Goal: Task Accomplishment & Management: Manage account settings

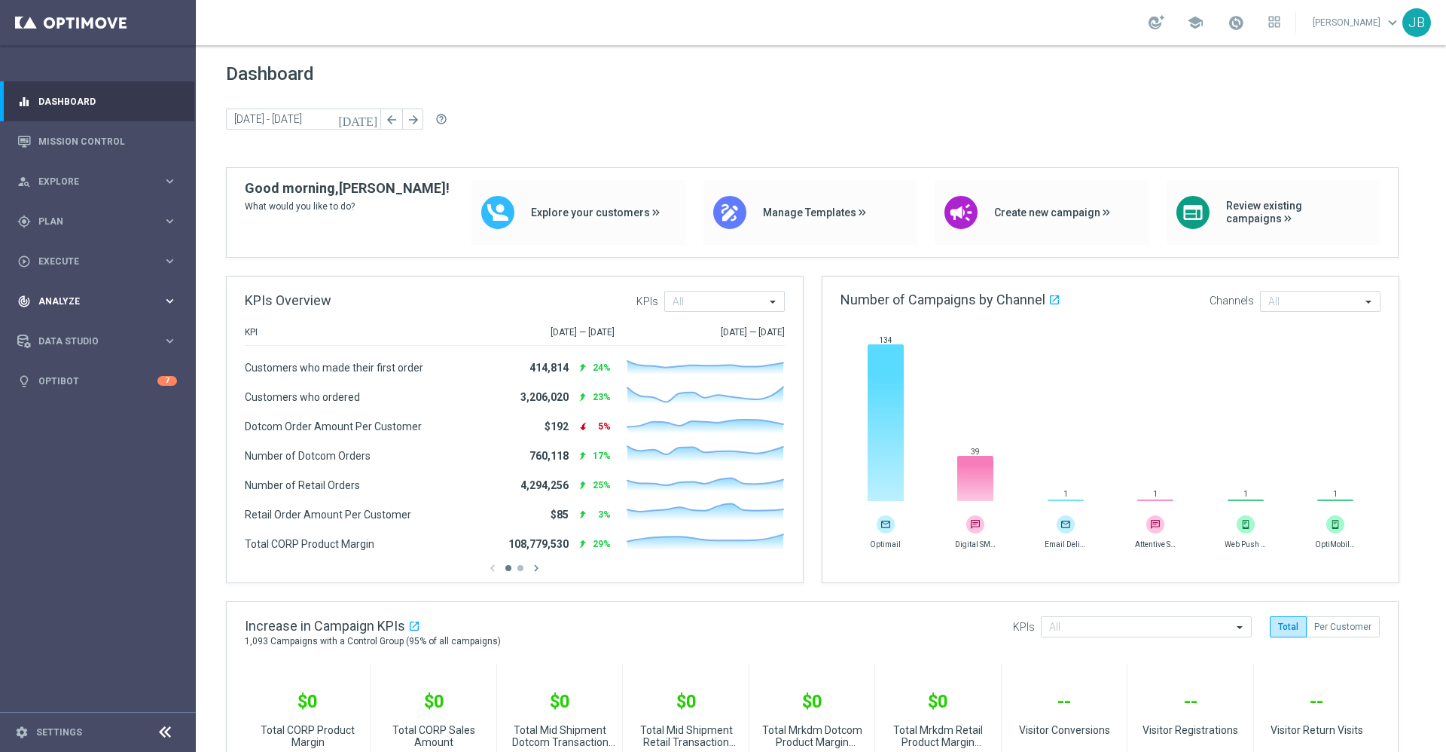
click at [78, 312] on div "track_changes Analyze keyboard_arrow_right" at bounding box center [97, 301] width 194 height 40
click at [81, 449] on span "BI Studio" at bounding box center [94, 445] width 108 height 9
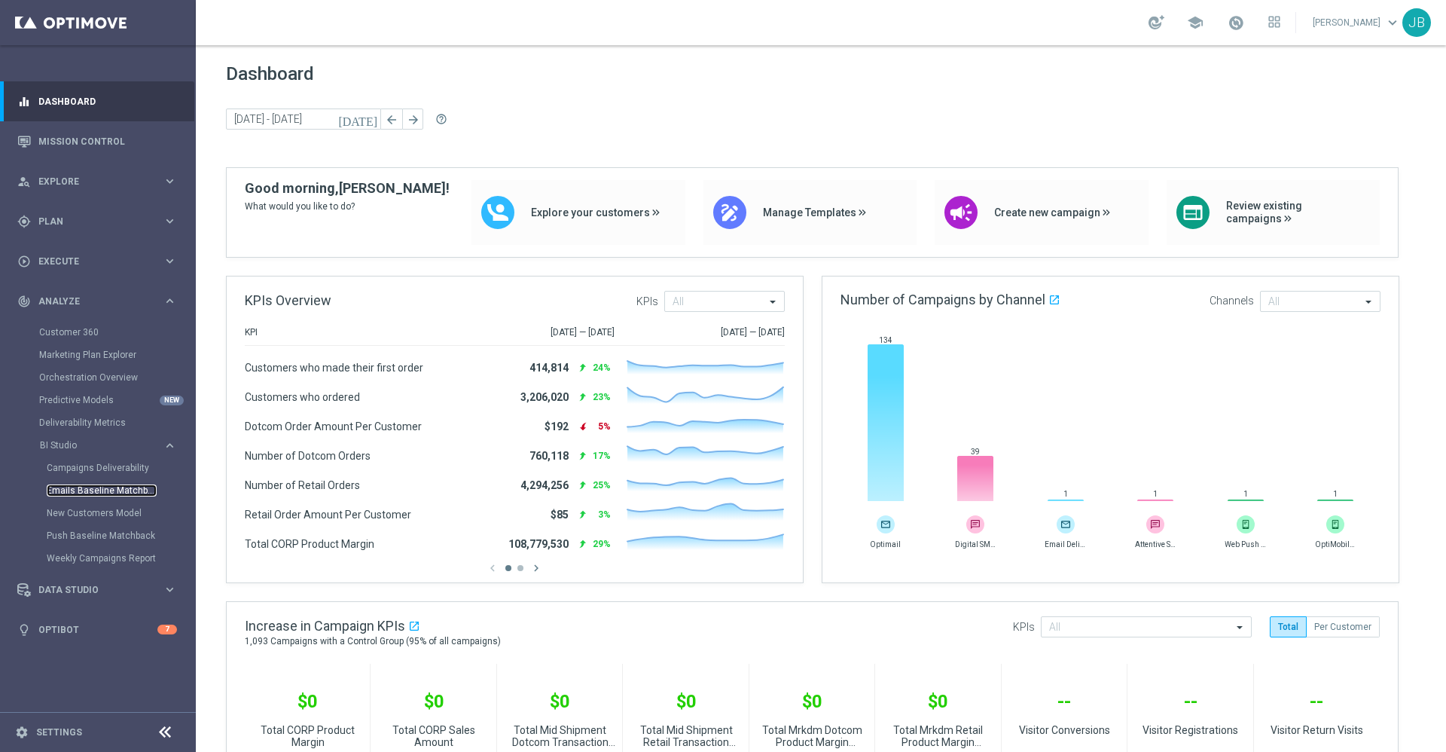
click at [90, 493] on link "Emails Baseline Matchback" at bounding box center [102, 490] width 110 height 12
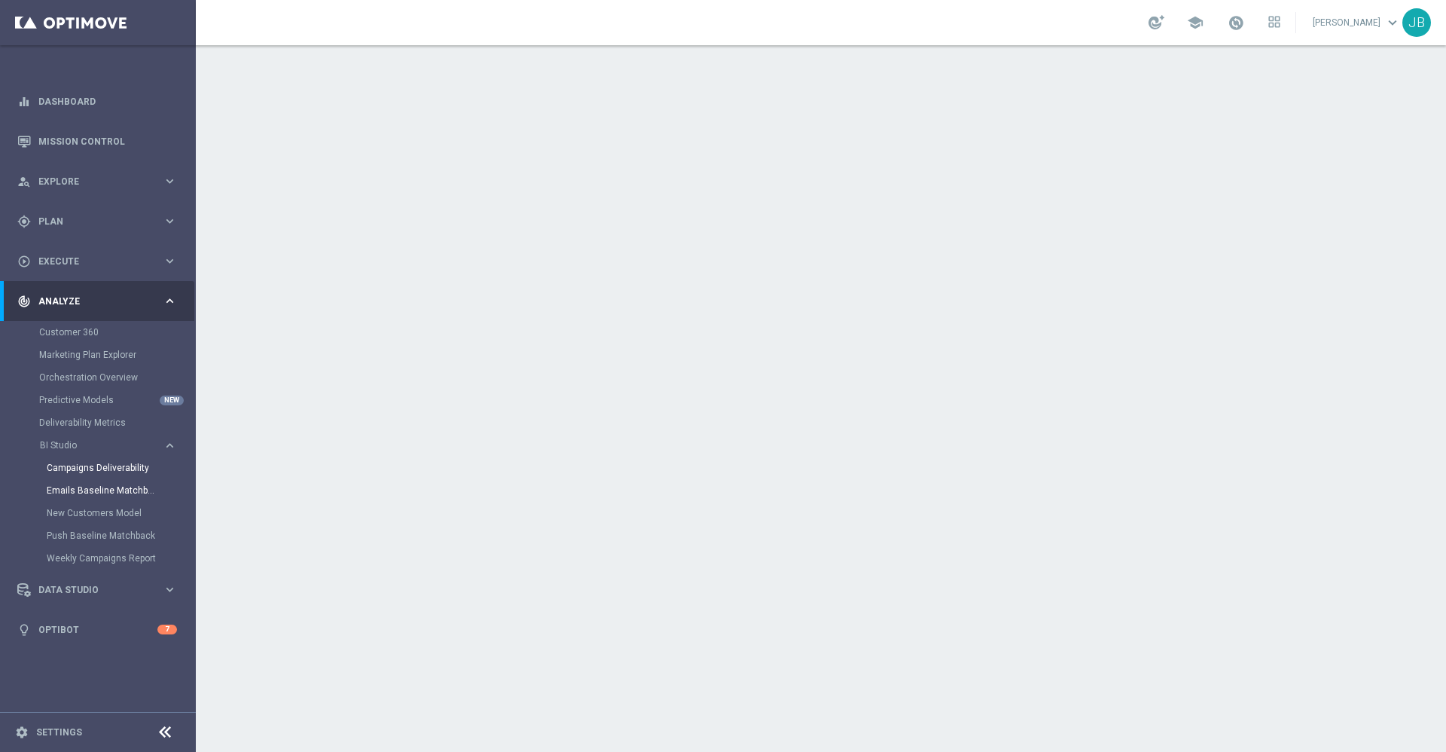
click at [125, 466] on link "Campaigns Deliverability" at bounding box center [102, 468] width 110 height 12
click at [133, 135] on link "Mission Control" at bounding box center [107, 141] width 139 height 40
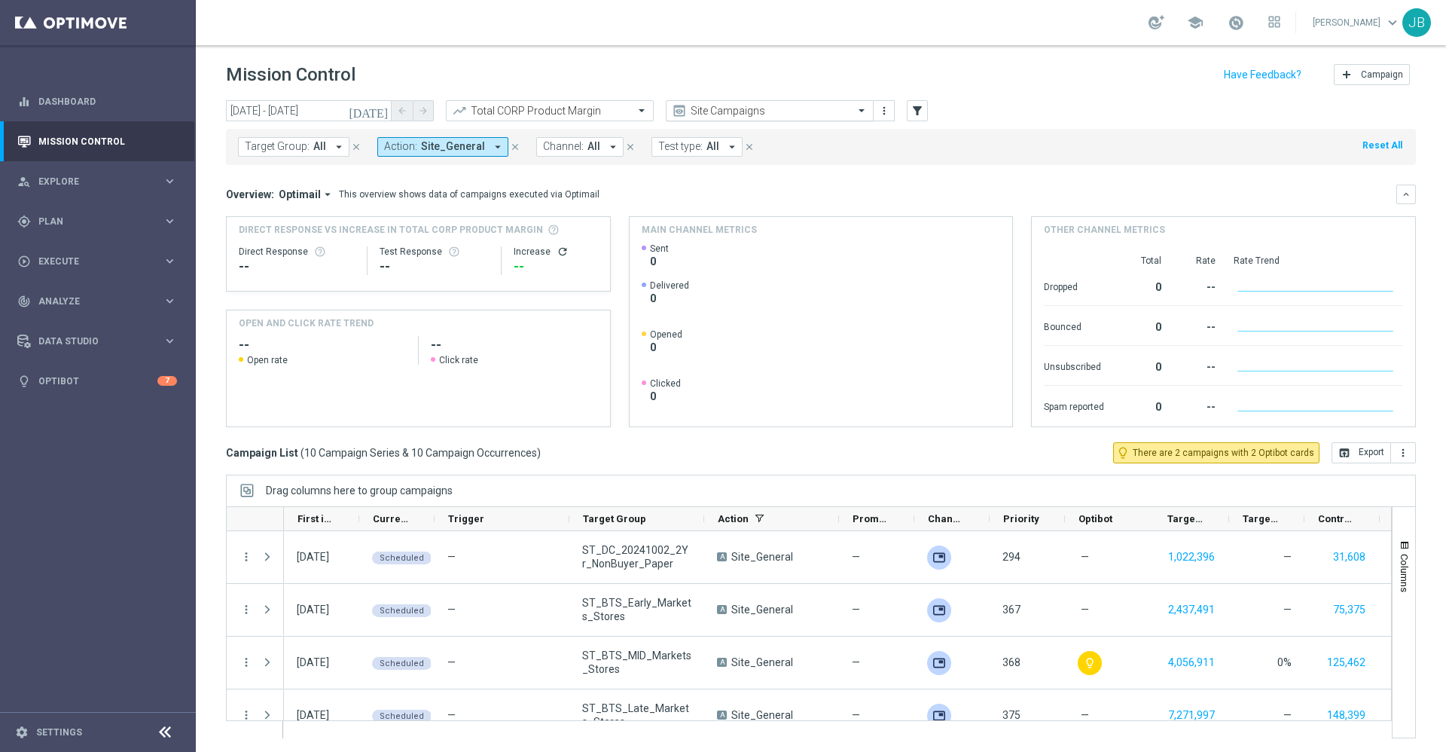
click at [750, 110] on input "text" at bounding box center [754, 111] width 161 height 13
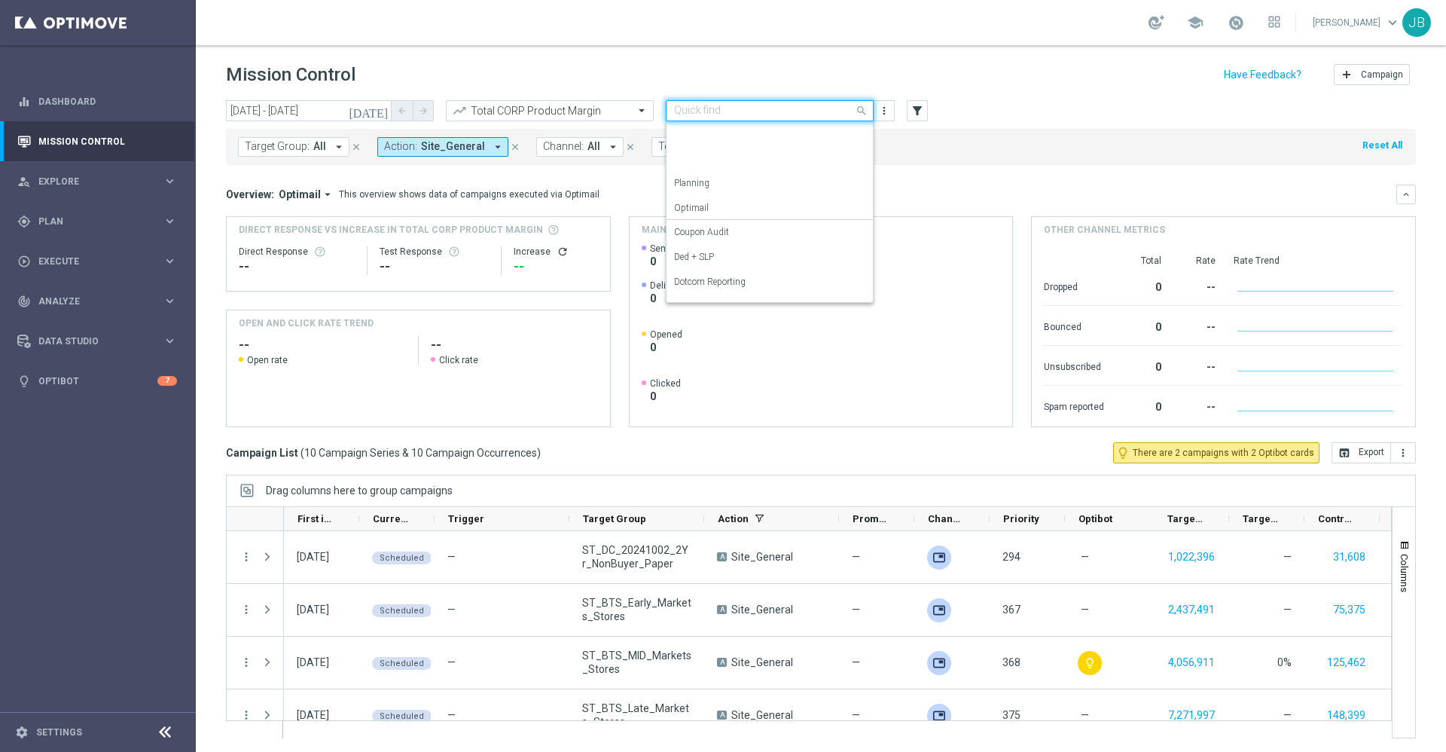
scroll to position [167, 0]
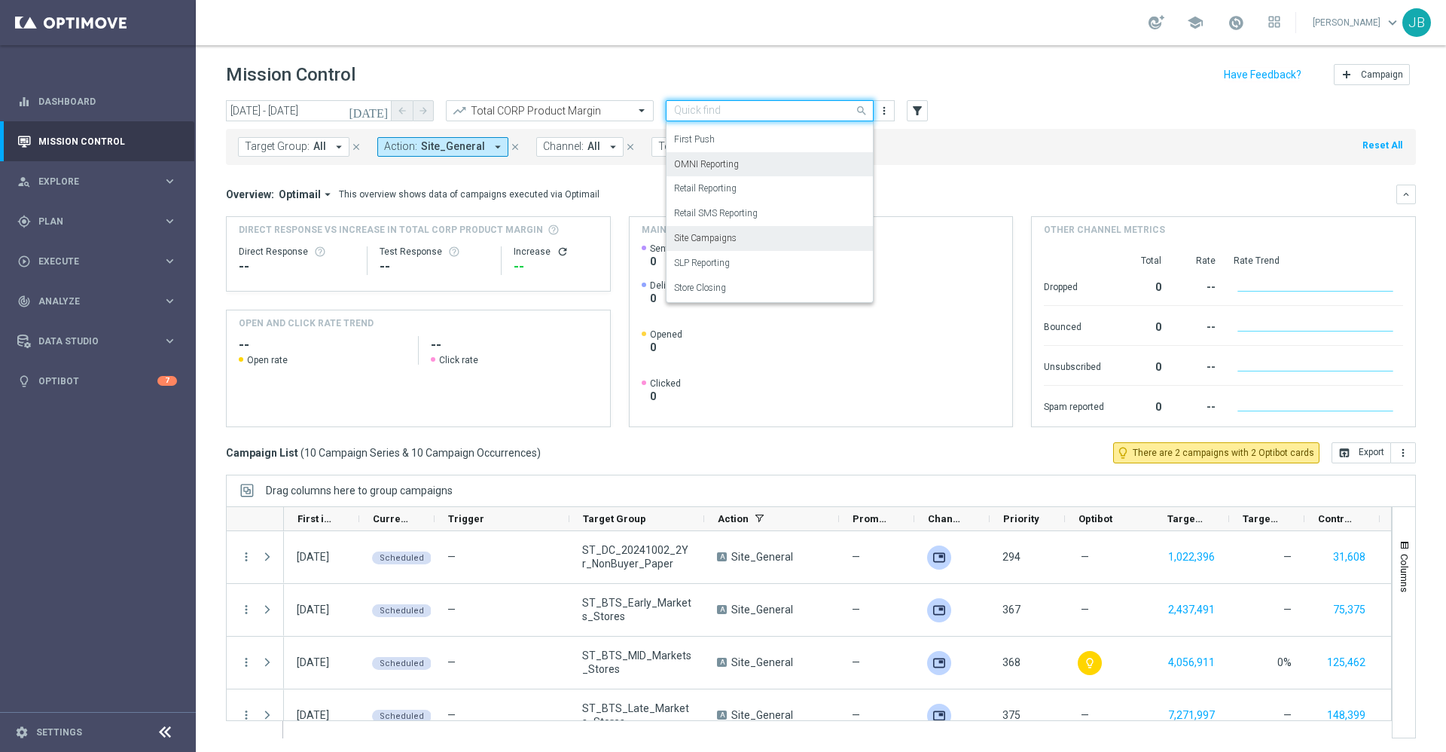
click at [726, 166] on label "OMNI Reporting" at bounding box center [706, 164] width 65 height 13
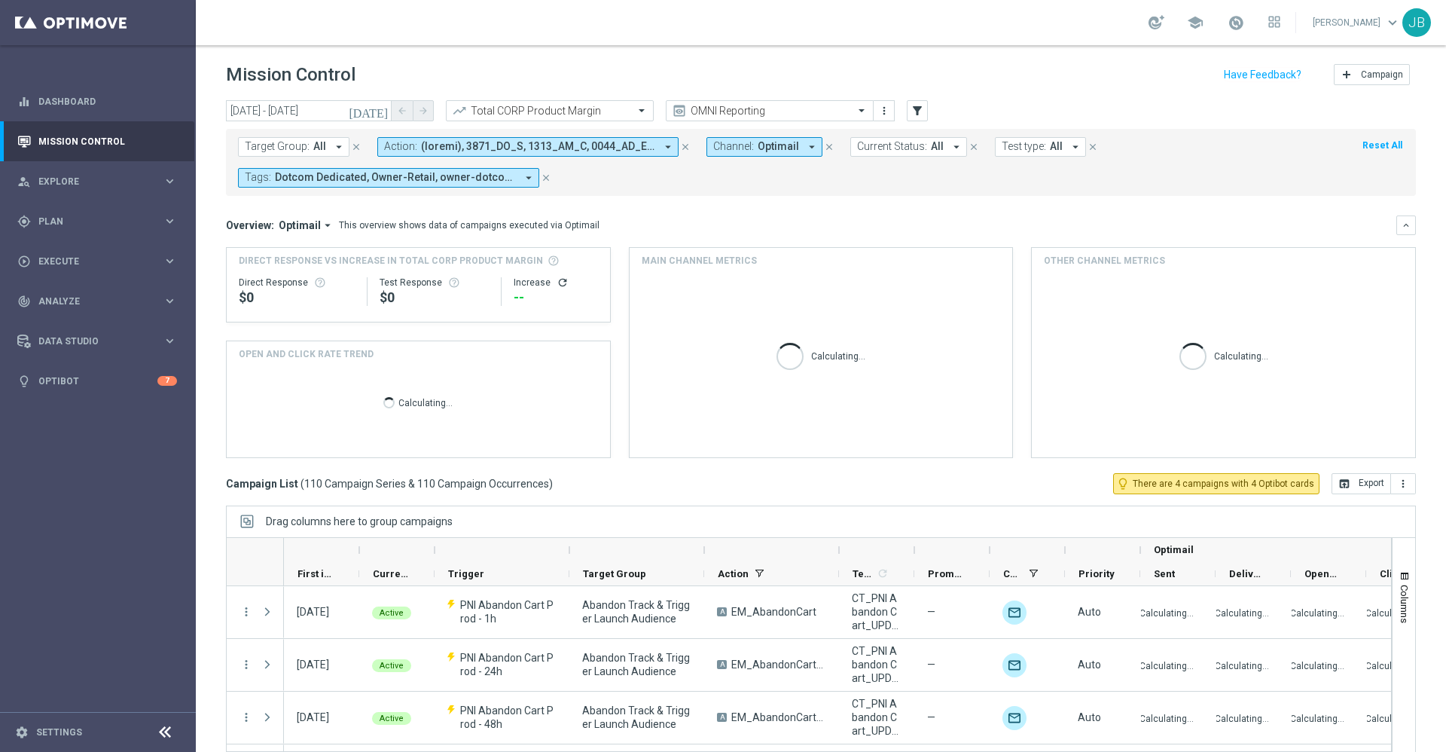
click at [383, 111] on icon "[DATE]" at bounding box center [369, 111] width 41 height 14
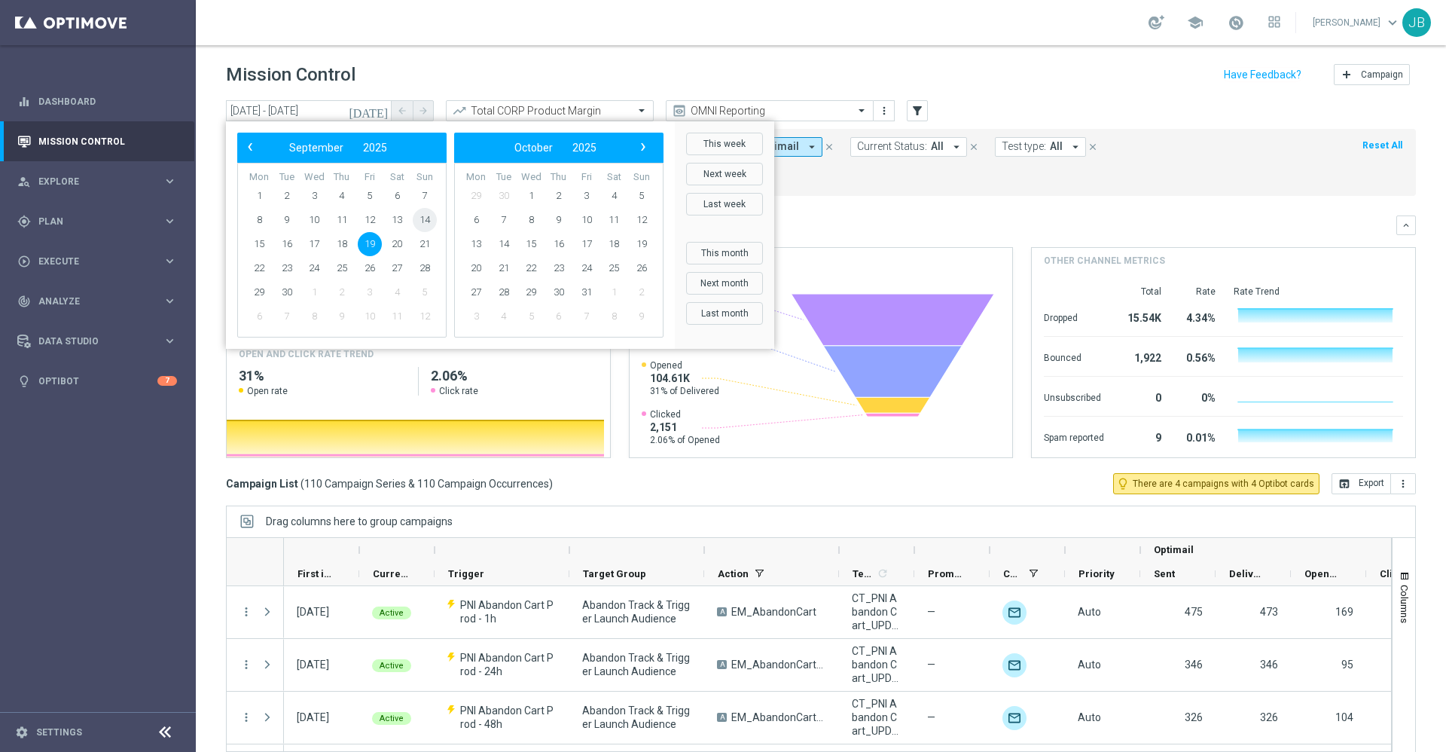
click at [421, 219] on span "14" at bounding box center [425, 220] width 24 height 24
click at [401, 241] on span "20" at bounding box center [397, 244] width 24 height 24
type input "14 Sep 2025 - 20 Sep 2025"
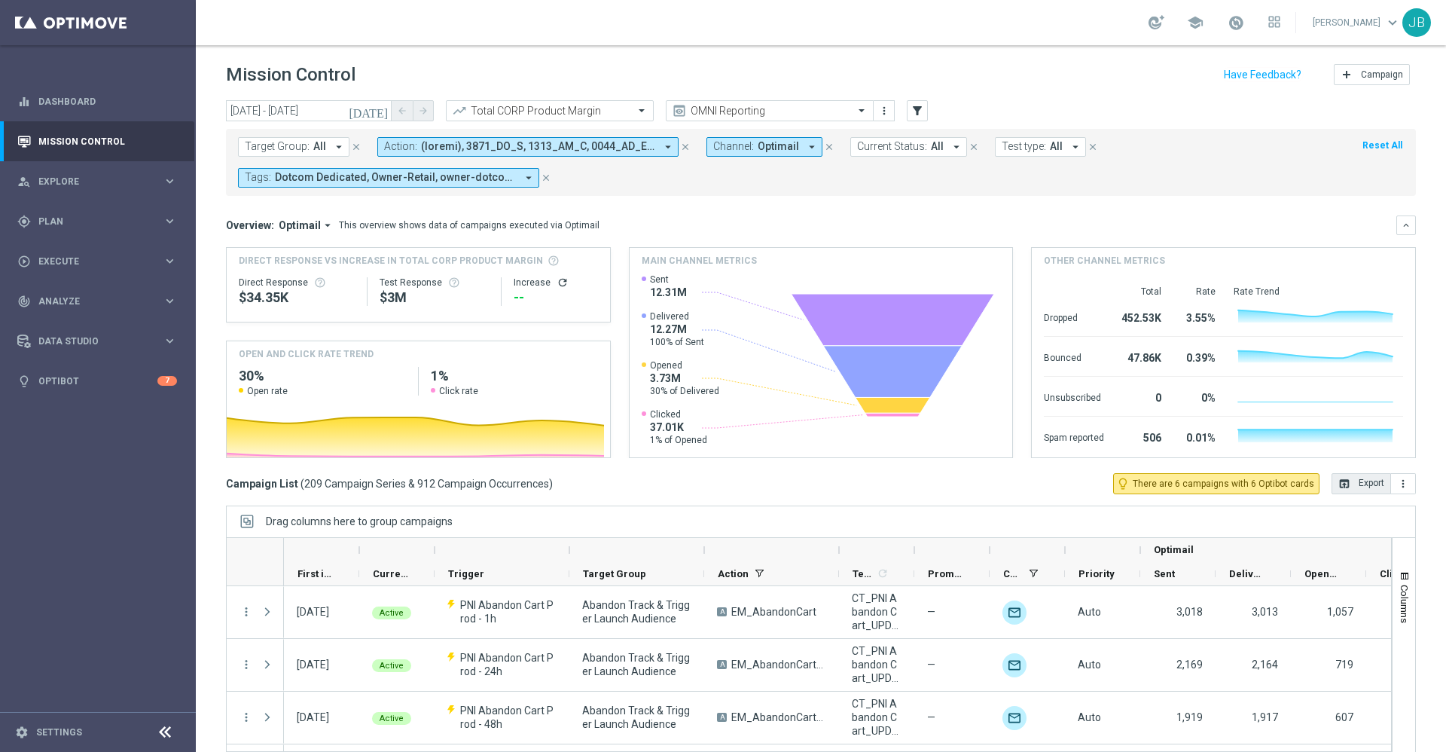
click at [1339, 483] on icon "open_in_browser" at bounding box center [1345, 484] width 12 height 12
click at [88, 298] on span "Analyze" at bounding box center [100, 301] width 124 height 9
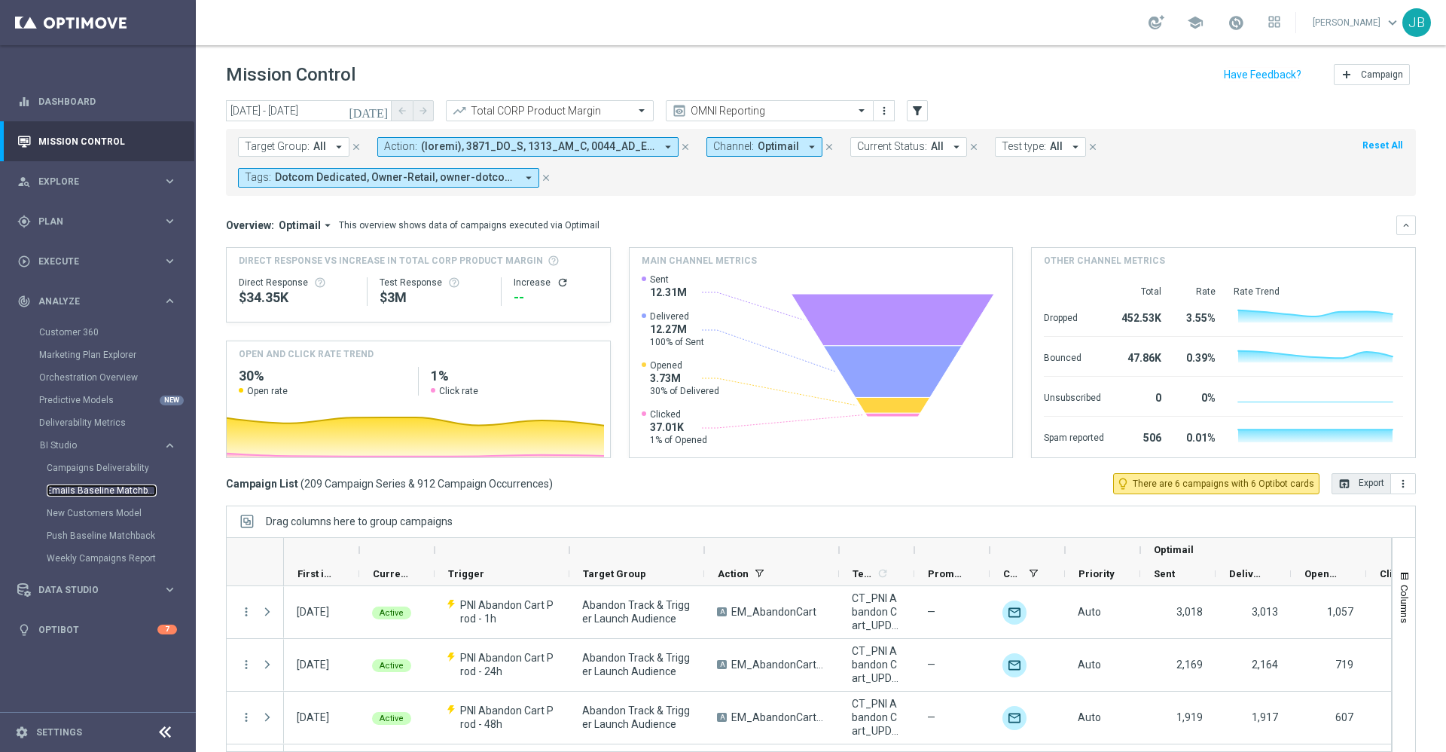
click at [111, 489] on link "Emails Baseline Matchback" at bounding box center [102, 490] width 110 height 12
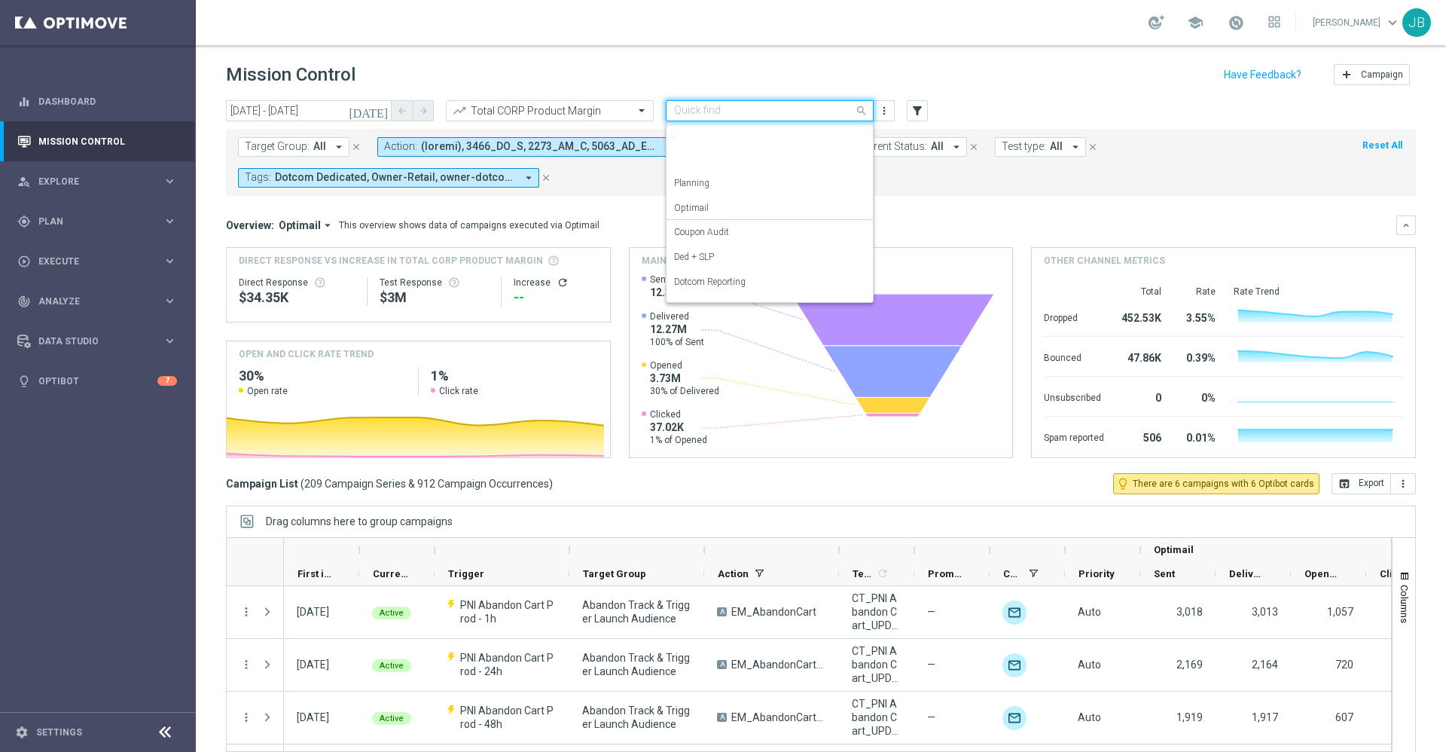
click at [776, 110] on input "text" at bounding box center [754, 111] width 161 height 13
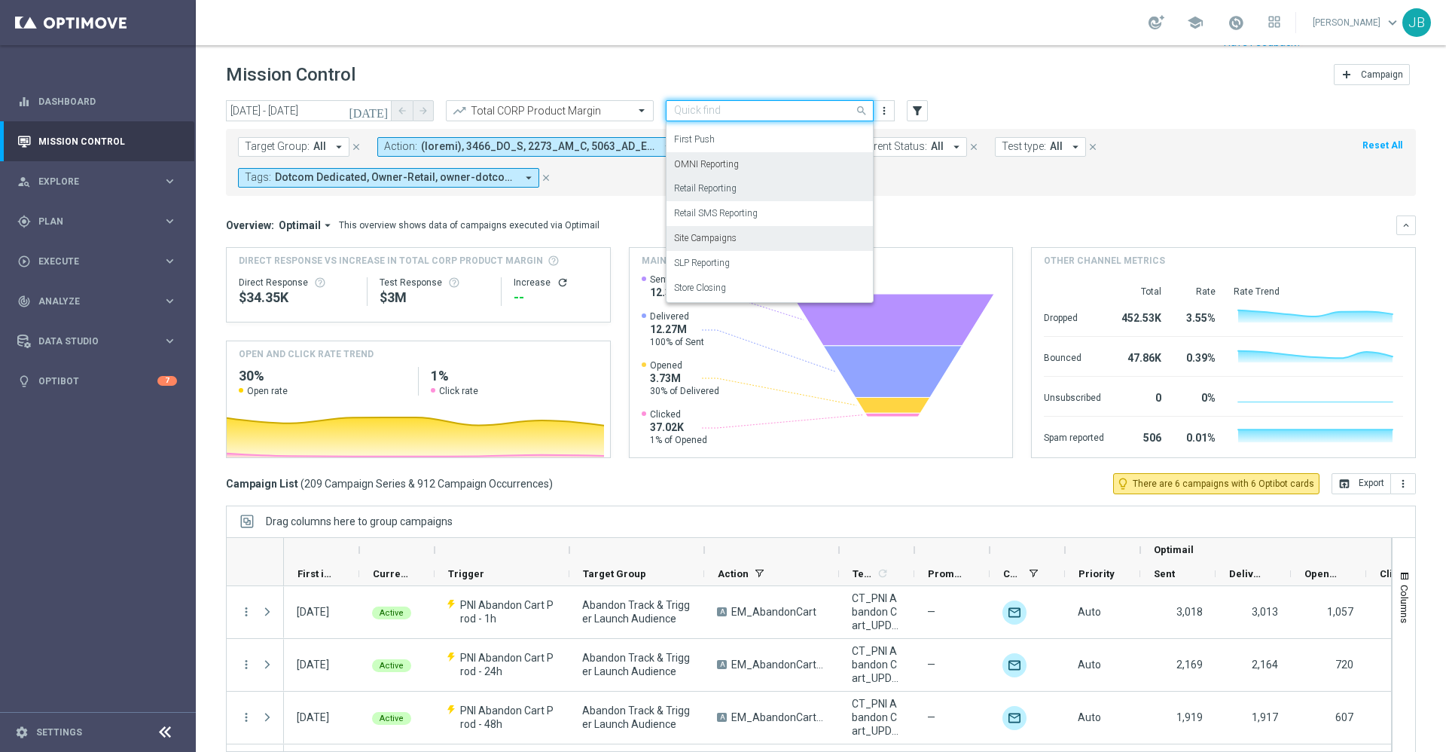
scroll to position [32, 0]
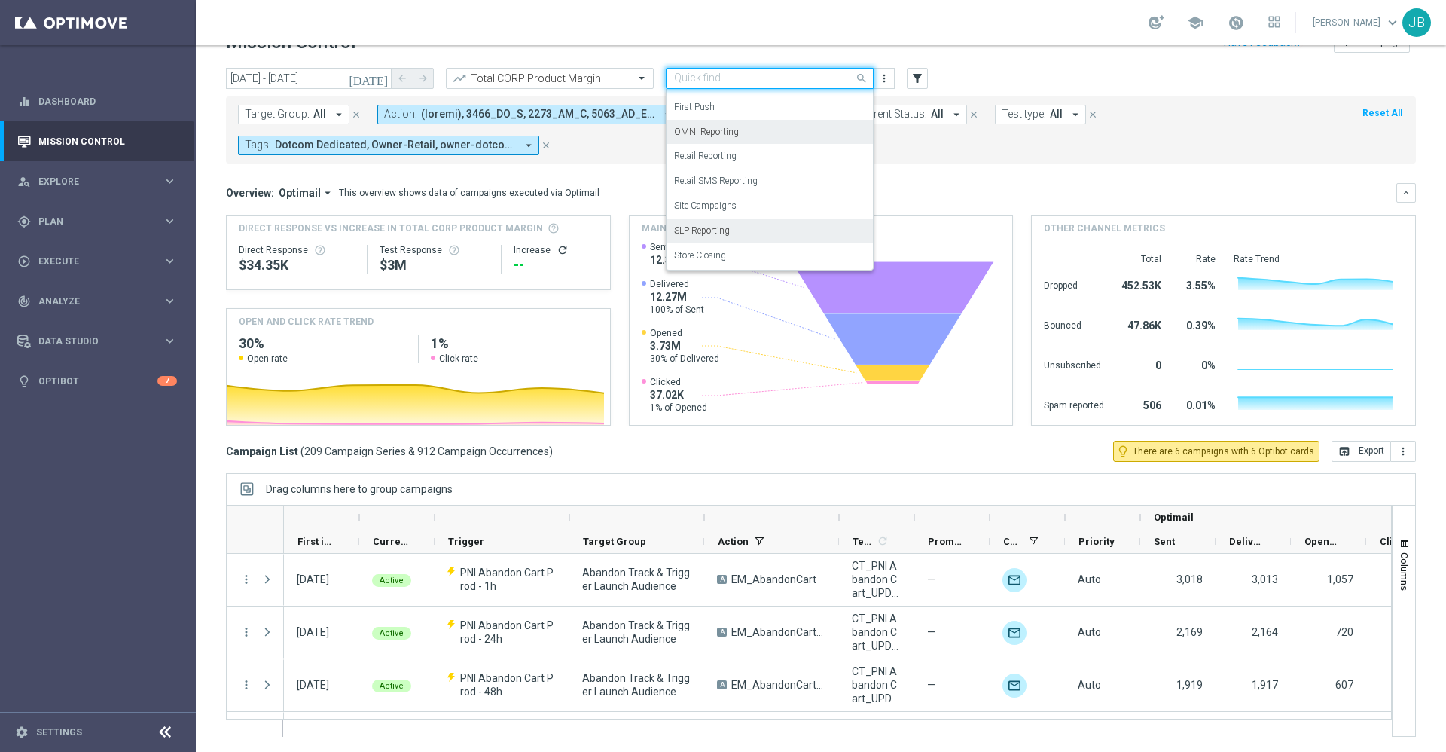
click at [722, 229] on label "SLP Reporting" at bounding box center [702, 230] width 56 height 13
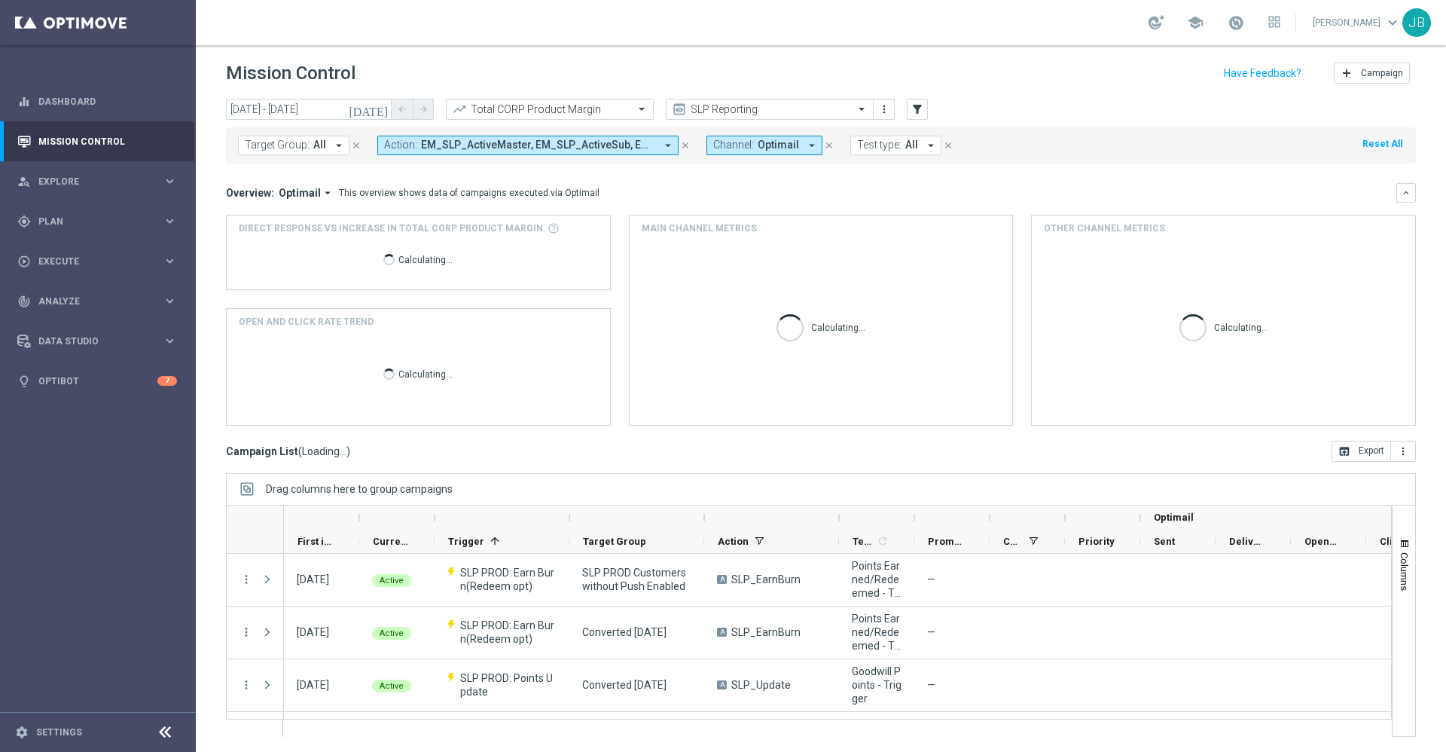
scroll to position [2, 0]
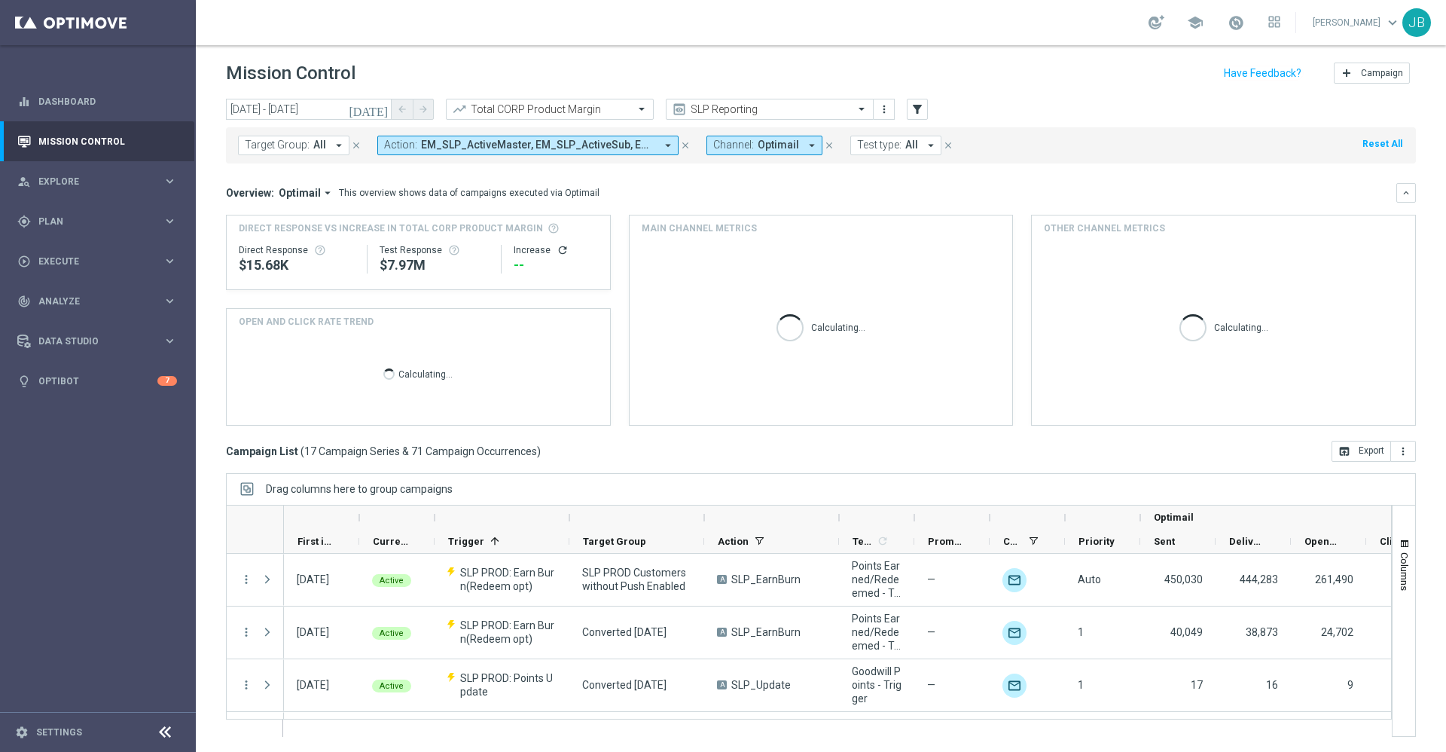
click at [375, 108] on button "[DATE]" at bounding box center [369, 110] width 45 height 23
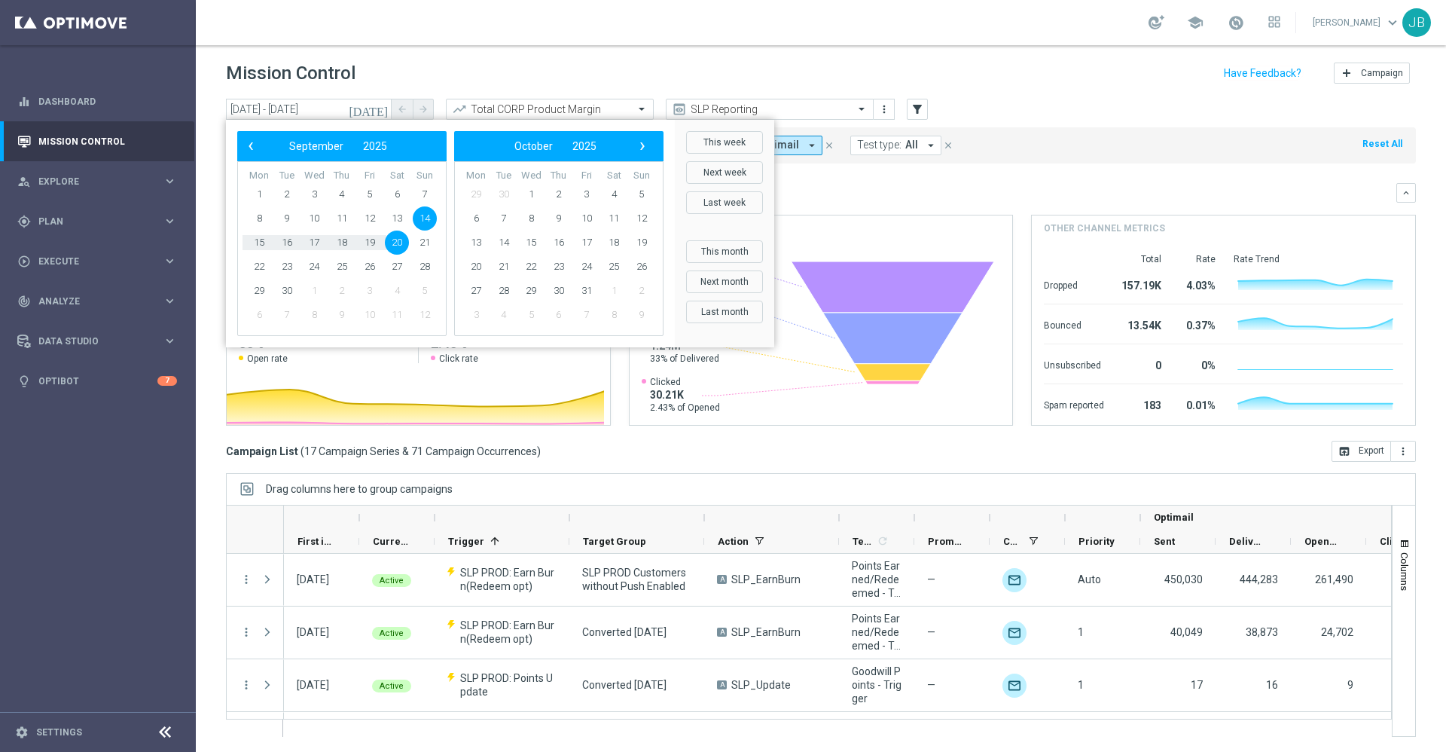
click at [420, 220] on span "14" at bounding box center [425, 218] width 24 height 24
click at [374, 241] on span "19" at bounding box center [370, 243] width 24 height 24
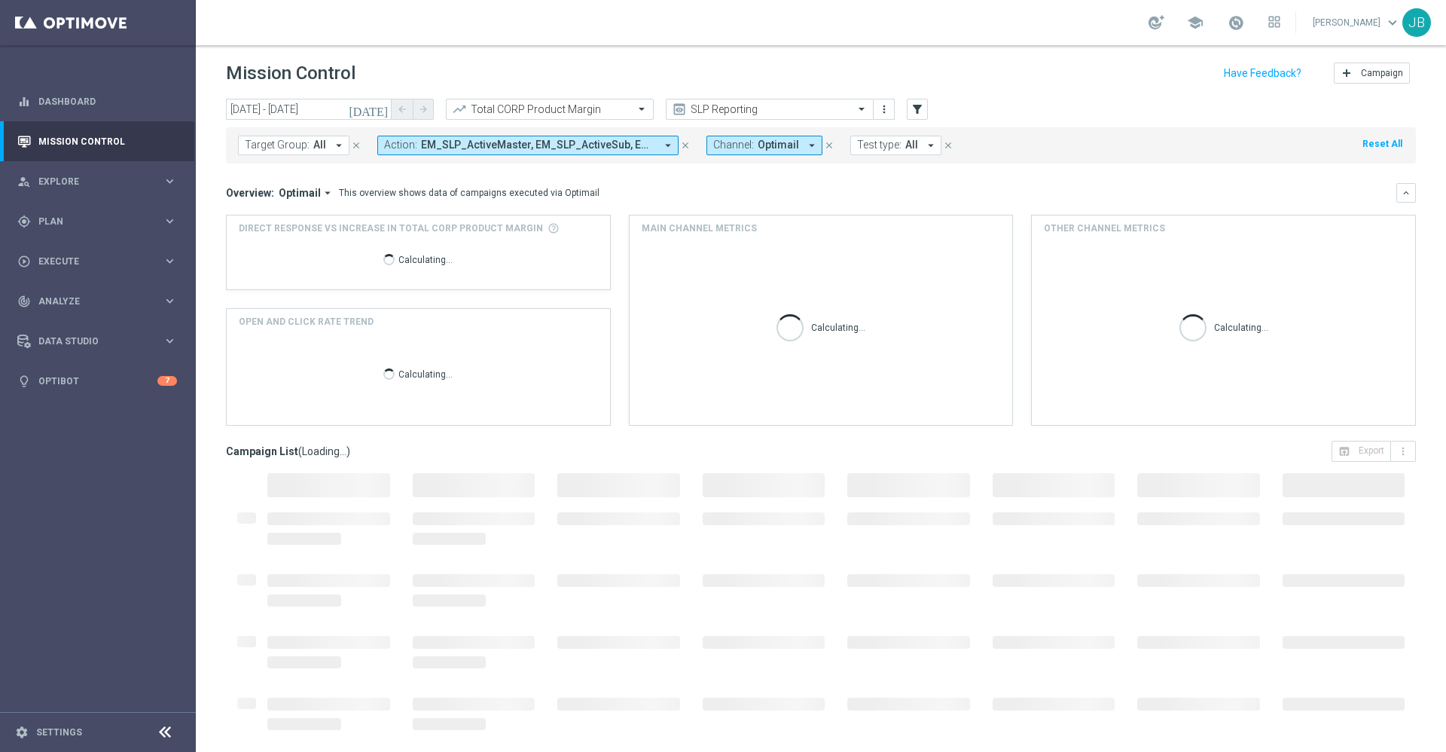
click at [378, 117] on button "[DATE]" at bounding box center [369, 110] width 45 height 23
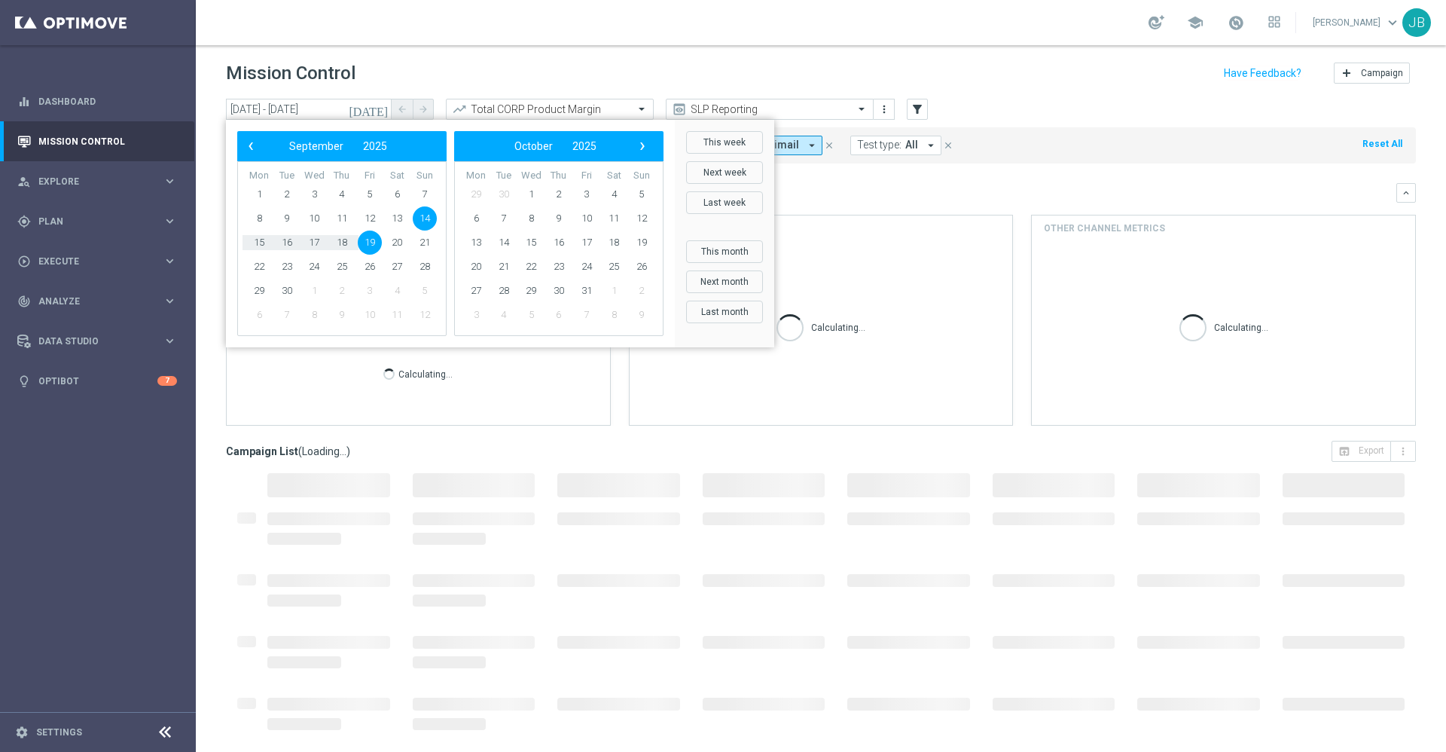
click at [373, 242] on span "19" at bounding box center [370, 243] width 24 height 24
click at [313, 265] on span "24" at bounding box center [314, 267] width 24 height 24
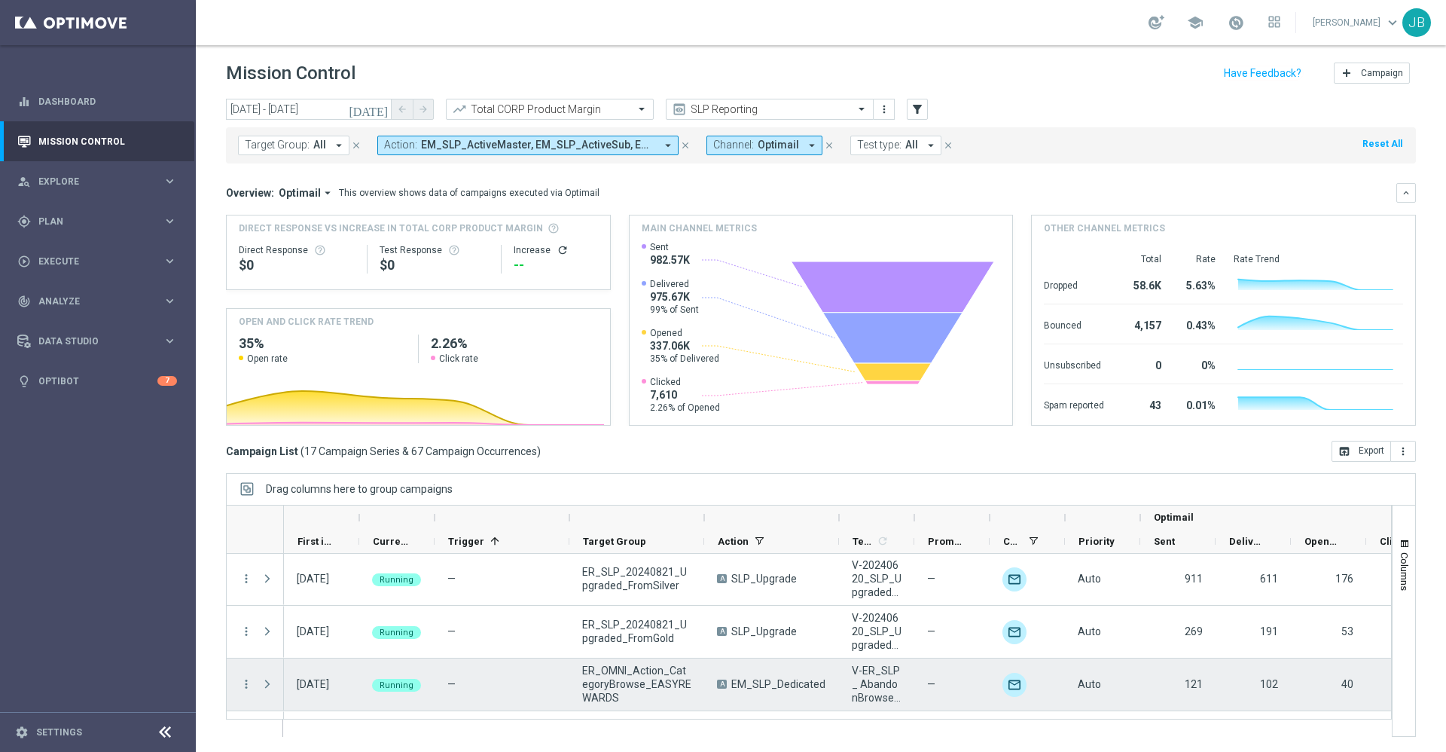
scroll to position [731, 0]
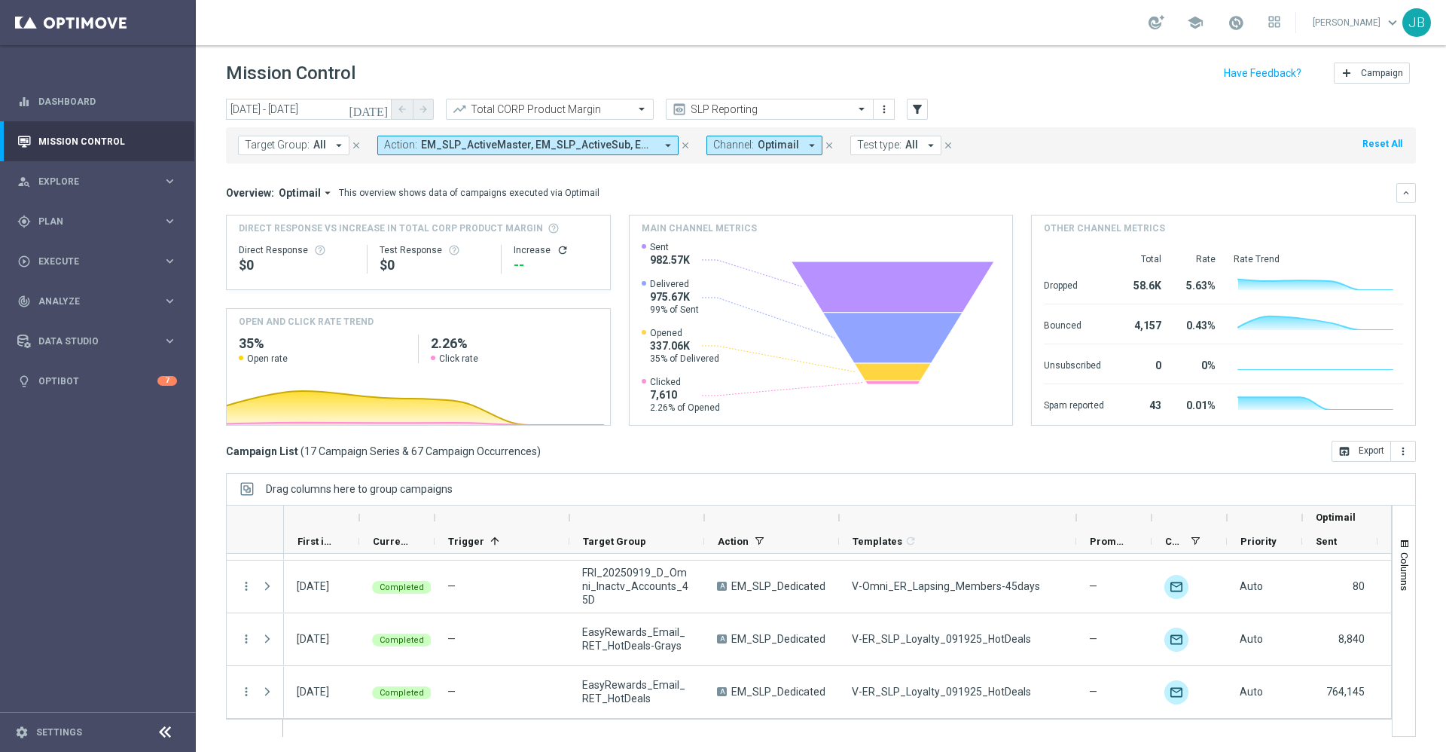
drag, startPoint x: 916, startPoint y: 519, endPoint x: 1077, endPoint y: 520, distance: 161.2
click at [1077, 520] on div at bounding box center [1076, 517] width 6 height 24
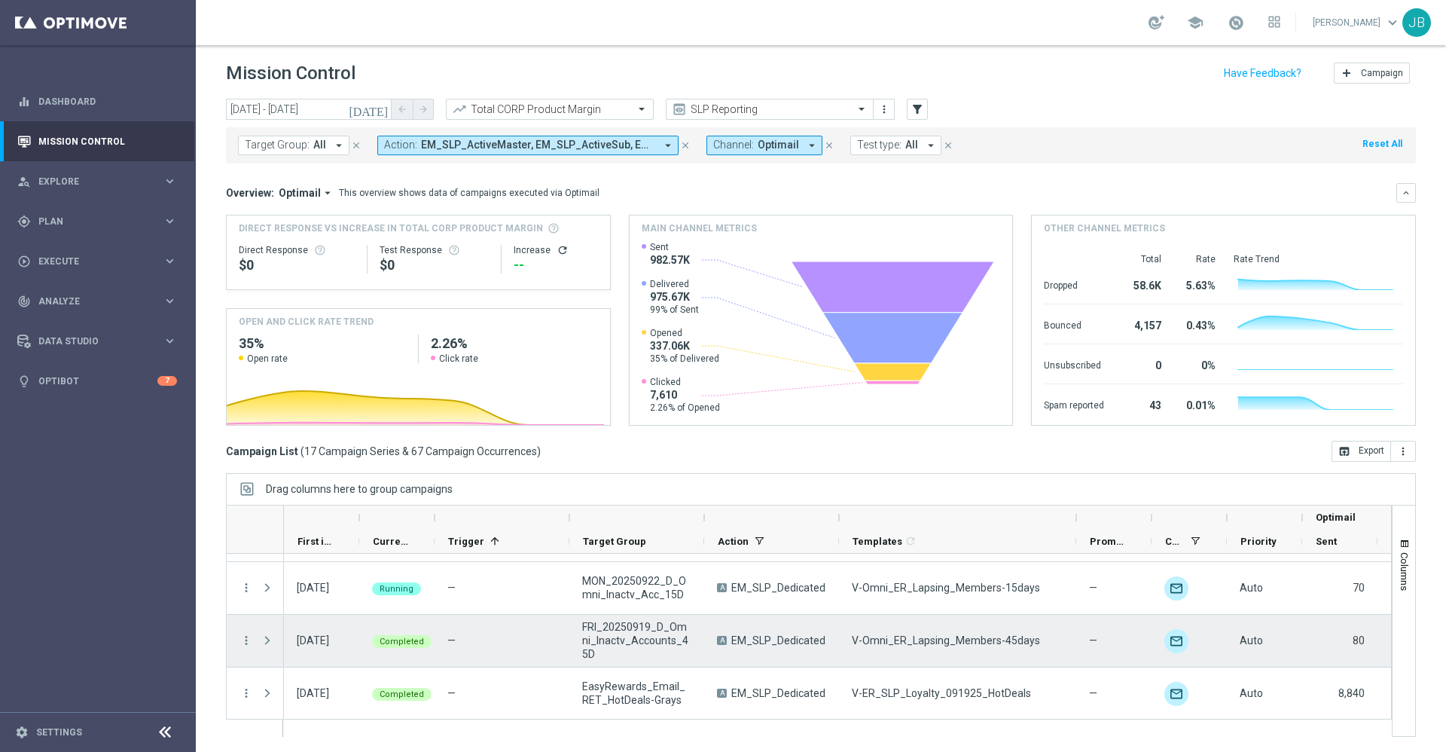
scroll to position [677, 0]
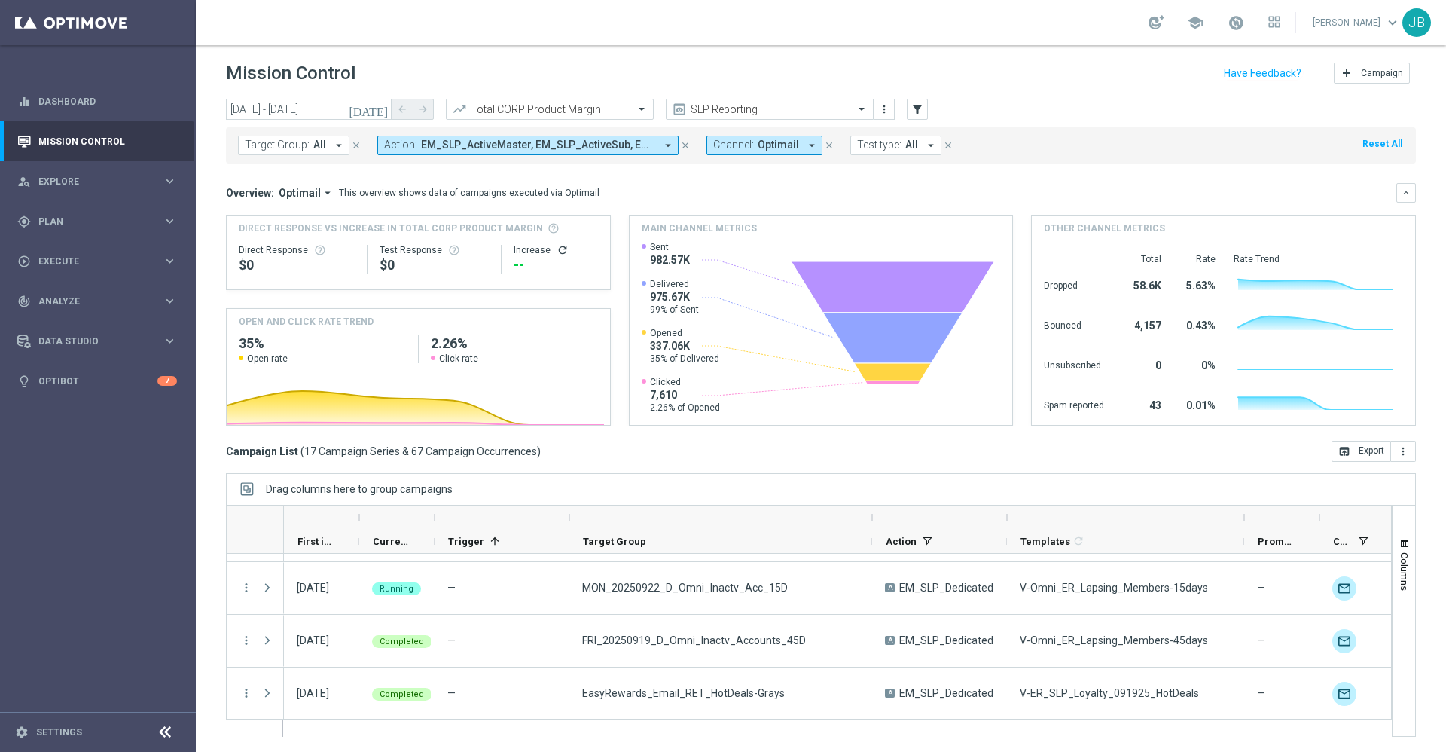
drag, startPoint x: 704, startPoint y: 521, endPoint x: 871, endPoint y: 522, distance: 166.5
click at [871, 522] on div at bounding box center [872, 517] width 6 height 24
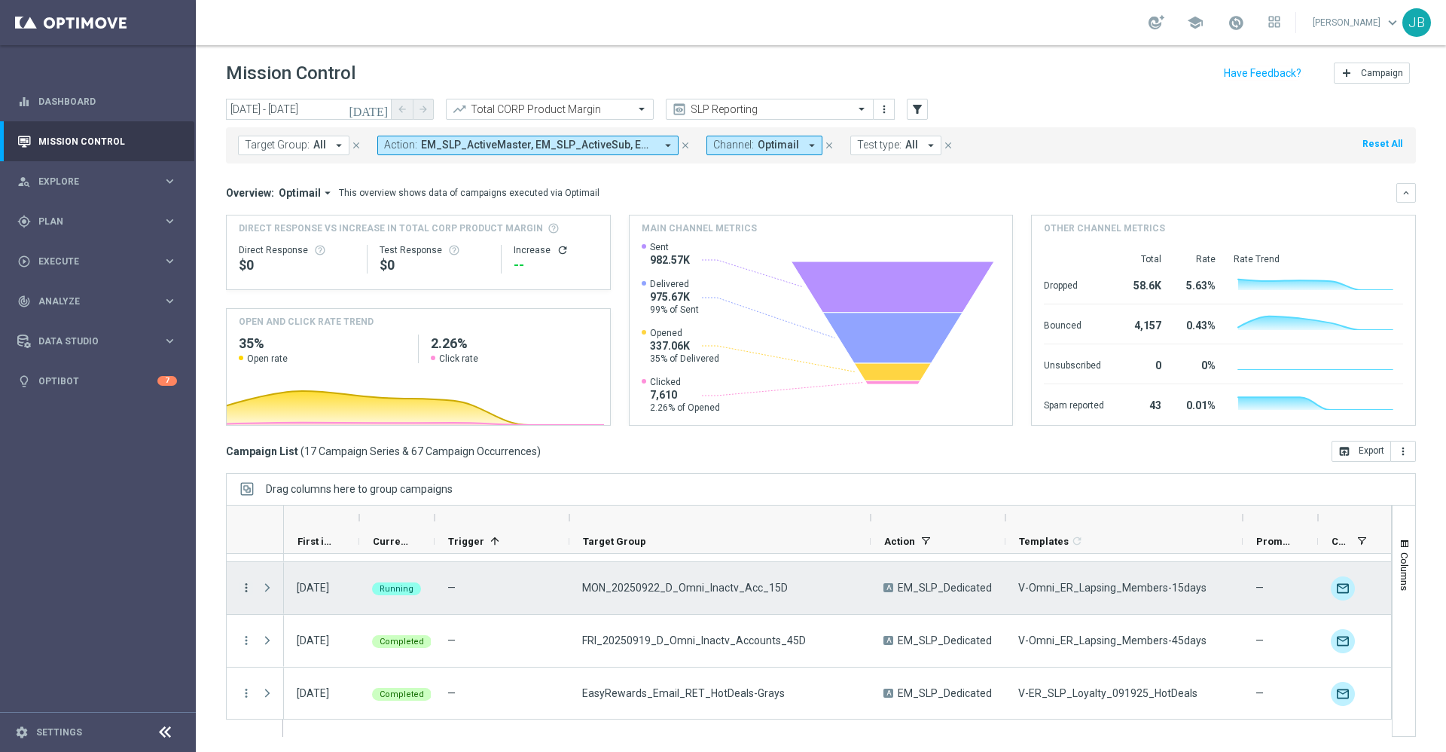
click at [252, 588] on icon "more_vert" at bounding box center [247, 588] width 14 height 14
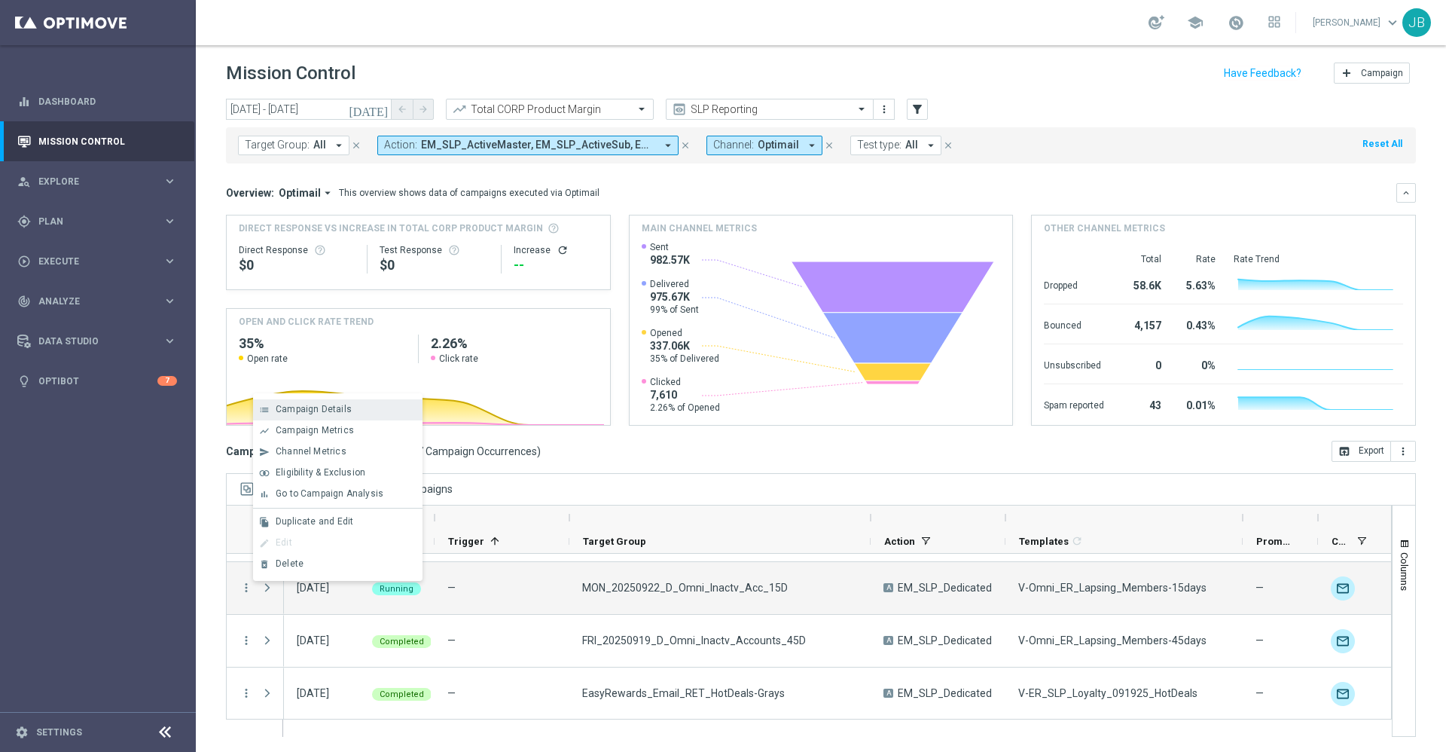
click at [324, 411] on span "Campaign Details" at bounding box center [314, 409] width 76 height 11
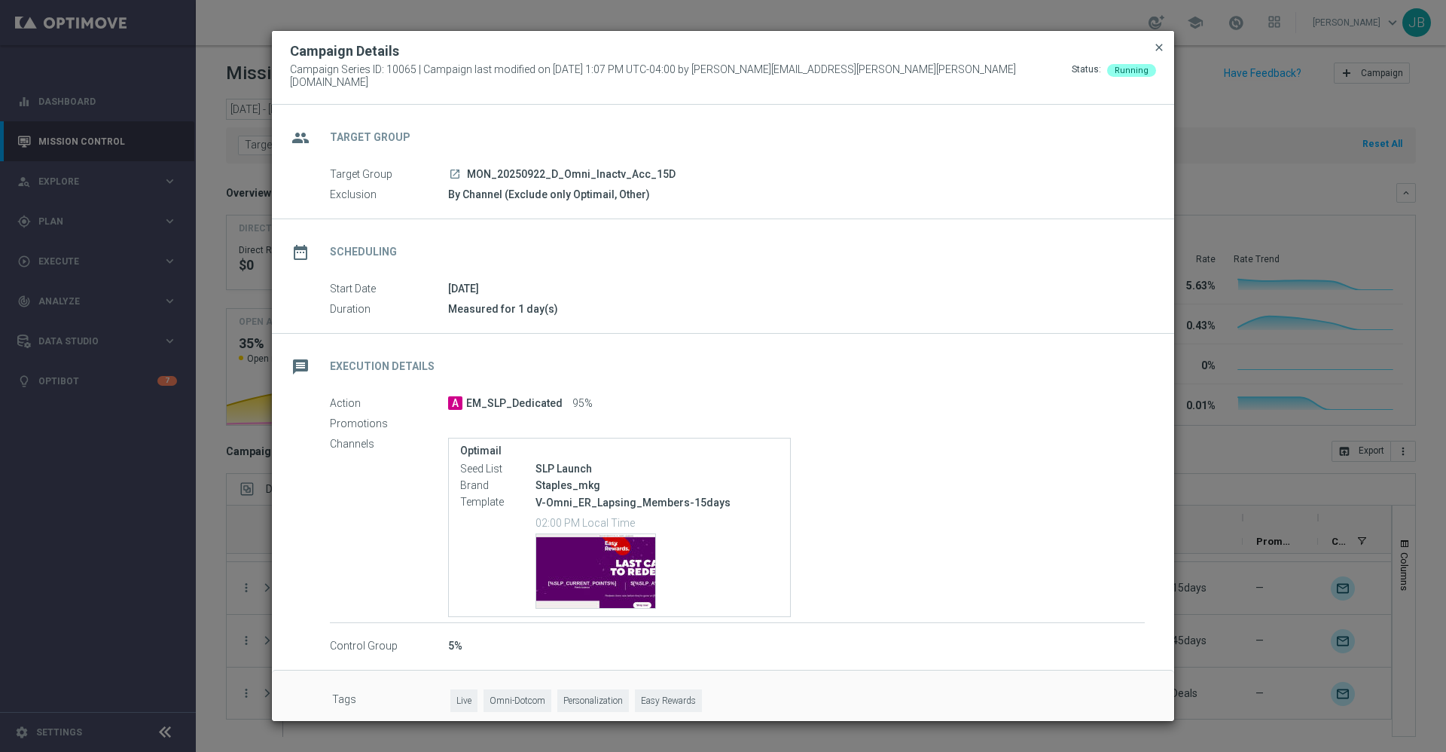
click at [1154, 53] on span "close" at bounding box center [1159, 47] width 12 height 12
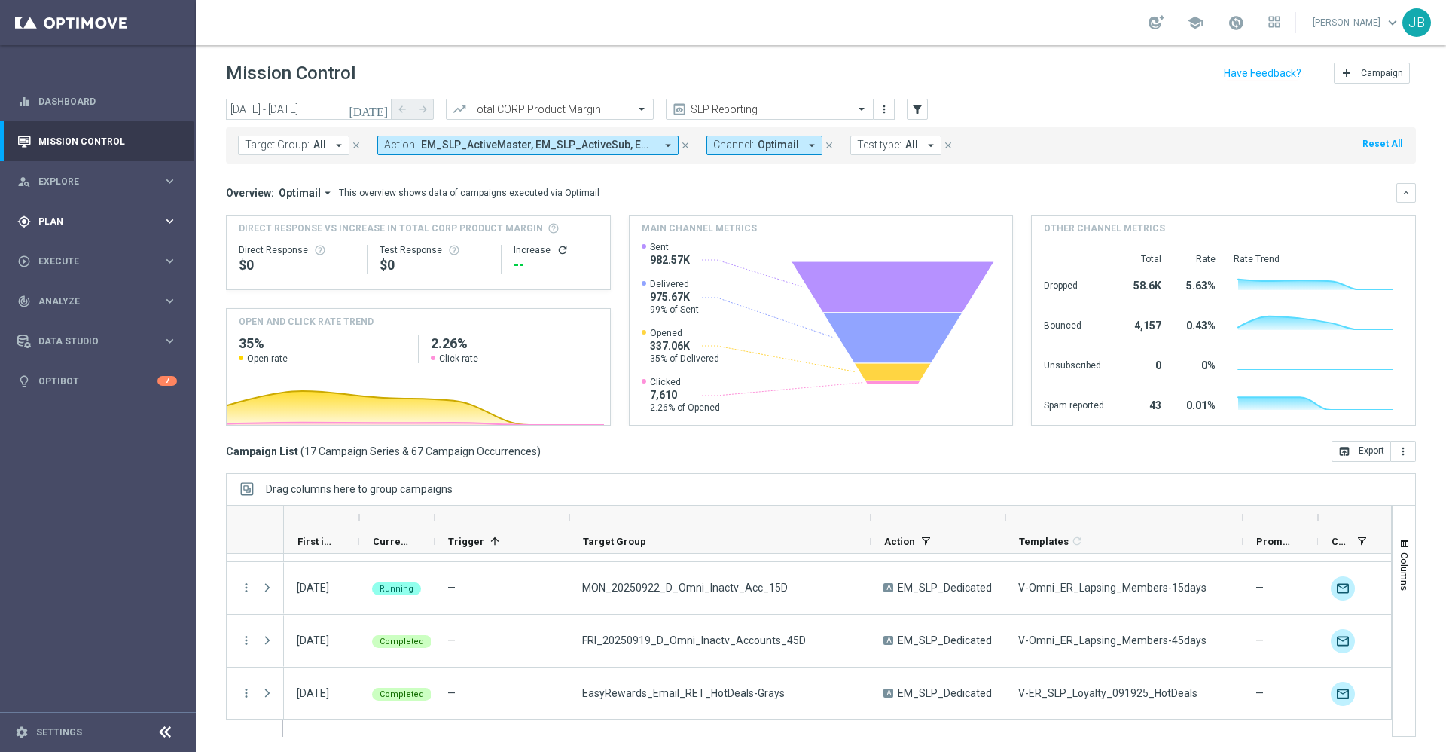
click at [131, 221] on span "Plan" at bounding box center [100, 221] width 124 height 9
click at [383, 112] on icon "[DATE]" at bounding box center [369, 109] width 41 height 14
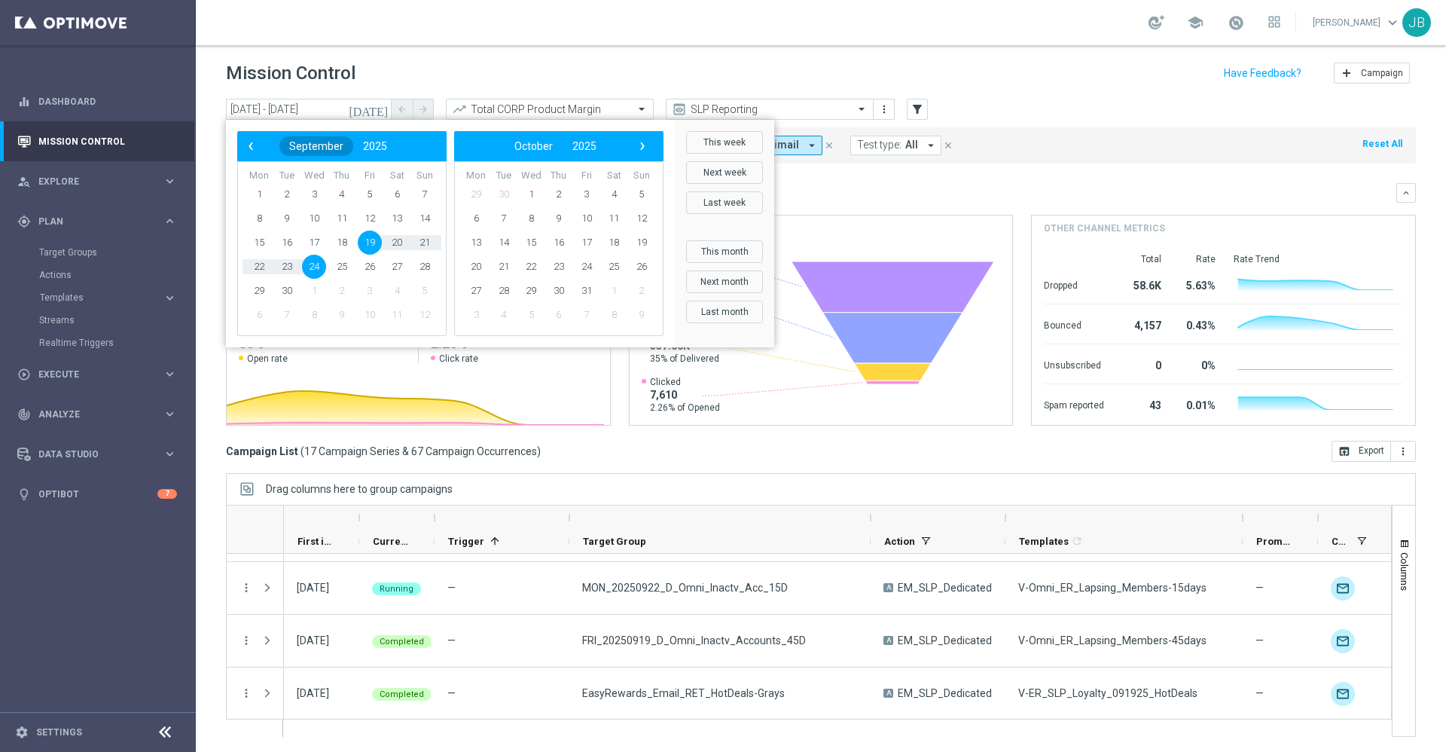
click at [317, 142] on span "September" at bounding box center [316, 146] width 54 height 12
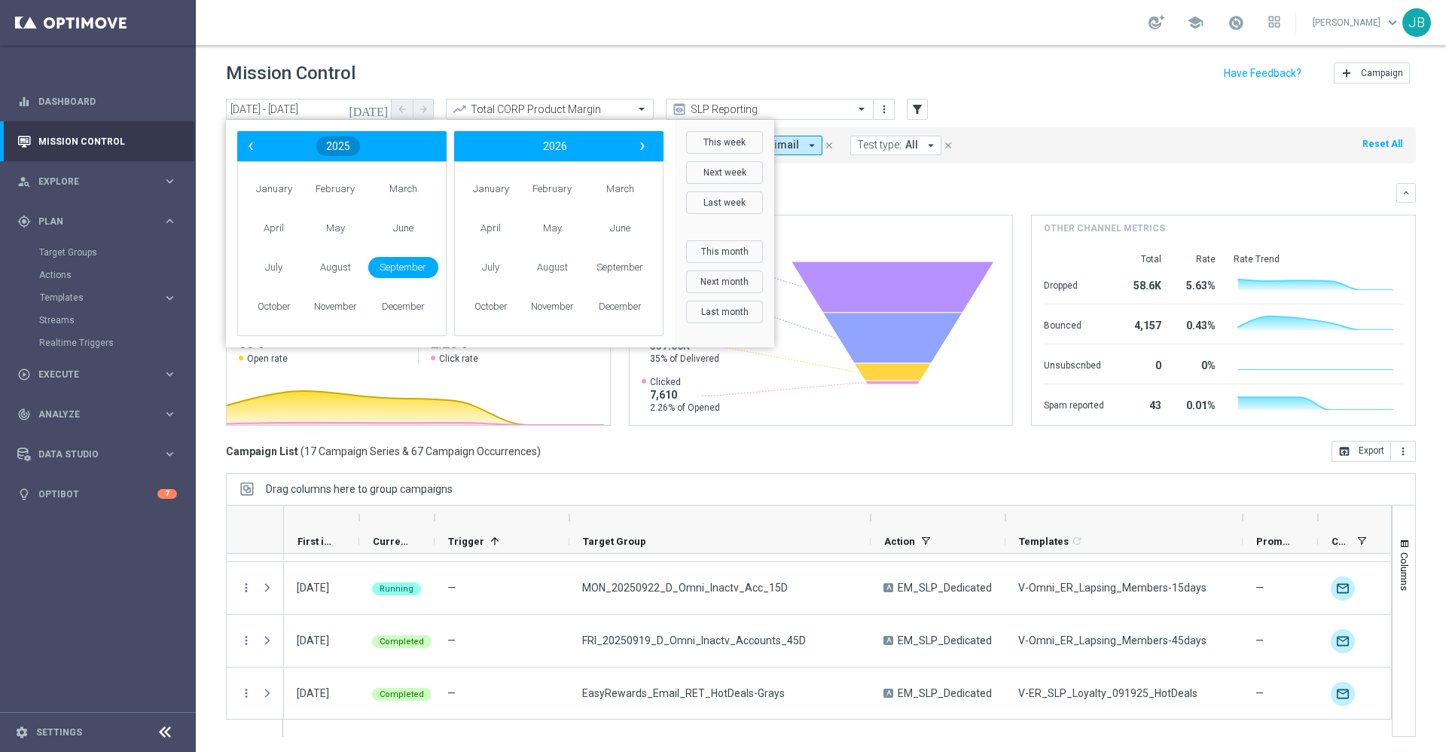
click at [334, 146] on span "2025" at bounding box center [338, 146] width 24 height 12
click at [361, 228] on span "2024" at bounding box center [366, 227] width 35 height 35
click at [400, 270] on span "September" at bounding box center [403, 268] width 70 height 22
click at [429, 239] on span "15" at bounding box center [425, 243] width 24 height 24
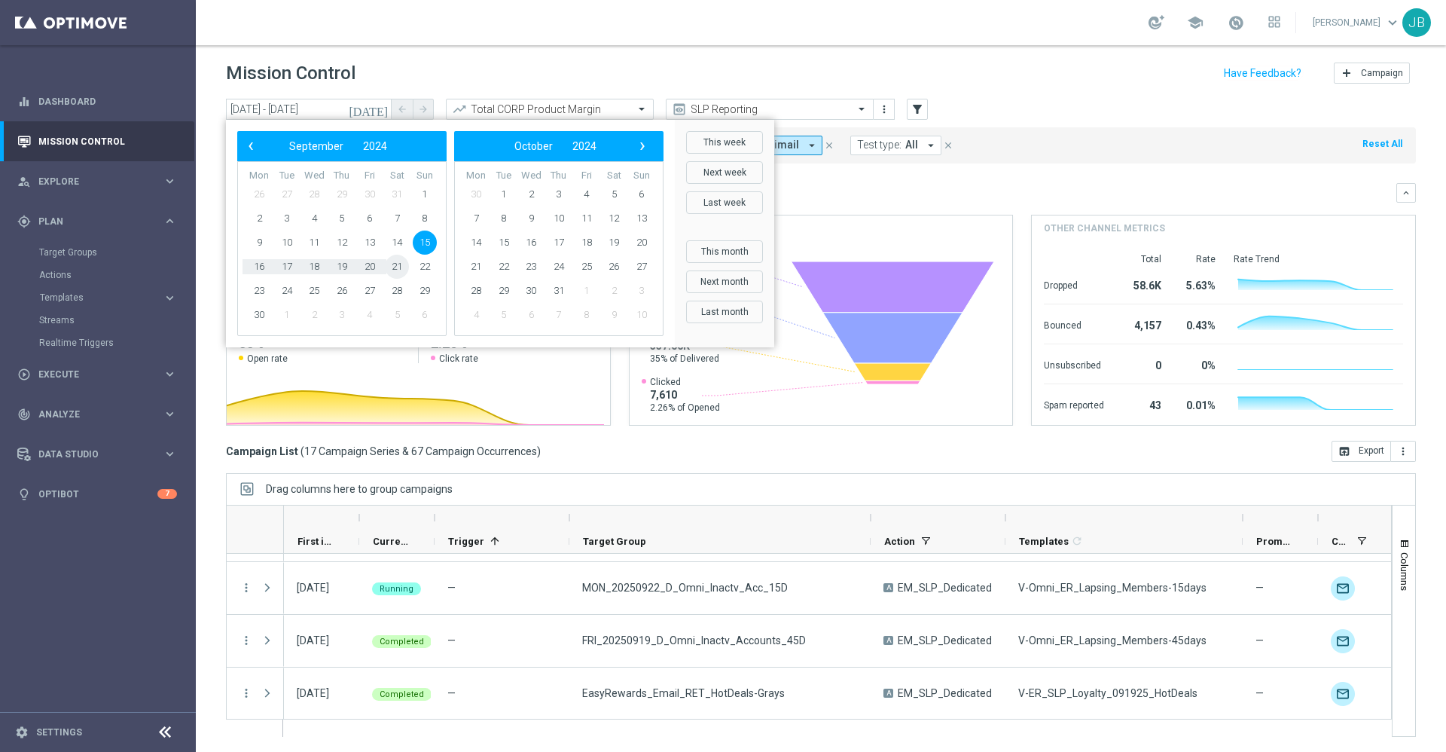
click at [402, 259] on span "21" at bounding box center [397, 267] width 24 height 24
type input "15 Sep 2024 - 21 Sep 2024"
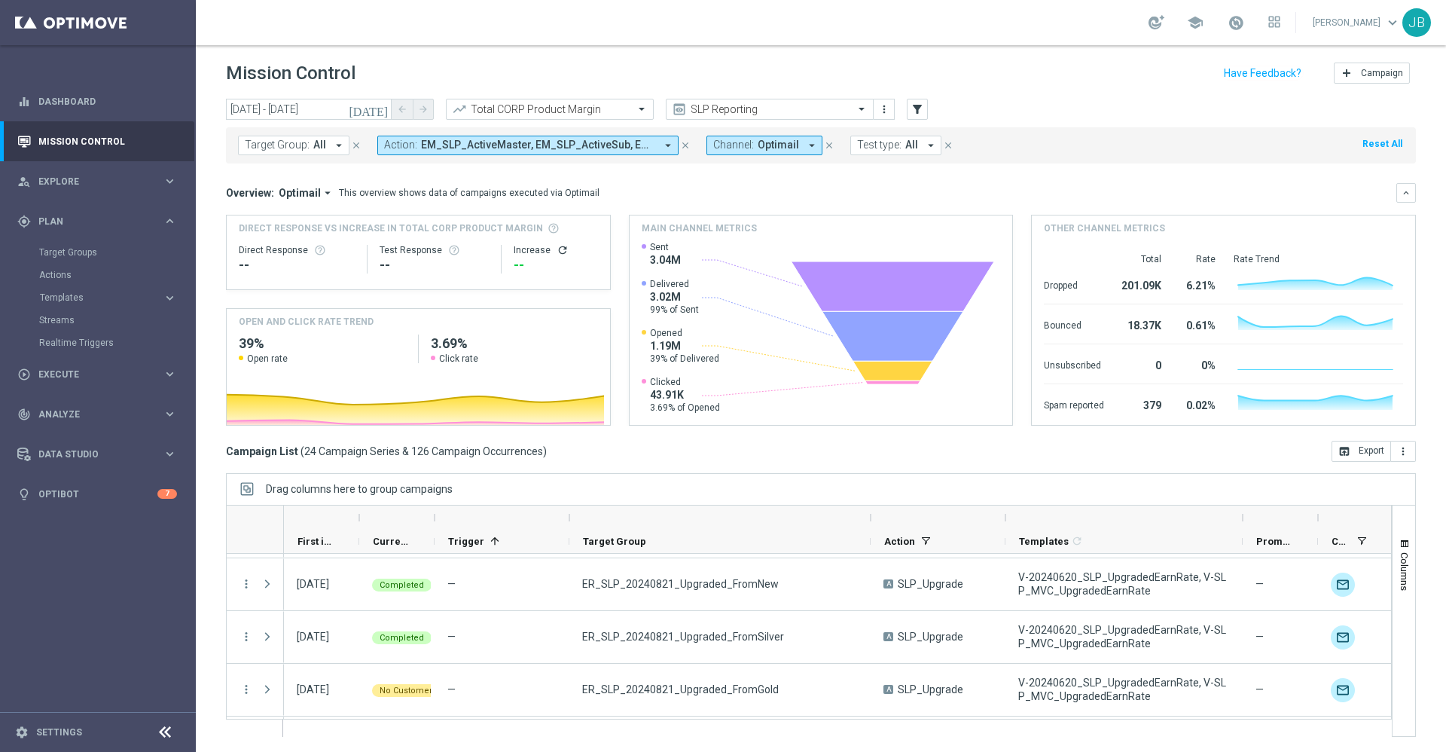
scroll to position [600, 0]
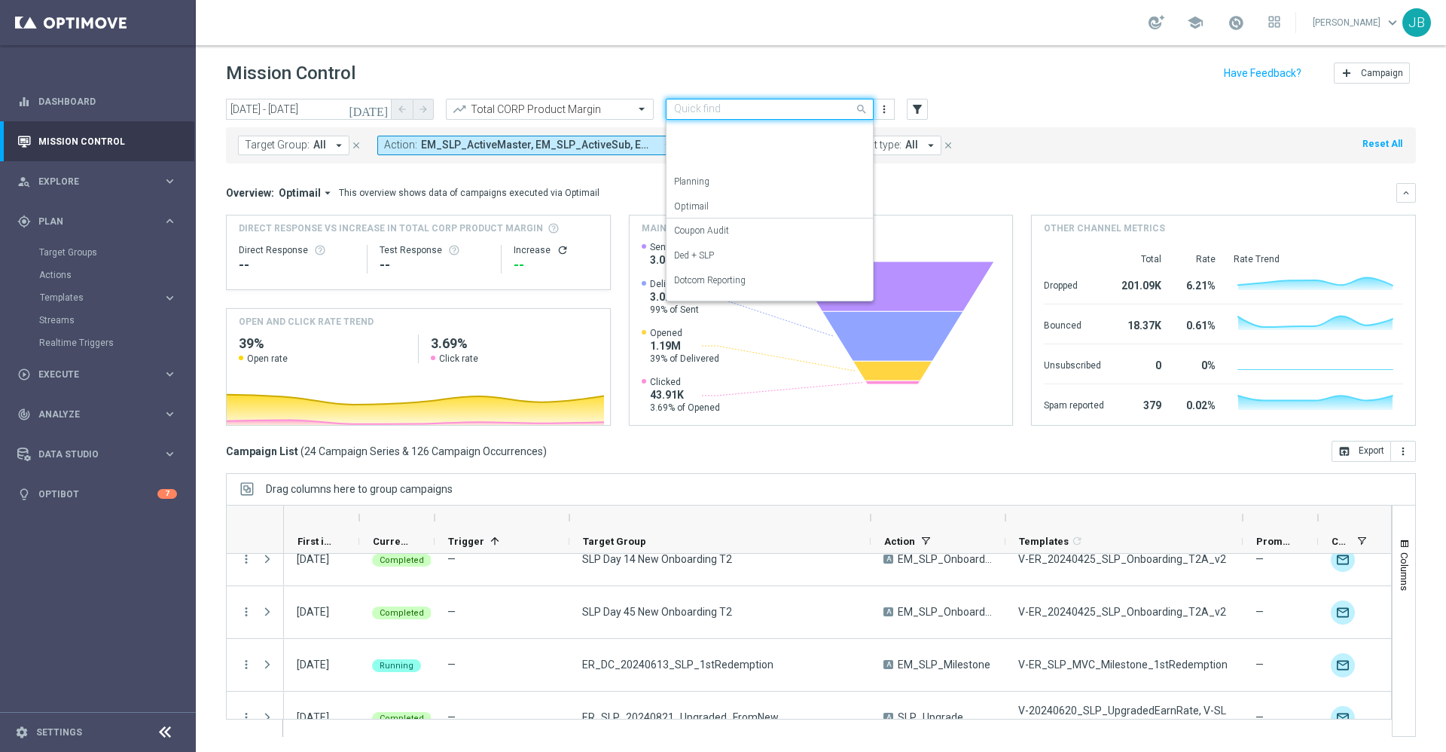
click at [753, 105] on input "text" at bounding box center [754, 109] width 161 height 13
click at [715, 157] on label "OMNI Reporting" at bounding box center [706, 163] width 65 height 13
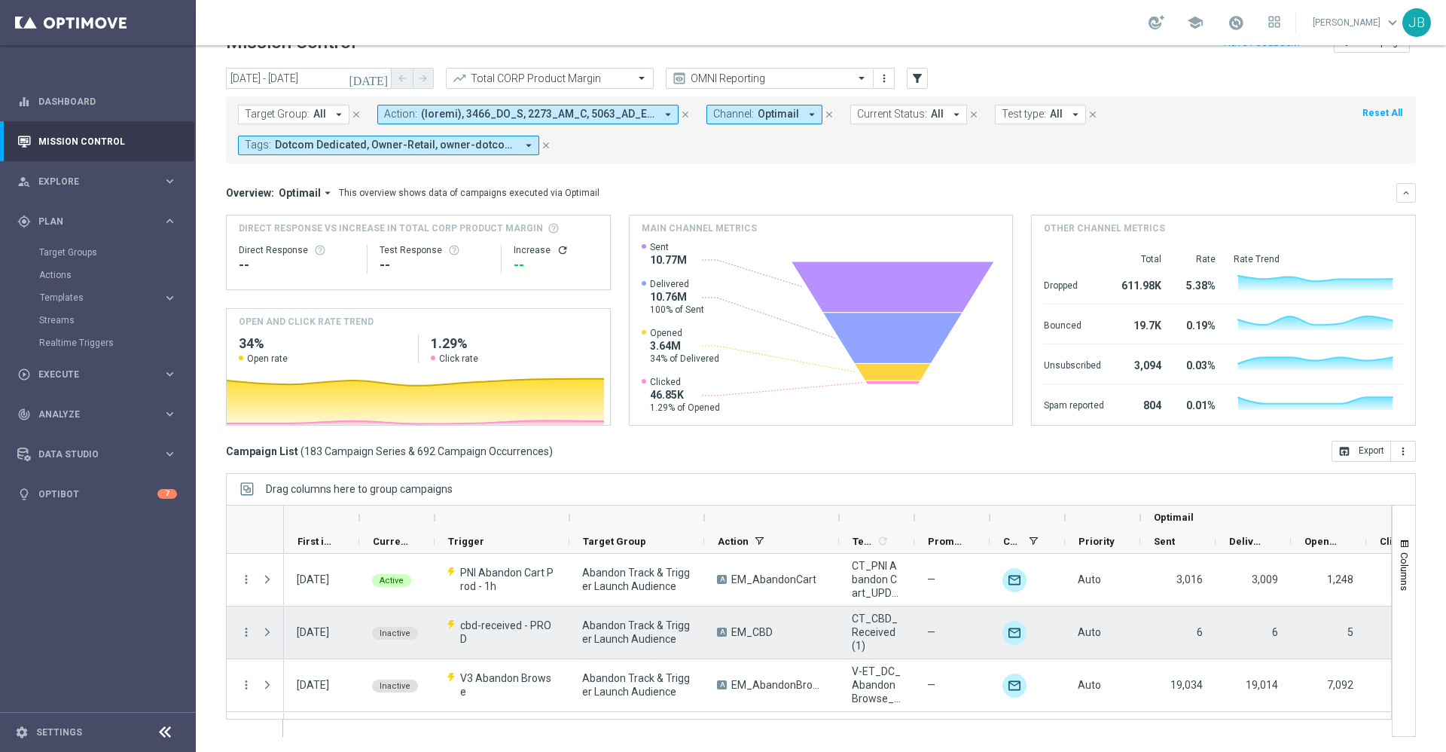
scroll to position [0, 0]
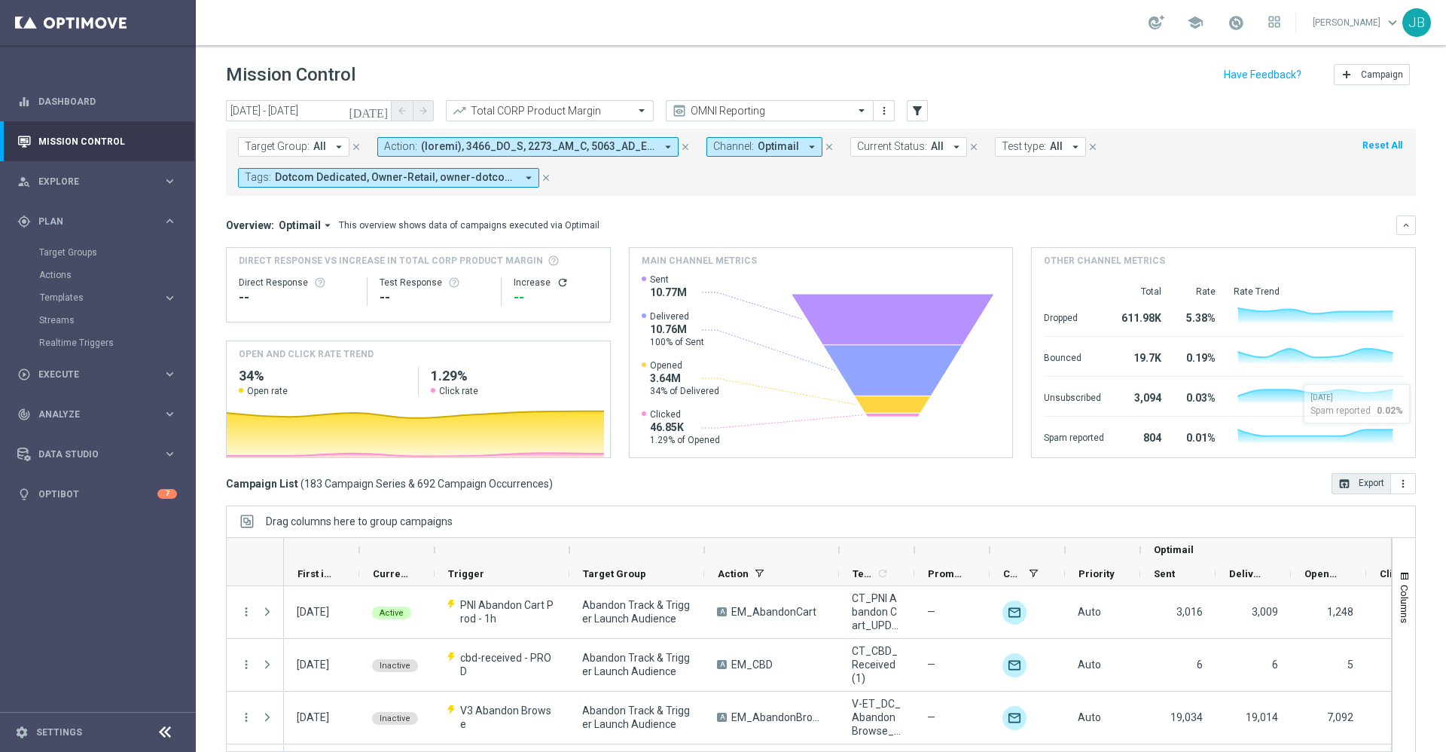
click at [1341, 481] on button "open_in_browser Export" at bounding box center [1362, 483] width 60 height 21
click at [74, 390] on div "play_circle_outline Execute keyboard_arrow_right" at bounding box center [97, 374] width 194 height 40
click at [78, 347] on span "Analyze" at bounding box center [100, 346] width 124 height 9
click at [87, 444] on span "BI Studio" at bounding box center [94, 445] width 108 height 9
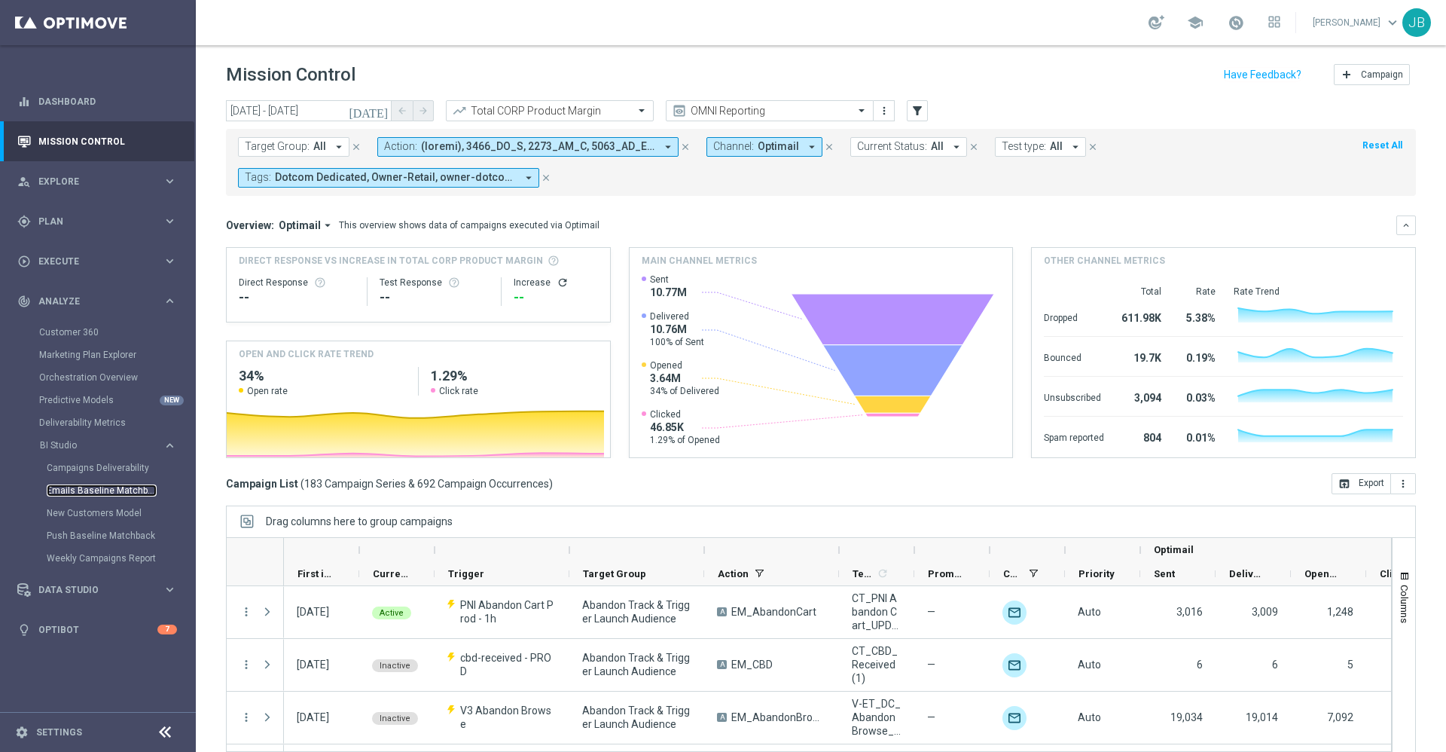
click at [96, 484] on link "Emails Baseline Matchback" at bounding box center [102, 490] width 110 height 12
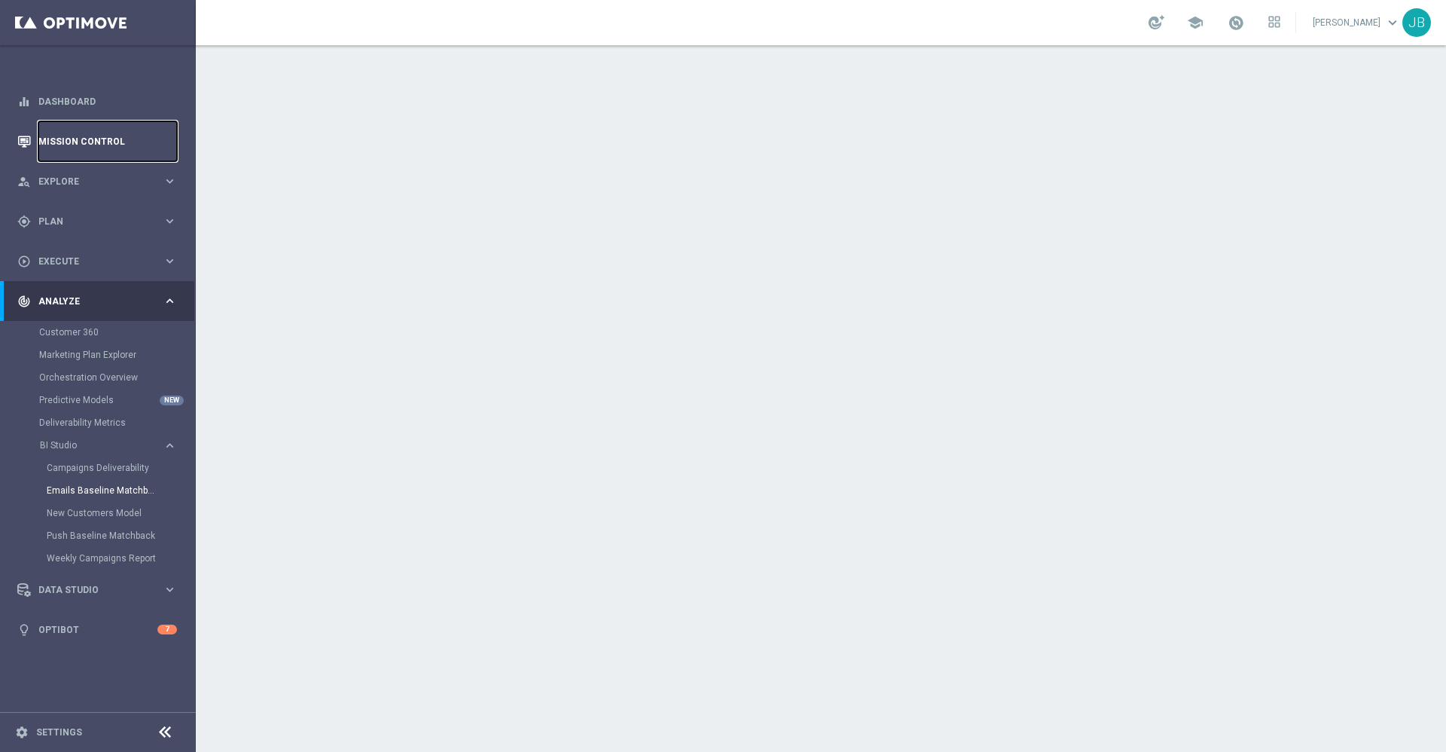
click at [148, 128] on link "Mission Control" at bounding box center [107, 141] width 139 height 40
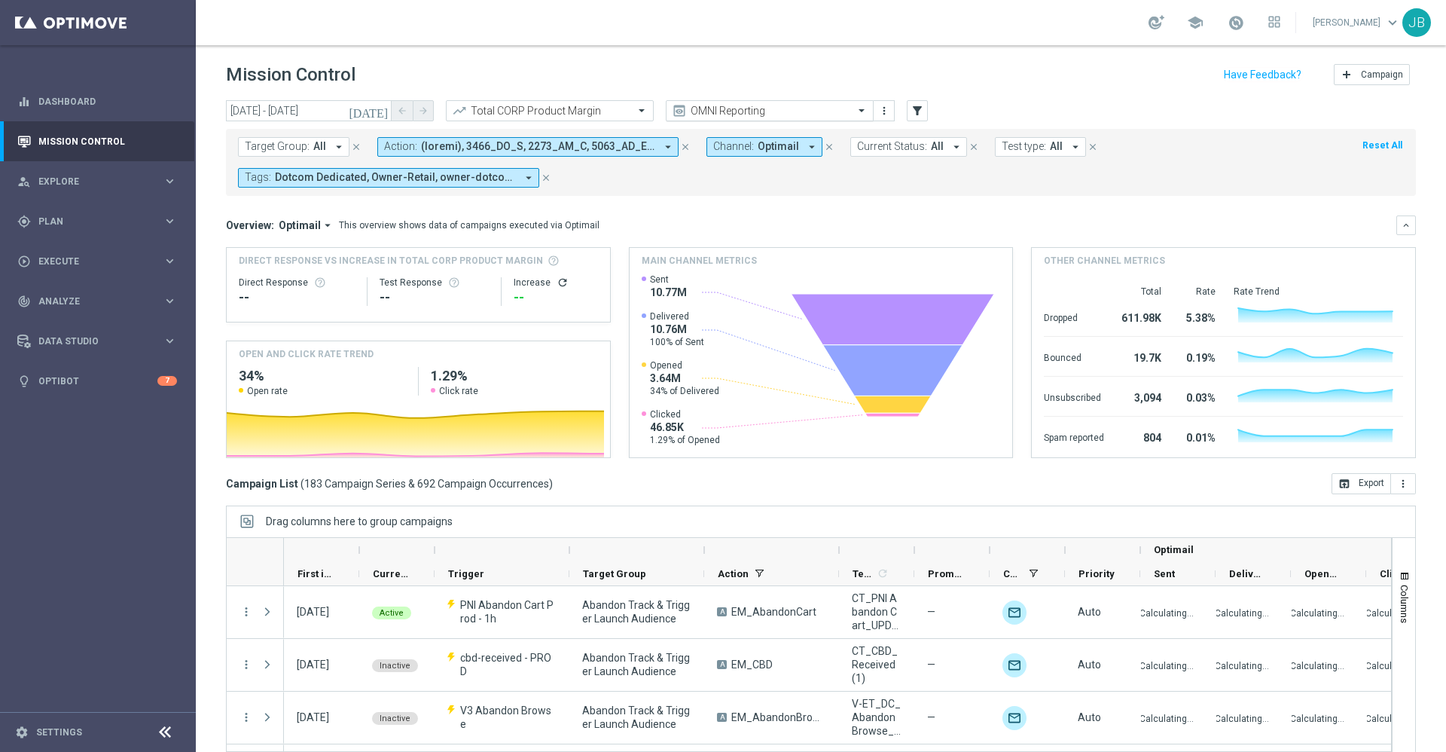
click at [746, 112] on input "text" at bounding box center [754, 111] width 161 height 13
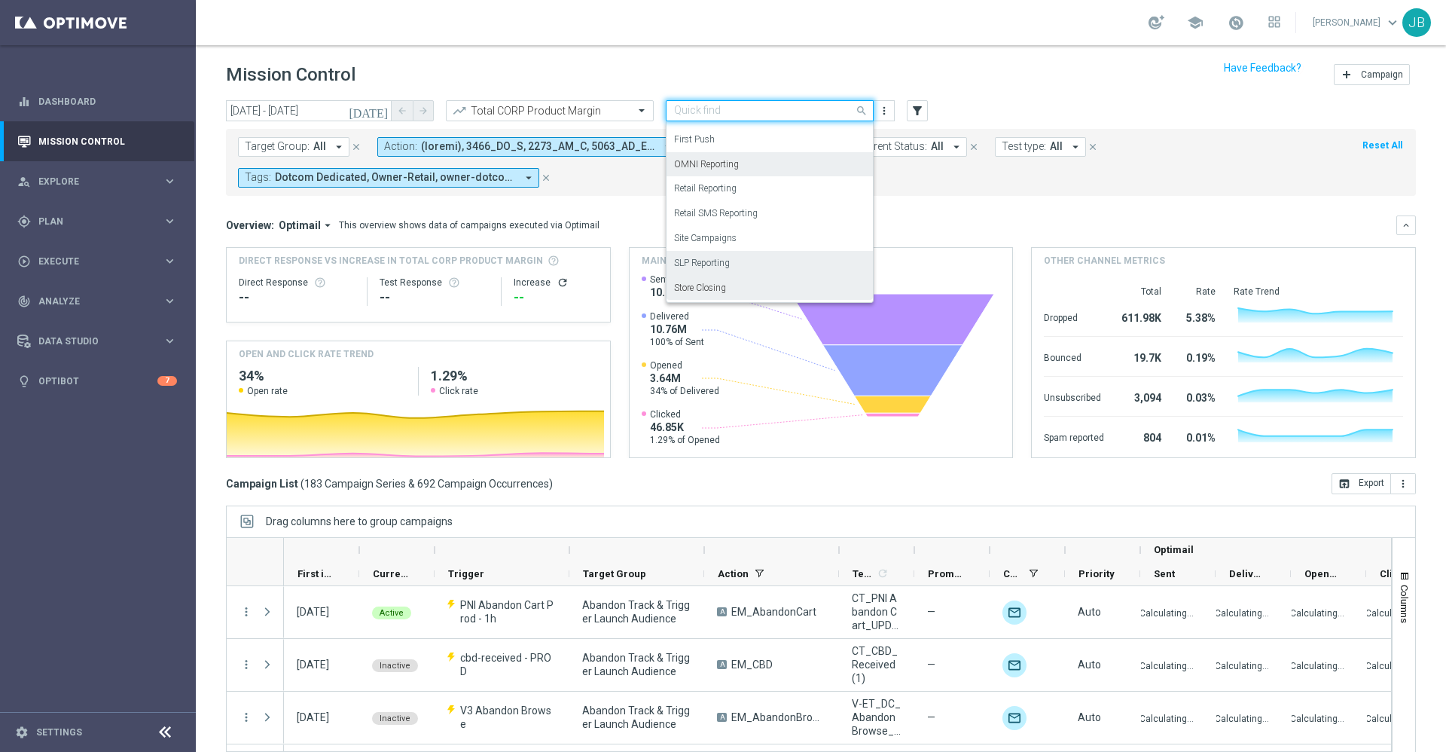
scroll to position [9, 0]
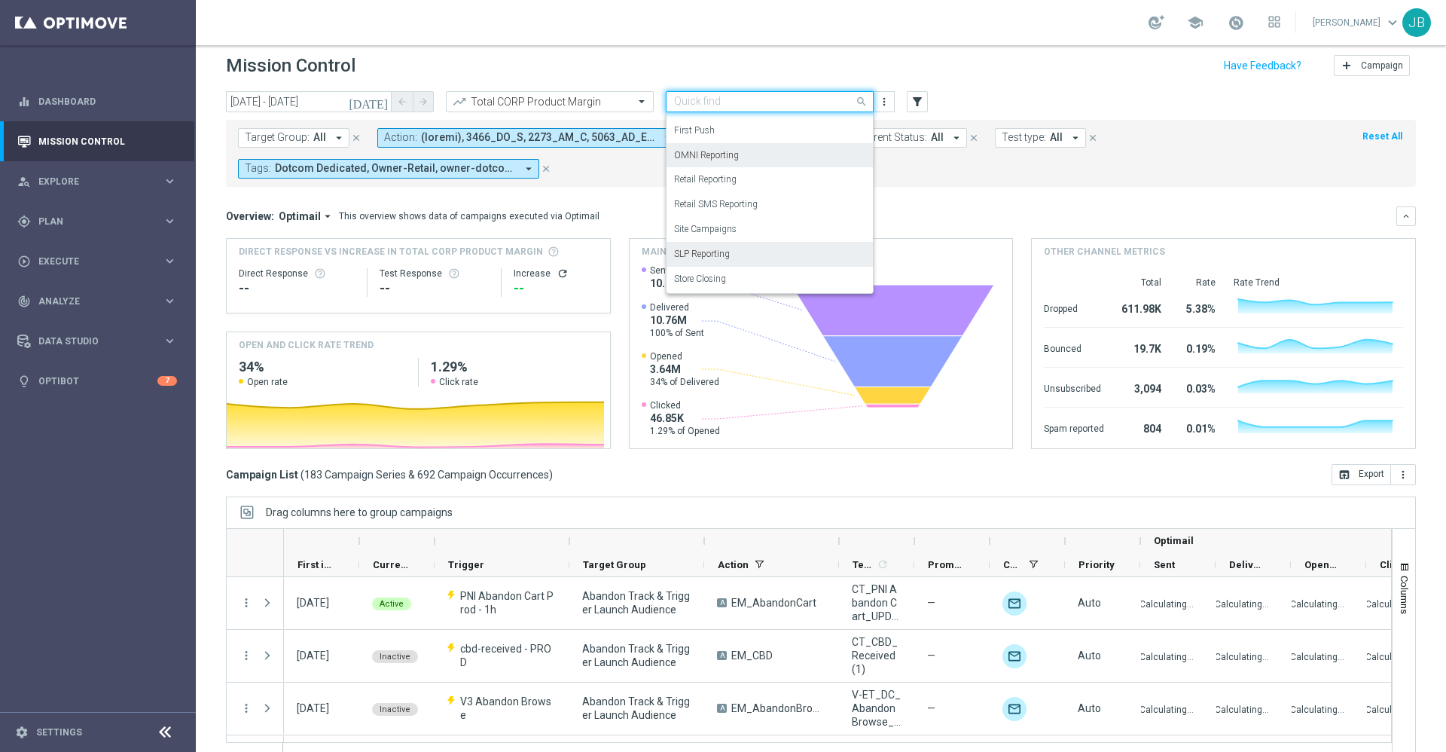
click at [730, 254] on label "SLP Reporting" at bounding box center [702, 254] width 56 height 13
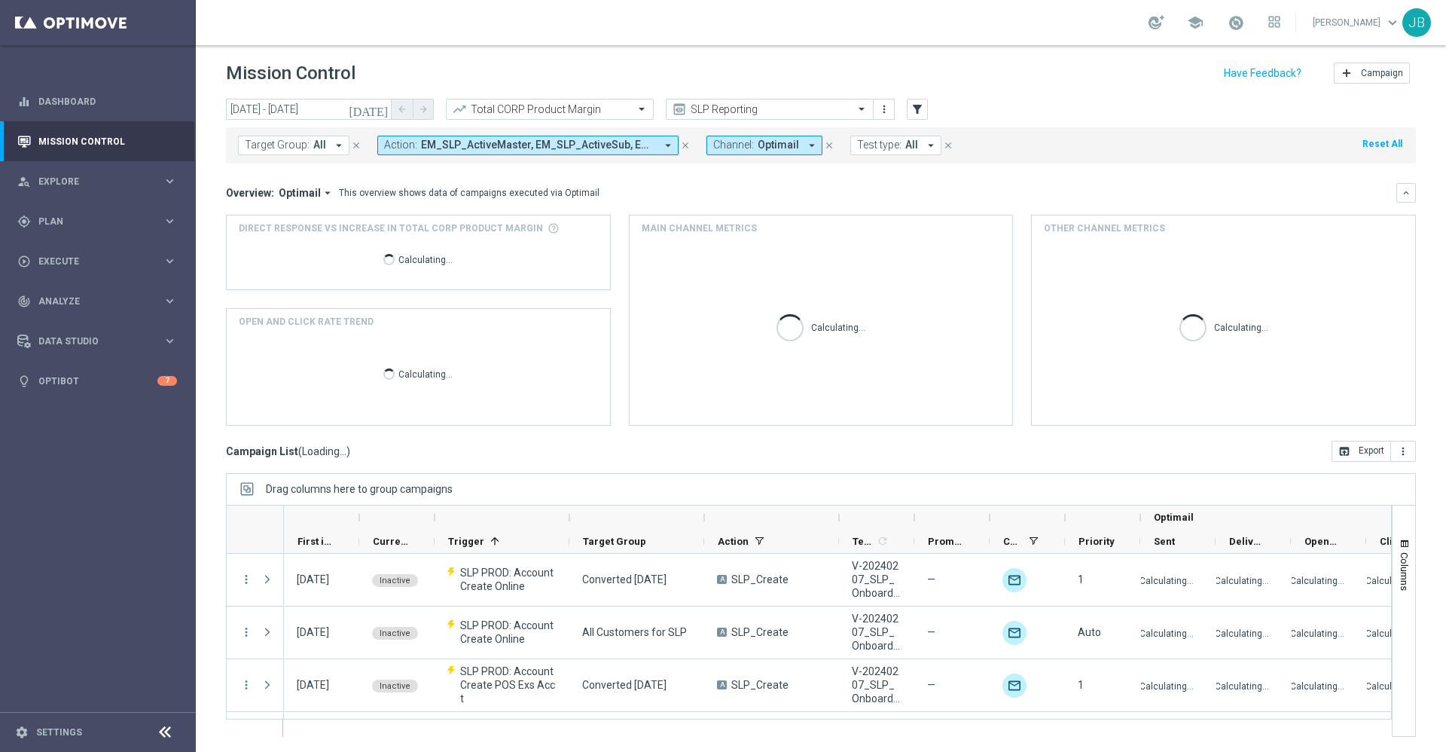
scroll to position [2, 0]
click at [378, 115] on icon "[DATE]" at bounding box center [369, 109] width 41 height 14
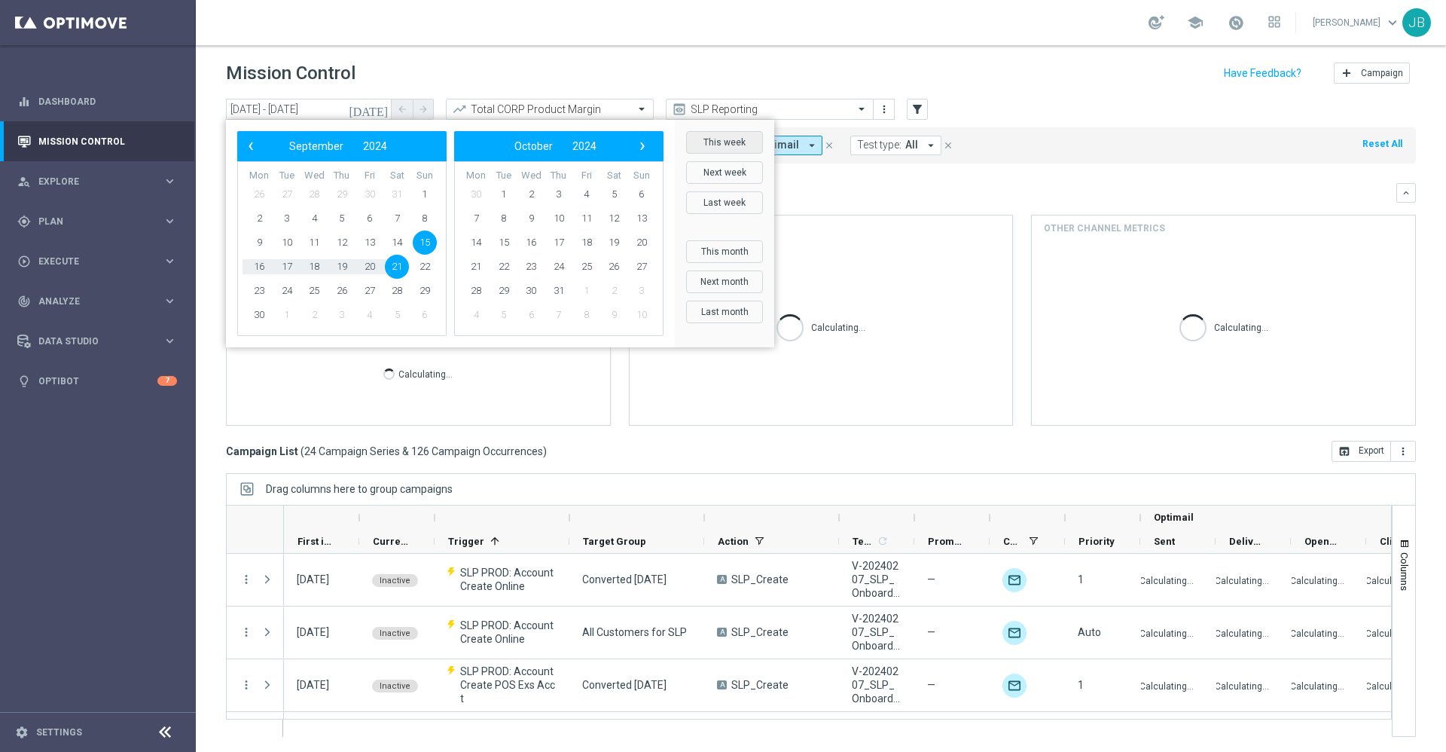
click at [708, 141] on button "This week" at bounding box center [724, 142] width 77 height 23
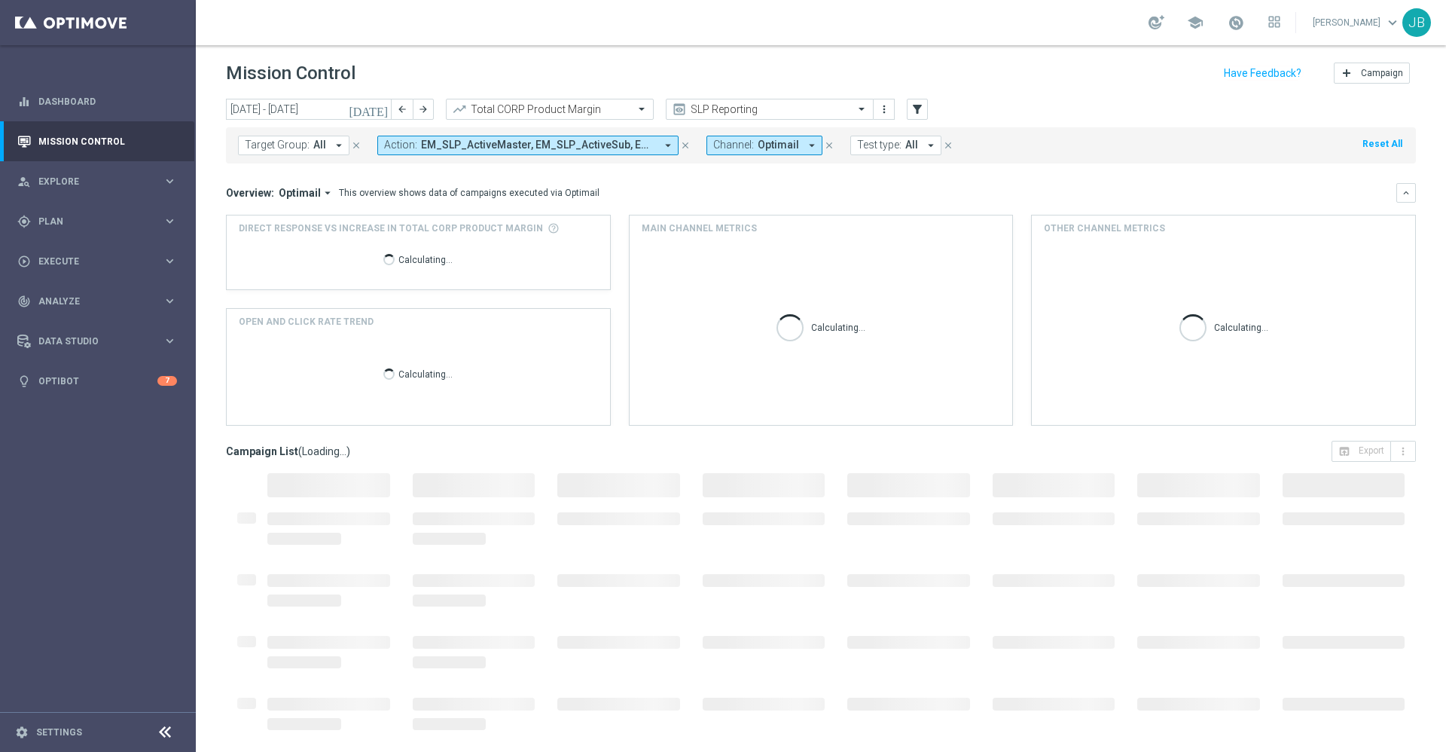
click at [381, 111] on icon "[DATE]" at bounding box center [369, 109] width 41 height 14
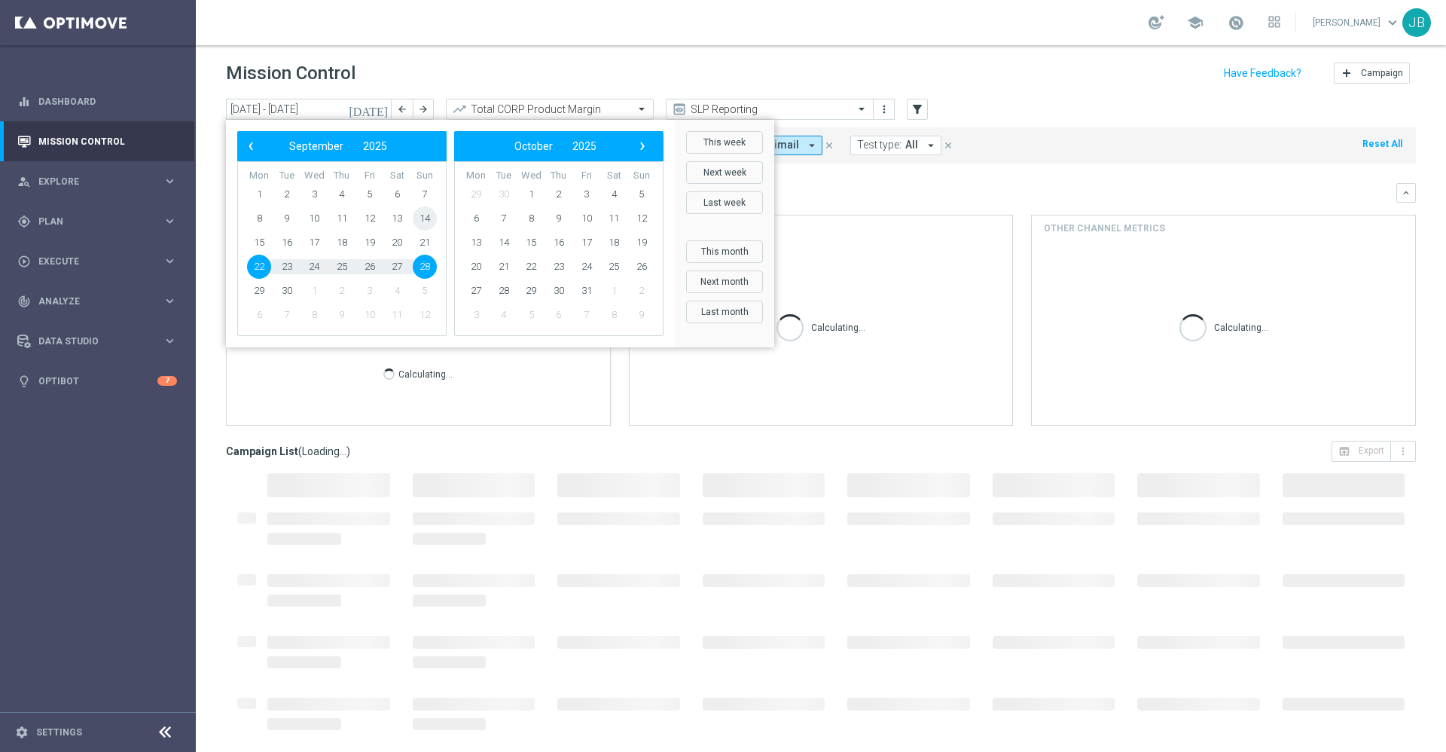
click at [422, 221] on span "14" at bounding box center [425, 218] width 24 height 24
click at [397, 243] on span "20" at bounding box center [397, 243] width 24 height 24
type input "14 Sep 2025 - 20 Sep 2025"
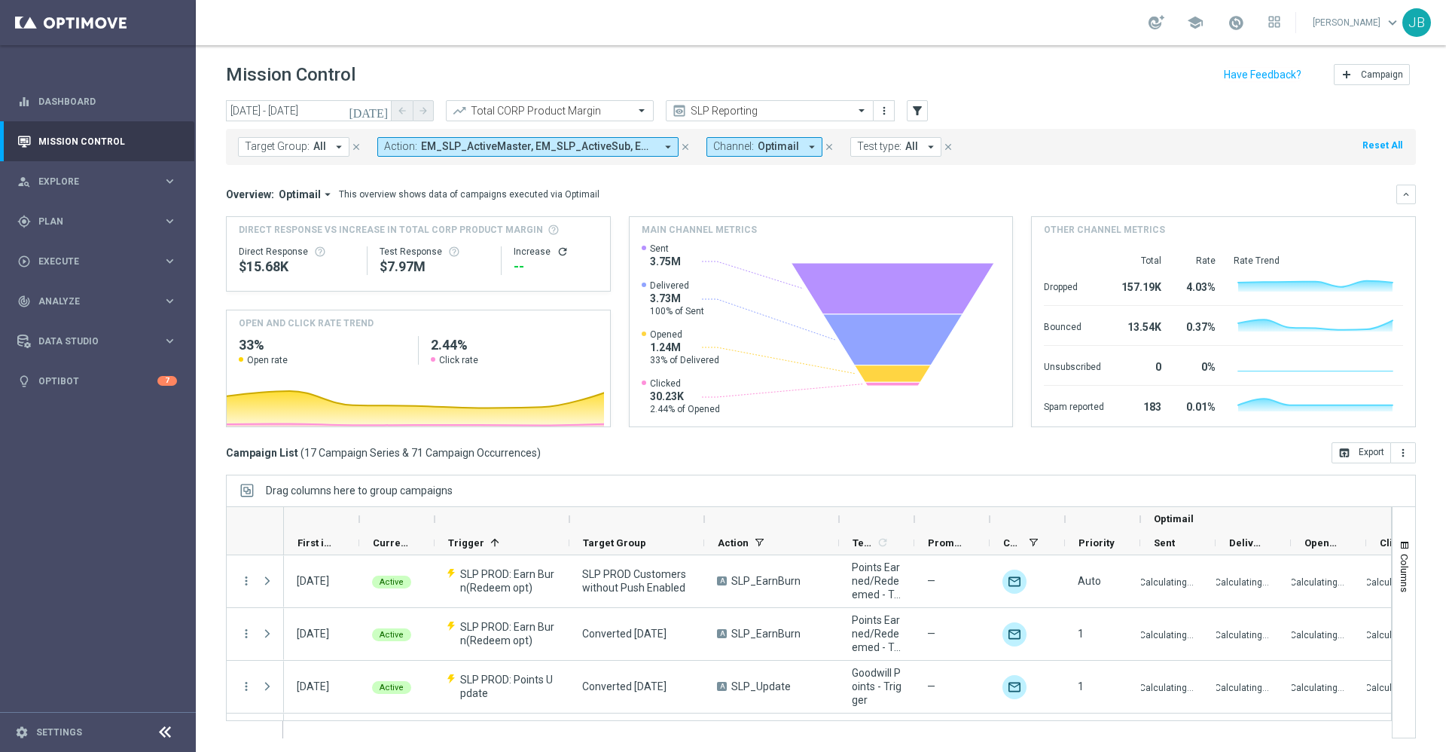
click at [380, 111] on icon "today" at bounding box center [369, 111] width 41 height 14
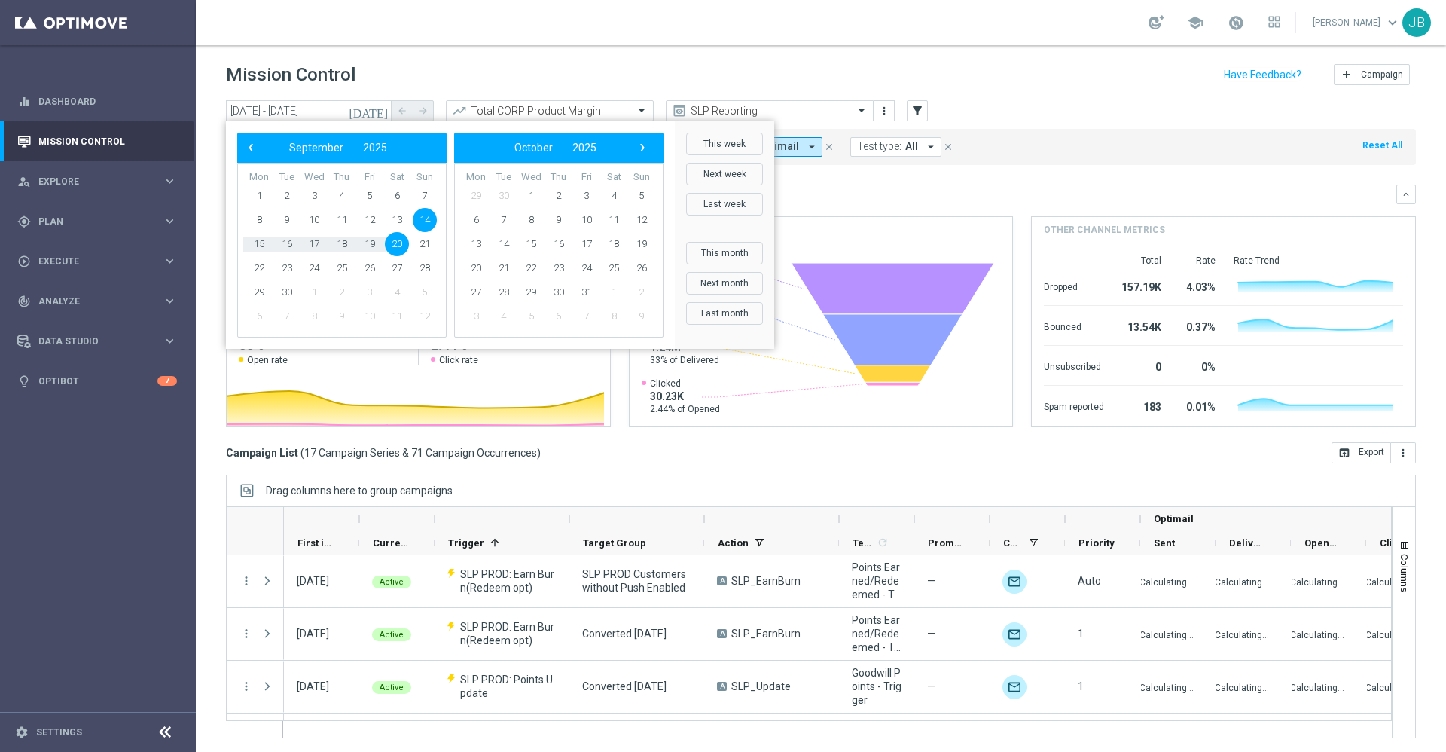
click at [1102, 185] on div "Overview: Optimail arrow_drop_down This overview shows data of campaigns execut…" at bounding box center [821, 195] width 1190 height 20
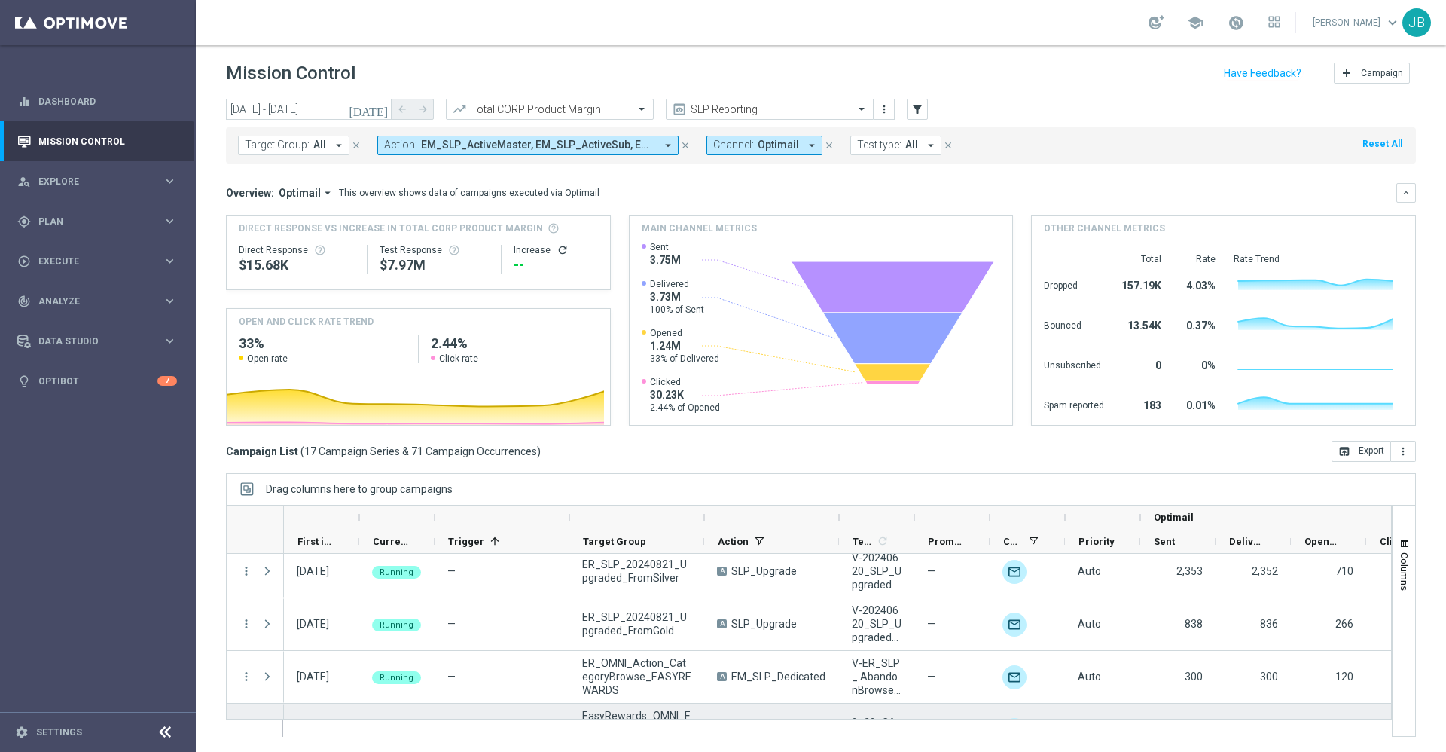
scroll to position [731, 0]
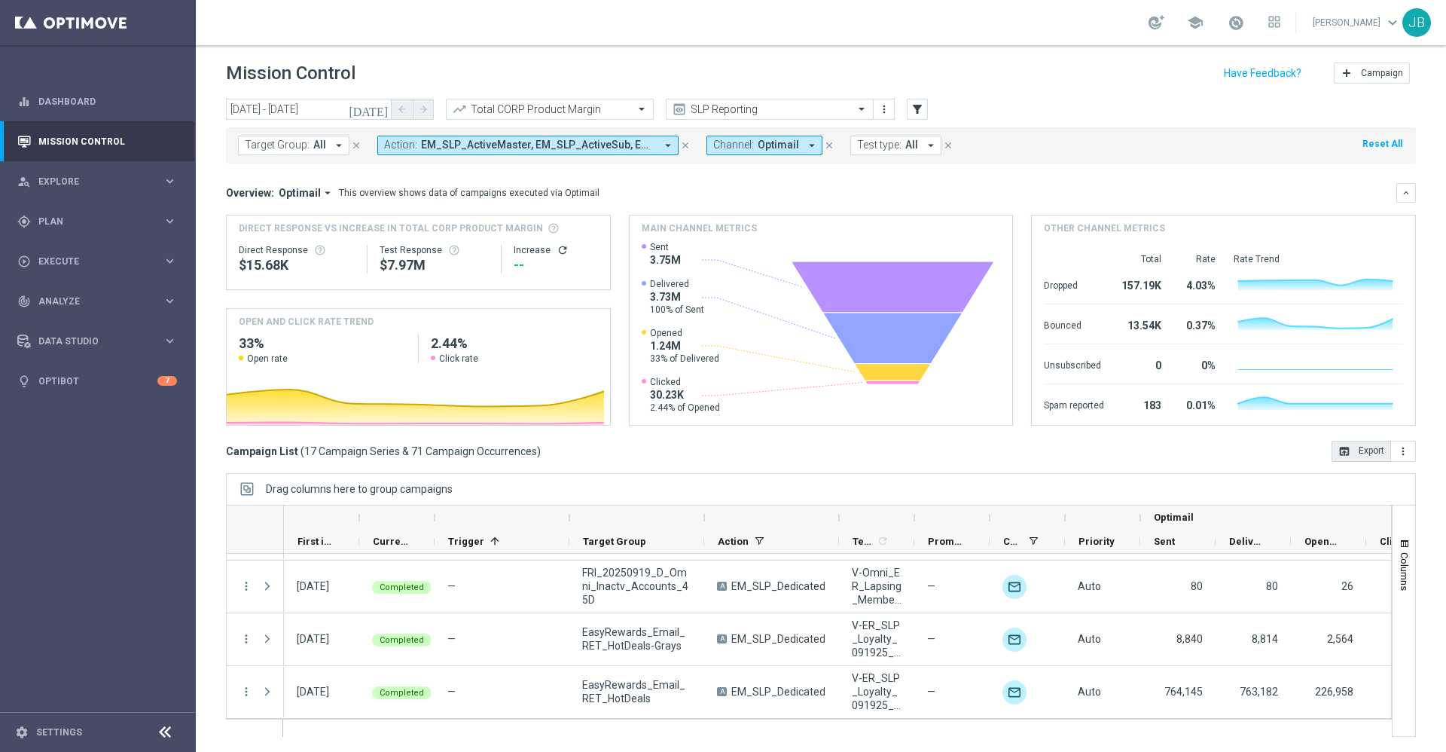
click at [1336, 451] on button "open_in_browser Export" at bounding box center [1362, 451] width 60 height 21
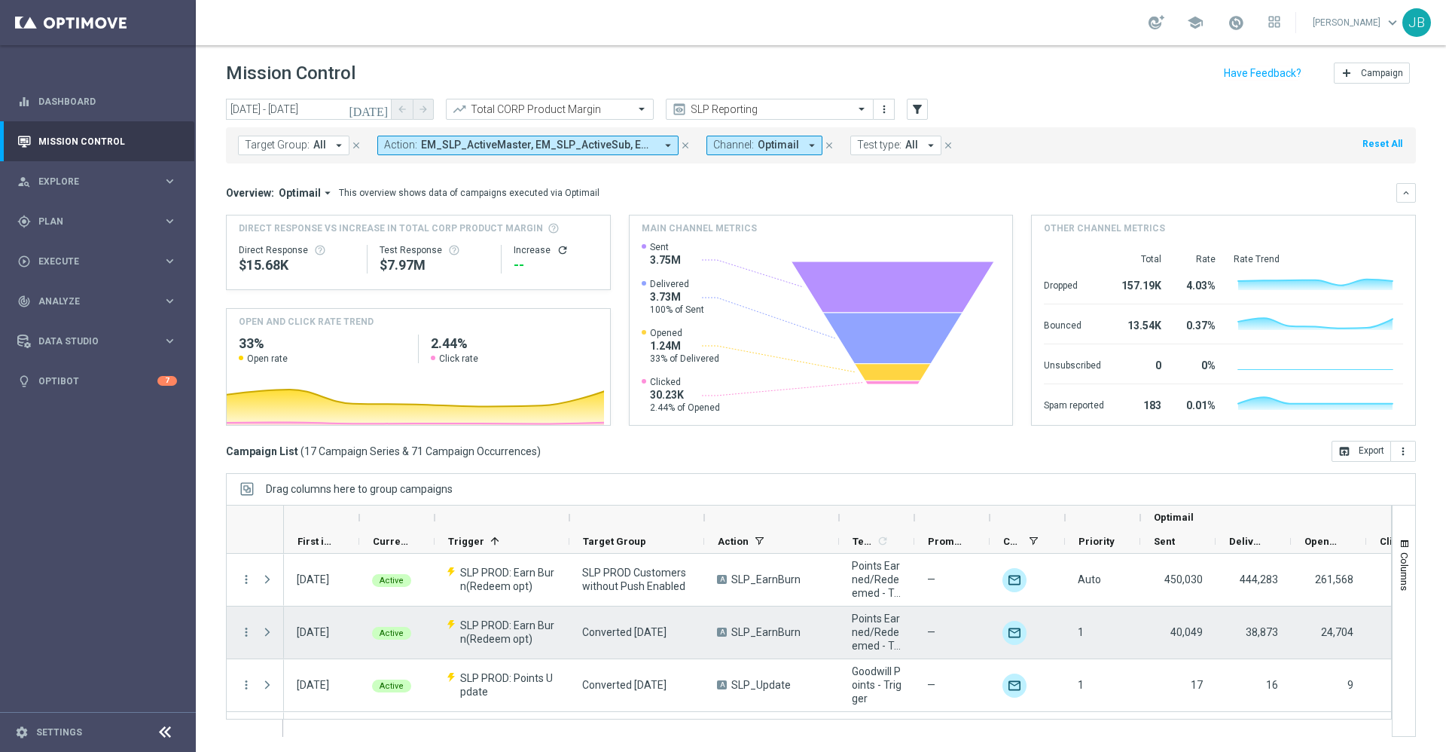
scroll to position [0, 0]
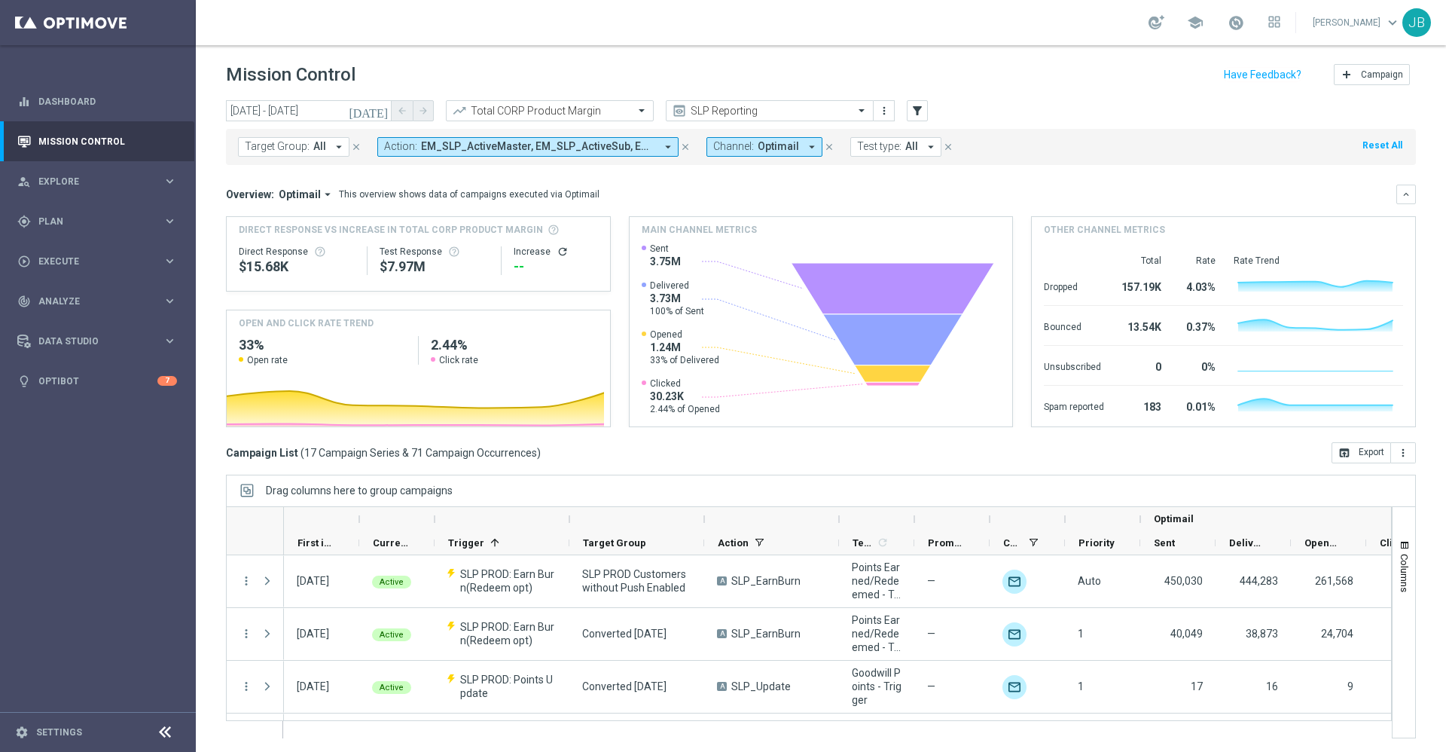
click at [383, 110] on icon "[DATE]" at bounding box center [369, 111] width 41 height 14
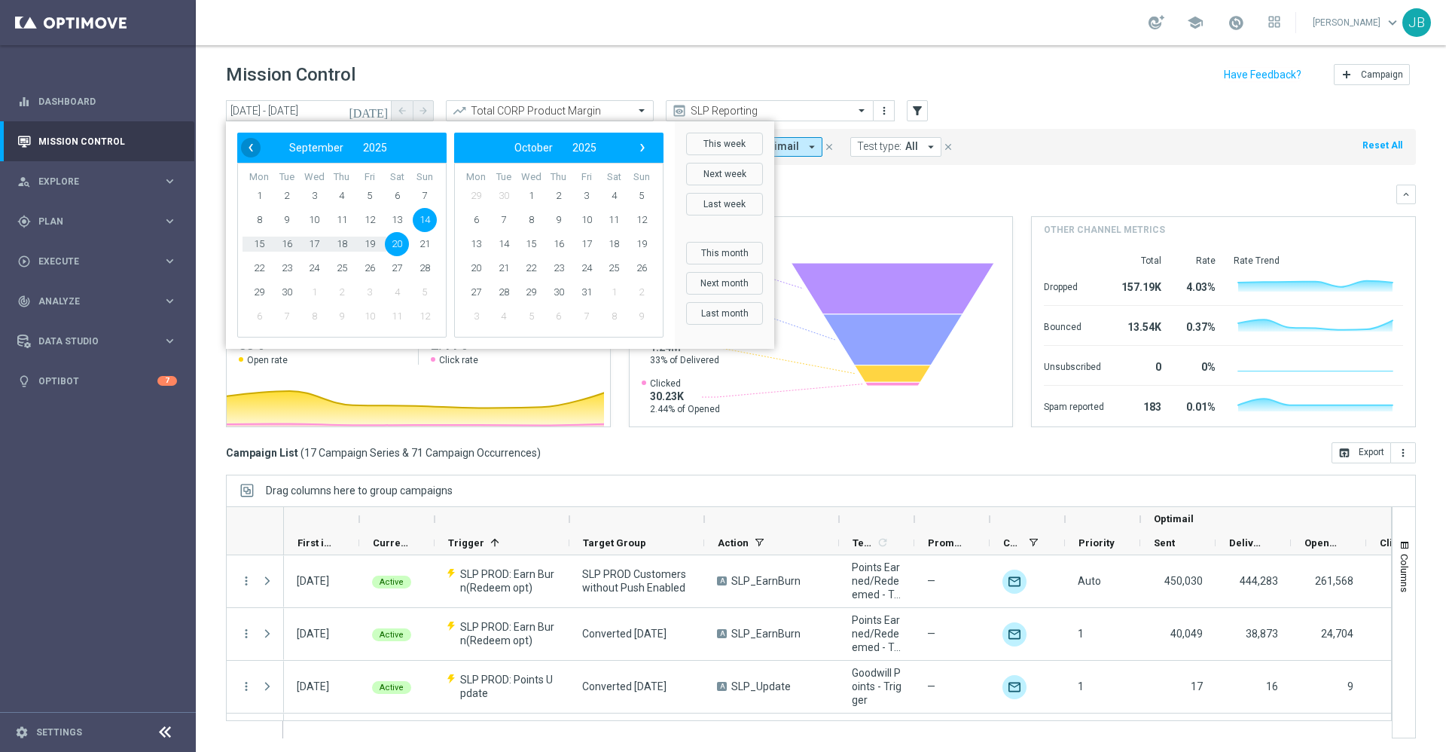
click at [249, 149] on span "‹" at bounding box center [251, 148] width 20 height 20
click at [255, 145] on span "‹" at bounding box center [251, 148] width 20 height 20
click at [547, 149] on span "August" at bounding box center [533, 148] width 35 height 12
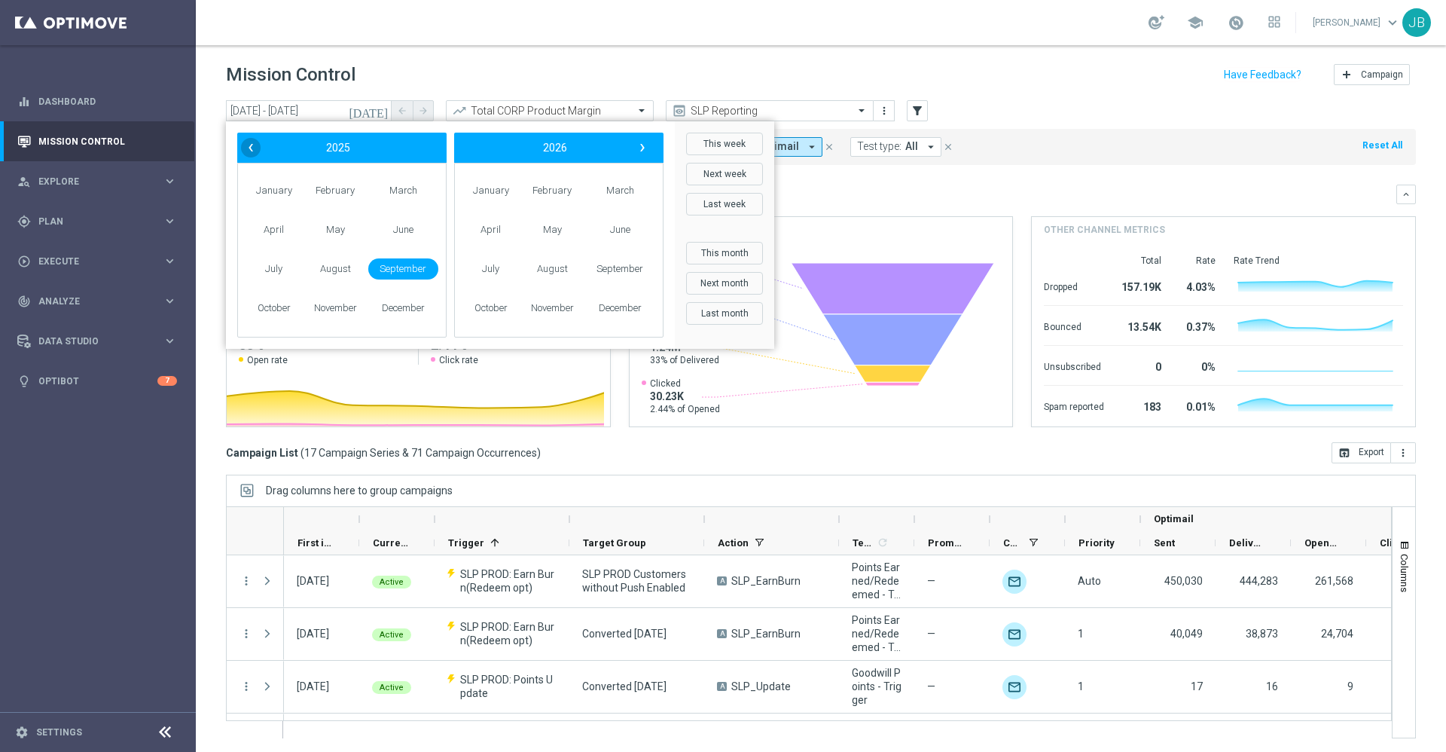
click at [247, 144] on span "‹" at bounding box center [251, 148] width 20 height 20
click at [395, 275] on span "September" at bounding box center [403, 269] width 70 height 22
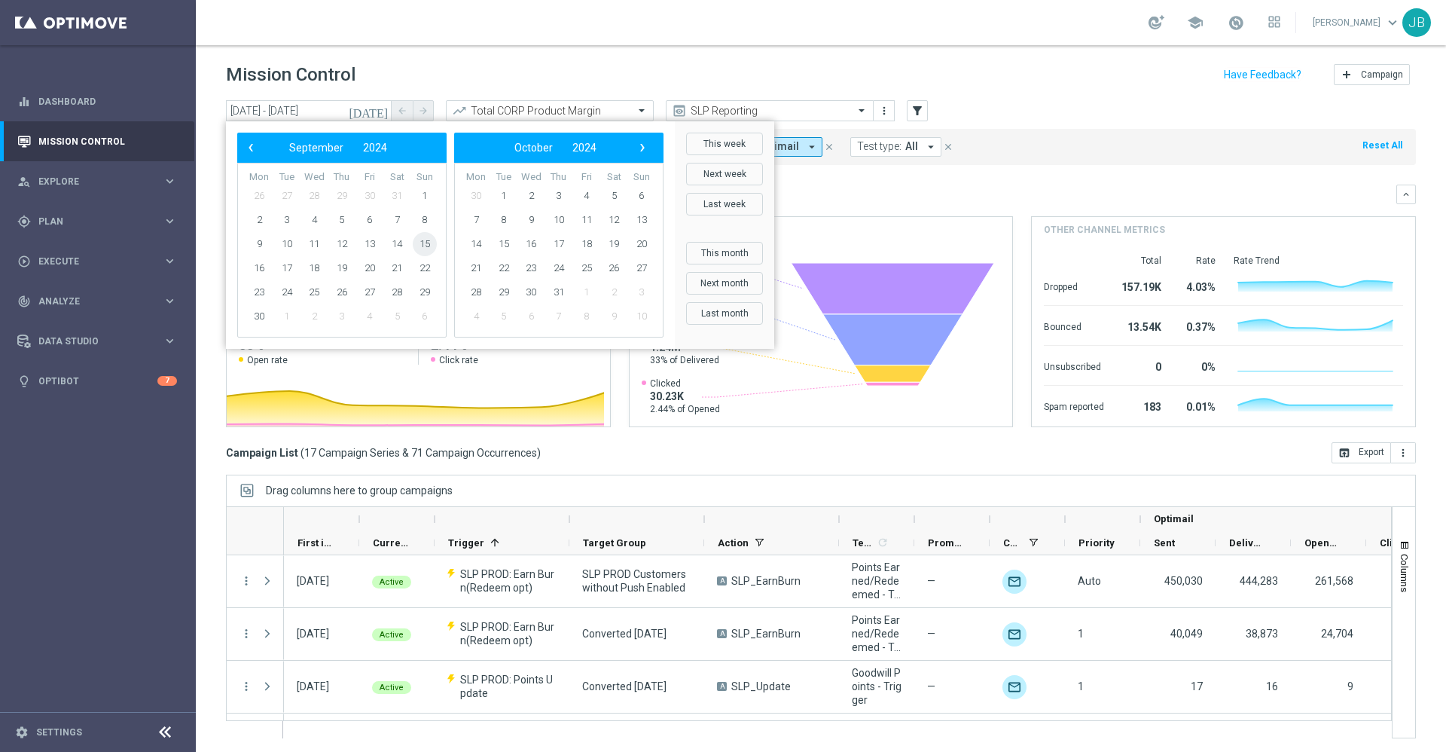
click at [426, 245] on span "15" at bounding box center [425, 244] width 24 height 24
click at [402, 265] on span "21" at bounding box center [397, 268] width 24 height 24
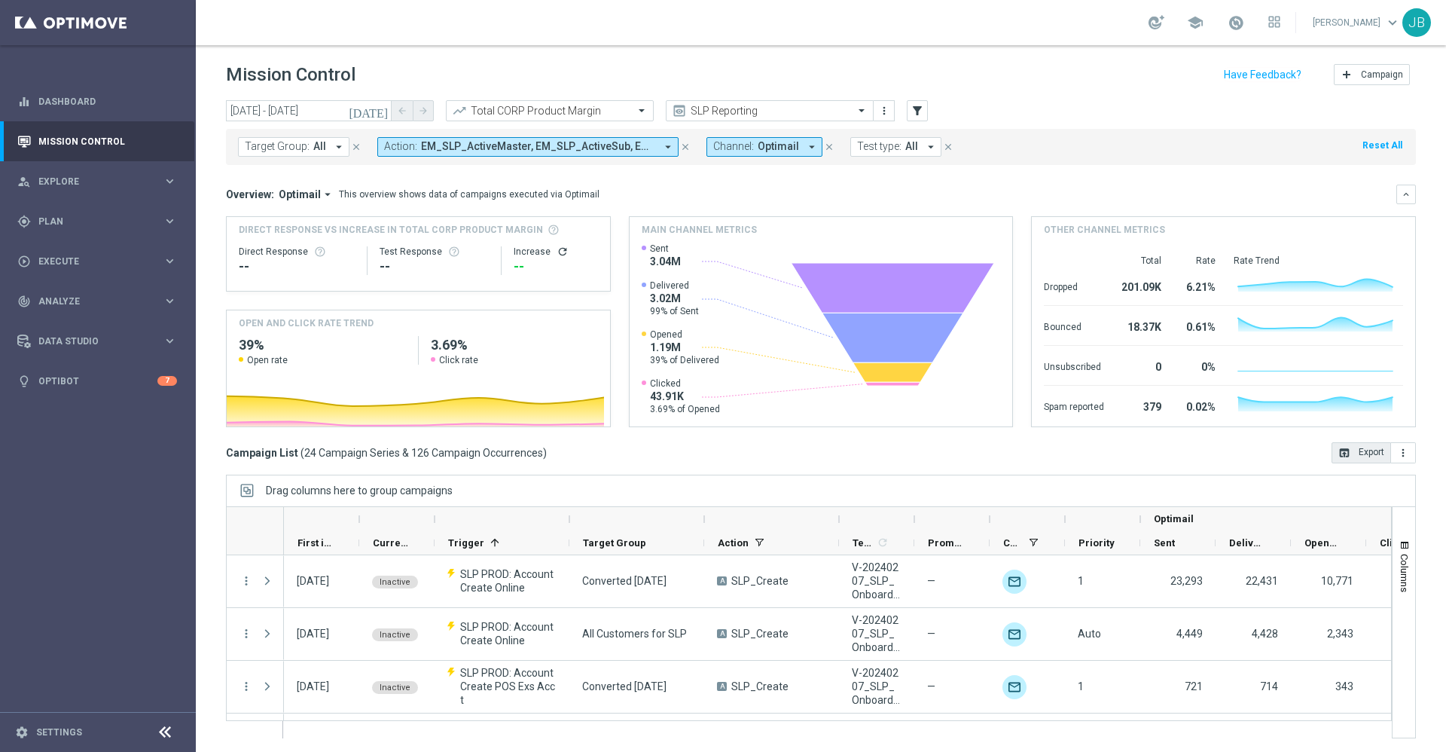
click at [1340, 451] on button "open_in_browser Export" at bounding box center [1362, 452] width 60 height 21
click at [380, 115] on icon "[DATE]" at bounding box center [369, 111] width 41 height 14
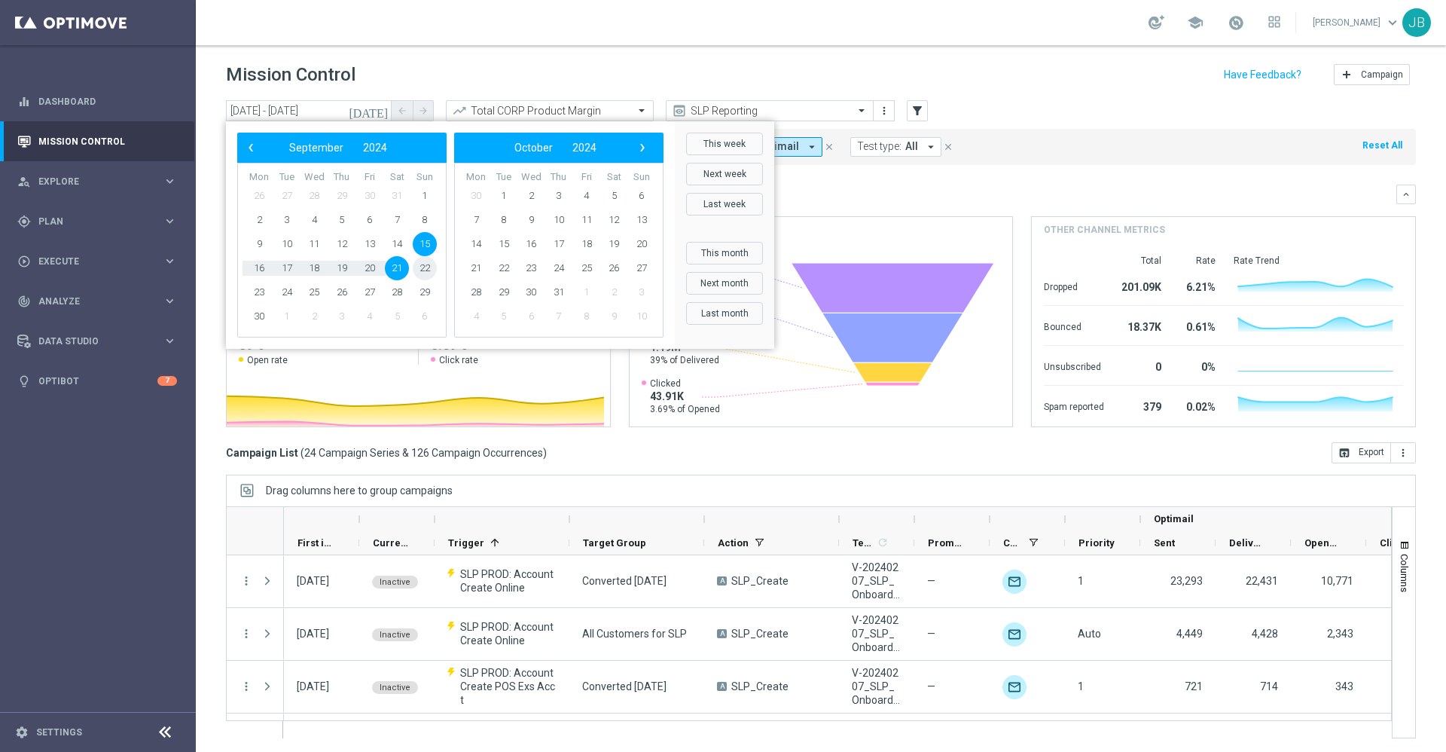
click at [420, 271] on span "22" at bounding box center [425, 268] width 24 height 24
click at [395, 294] on span "28" at bounding box center [397, 292] width 24 height 24
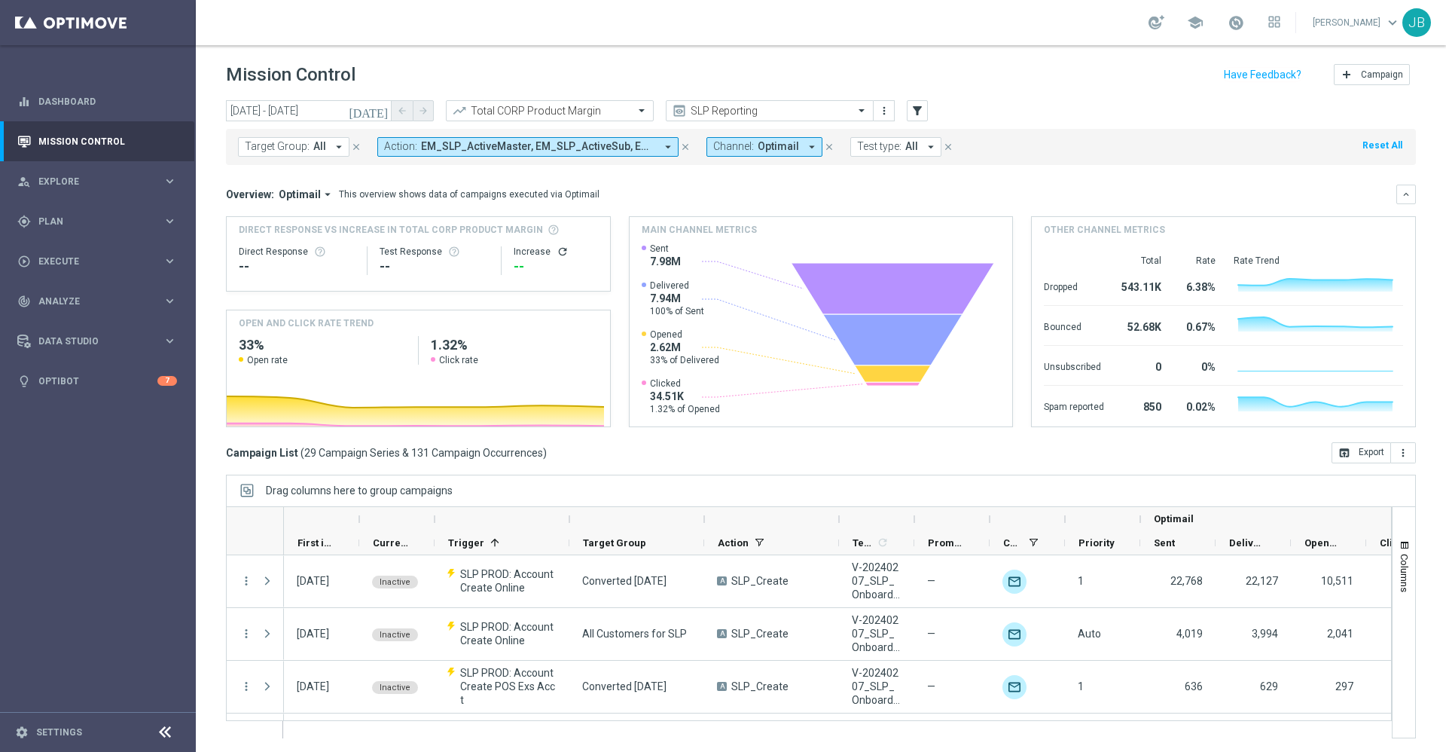
click at [383, 111] on icon "[DATE]" at bounding box center [369, 111] width 41 height 14
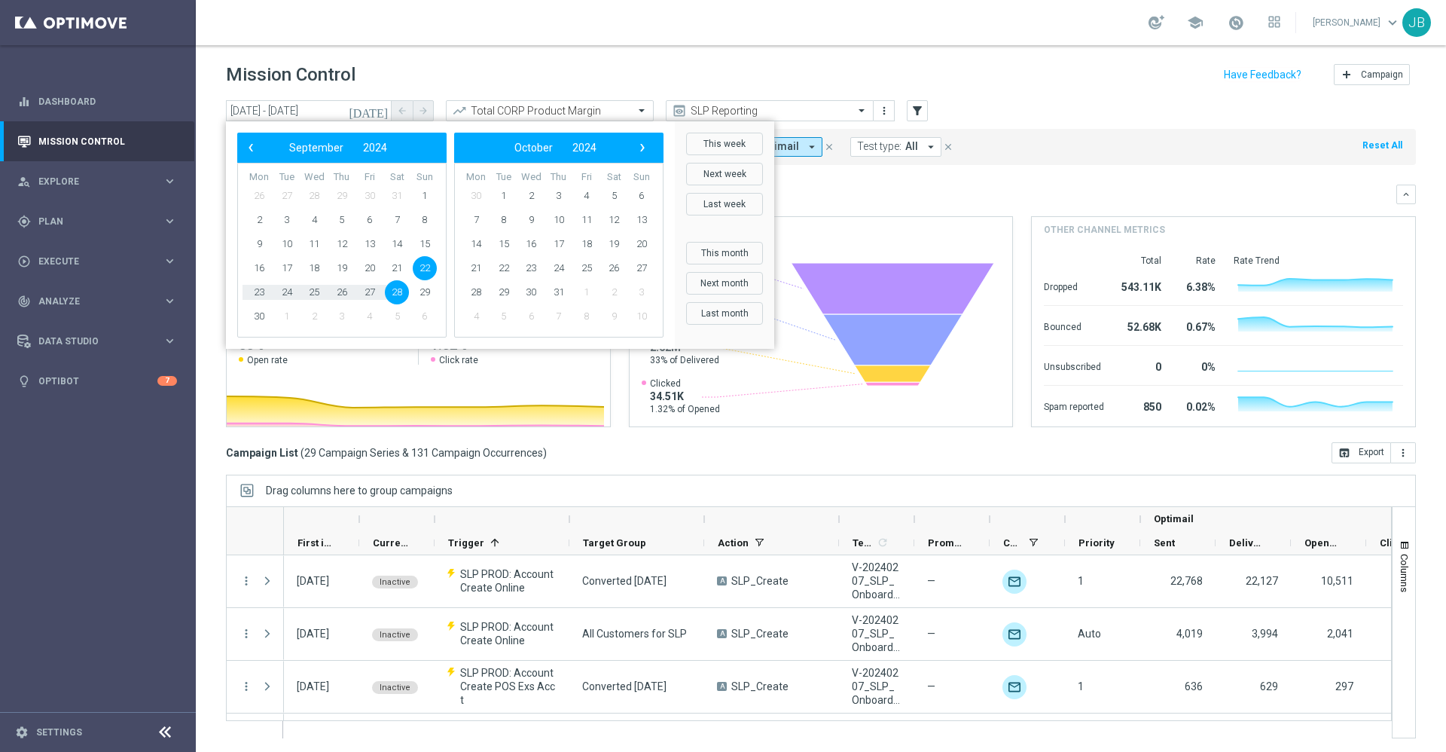
click at [423, 270] on span "22" at bounding box center [425, 268] width 24 height 24
click at [401, 290] on span "28" at bounding box center [397, 292] width 24 height 24
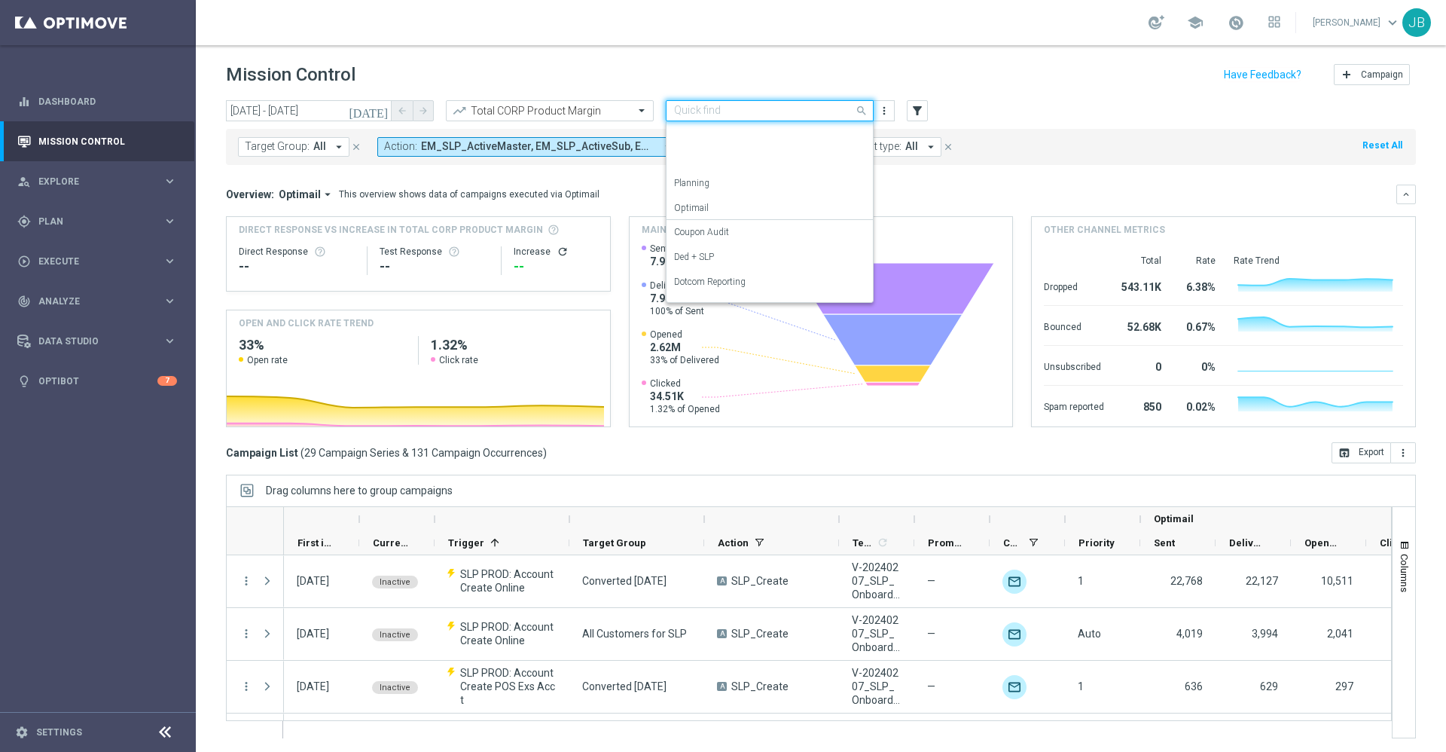
click at [778, 100] on div "Quick find SLP Reporting" at bounding box center [770, 110] width 208 height 21
click at [747, 167] on div "OMNI Reporting" at bounding box center [769, 164] width 191 height 25
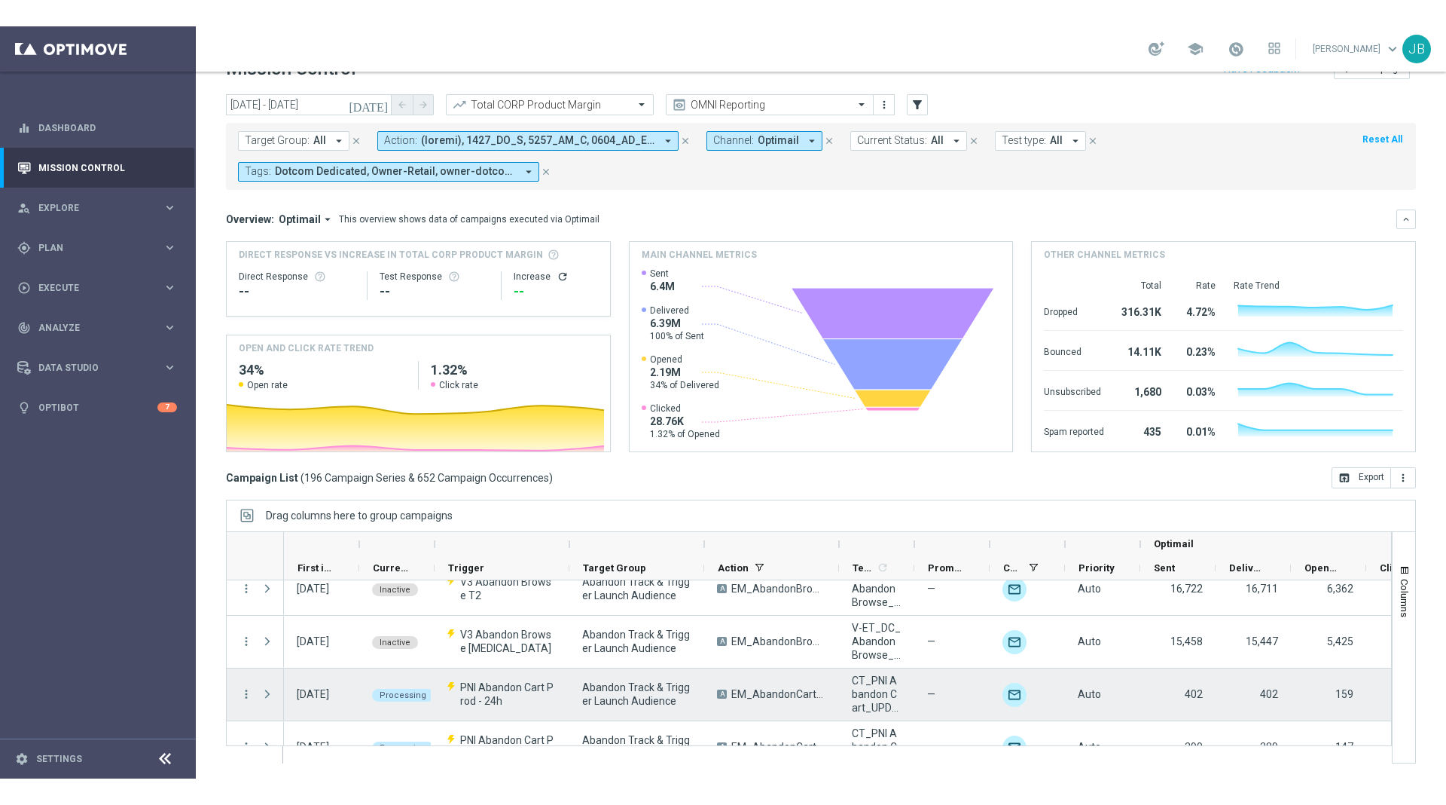
scroll to position [0, 0]
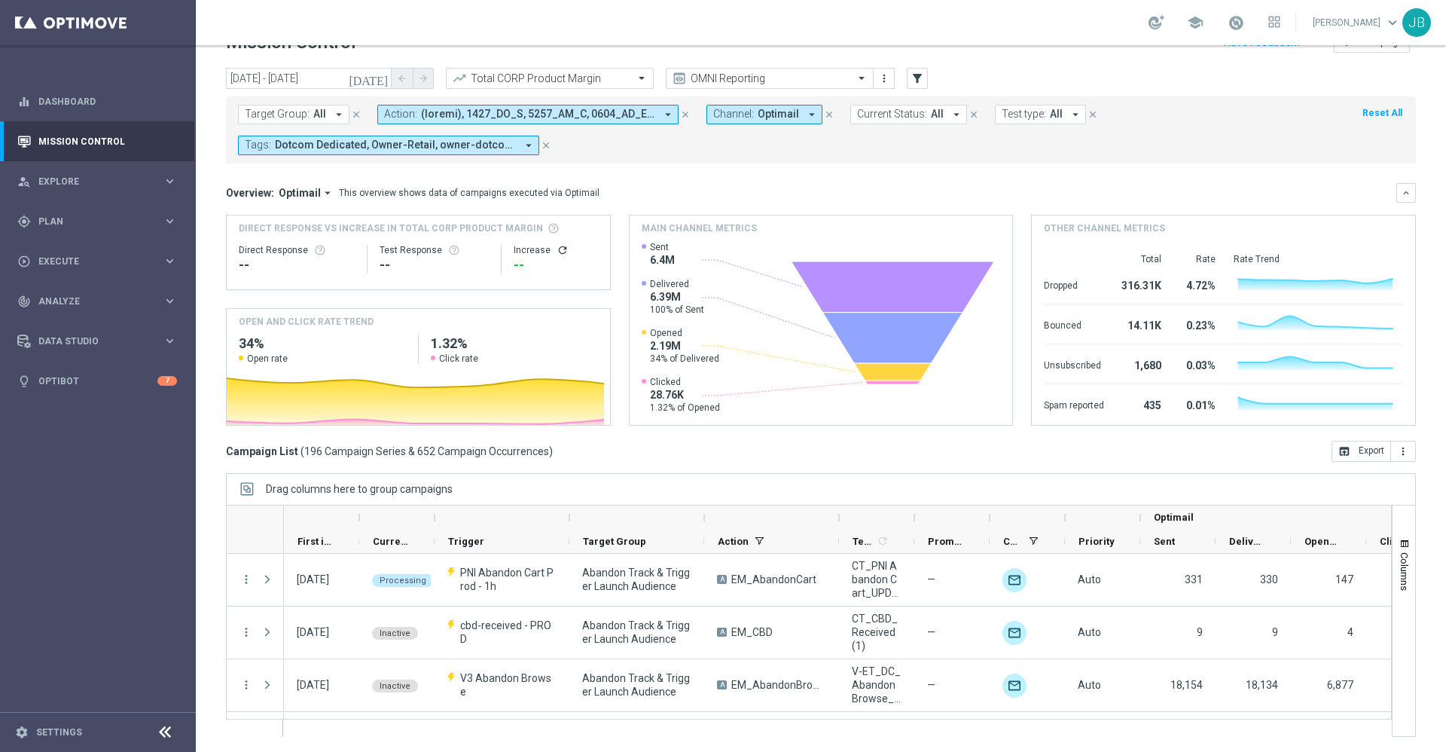
click at [382, 77] on icon "[DATE]" at bounding box center [369, 79] width 41 height 14
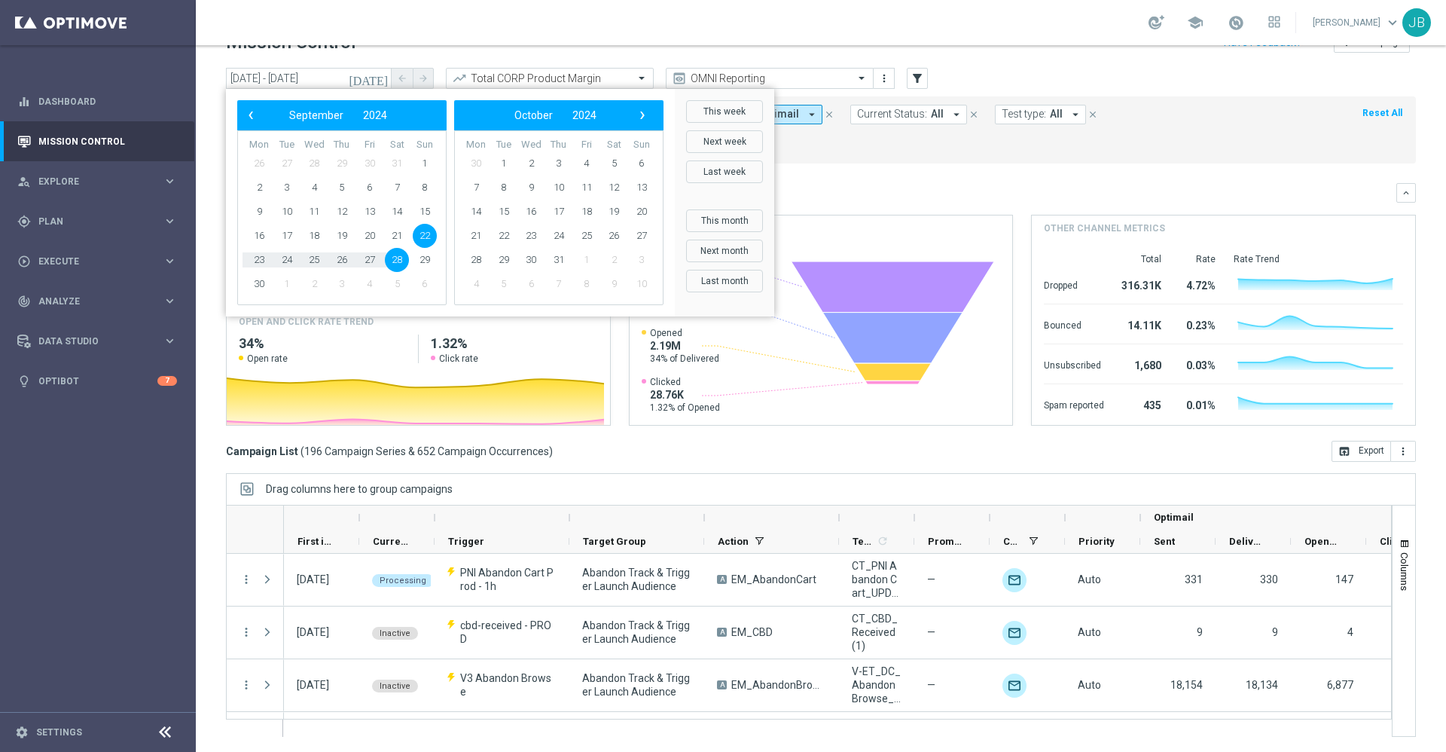
click at [936, 166] on mini-dashboard "Overview: Optimail arrow_drop_down This overview shows data of campaigns execut…" at bounding box center [821, 301] width 1190 height 277
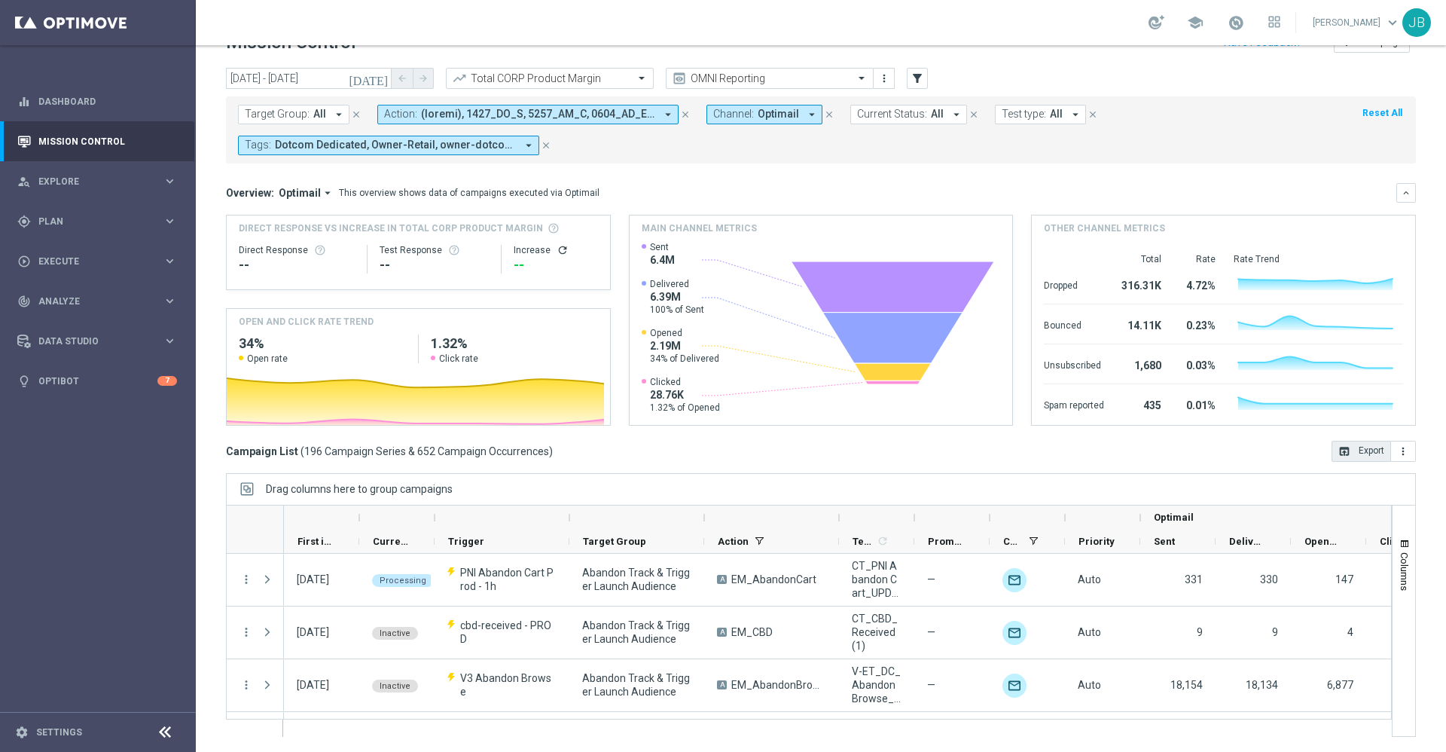
click at [1336, 453] on button "open_in_browser Export" at bounding box center [1362, 451] width 60 height 21
click at [1353, 453] on button "open_in_browser Export" at bounding box center [1362, 451] width 60 height 21
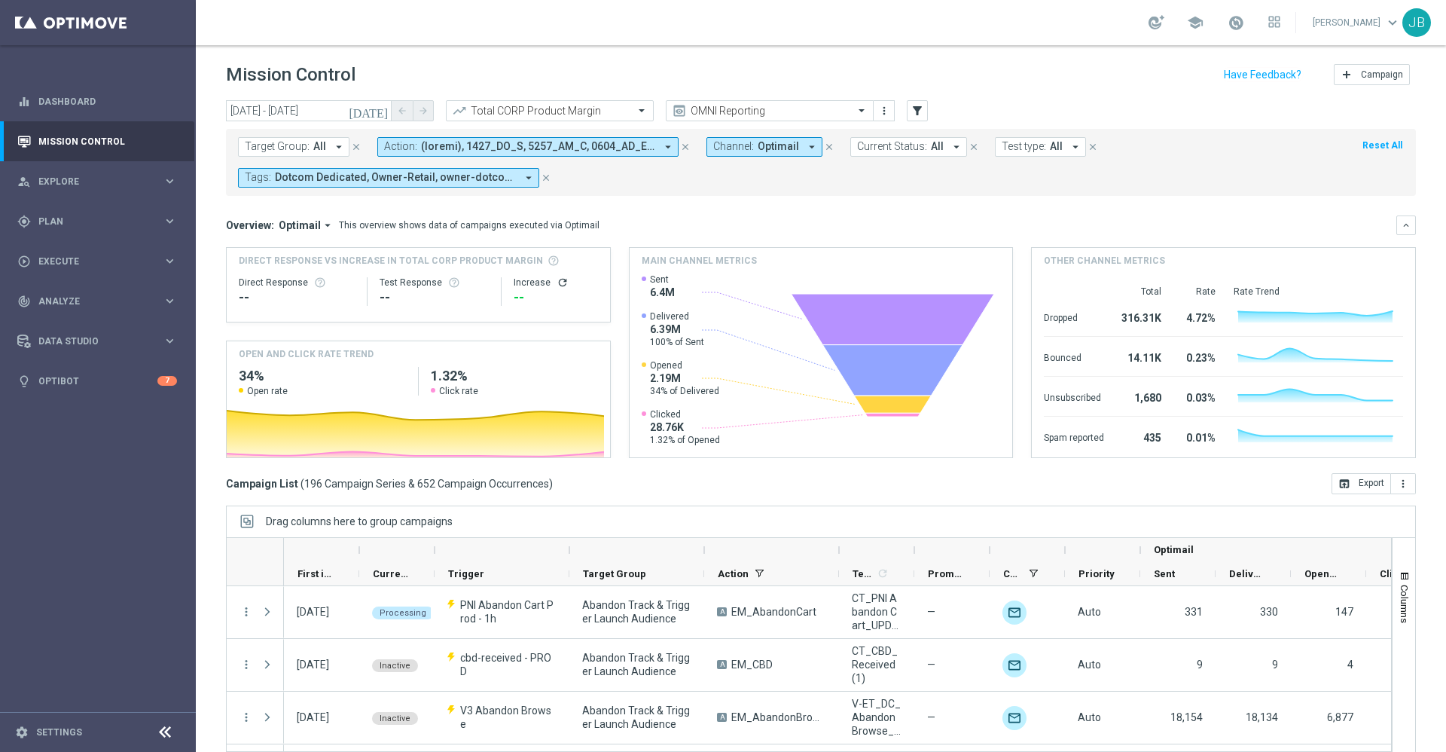
click at [378, 114] on icon "[DATE]" at bounding box center [369, 111] width 41 height 14
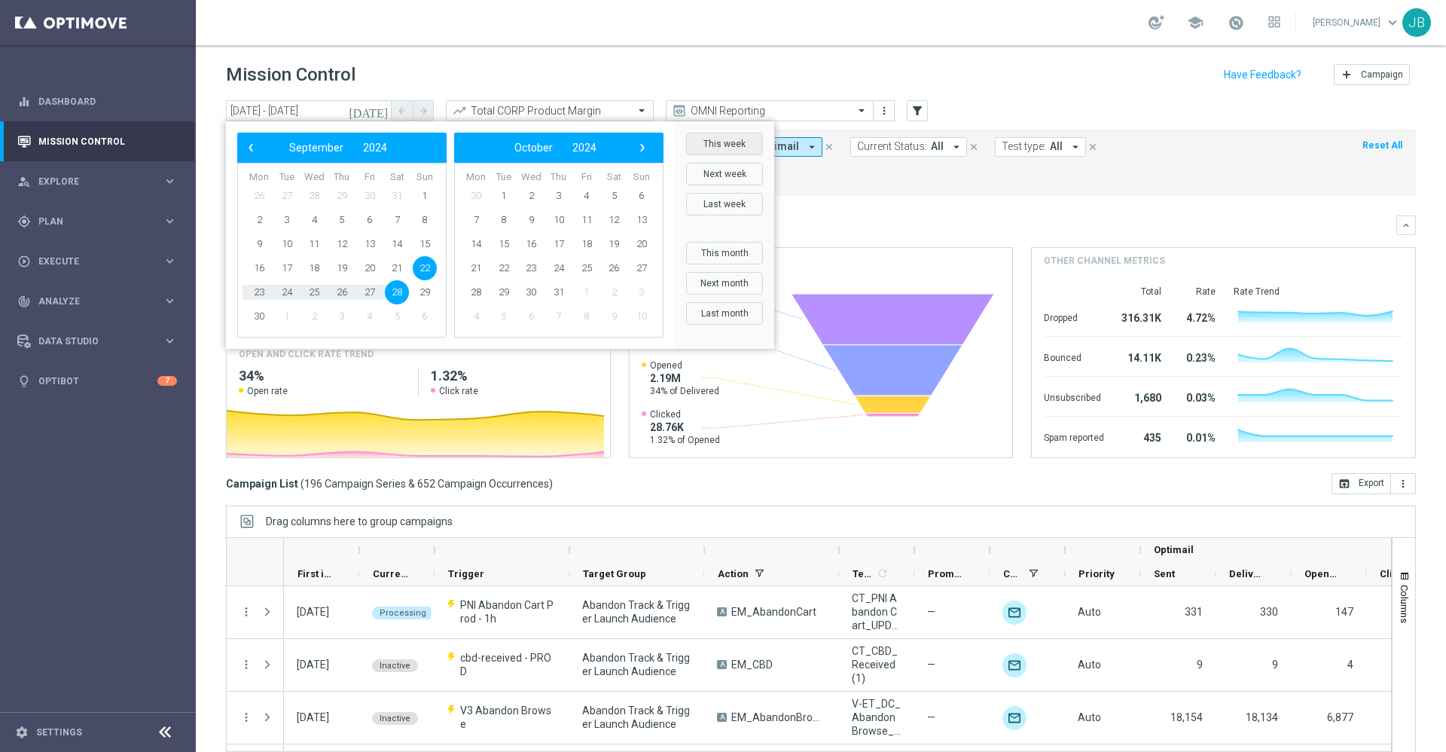
click at [700, 148] on button "This week" at bounding box center [724, 144] width 77 height 23
type input "22 Sep 2025 - 28 Sep 2025"
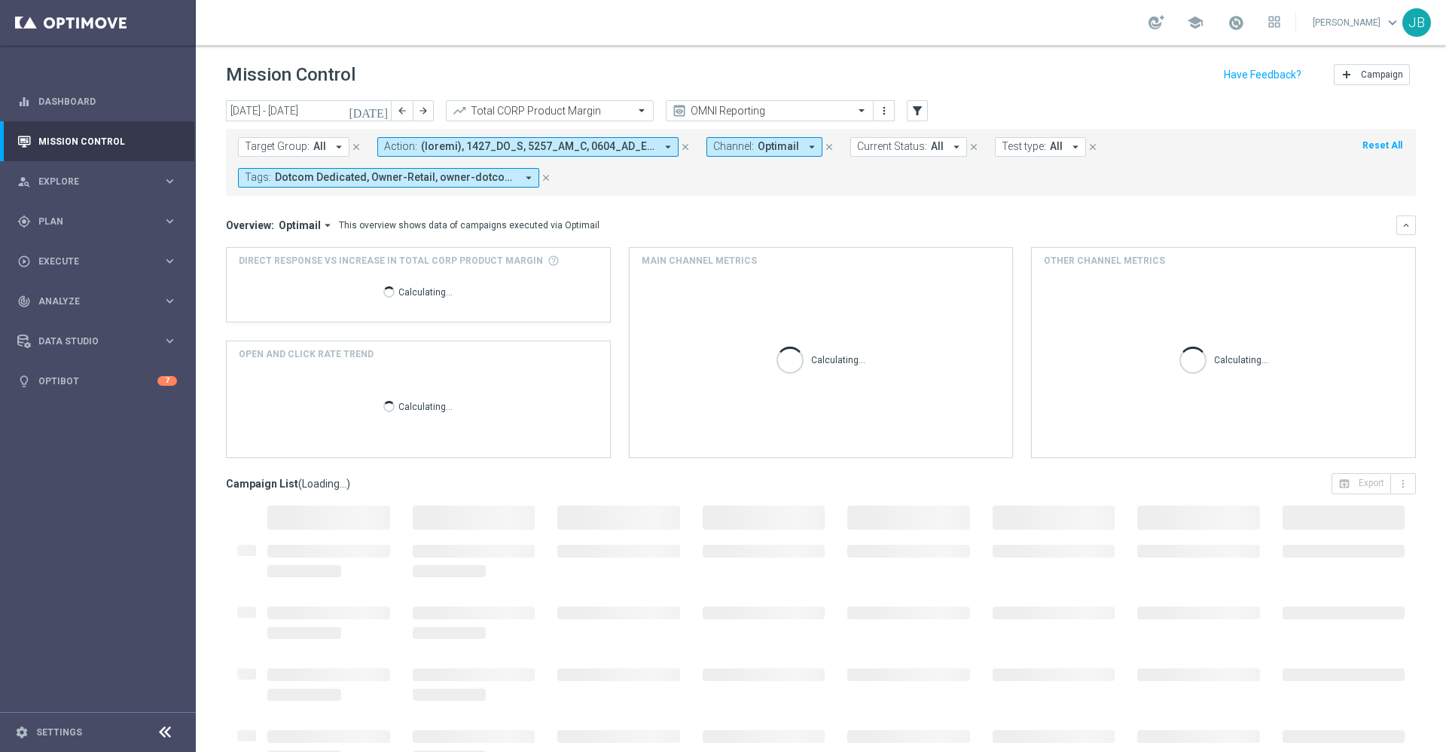
click at [389, 114] on button "[DATE]" at bounding box center [369, 111] width 45 height 23
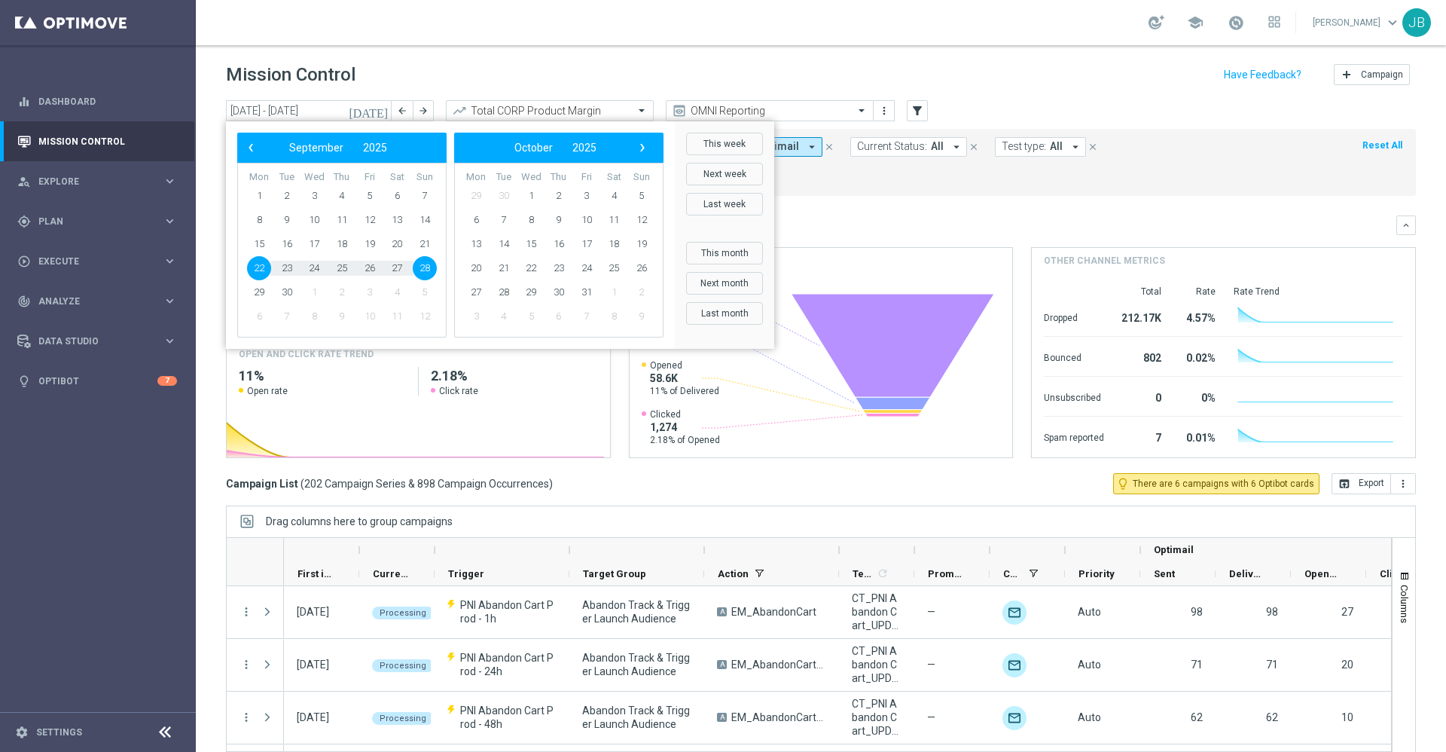
click at [954, 197] on mini-dashboard "Overview: Optimail arrow_drop_down This overview shows data of campaigns execut…" at bounding box center [821, 334] width 1190 height 277
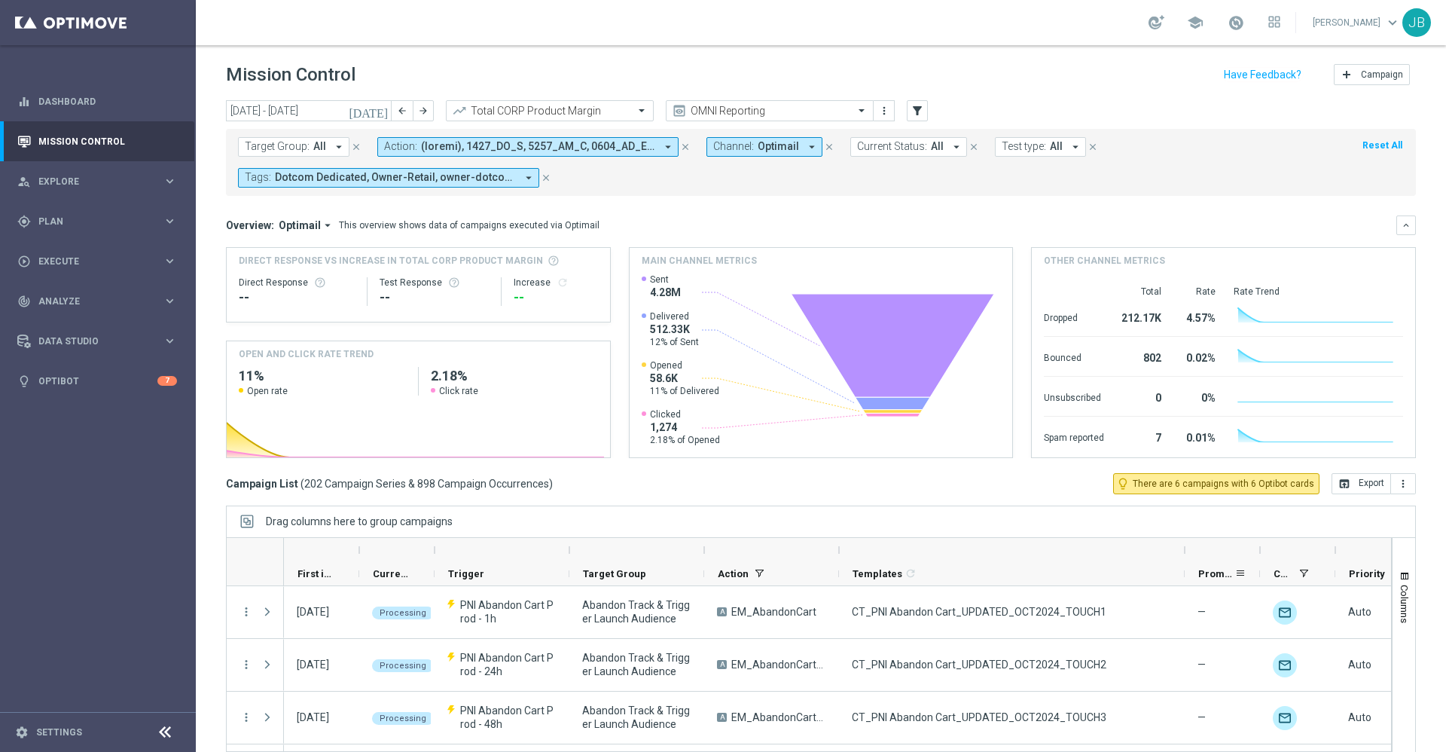
drag, startPoint x: 915, startPoint y: 551, endPoint x: 1185, endPoint y: 572, distance: 271.2
click at [1185, 572] on div "Optimail First in Range" at bounding box center [1037, 562] width 1507 height 48
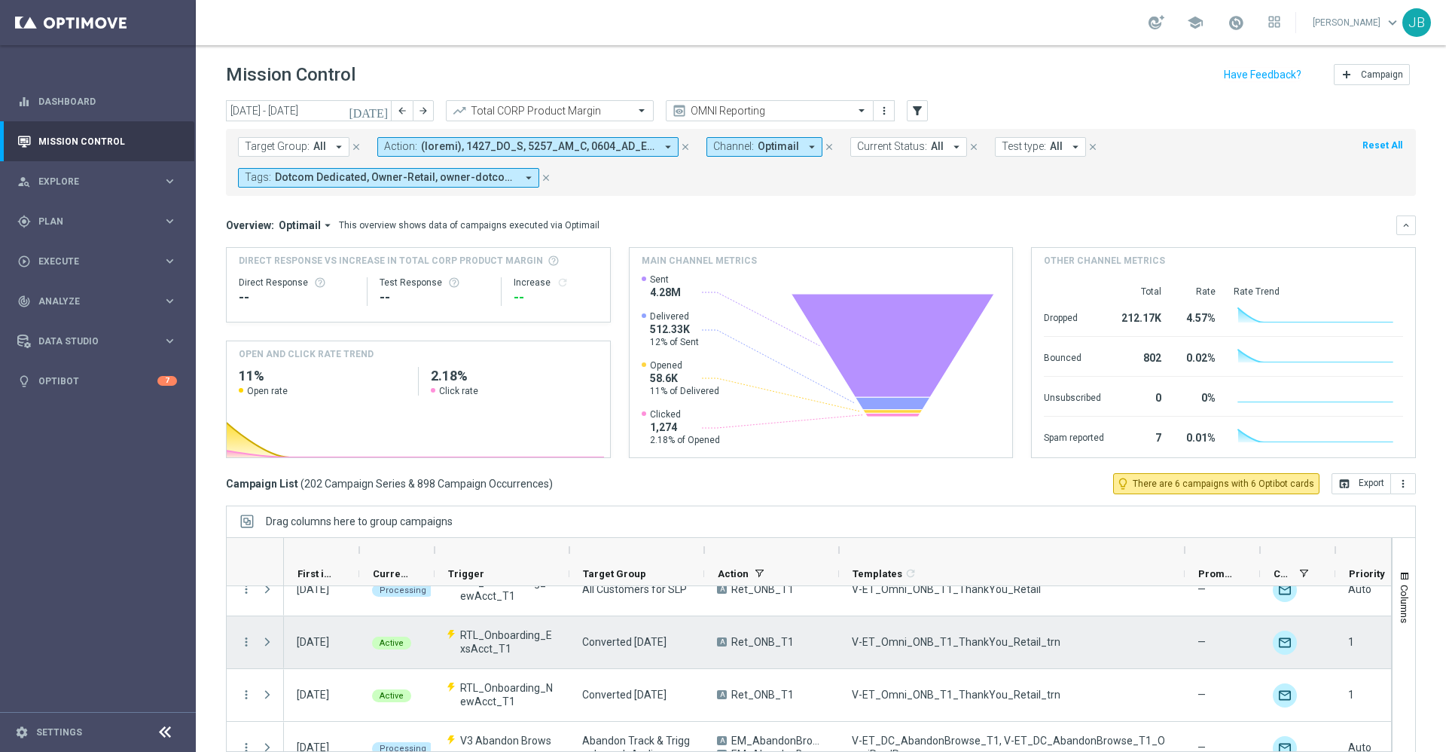
scroll to position [920, 0]
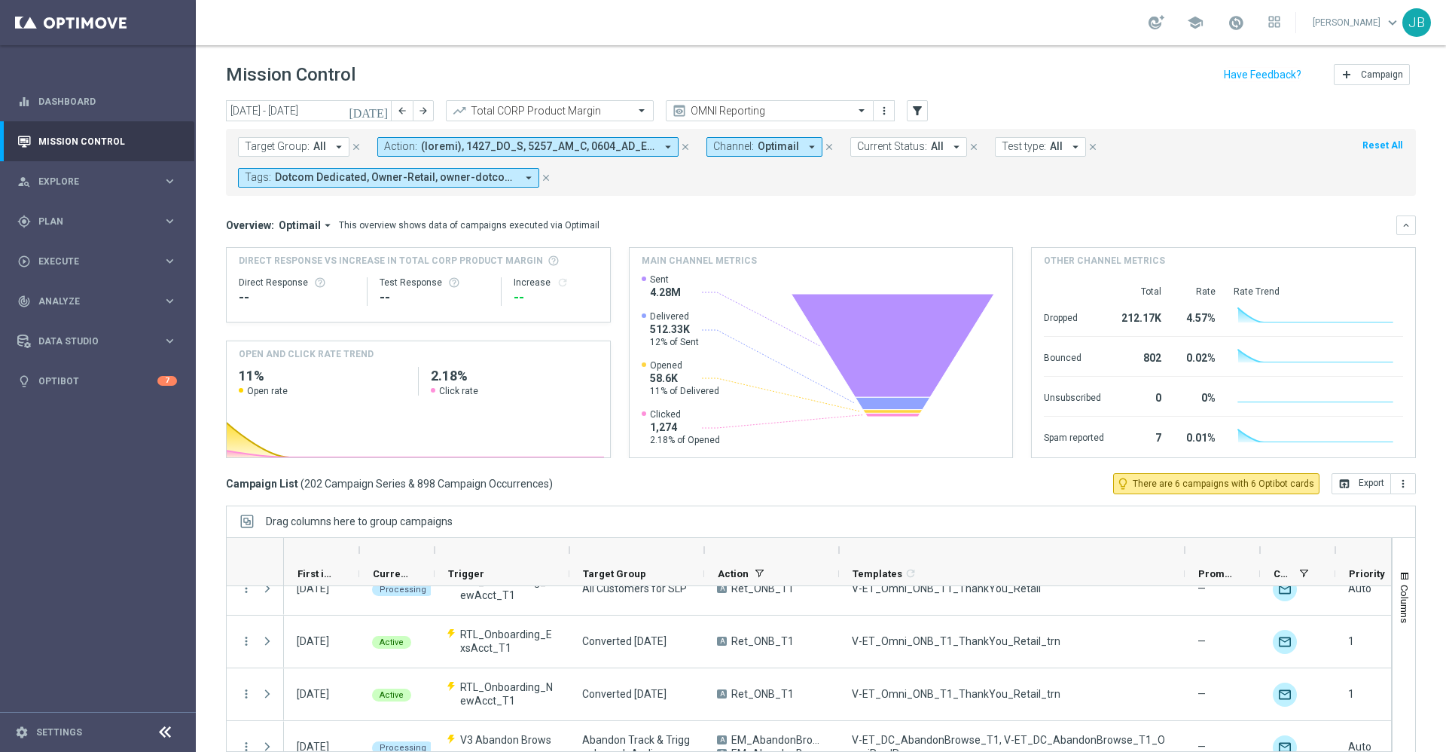
click at [381, 108] on icon "[DATE]" at bounding box center [369, 111] width 41 height 14
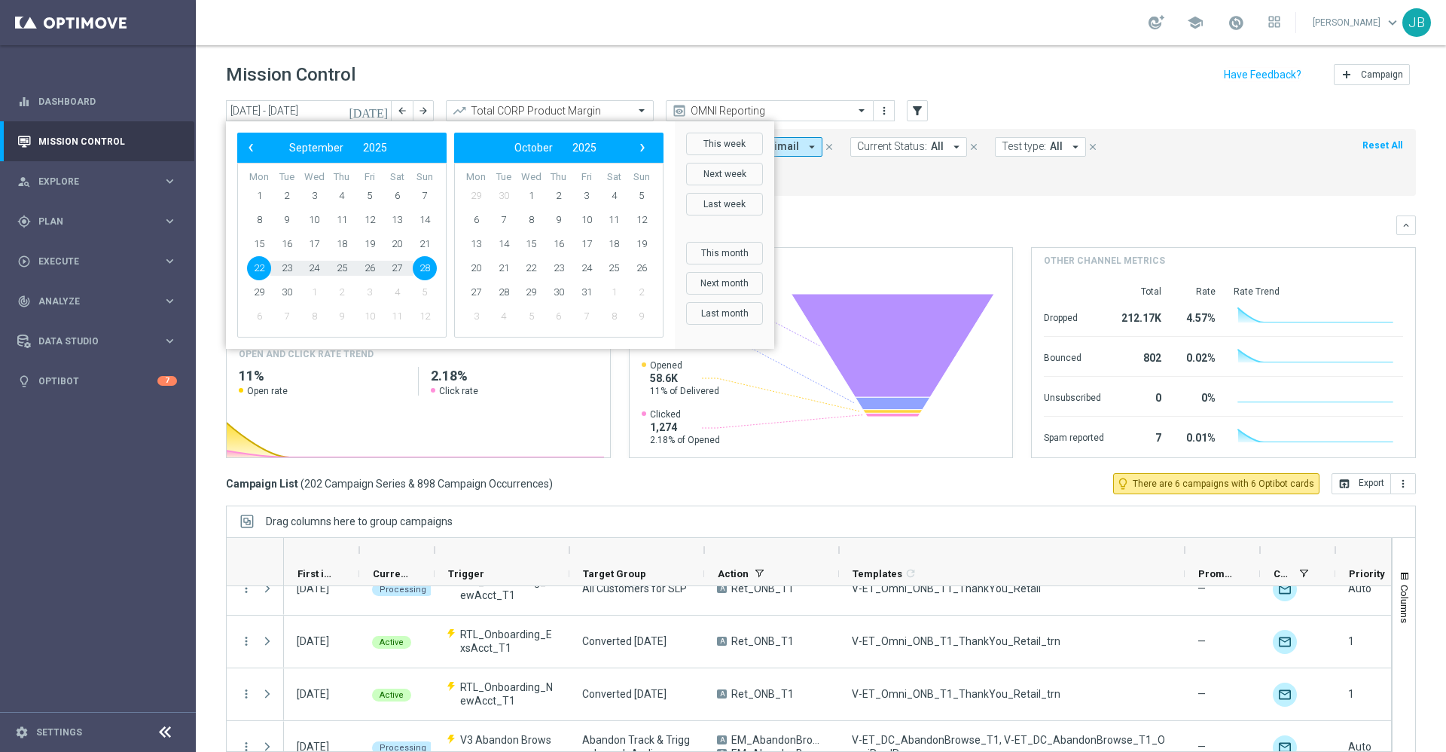
click at [553, 61] on div "Mission Control add Campaign" at bounding box center [821, 74] width 1190 height 29
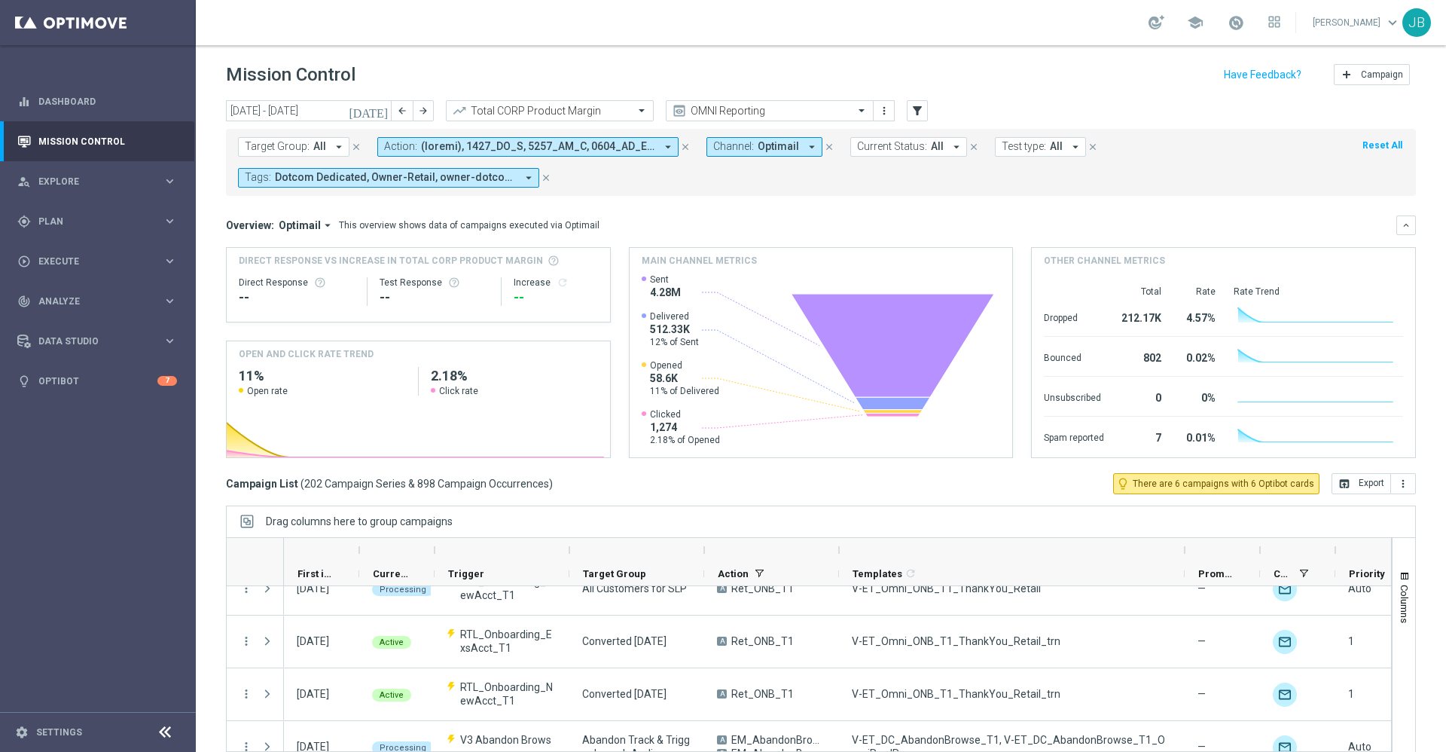
click at [327, 146] on button "Target Group: All arrow_drop_down" at bounding box center [293, 147] width 111 height 20
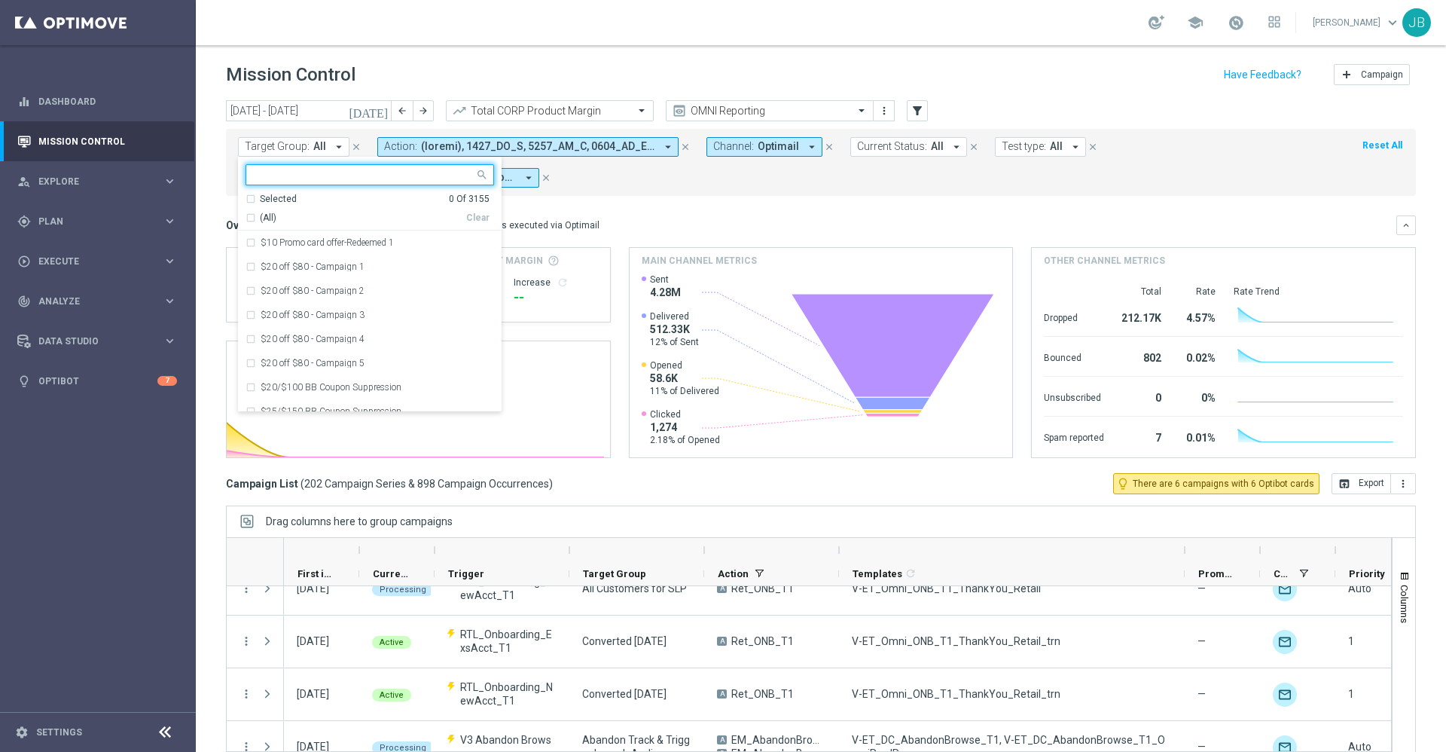
click at [346, 176] on input "text" at bounding box center [364, 175] width 221 height 13
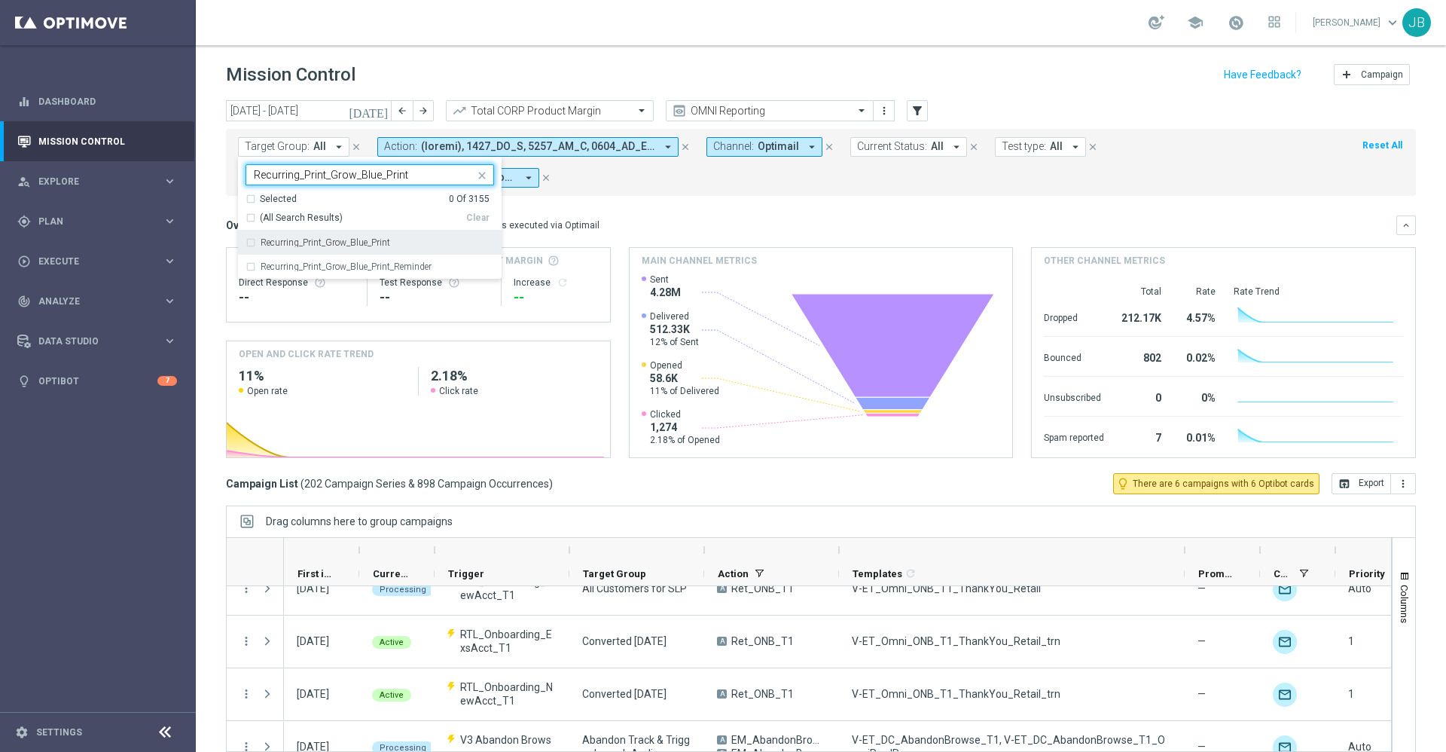
click at [378, 246] on label "Recurring_Print_Grow_Blue_Print" at bounding box center [326, 242] width 130 height 9
type input "Recurring_Print_Grow_Blue_Print"
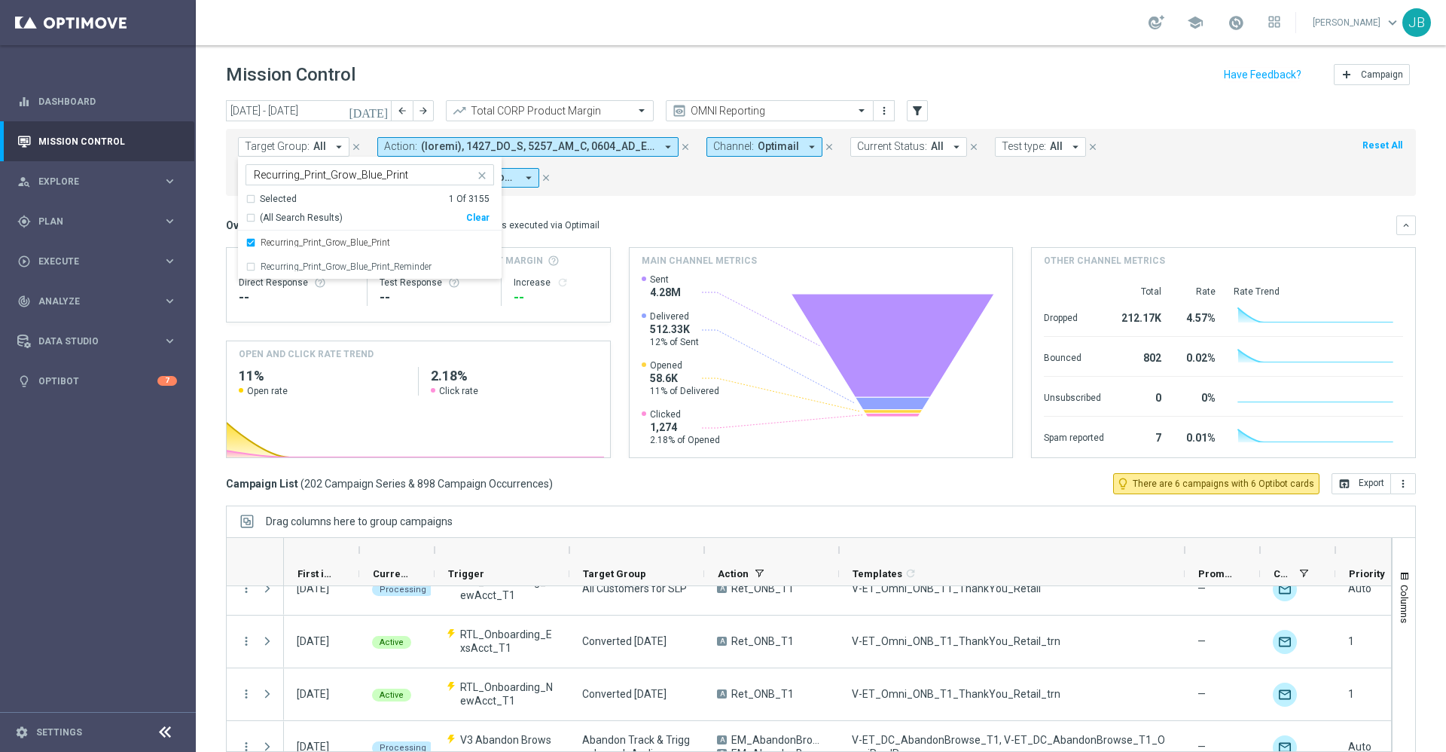
click at [667, 78] on div "Mission Control add Campaign" at bounding box center [821, 74] width 1190 height 29
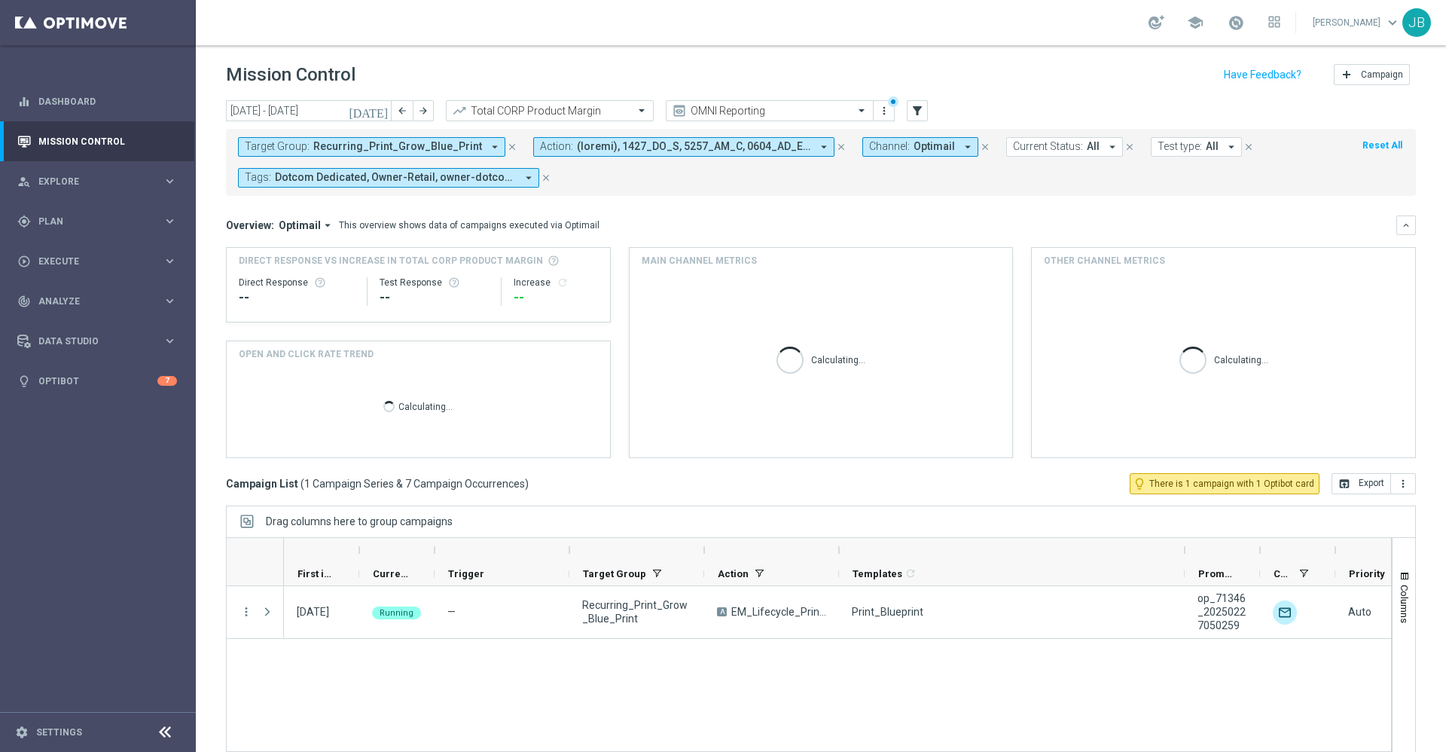
scroll to position [0, 0]
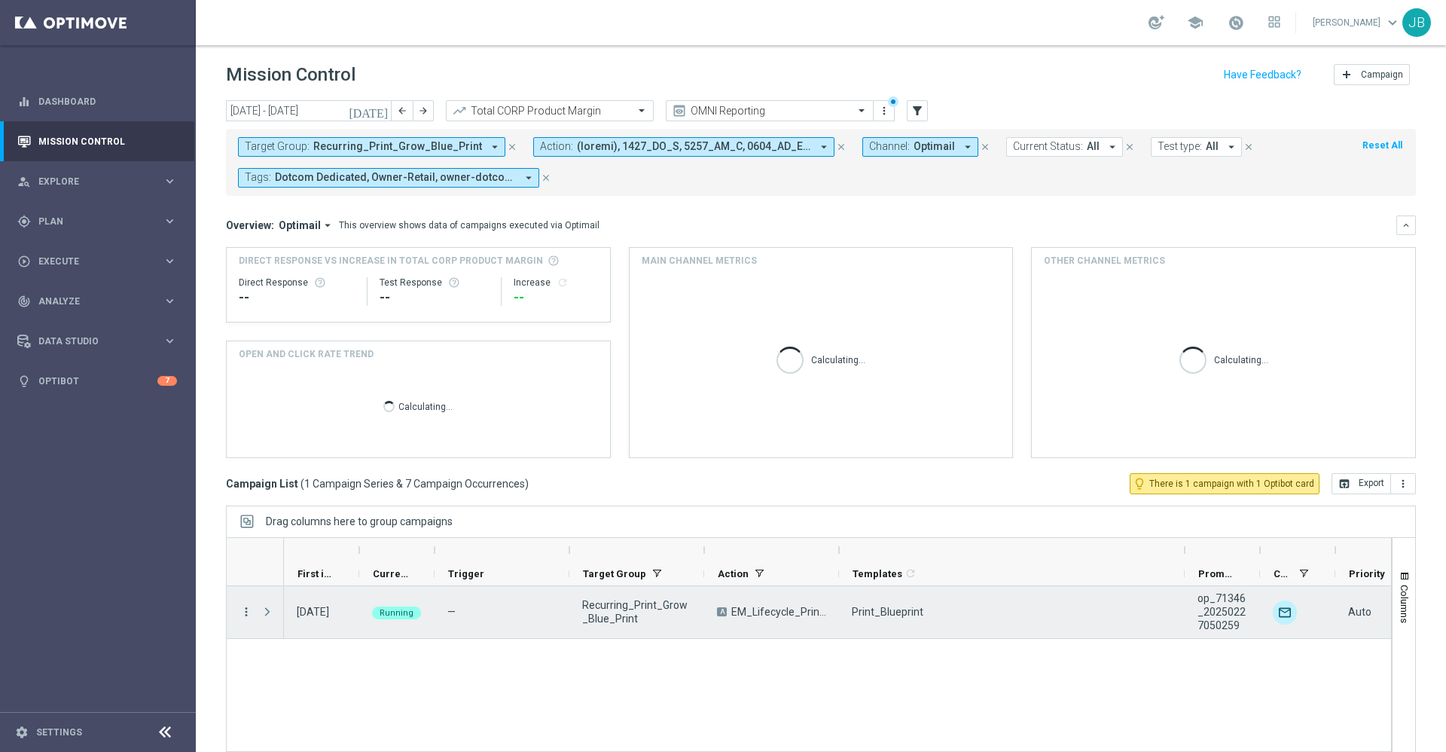
click at [246, 612] on icon "more_vert" at bounding box center [247, 612] width 14 height 14
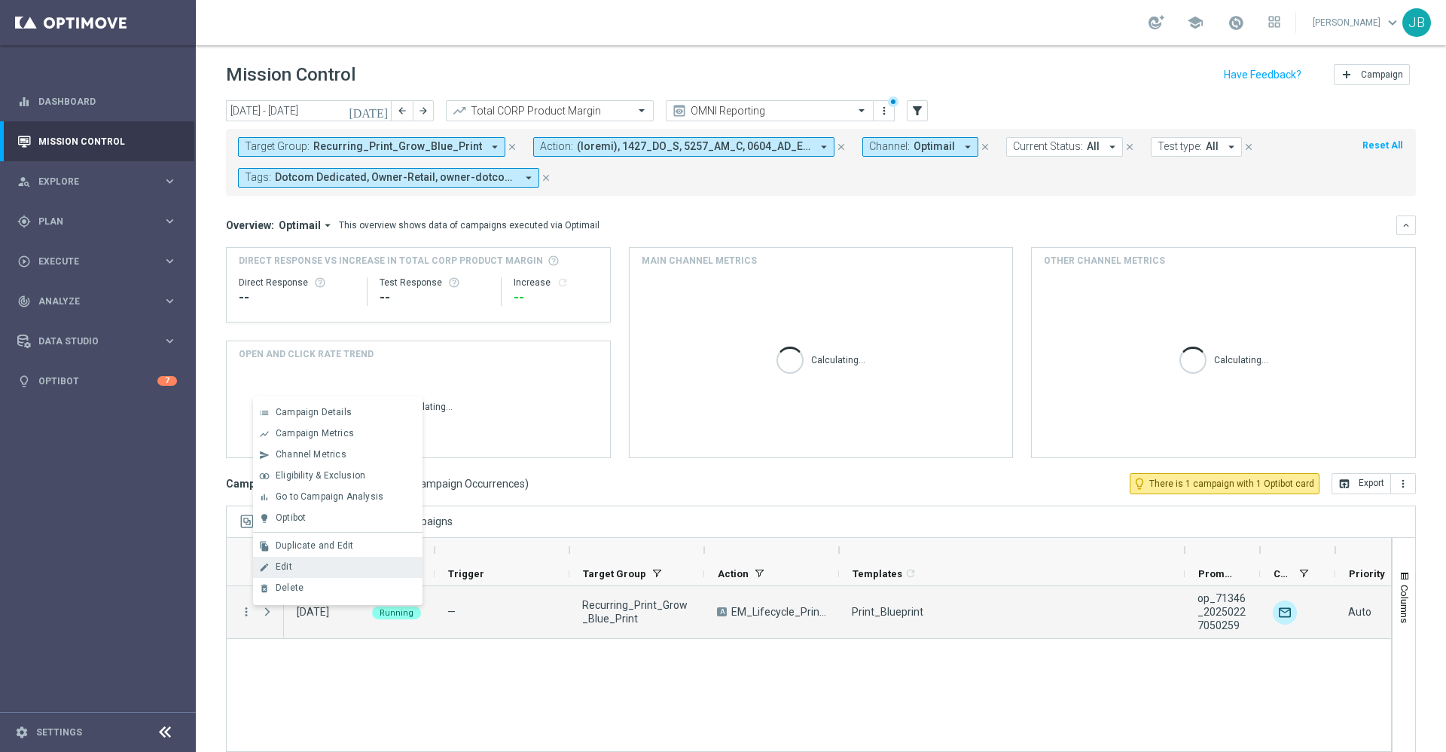
click at [290, 567] on span "Edit" at bounding box center [284, 566] width 17 height 11
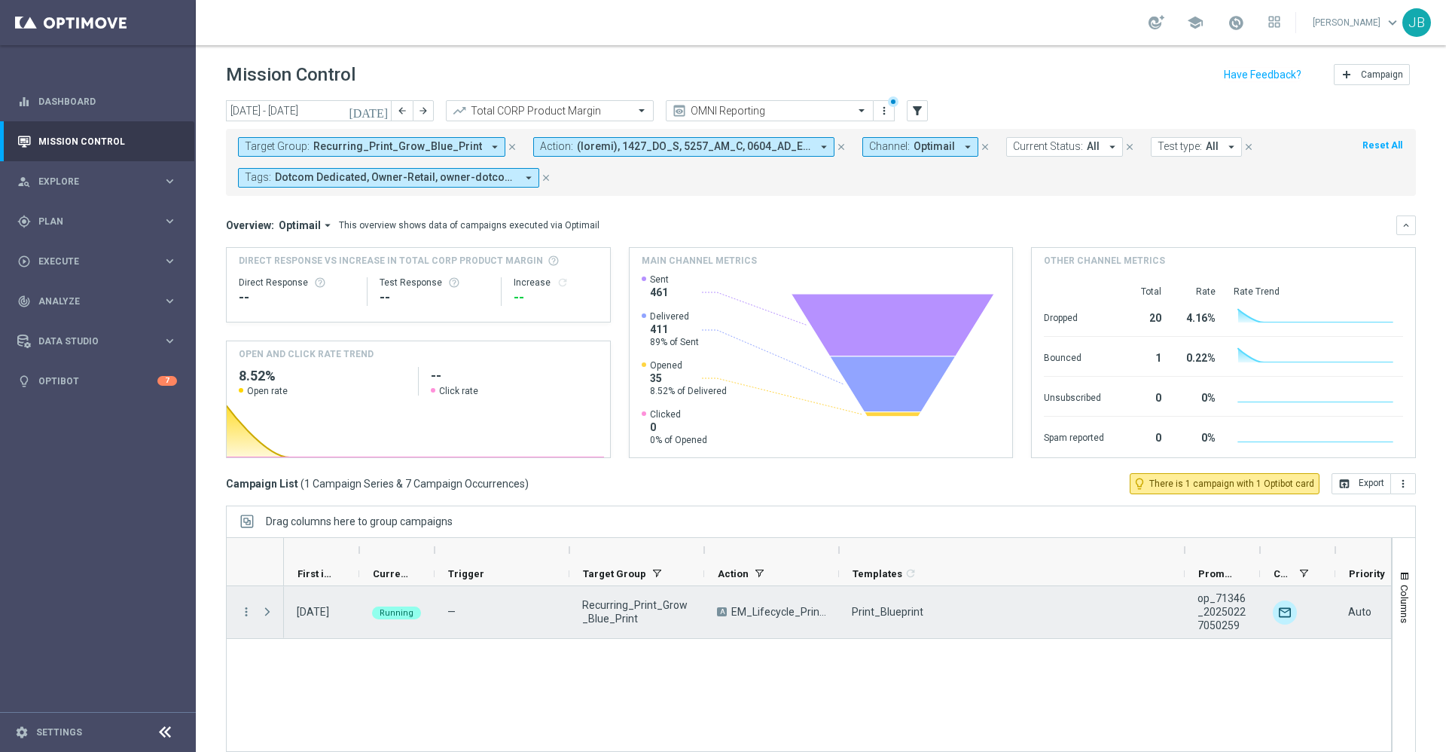
click at [704, 619] on div "Recurring_Print_Grow_Blue_Print" at bounding box center [637, 612] width 135 height 52
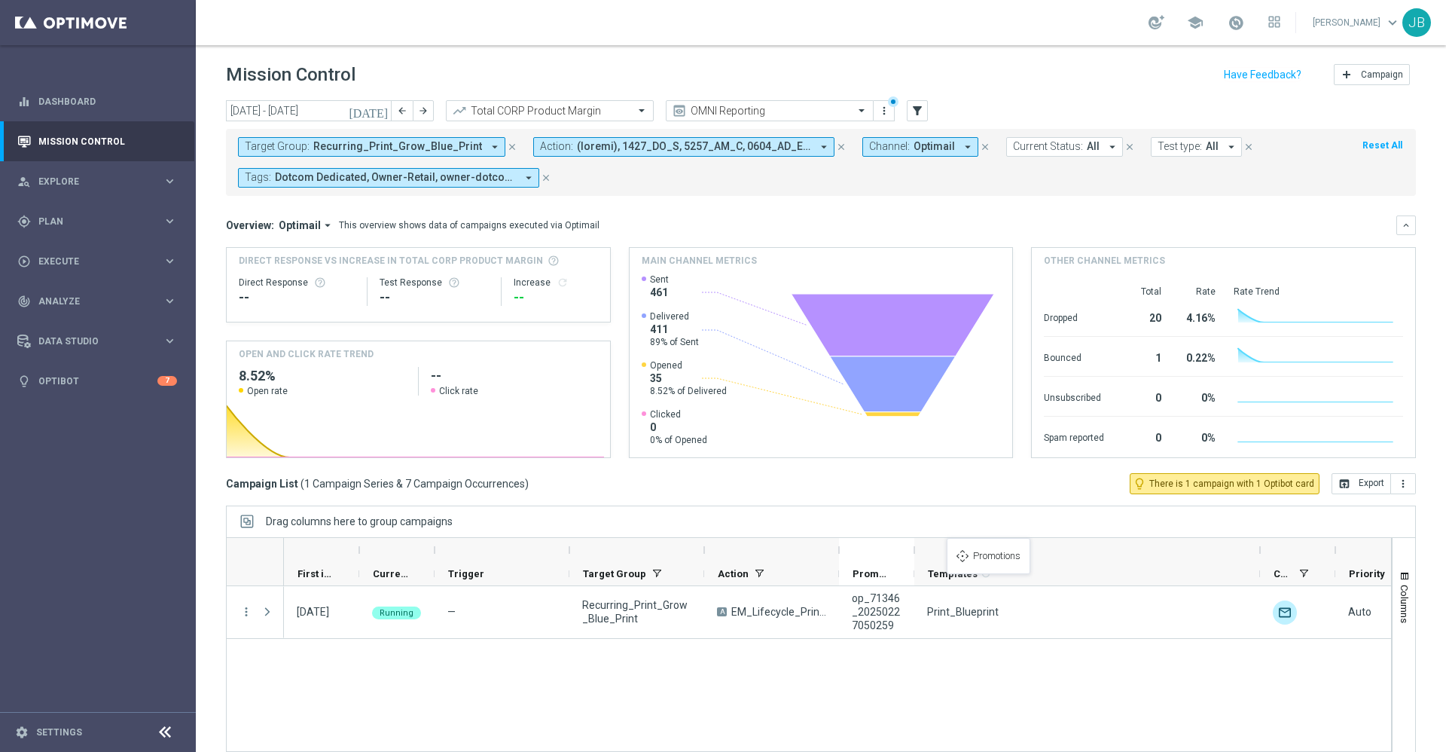
drag, startPoint x: 1213, startPoint y: 564, endPoint x: 936, endPoint y: 547, distance: 277.0
drag, startPoint x: 915, startPoint y: 550, endPoint x: 1125, endPoint y: 566, distance: 210.8
click at [1125, 566] on div "First in Range" at bounding box center [1143, 562] width 1718 height 48
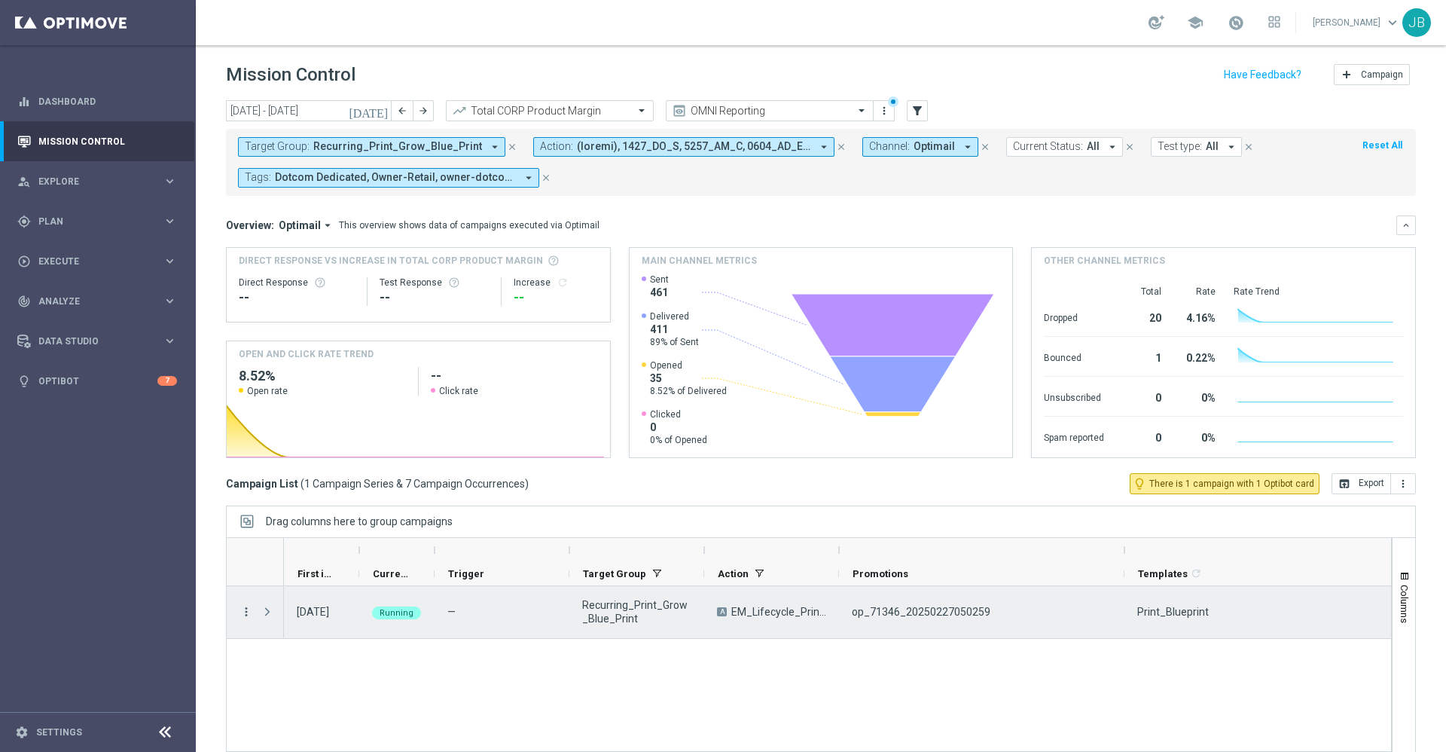
click at [244, 616] on icon "more_vert" at bounding box center [247, 612] width 14 height 14
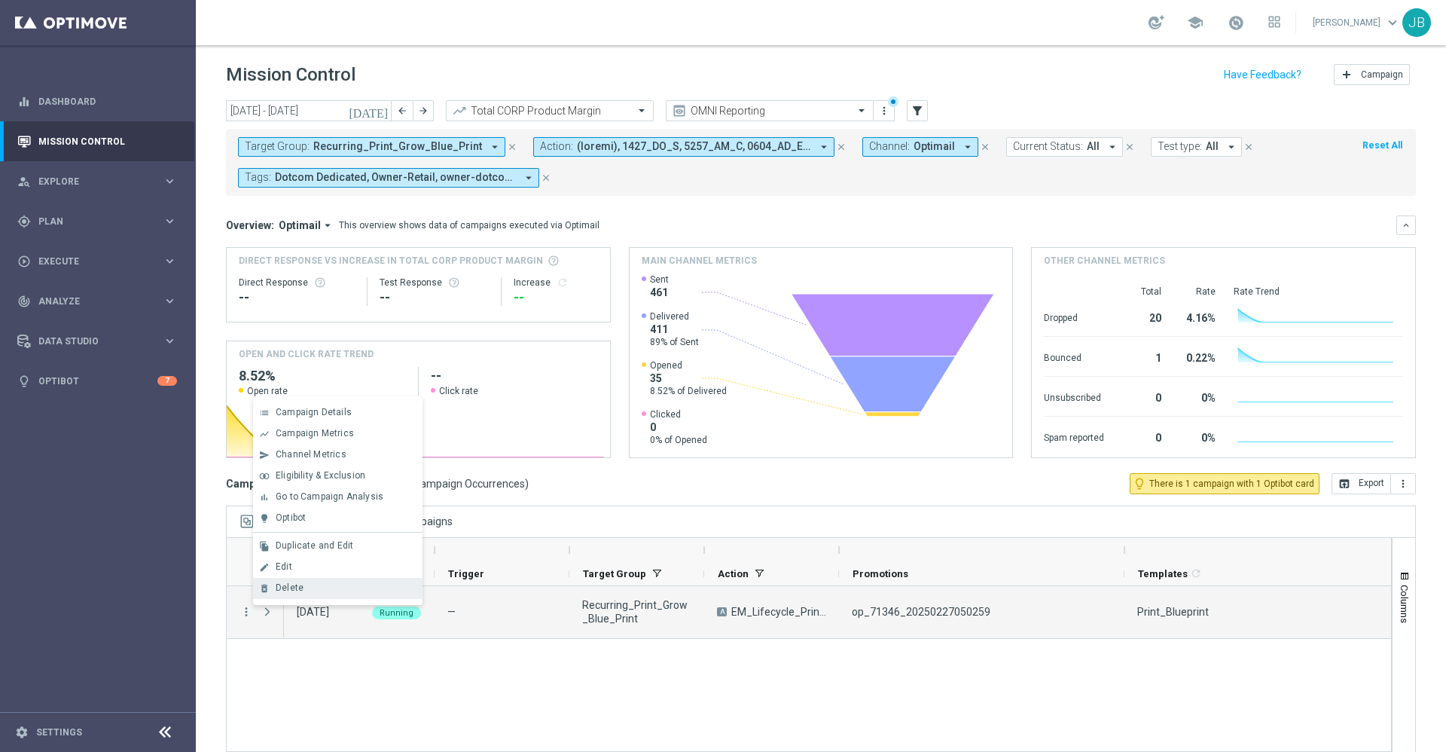
click at [324, 585] on div "Delete" at bounding box center [346, 587] width 140 height 11
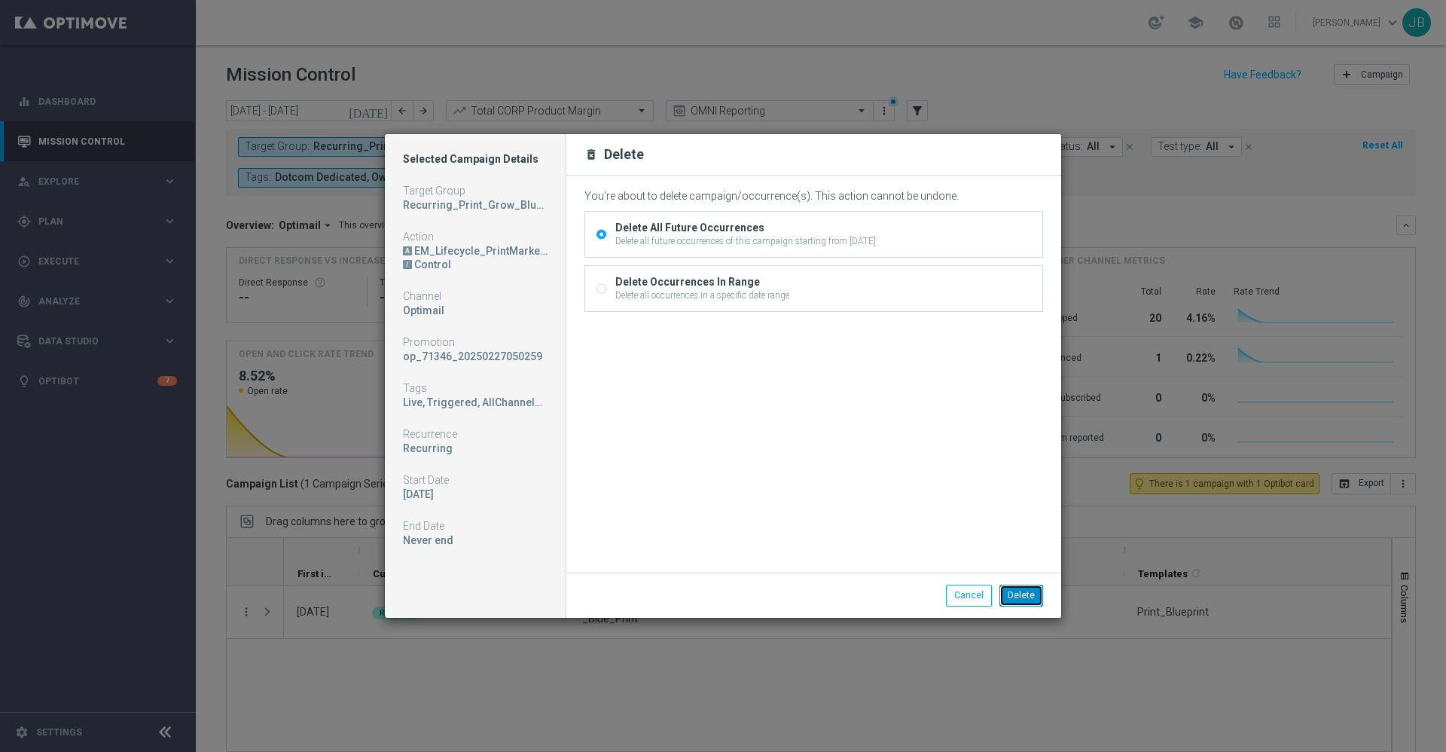
click at [1034, 600] on button "Delete" at bounding box center [1022, 595] width 44 height 21
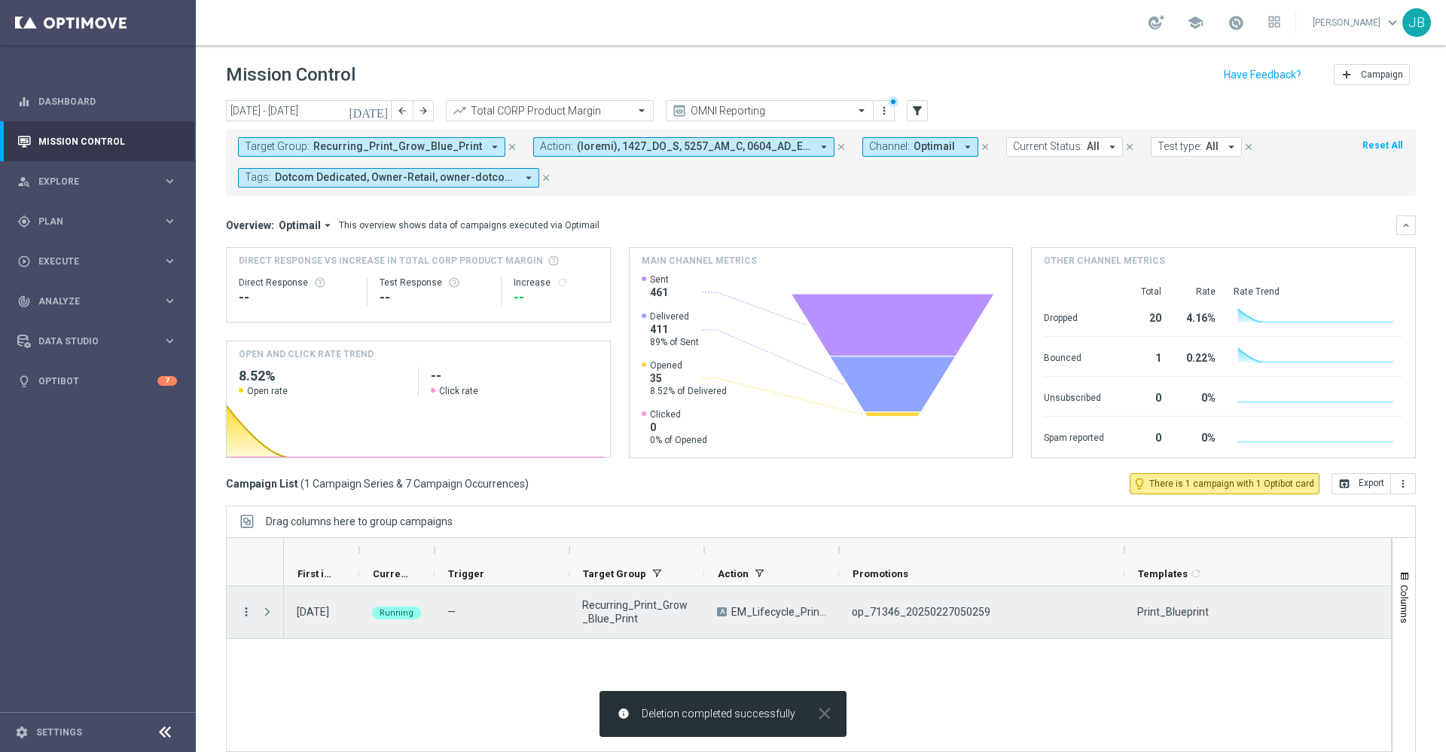
click at [245, 609] on icon "more_vert" at bounding box center [247, 612] width 14 height 14
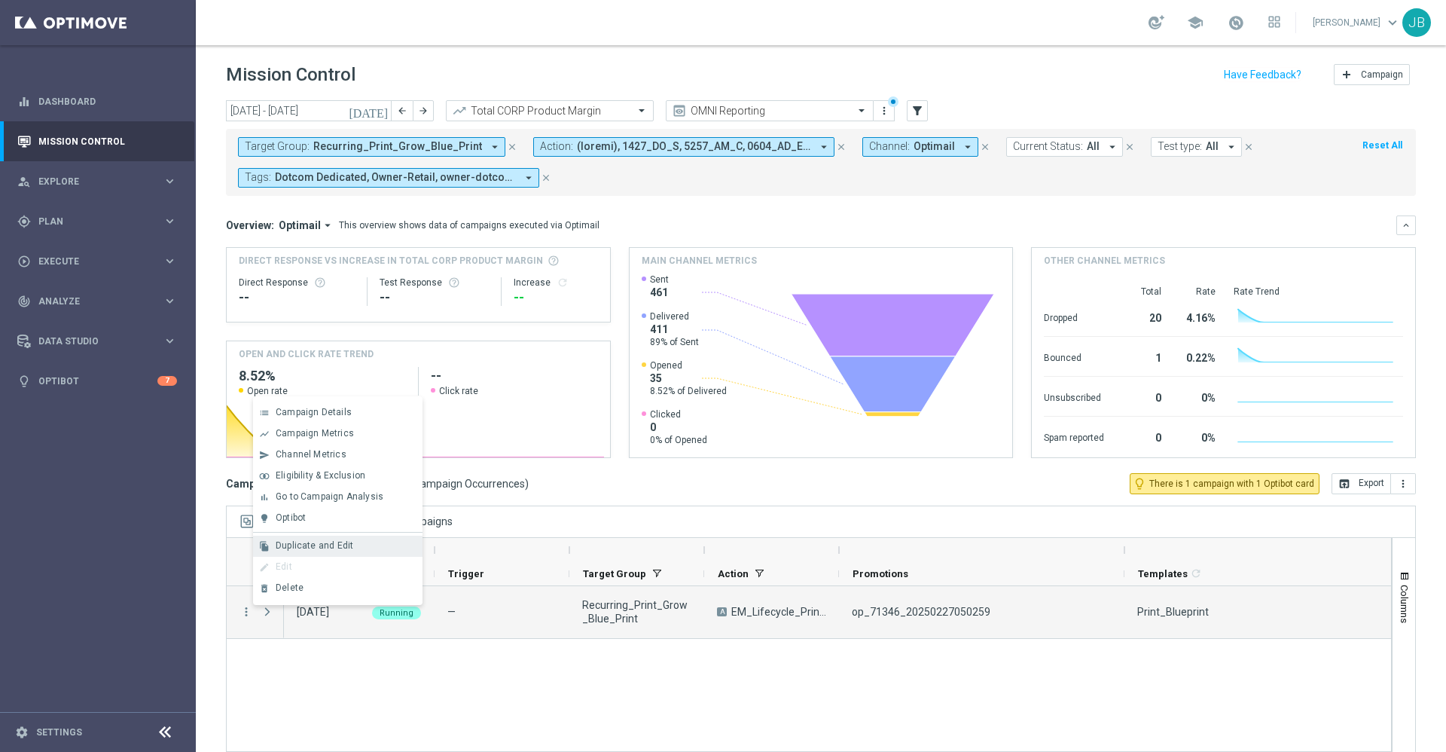
click at [301, 549] on span "Duplicate and Edit" at bounding box center [315, 545] width 78 height 11
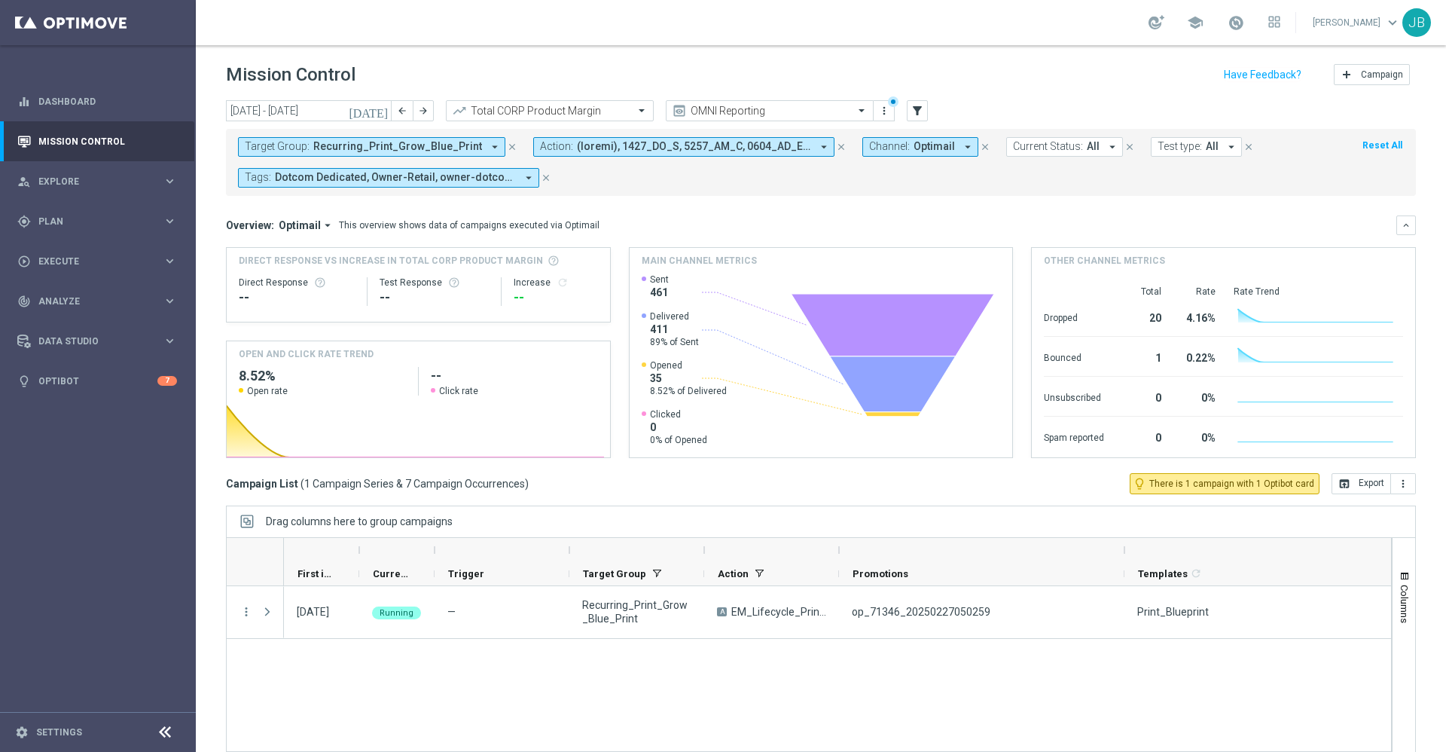
click at [425, 147] on span "Recurring_Print_Grow_Blue_Print" at bounding box center [397, 146] width 169 height 13
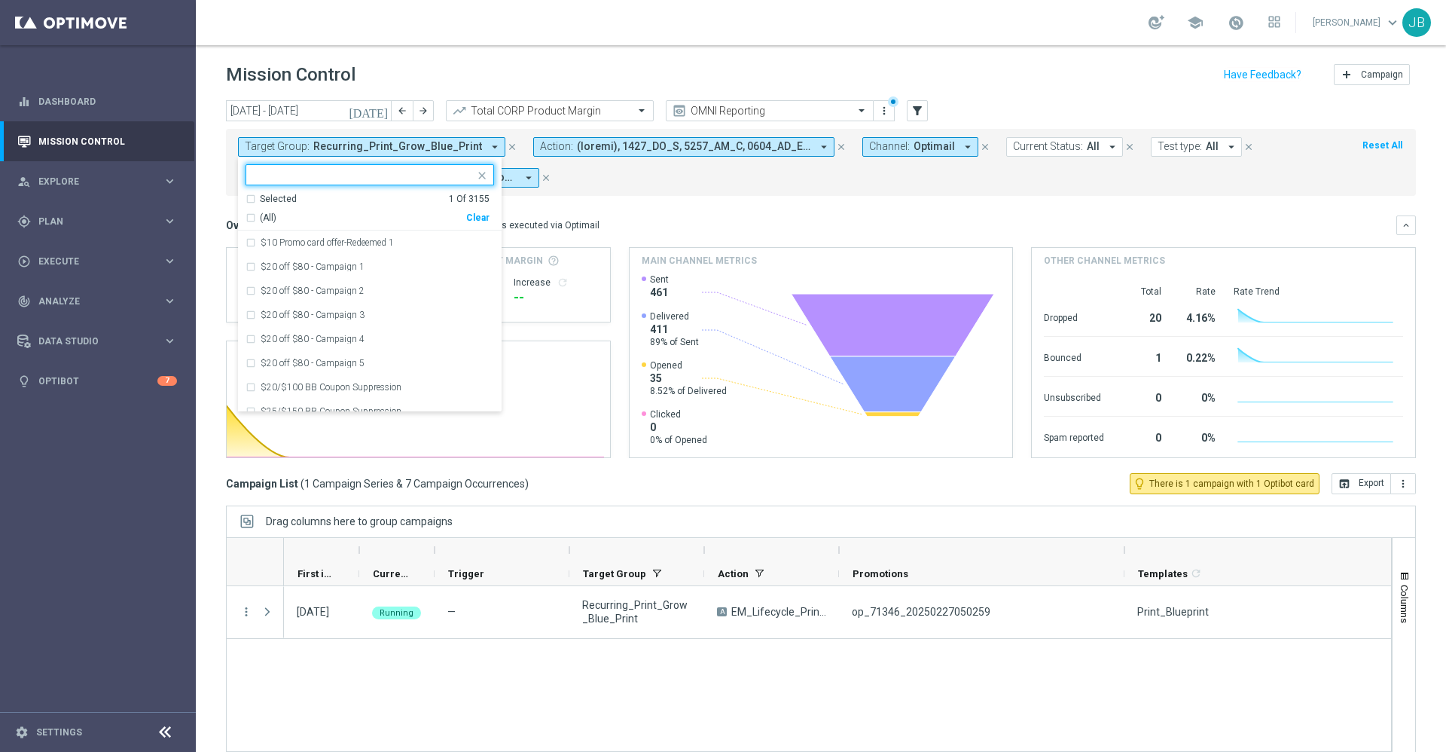
click at [301, 176] on input "text" at bounding box center [364, 175] width 221 height 13
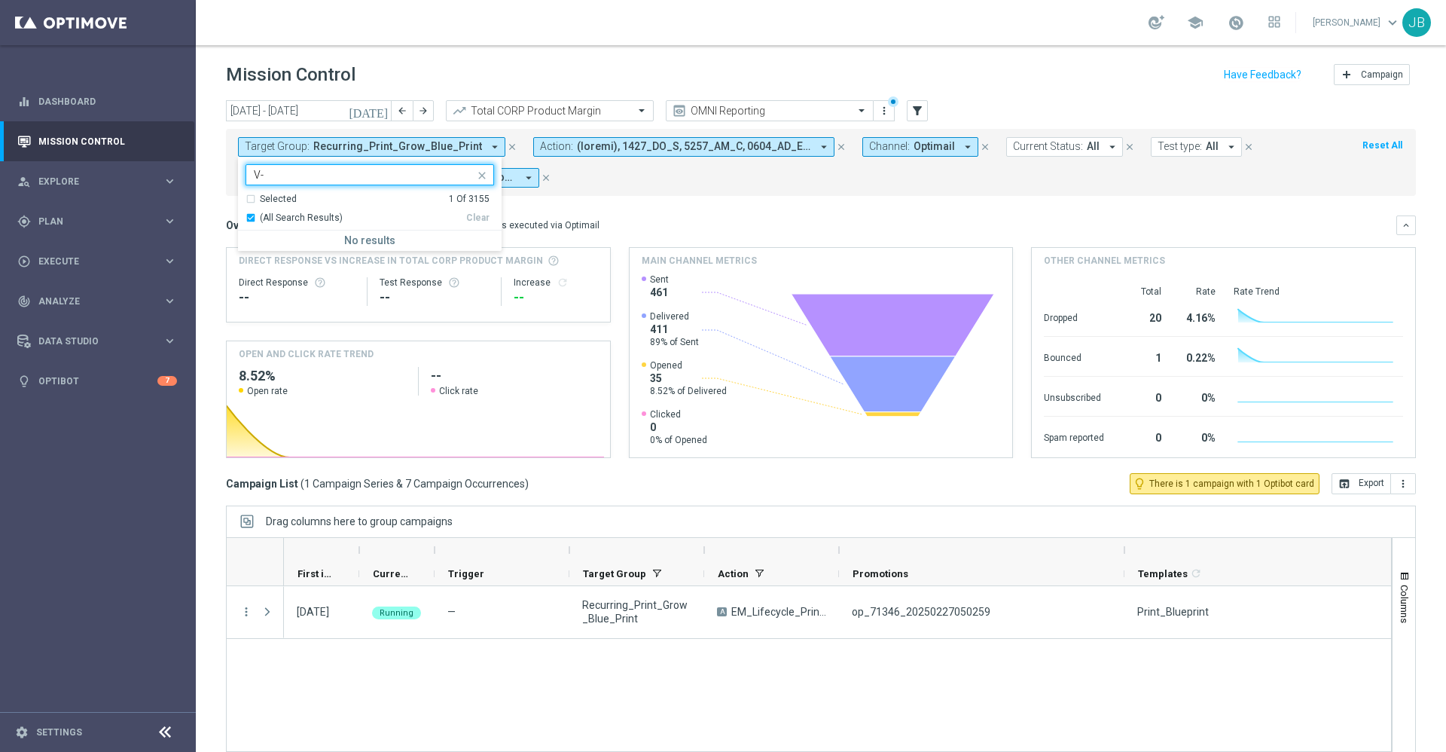
type input "V"
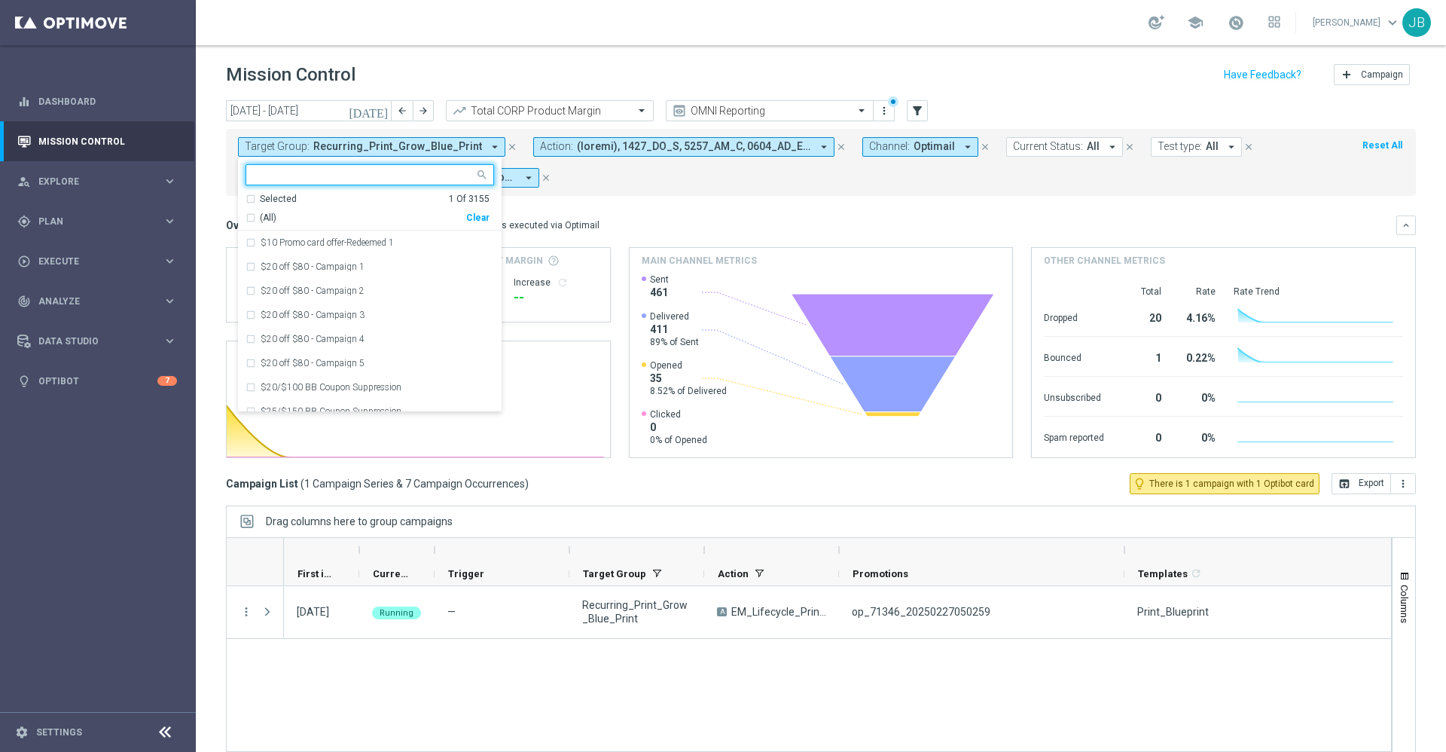
click at [319, 171] on input "text" at bounding box center [364, 175] width 221 height 13
paste input "Recurring_Print_Grow_Blue_Print_Reminder"
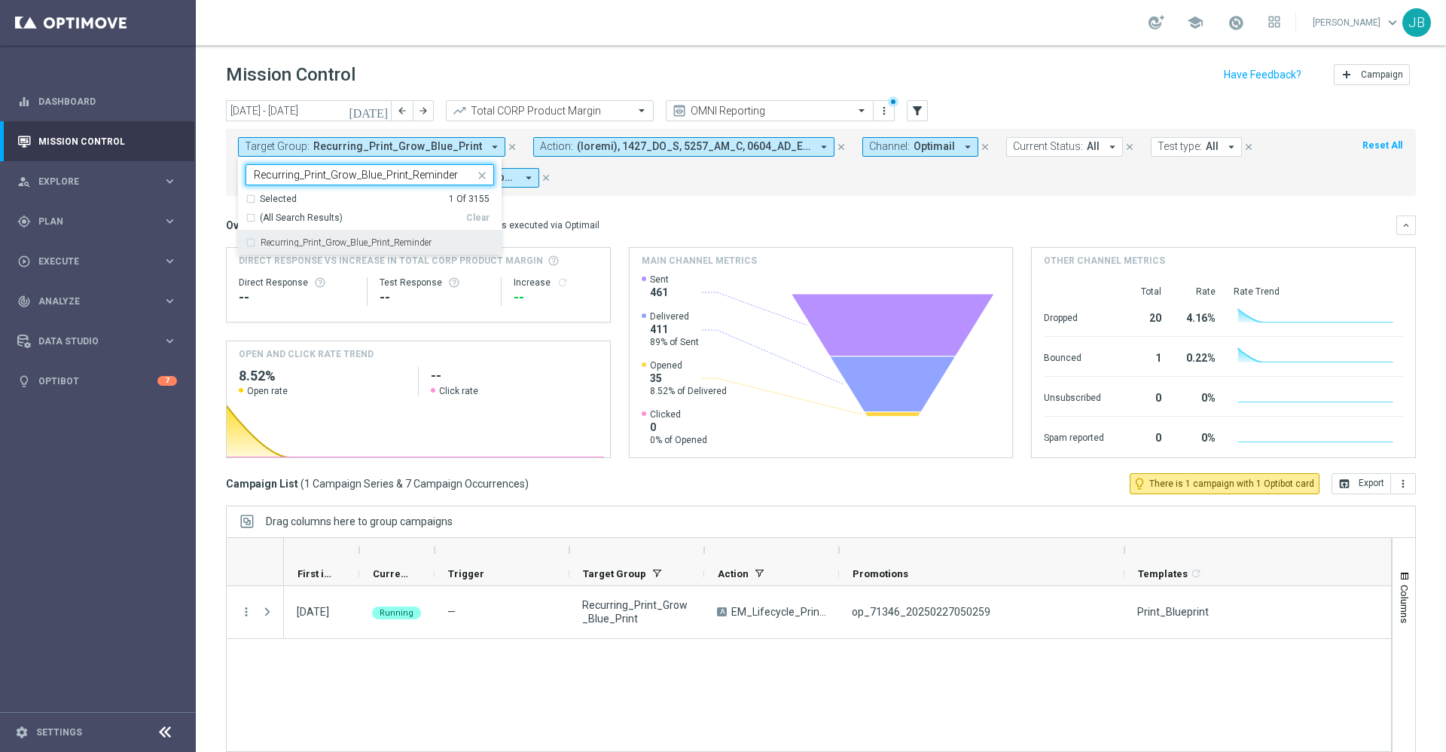
click at [373, 243] on label "Recurring_Print_Grow_Blue_Print_Reminder" at bounding box center [346, 242] width 171 height 9
type input "Recurring_Print_Grow_Blue_Print_Reminder"
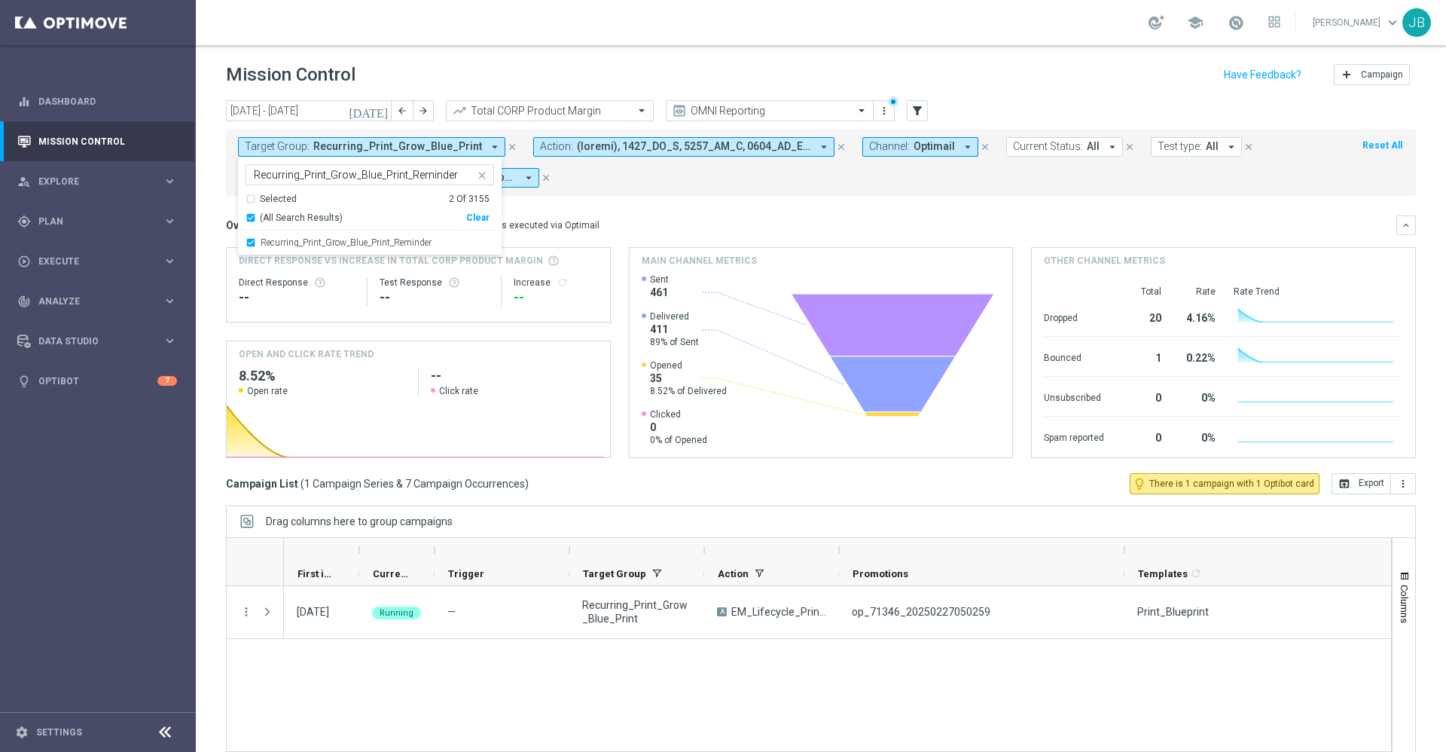
click at [674, 206] on mini-dashboard "Overview: Optimail arrow_drop_down This overview shows data of campaigns execut…" at bounding box center [821, 334] width 1190 height 277
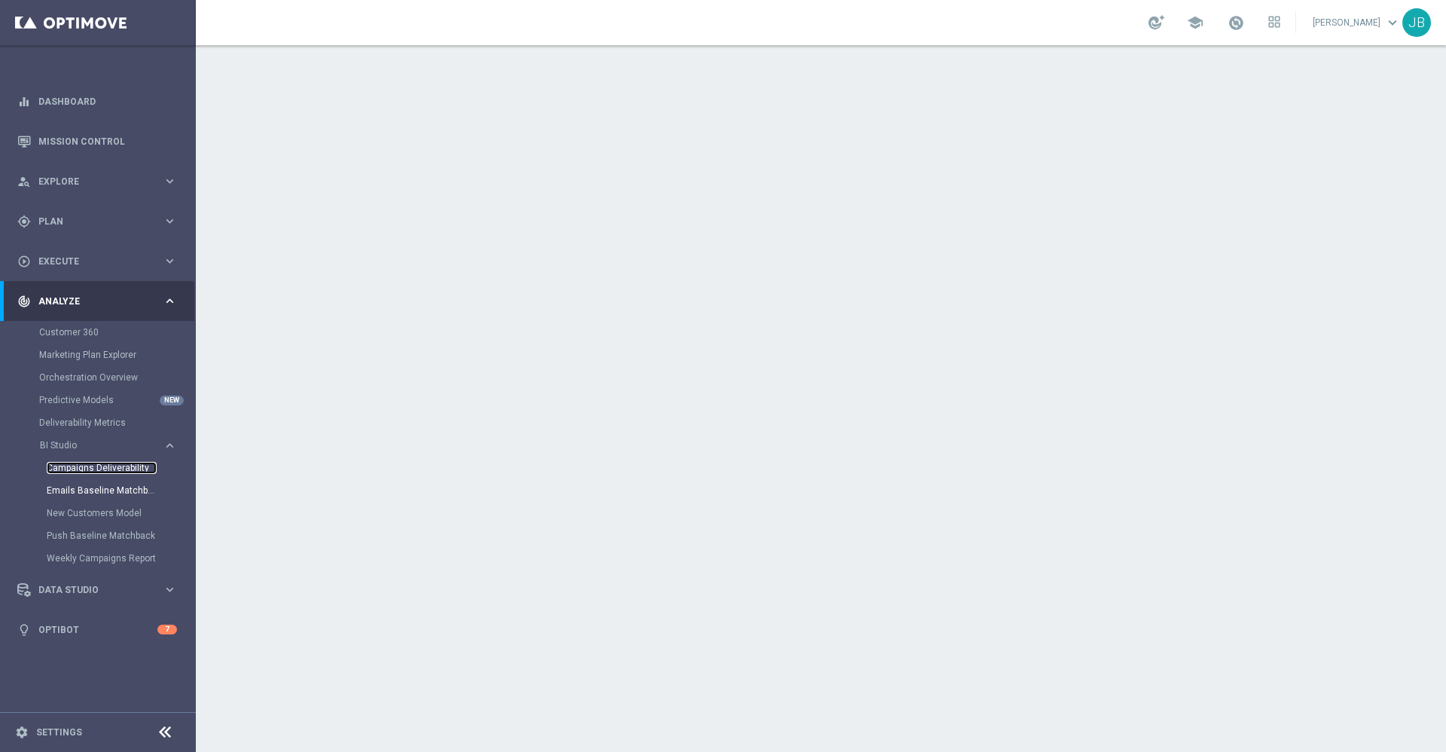
click at [122, 466] on link "Campaigns Deliverability" at bounding box center [102, 468] width 110 height 12
click at [121, 490] on link "Emails Baseline Matchback" at bounding box center [102, 490] width 110 height 12
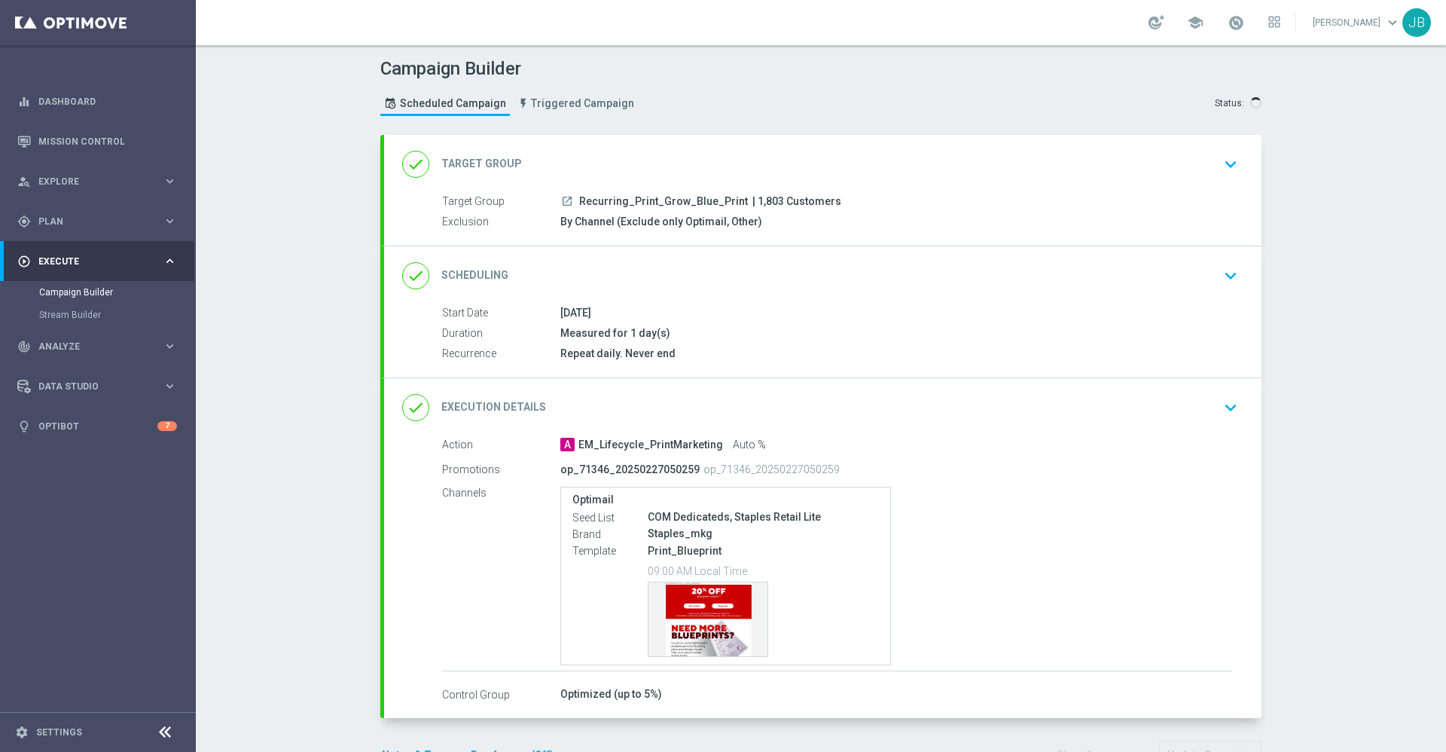
click at [501, 411] on h2 "Execution Details" at bounding box center [493, 407] width 105 height 14
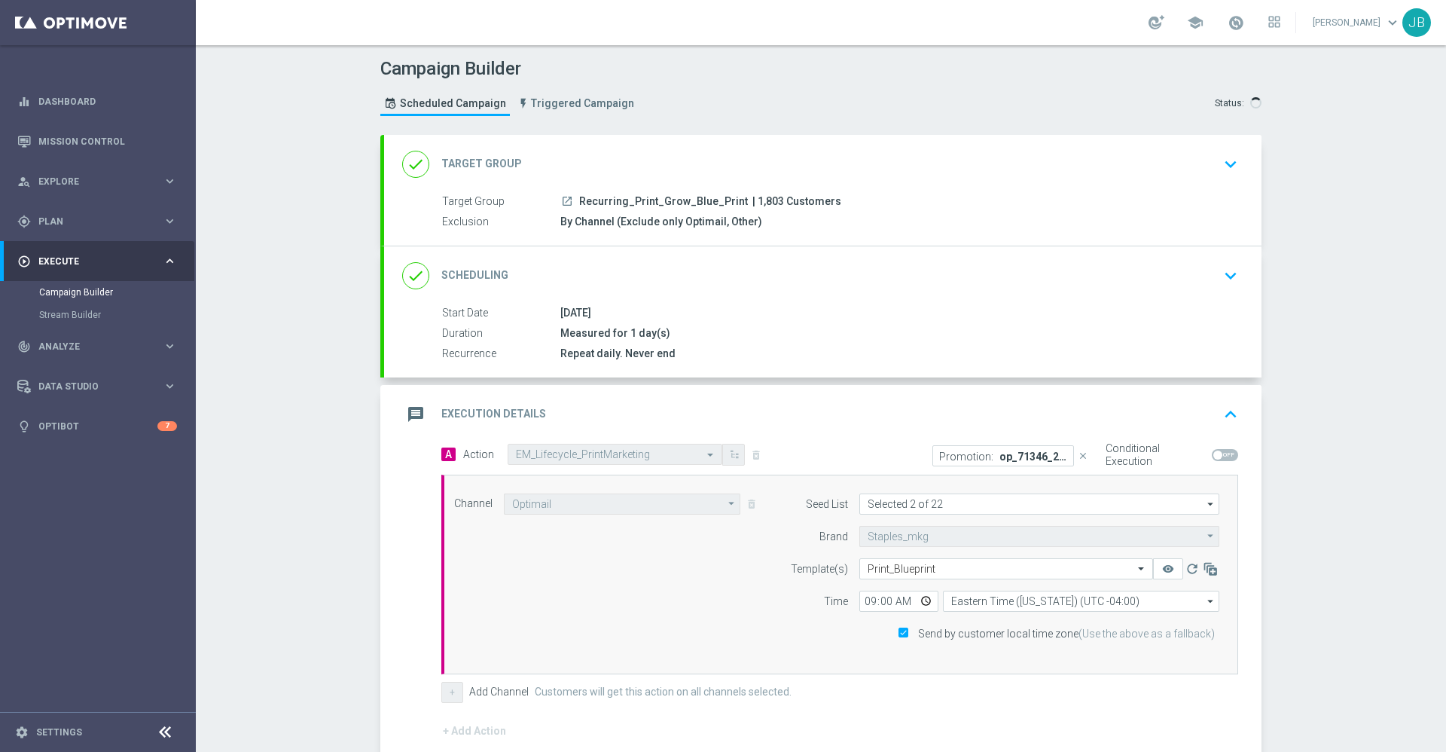
scroll to position [189, 0]
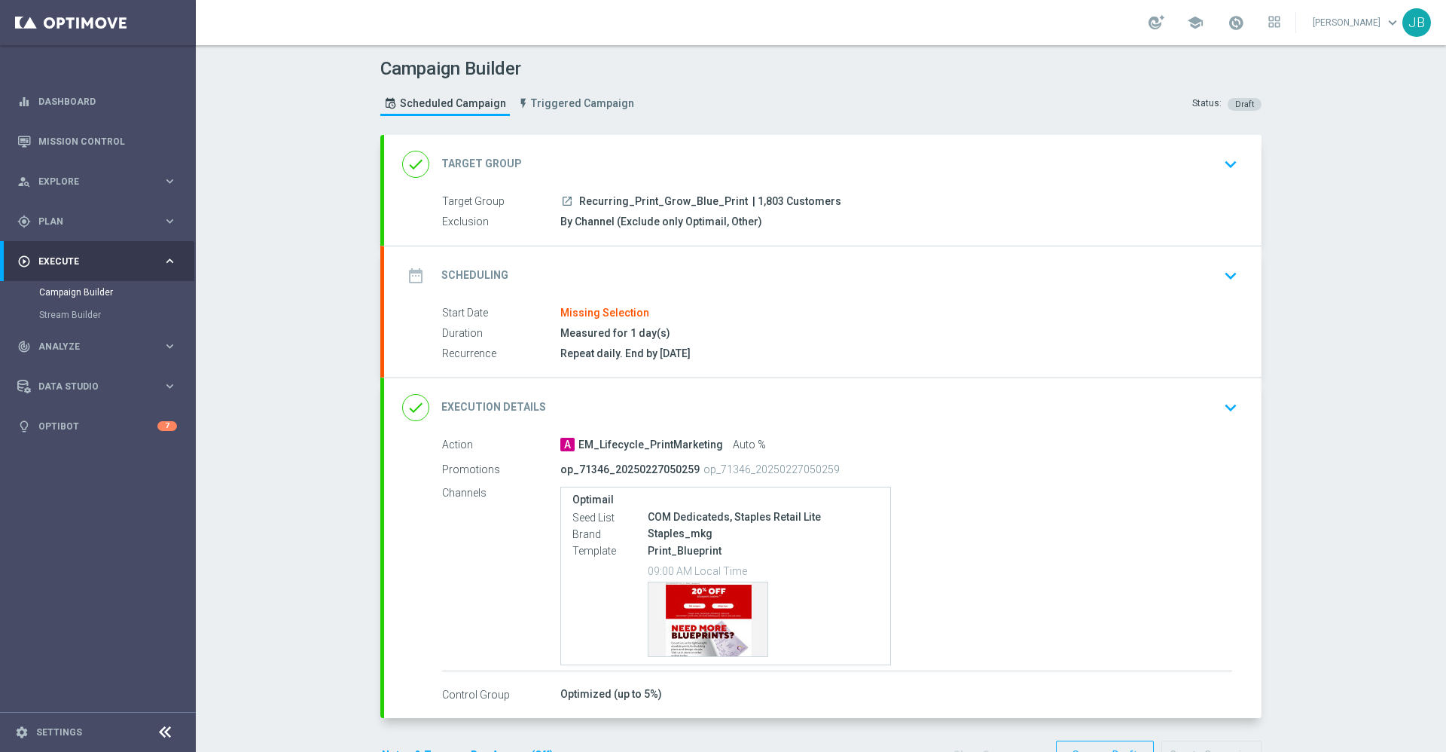
click at [470, 165] on h2 "Target Group" at bounding box center [481, 164] width 81 height 14
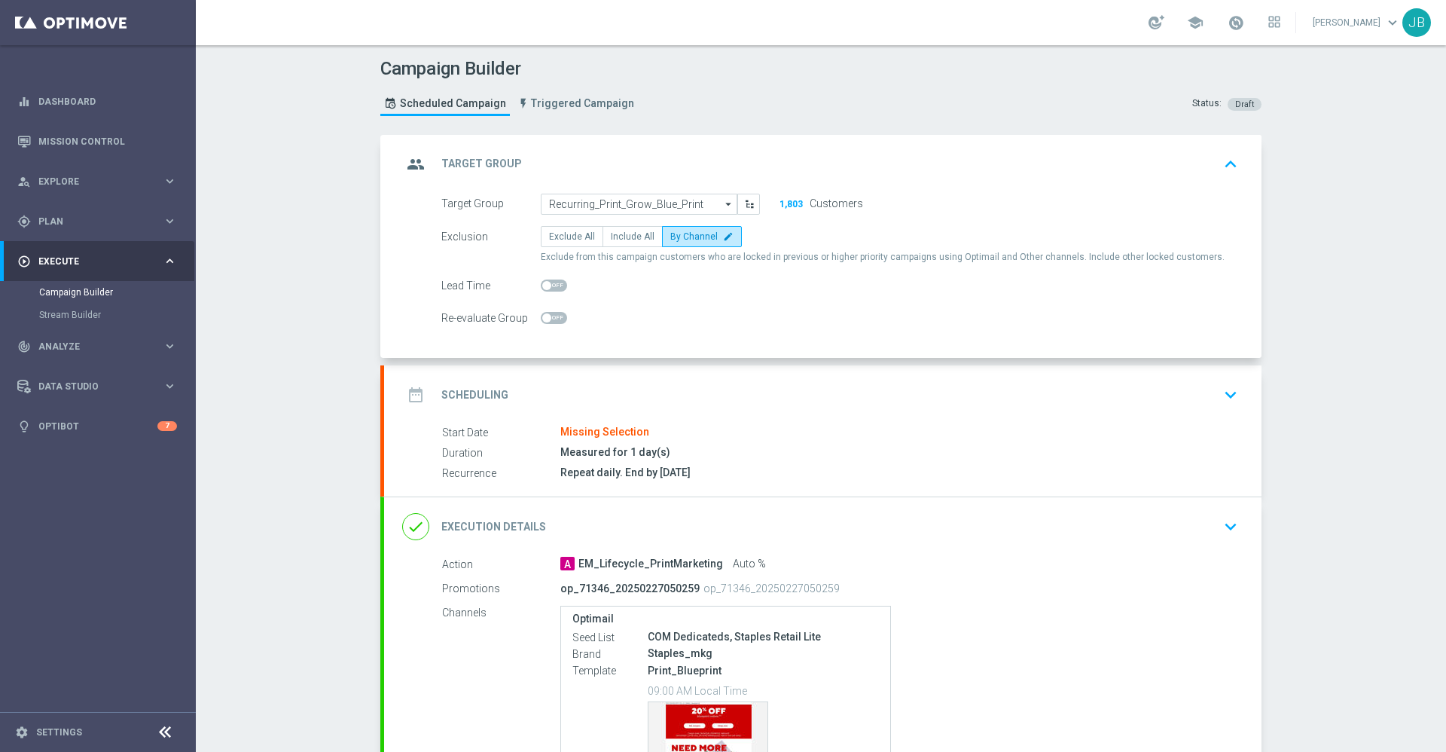
click at [476, 157] on h2 "Target Group" at bounding box center [481, 164] width 81 height 14
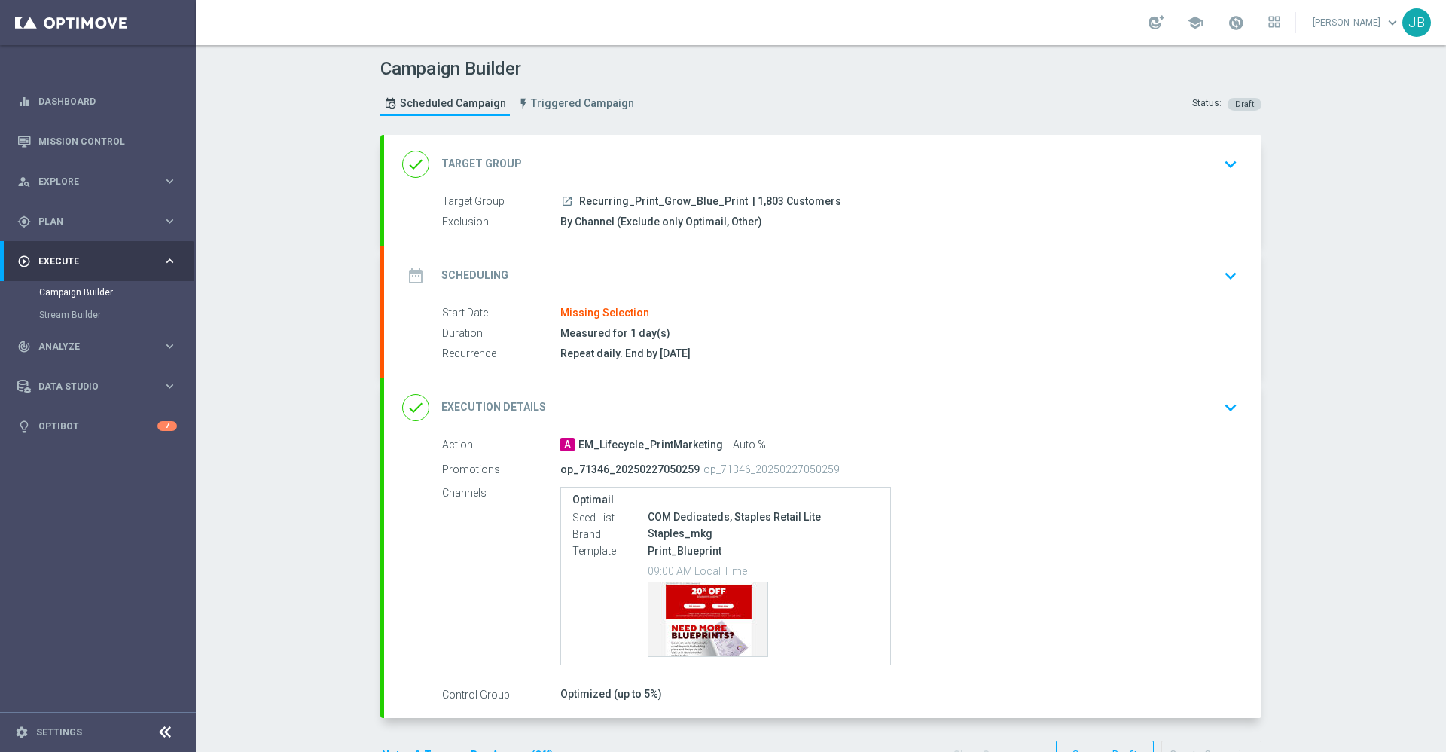
click at [481, 276] on h2 "Scheduling" at bounding box center [474, 275] width 67 height 14
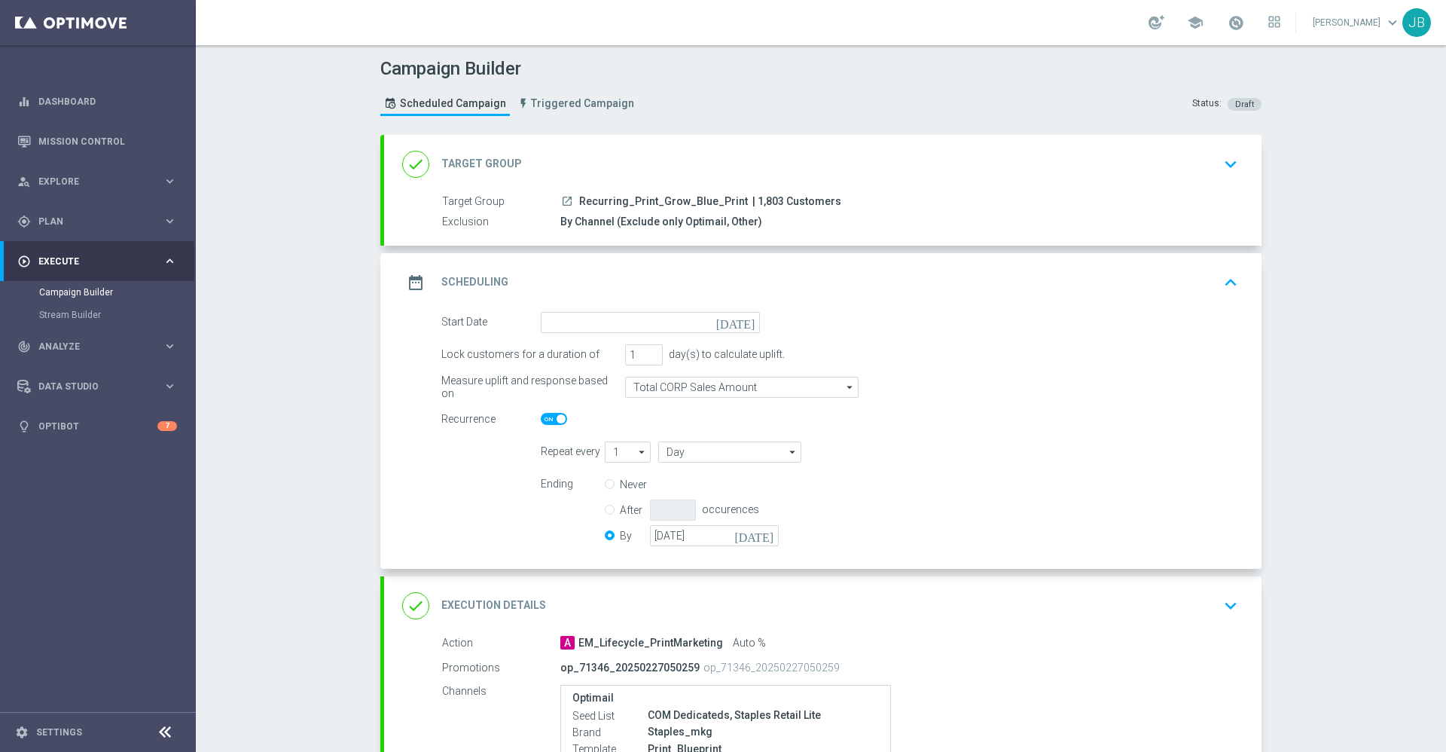
click at [741, 324] on icon "[DATE]" at bounding box center [738, 320] width 44 height 17
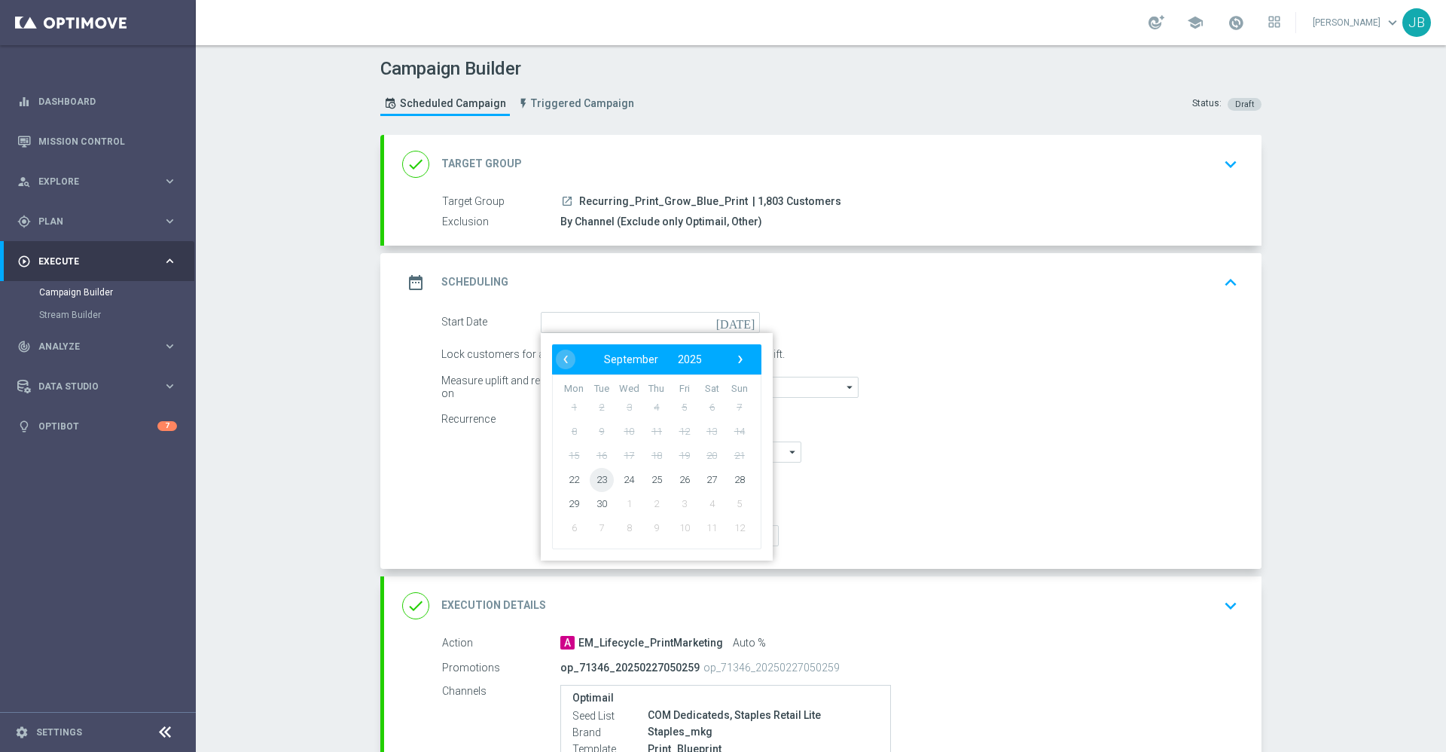
click at [590, 479] on span "23" at bounding box center [602, 479] width 24 height 24
type input "[DATE]"
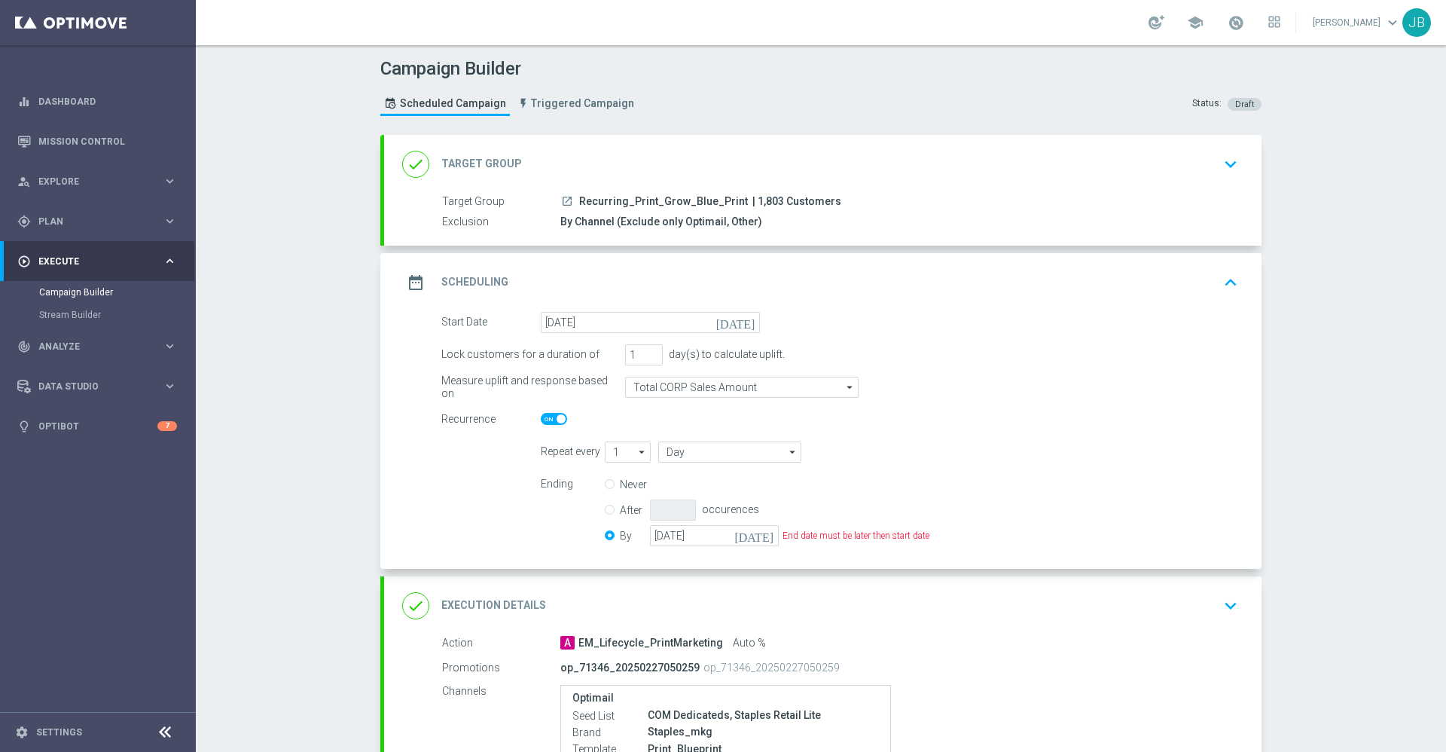
click at [605, 484] on input "Never" at bounding box center [610, 486] width 10 height 10
radio input "true"
radio input "false"
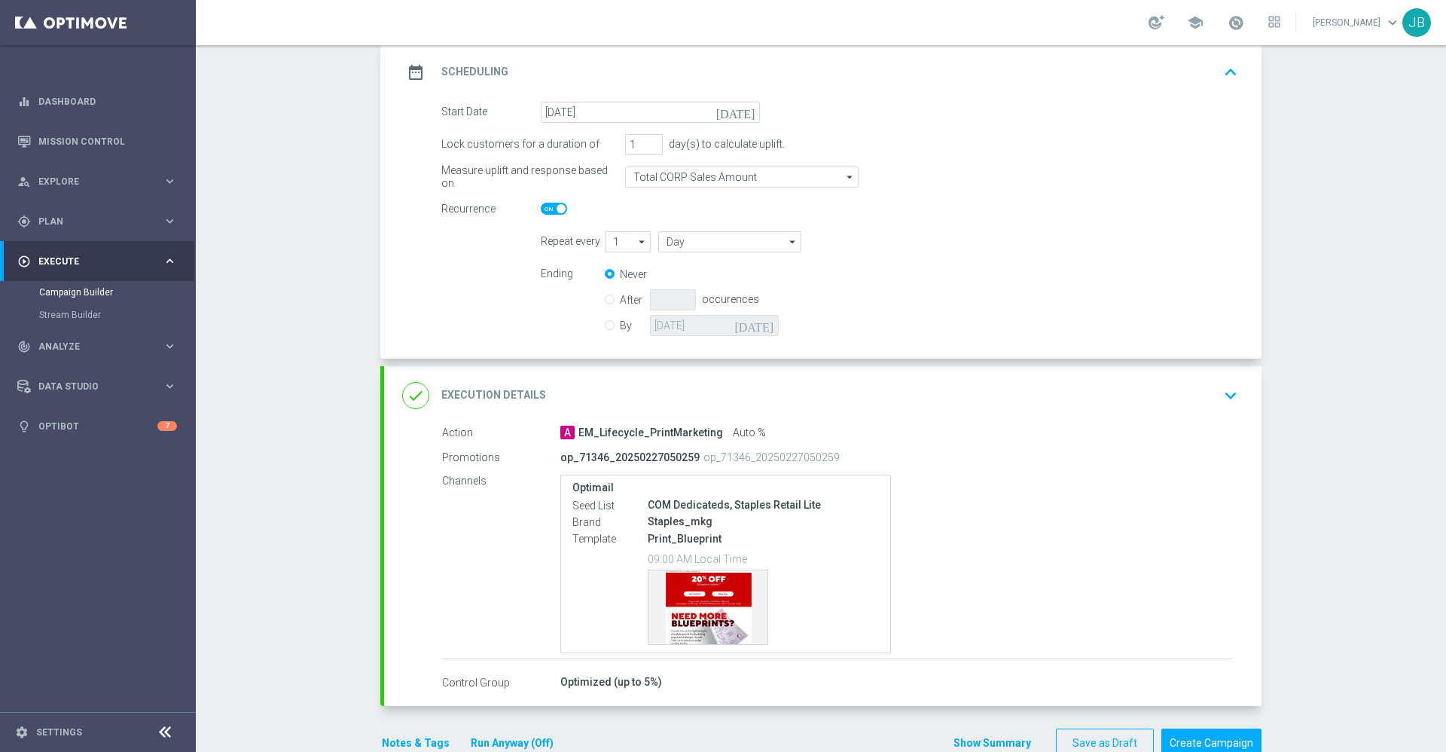
scroll to position [246, 0]
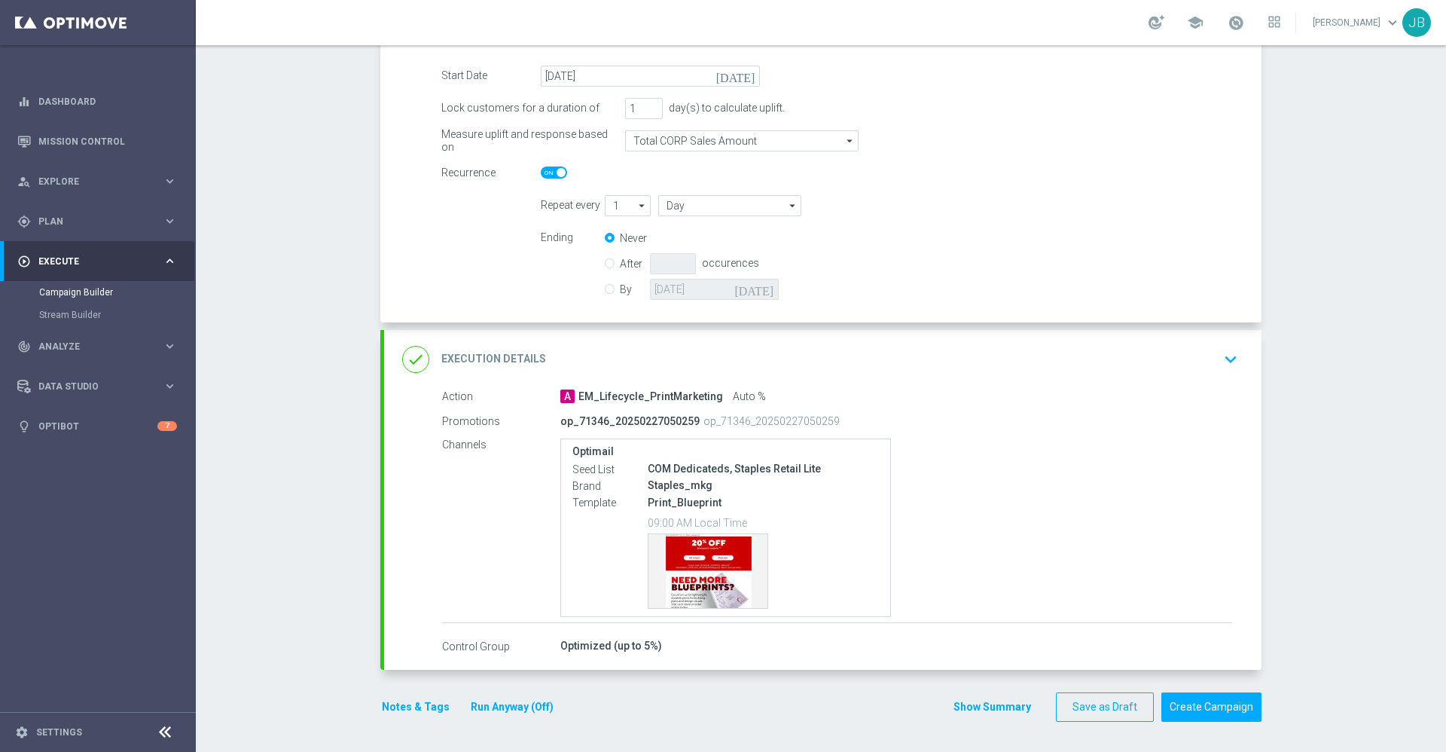
click at [484, 352] on h2 "Execution Details" at bounding box center [493, 359] width 105 height 14
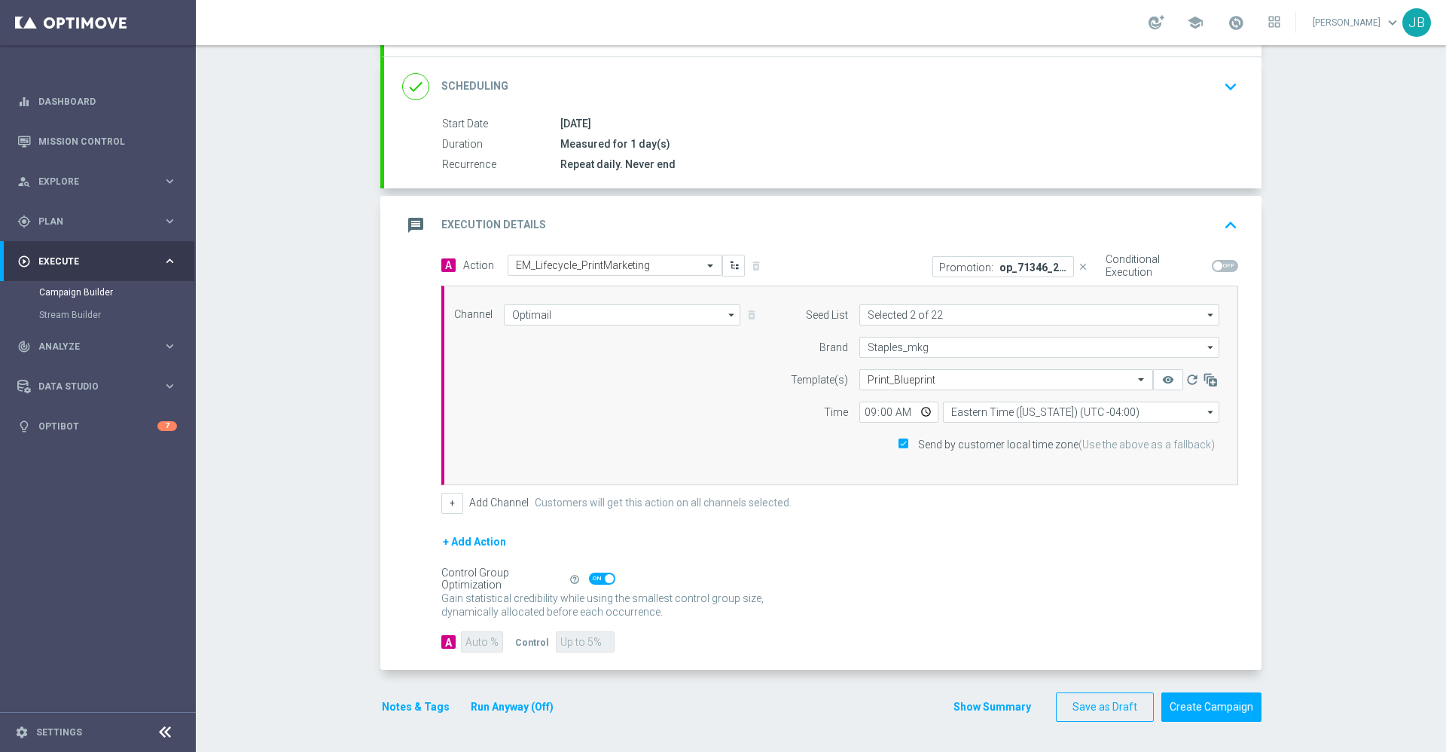
scroll to position [189, 0]
click at [474, 544] on button "+ Add Action" at bounding box center [474, 542] width 66 height 19
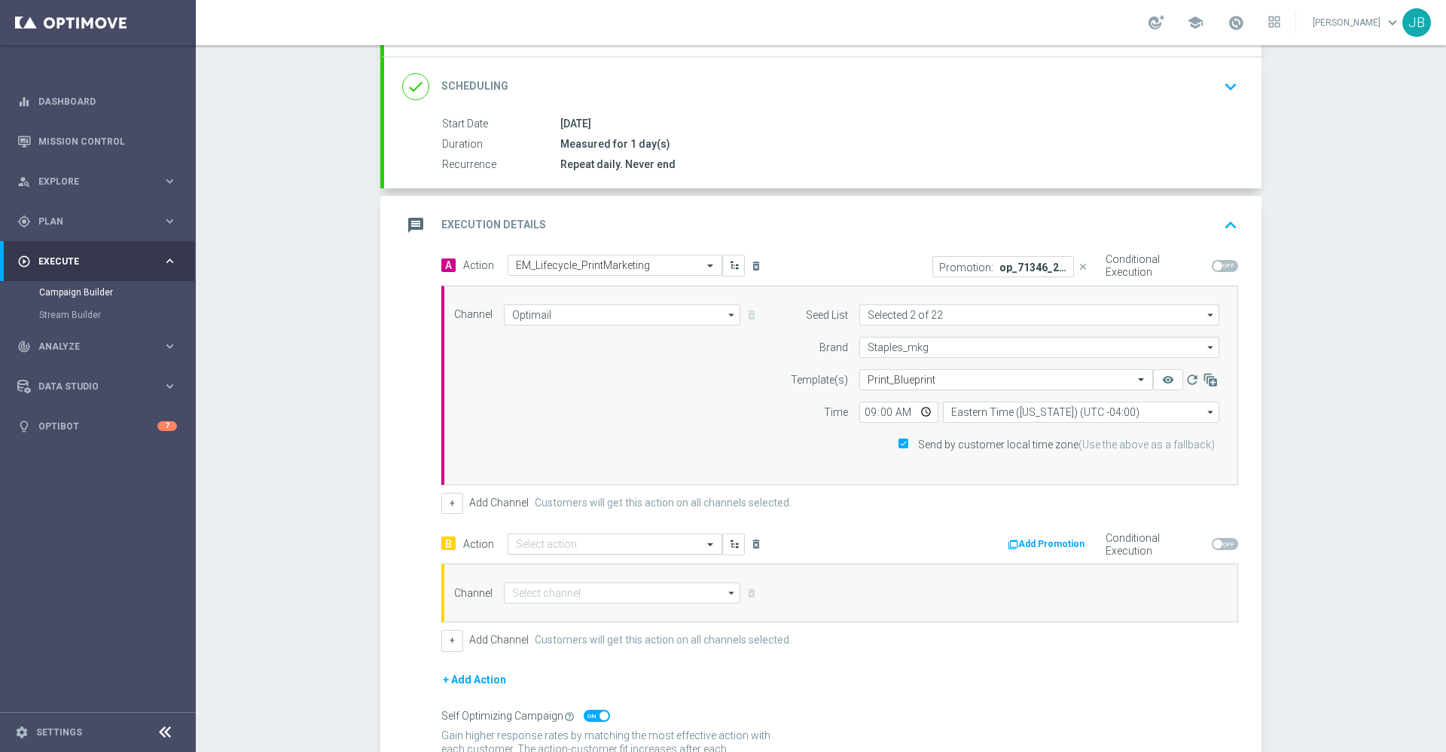
click at [557, 543] on input "text" at bounding box center [600, 544] width 168 height 13
type input "em_life"
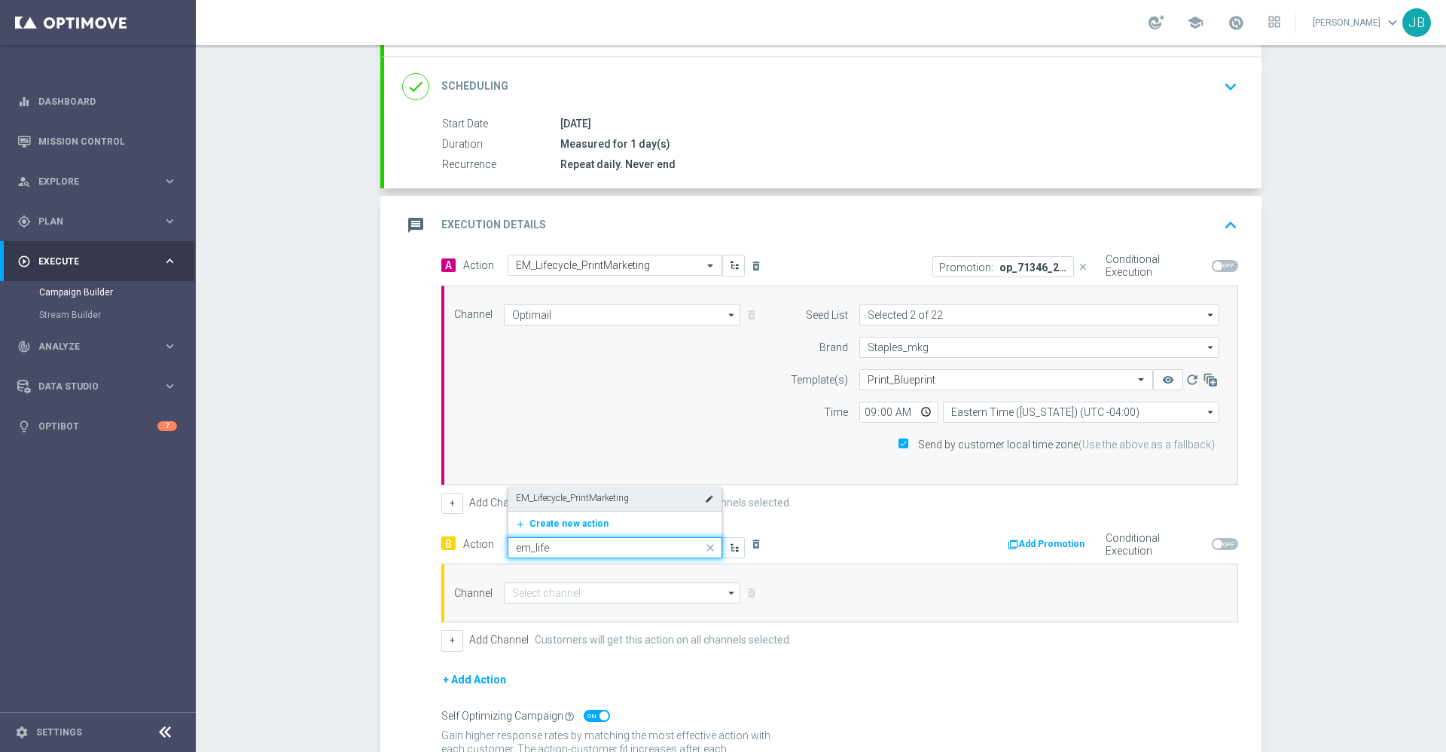
click at [609, 501] on label "EM_Lifecycle_PrintMarketing" at bounding box center [572, 498] width 113 height 13
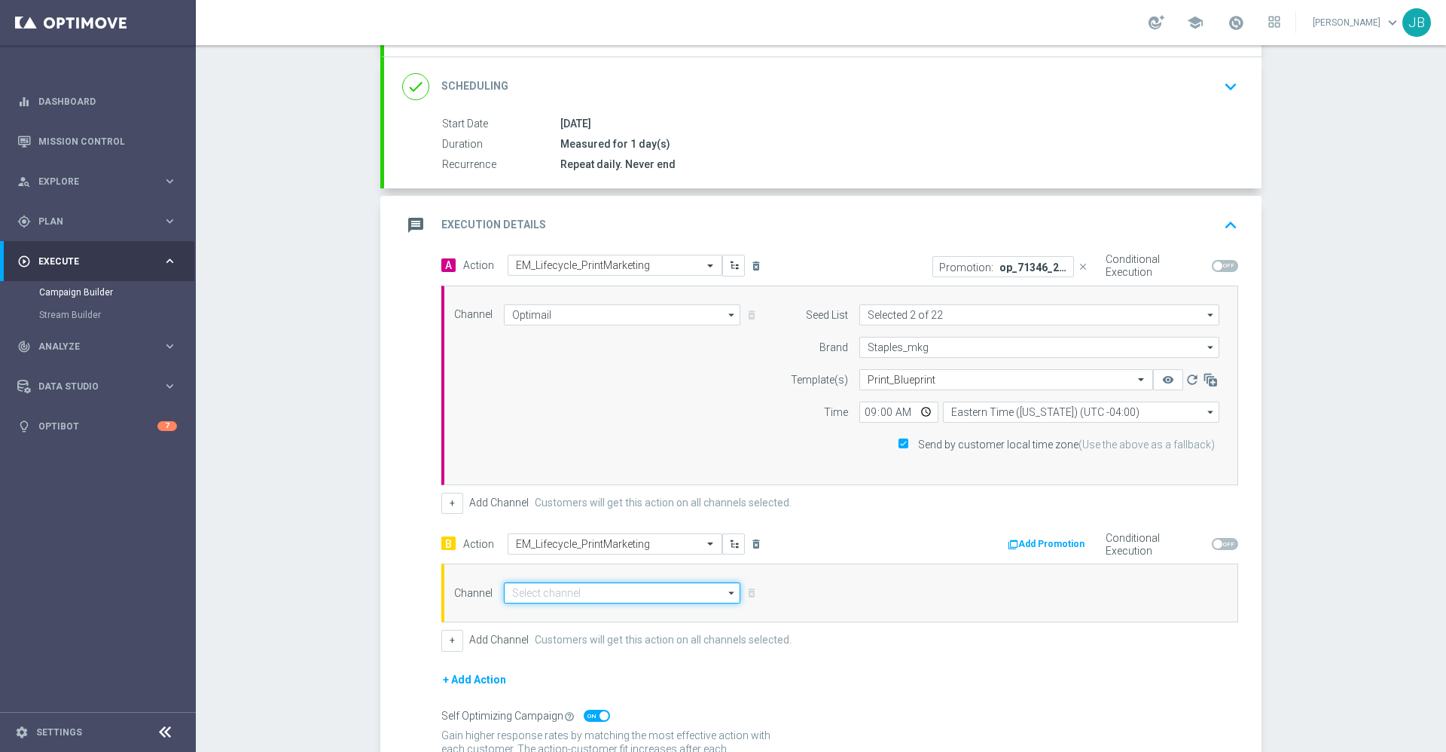
click at [648, 595] on input at bounding box center [622, 592] width 237 height 21
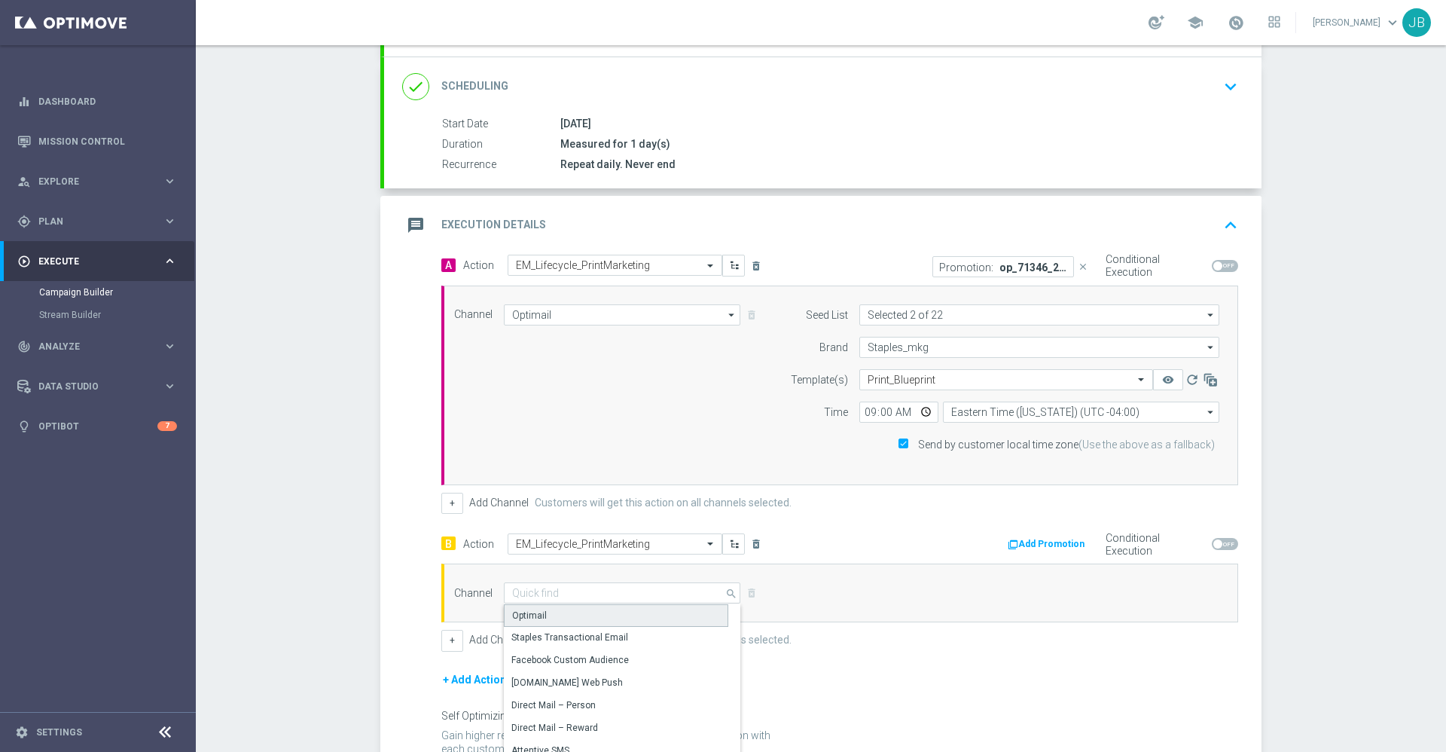
click at [579, 618] on div "Optimail" at bounding box center [616, 615] width 224 height 23
type input "Optimail"
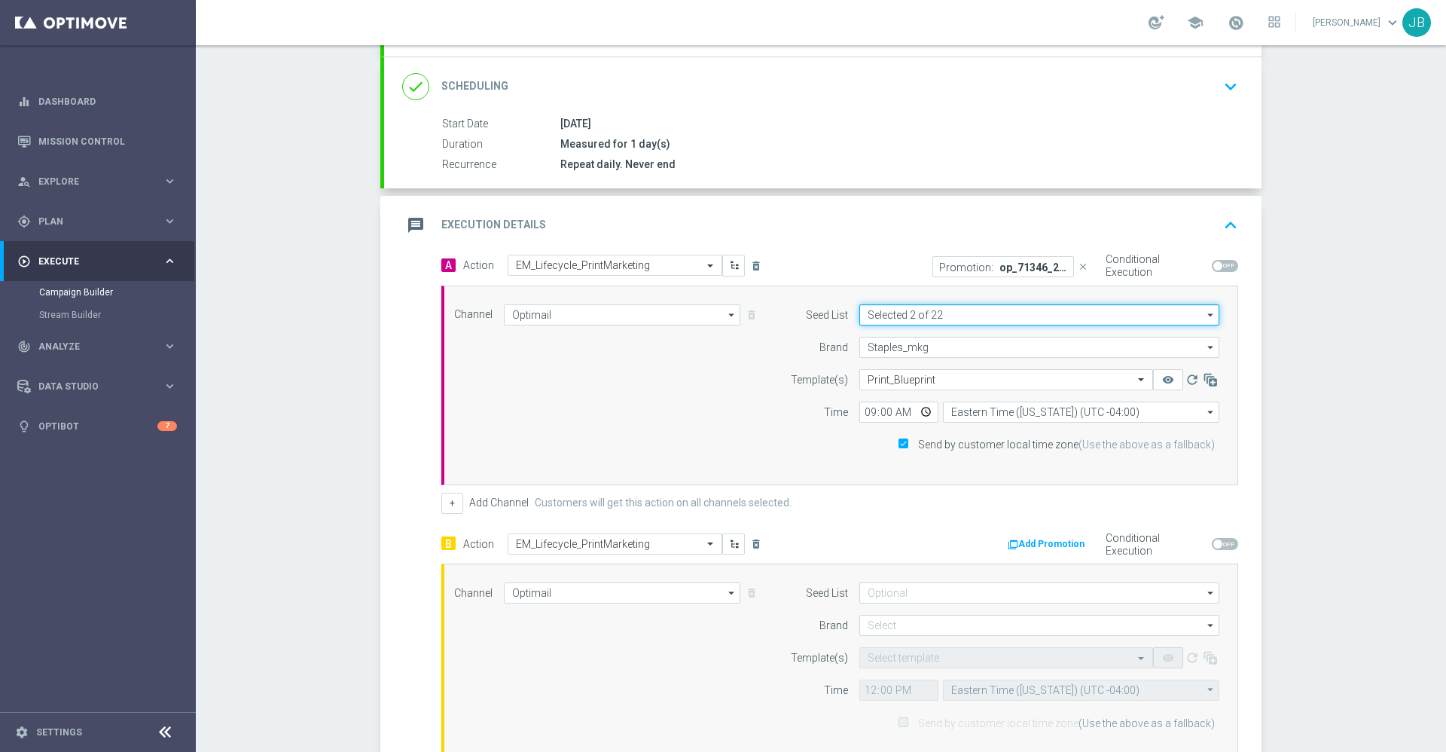
click at [918, 319] on input "Selected 2 of 22" at bounding box center [1040, 314] width 360 height 21
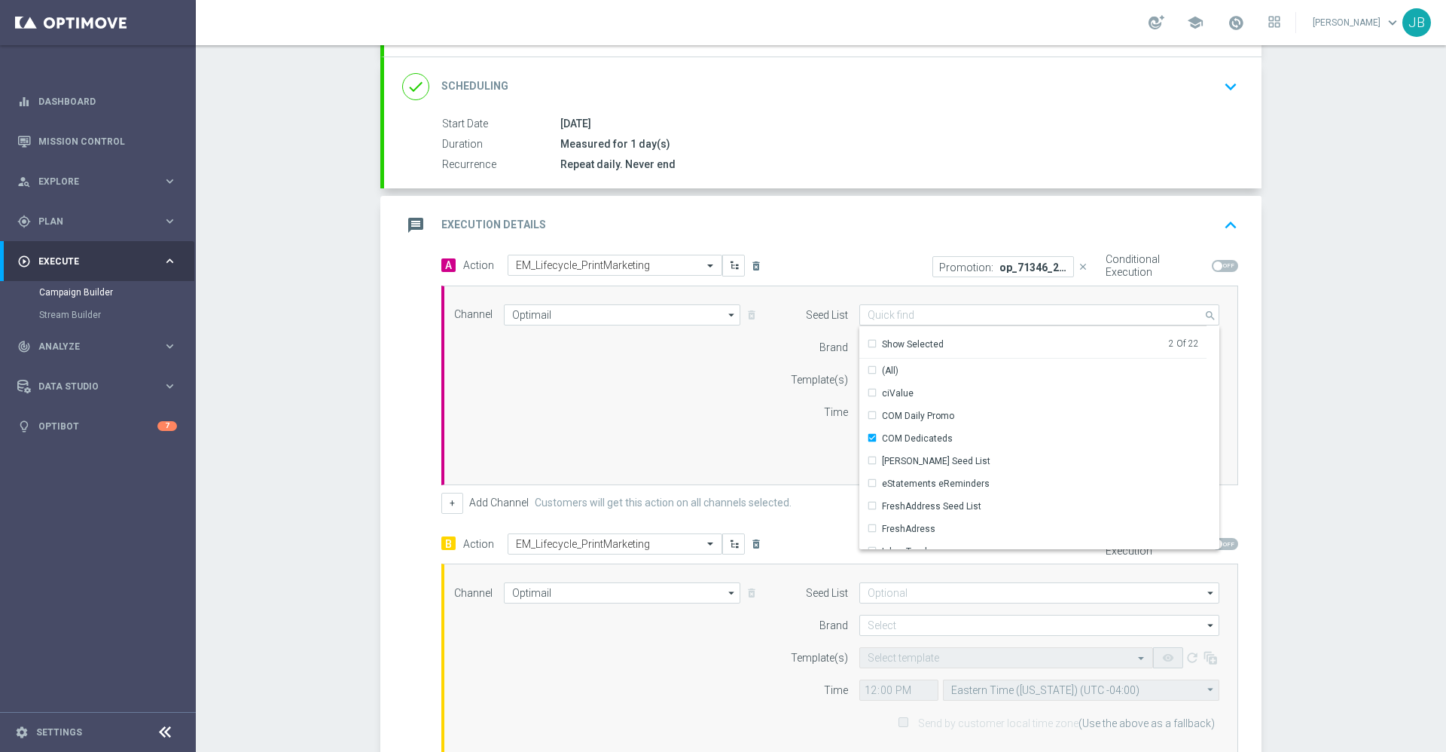
click at [783, 540] on div "B Action Select action EM_Lifecycle_PrintMarketing delete_forever" at bounding box center [635, 544] width 410 height 22
type input "Selected 2 of 22"
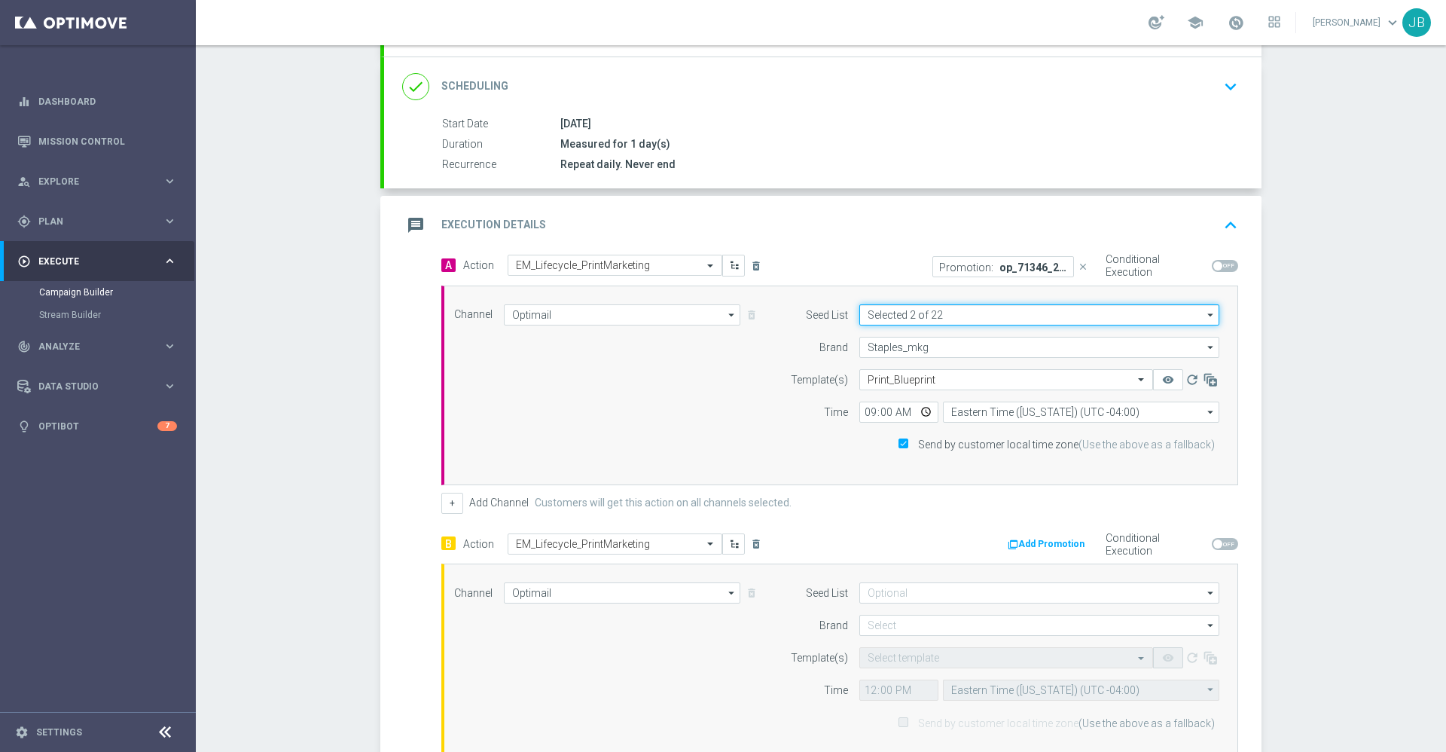
click at [951, 312] on input "Selected 2 of 22" at bounding box center [1040, 314] width 360 height 21
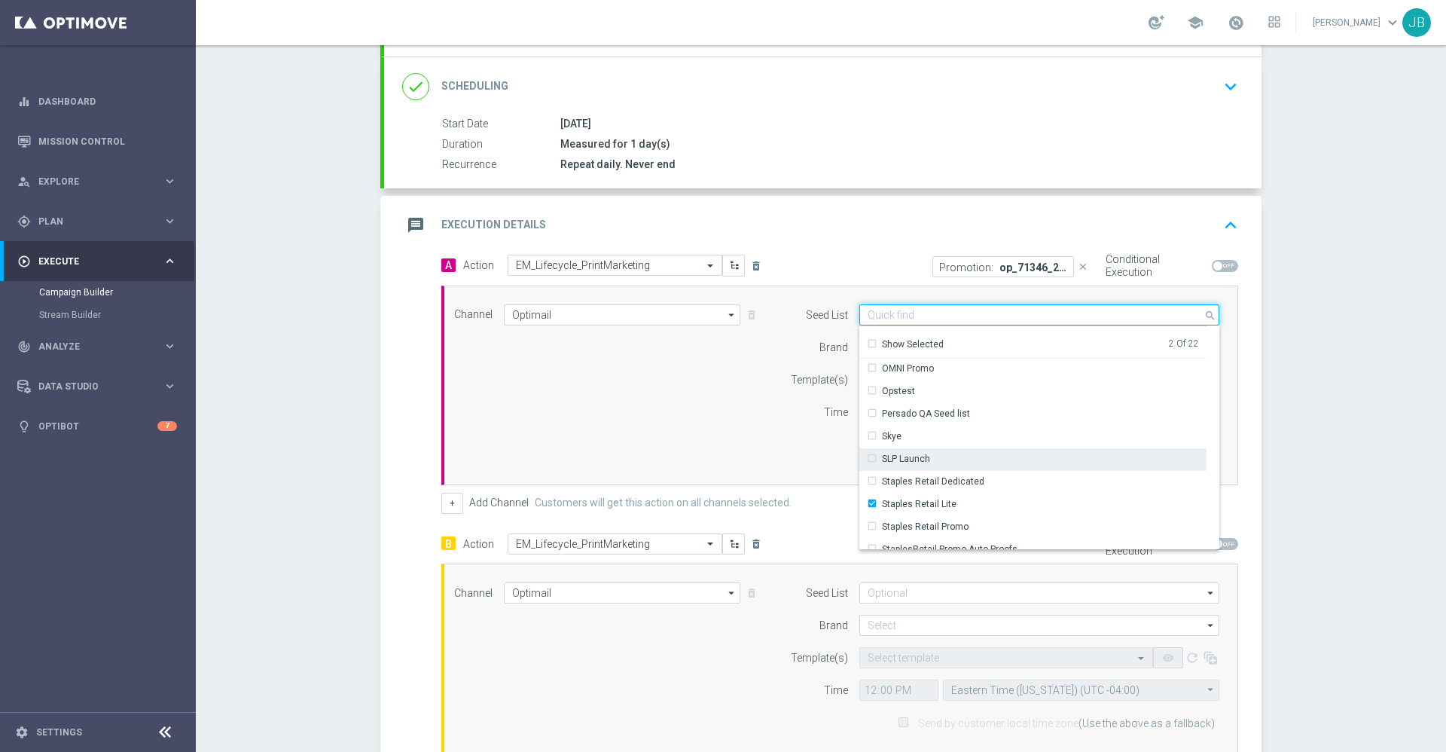
scroll to position [331, 0]
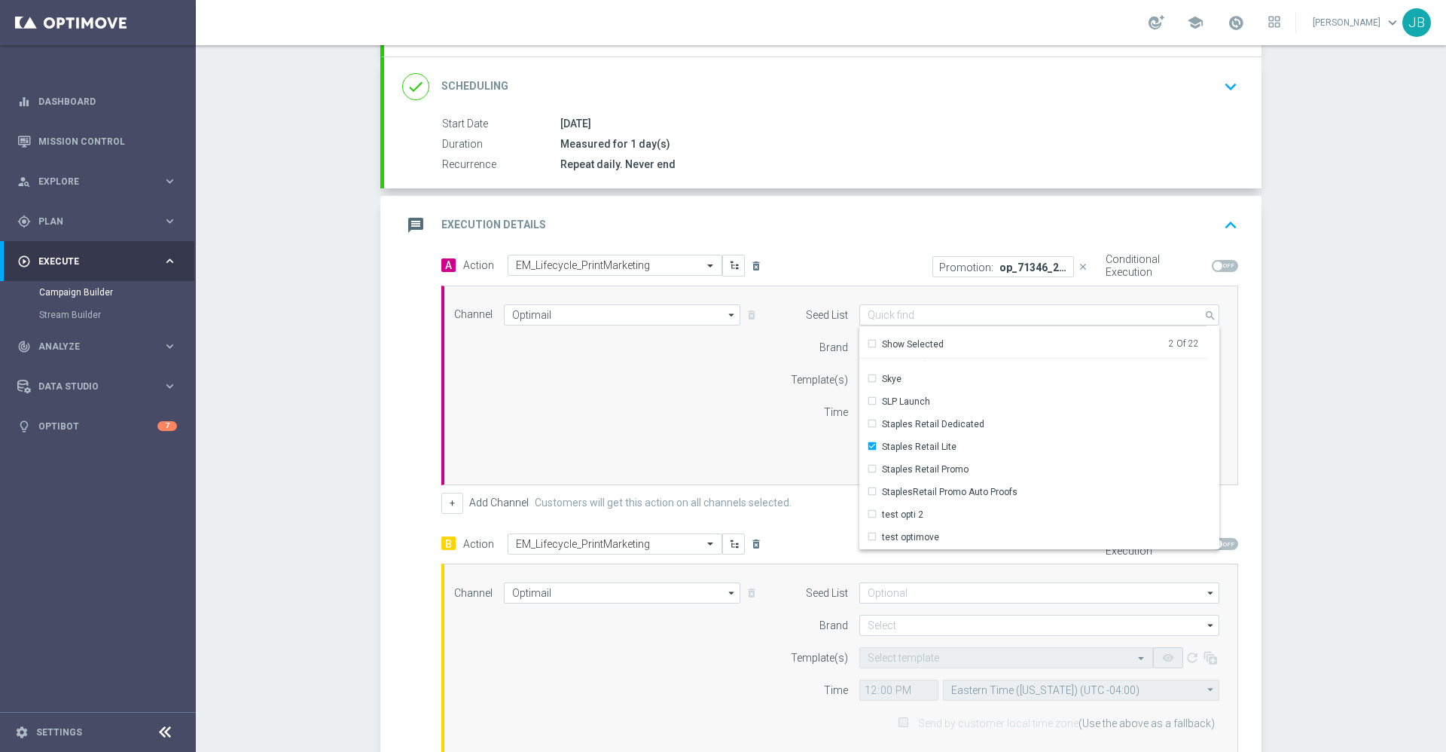
click at [1364, 542] on div "Campaign Builder Scheduled Campaign Triggered Campaign Status: Draft done Targe…" at bounding box center [821, 398] width 1251 height 707
type input "Selected 2 of 22"
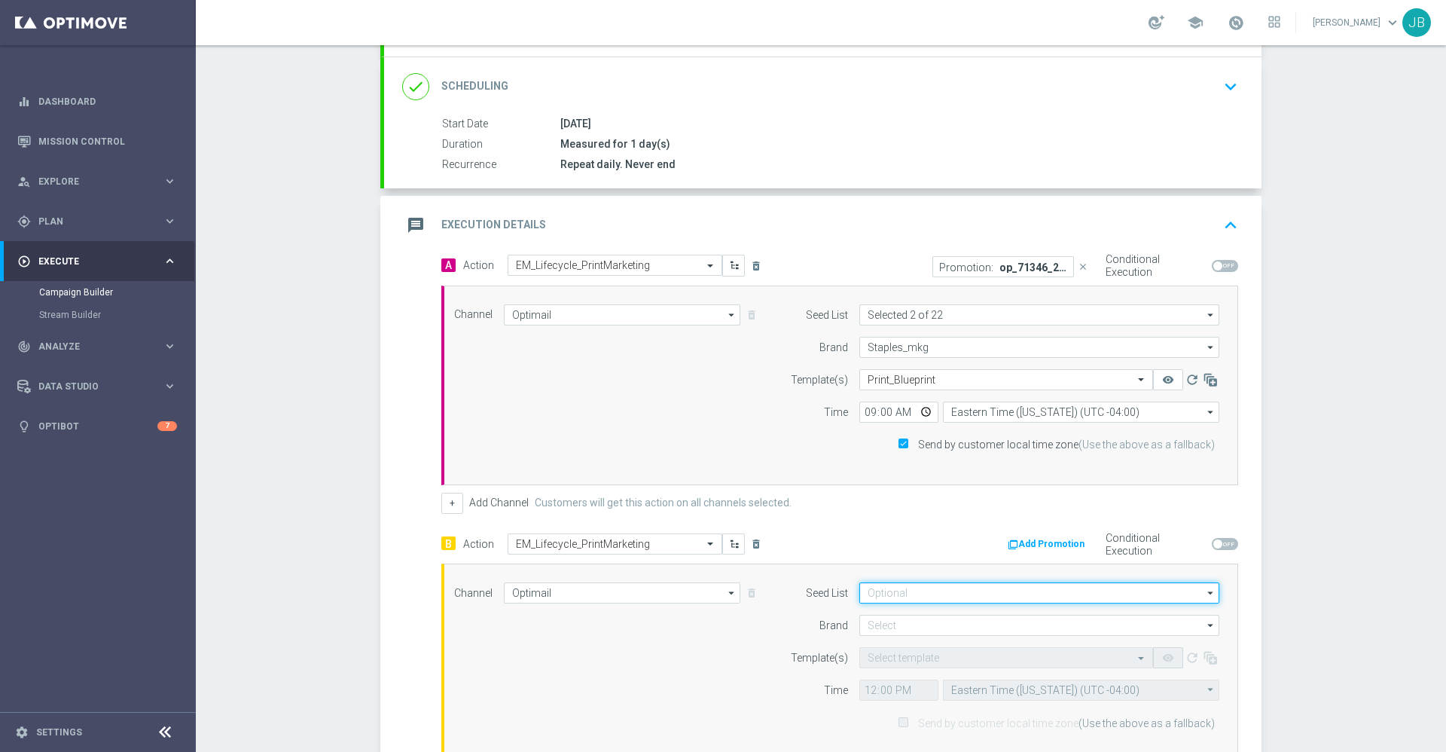
click at [1078, 594] on input at bounding box center [1040, 592] width 360 height 21
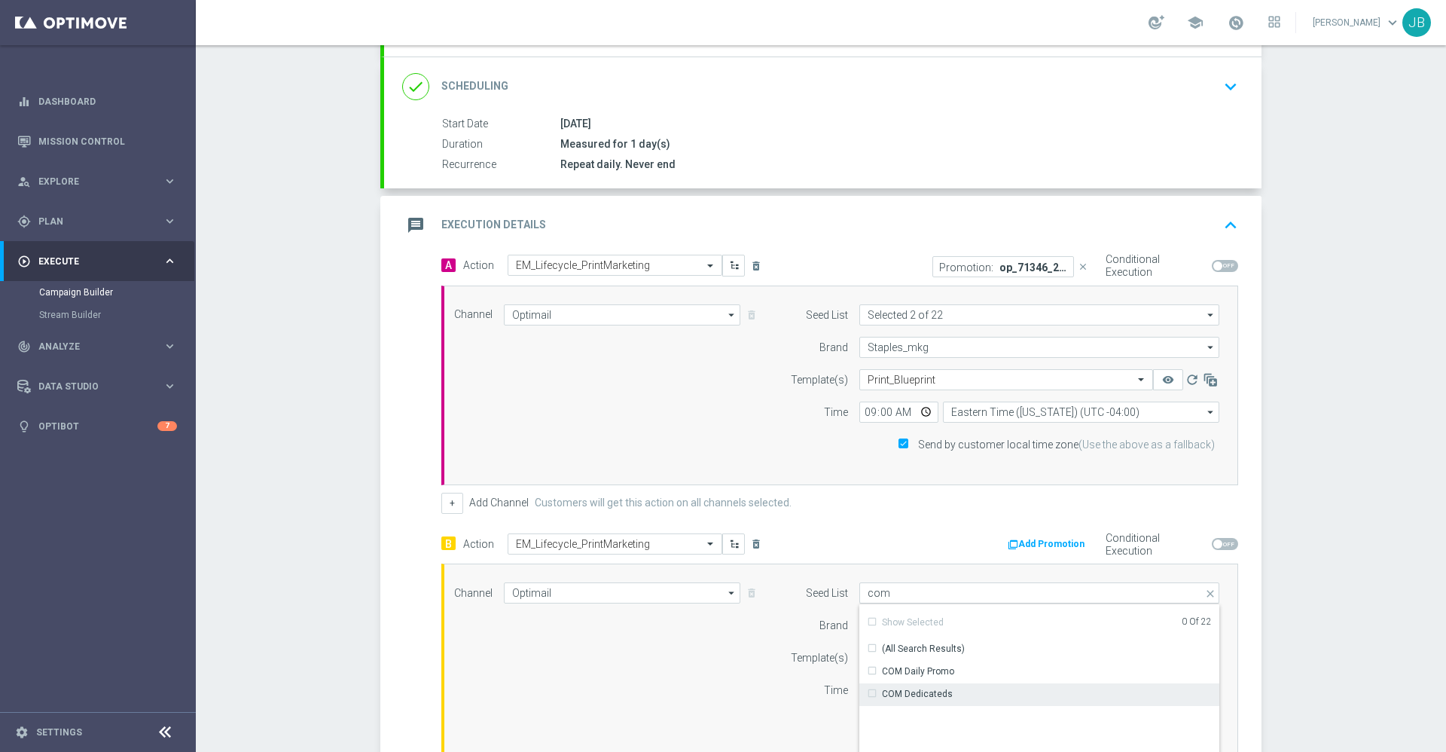
click at [930, 690] on div "COM Dedicateds" at bounding box center [917, 694] width 71 height 14
click at [899, 591] on input "com" at bounding box center [1040, 592] width 360 height 21
type input "c"
click at [923, 701] on div "Staples Retail Lite" at bounding box center [920, 695] width 75 height 14
click at [1299, 579] on div "Campaign Builder Scheduled Campaign Triggered Campaign Status: Draft done Targe…" at bounding box center [821, 398] width 1251 height 707
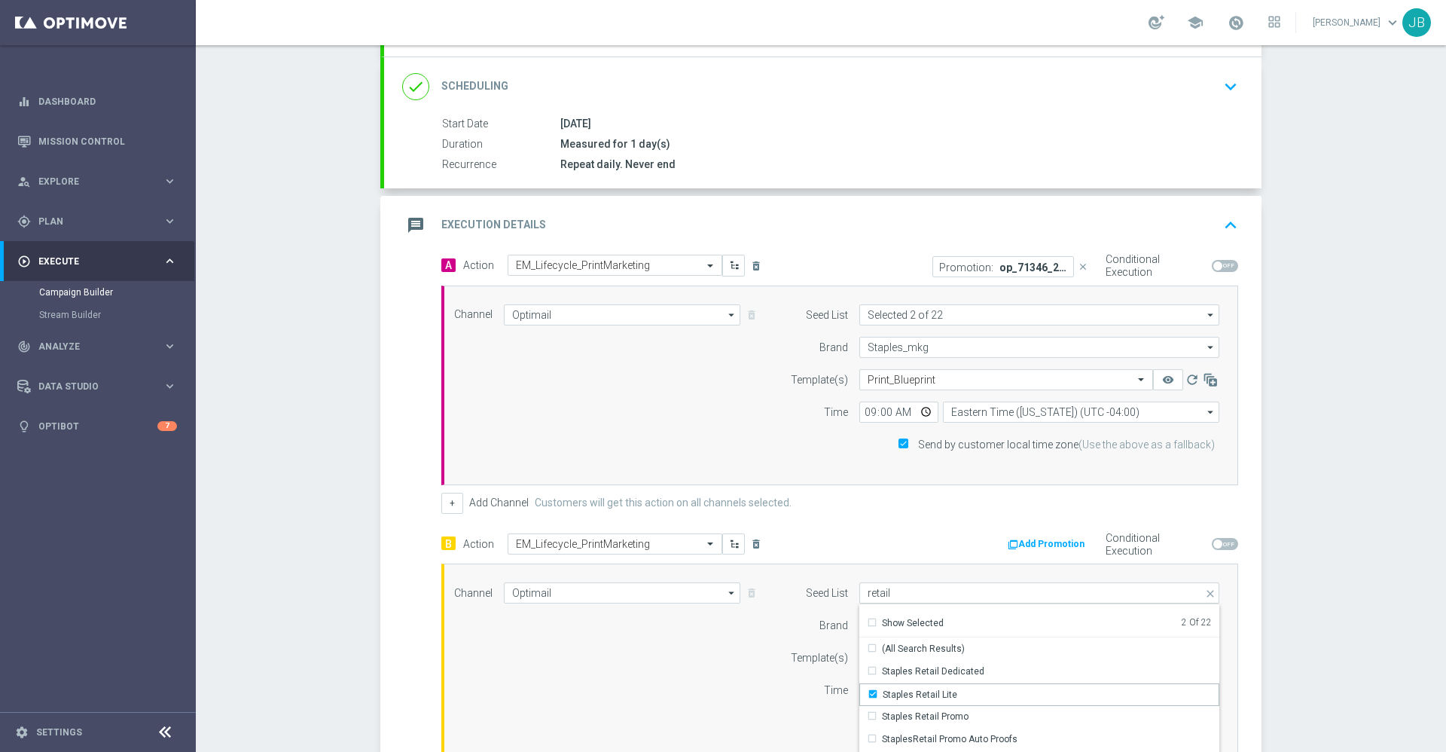
type input "Selected 2 of 22"
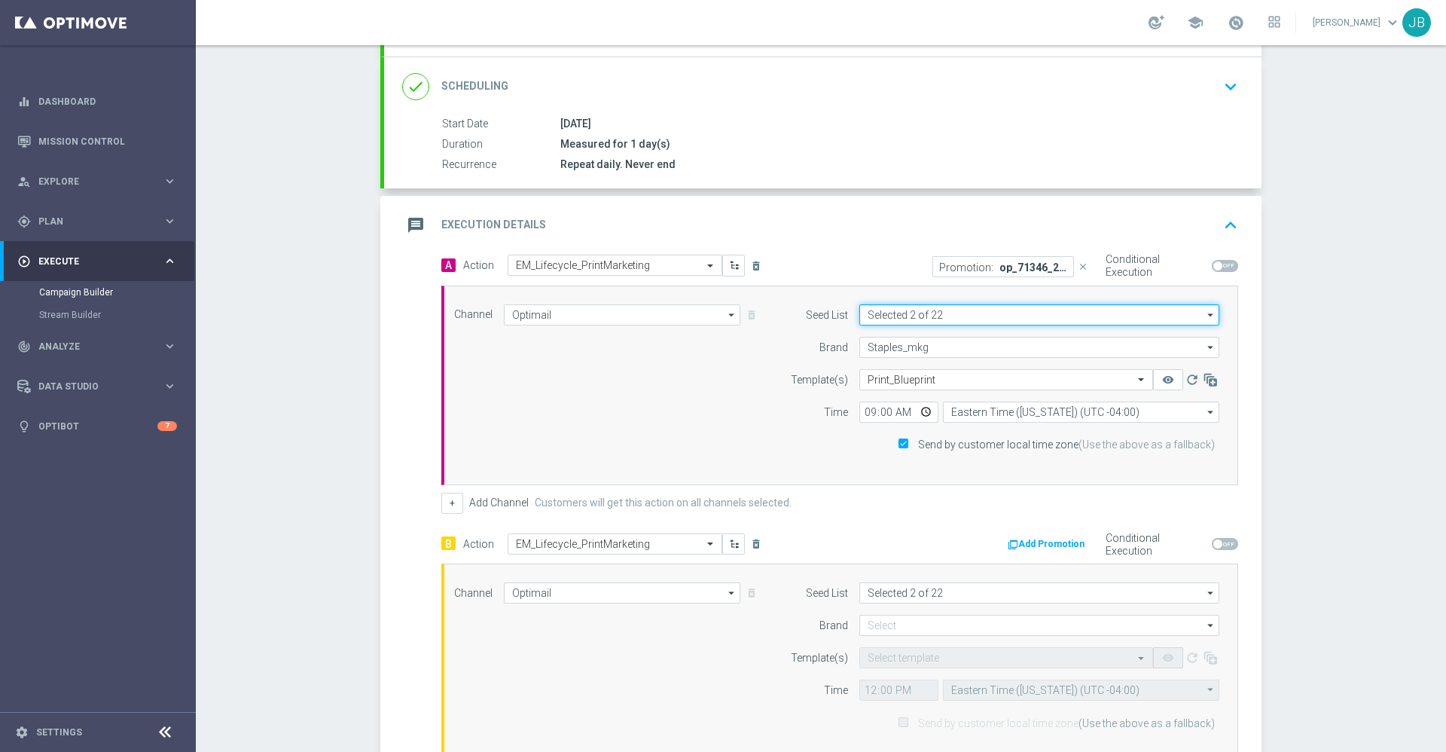
click at [1011, 317] on input "Selected 2 of 22" at bounding box center [1040, 314] width 360 height 21
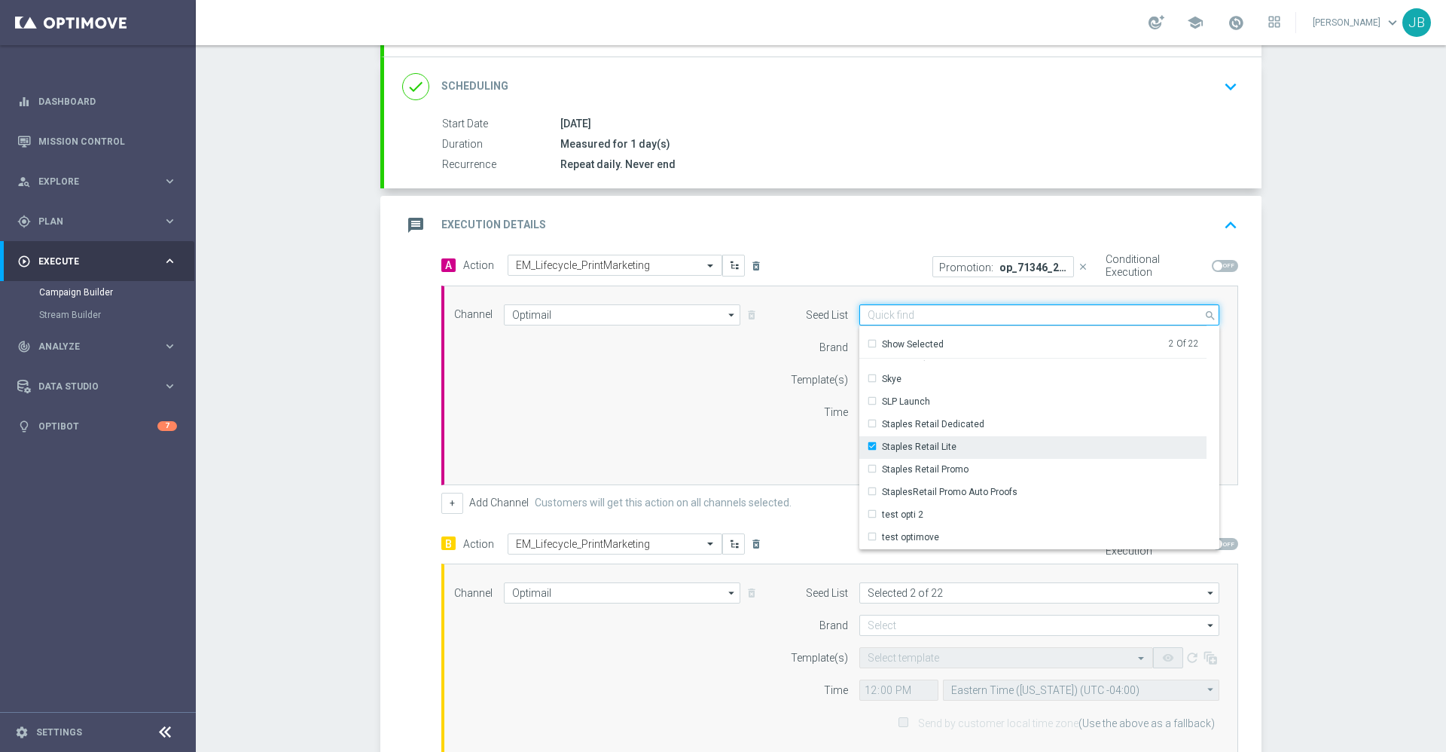
scroll to position [259, 0]
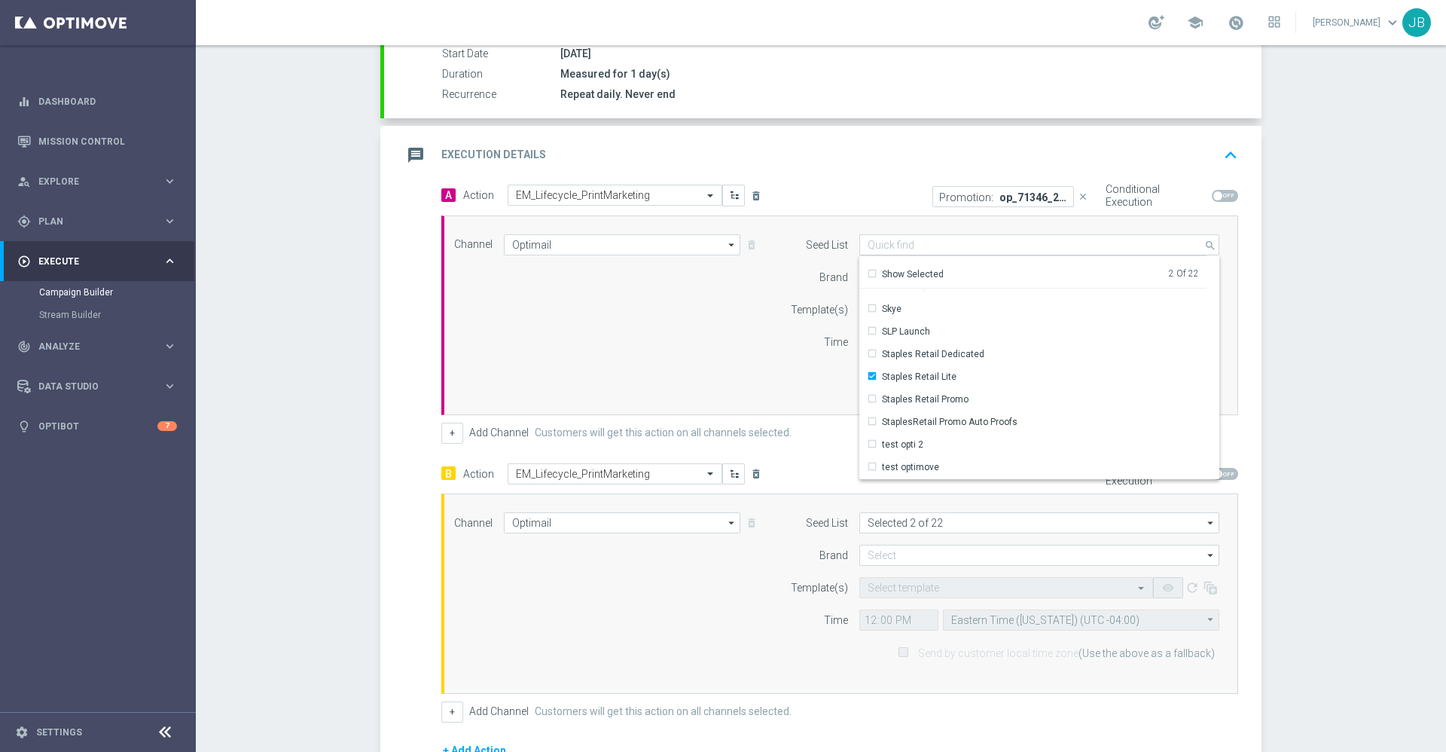
click at [1316, 499] on div "Campaign Builder Scheduled Campaign Triggered Campaign Status: Draft done Targe…" at bounding box center [821, 398] width 1251 height 707
type input "Selected 2 of 22"
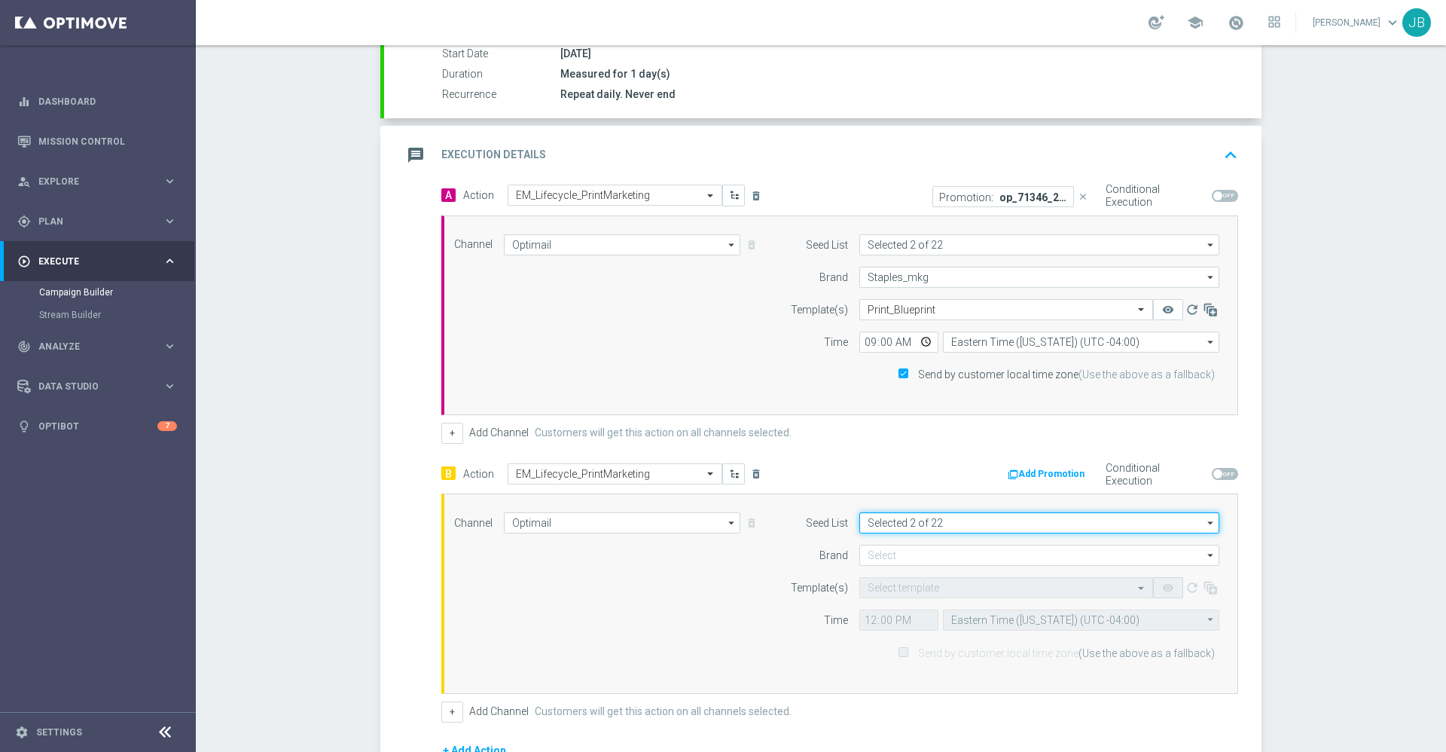
click at [1067, 522] on input "Selected 2 of 22" at bounding box center [1040, 522] width 360 height 21
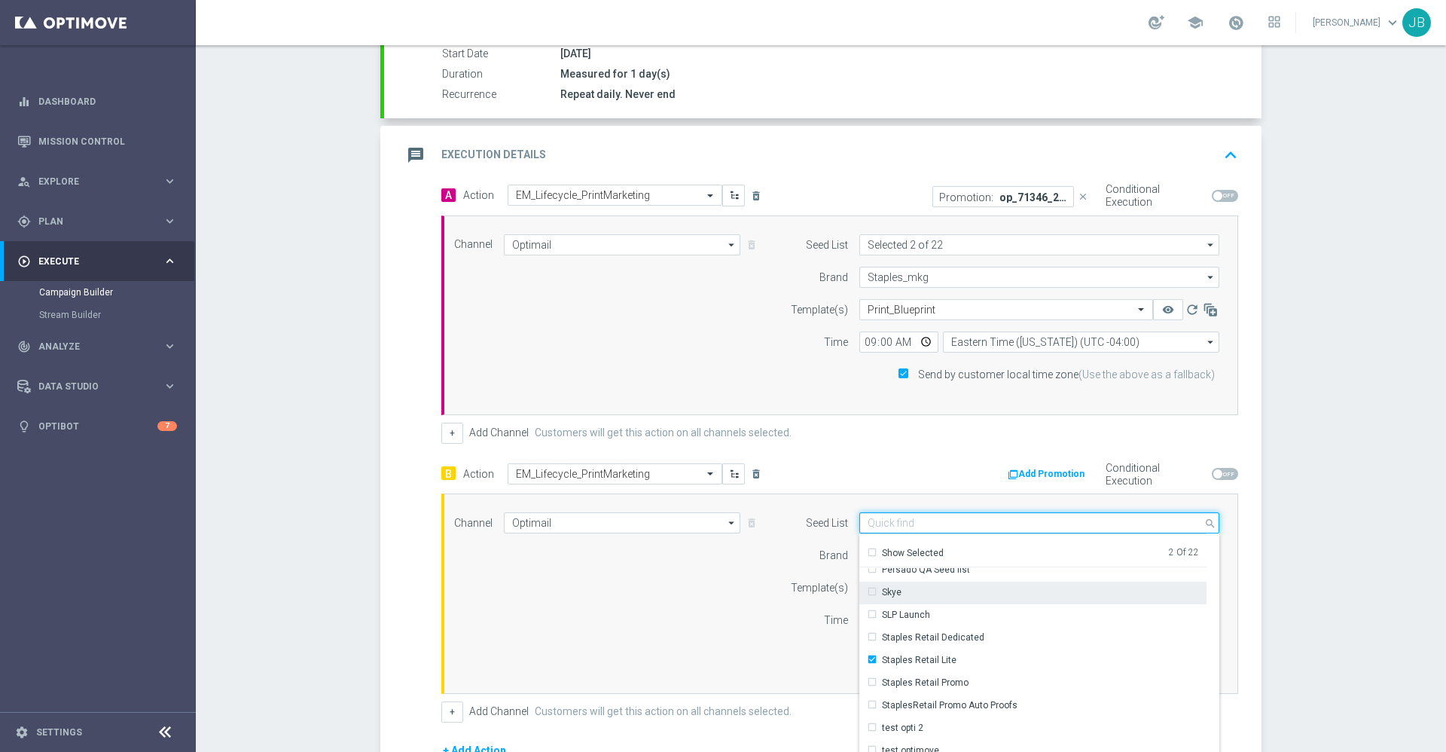
scroll to position [331, 0]
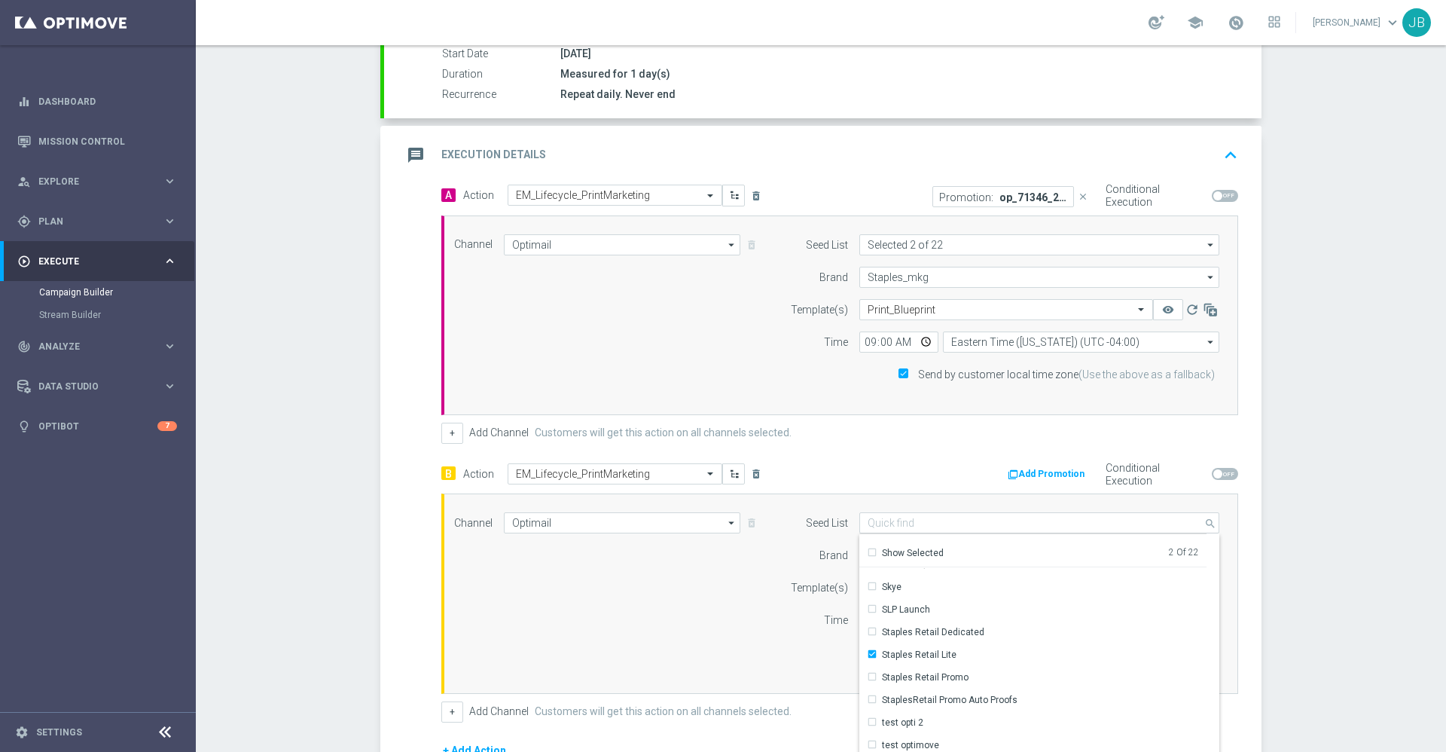
click at [1280, 576] on div "Campaign Builder Scheduled Campaign Triggered Campaign Status: Draft done Targe…" at bounding box center [821, 398] width 1251 height 707
type input "Selected 2 of 22"
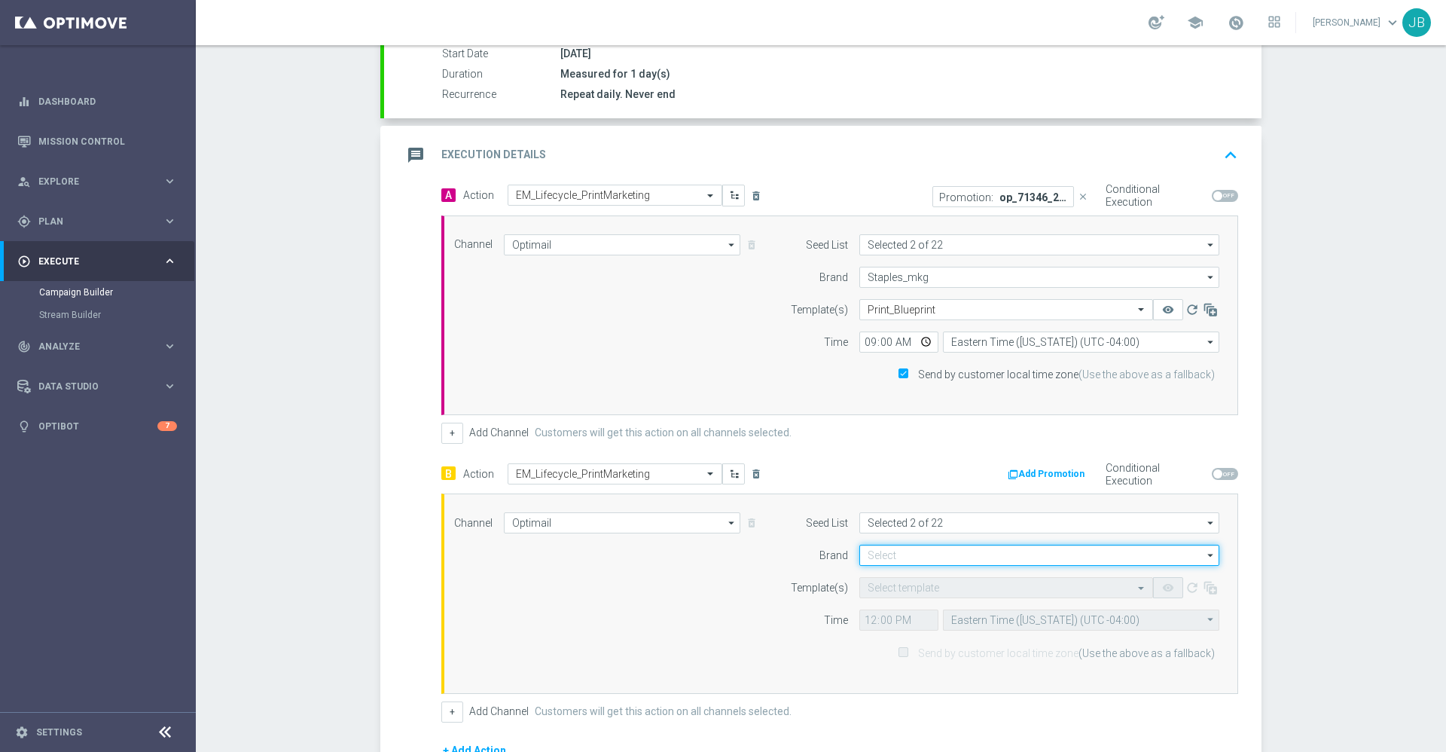
click at [1009, 554] on input at bounding box center [1040, 555] width 360 height 21
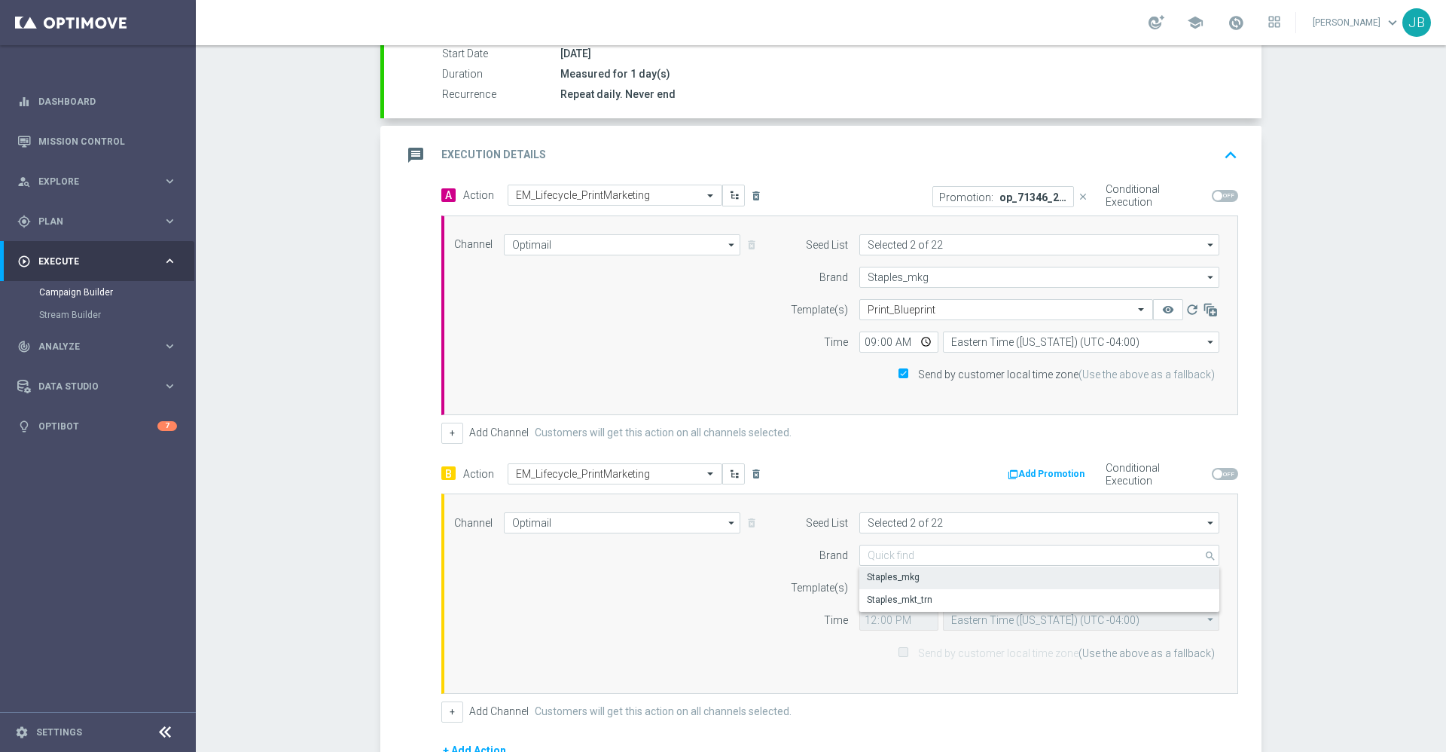
click at [941, 580] on div "Staples_mkg" at bounding box center [1040, 576] width 360 height 21
type input "Staples_mkg"
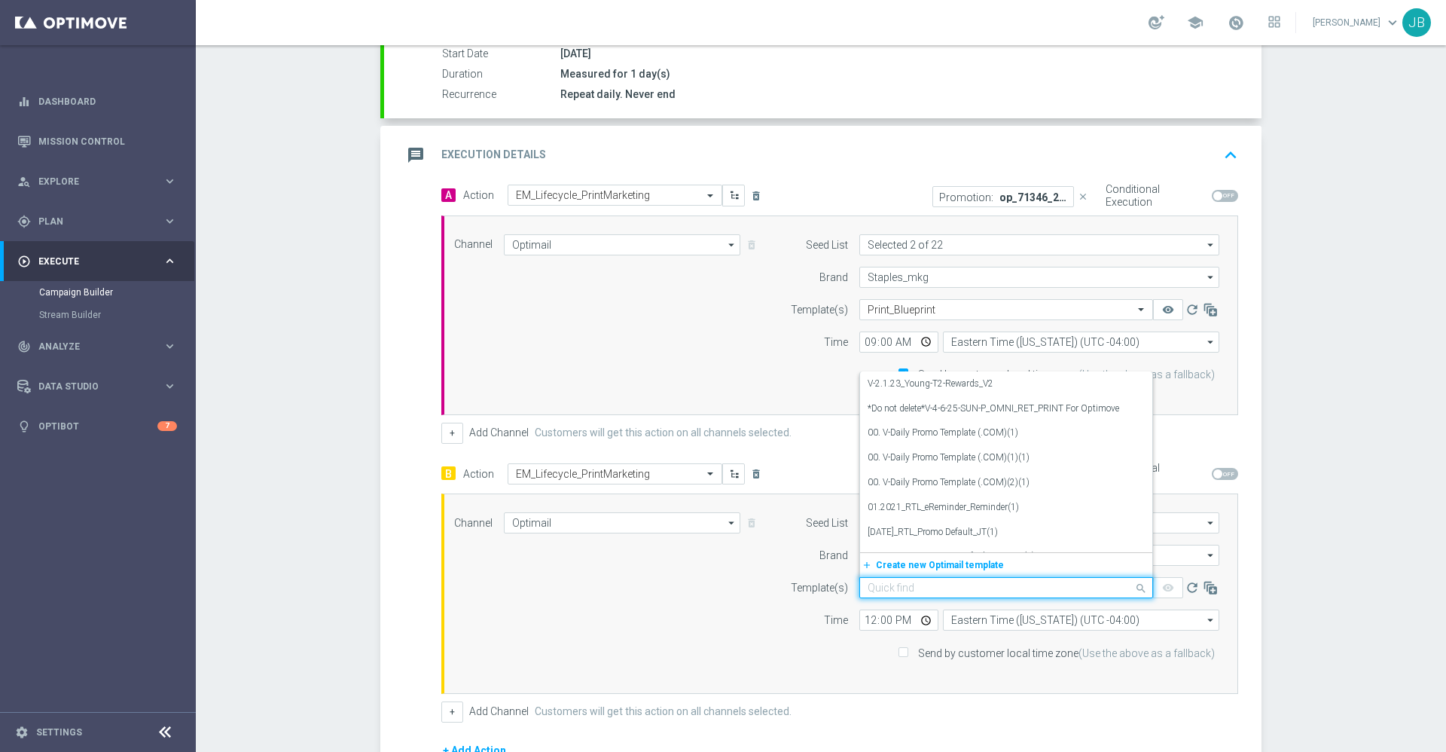
click at [915, 589] on input "text" at bounding box center [991, 588] width 247 height 13
click at [890, 590] on input "text" at bounding box center [991, 588] width 247 height 13
paste input "V-ER_OMNI_PrintGrow_Blueprints"
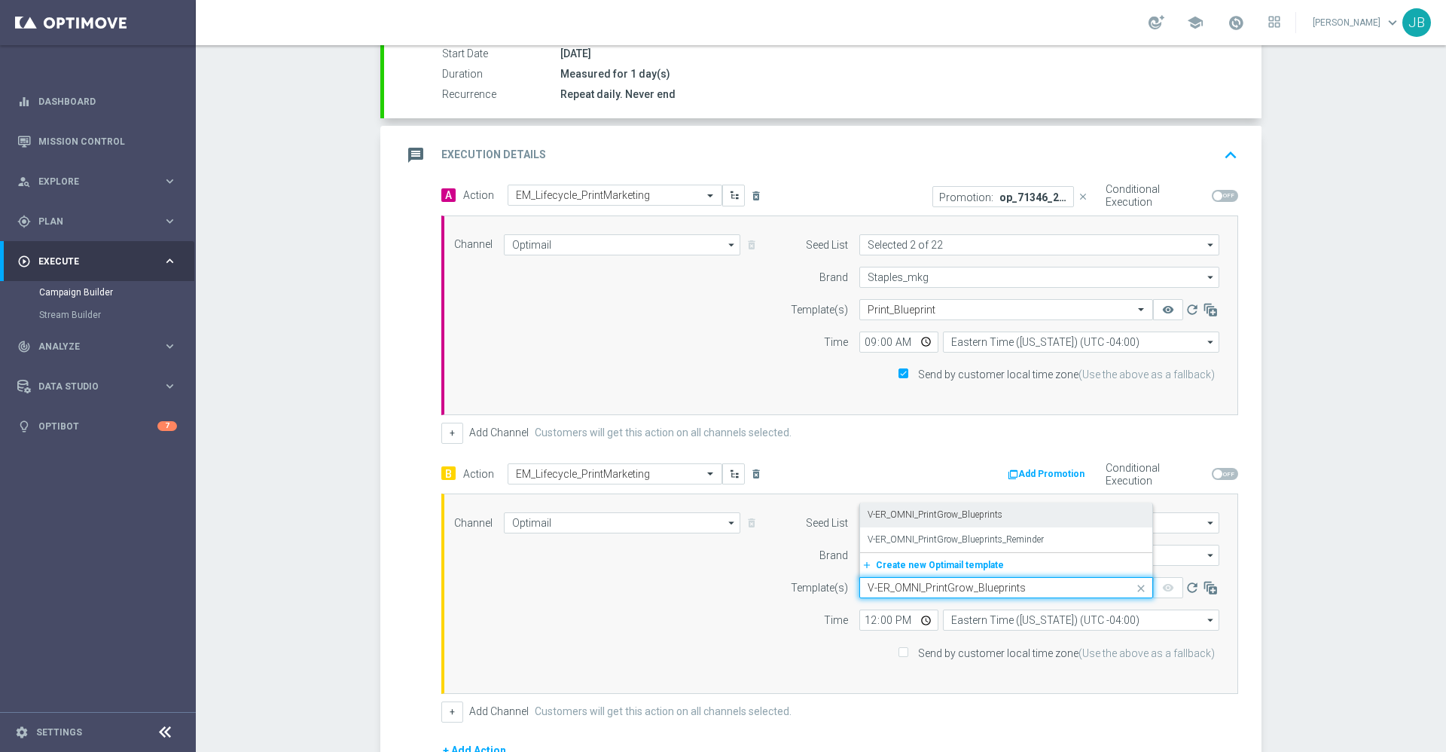
type input "V-ER_OMNI_PrintGrow_Blueprints"
click at [982, 515] on label "V-ER_OMNI_PrintGrow_Blueprints" at bounding box center [935, 514] width 135 height 13
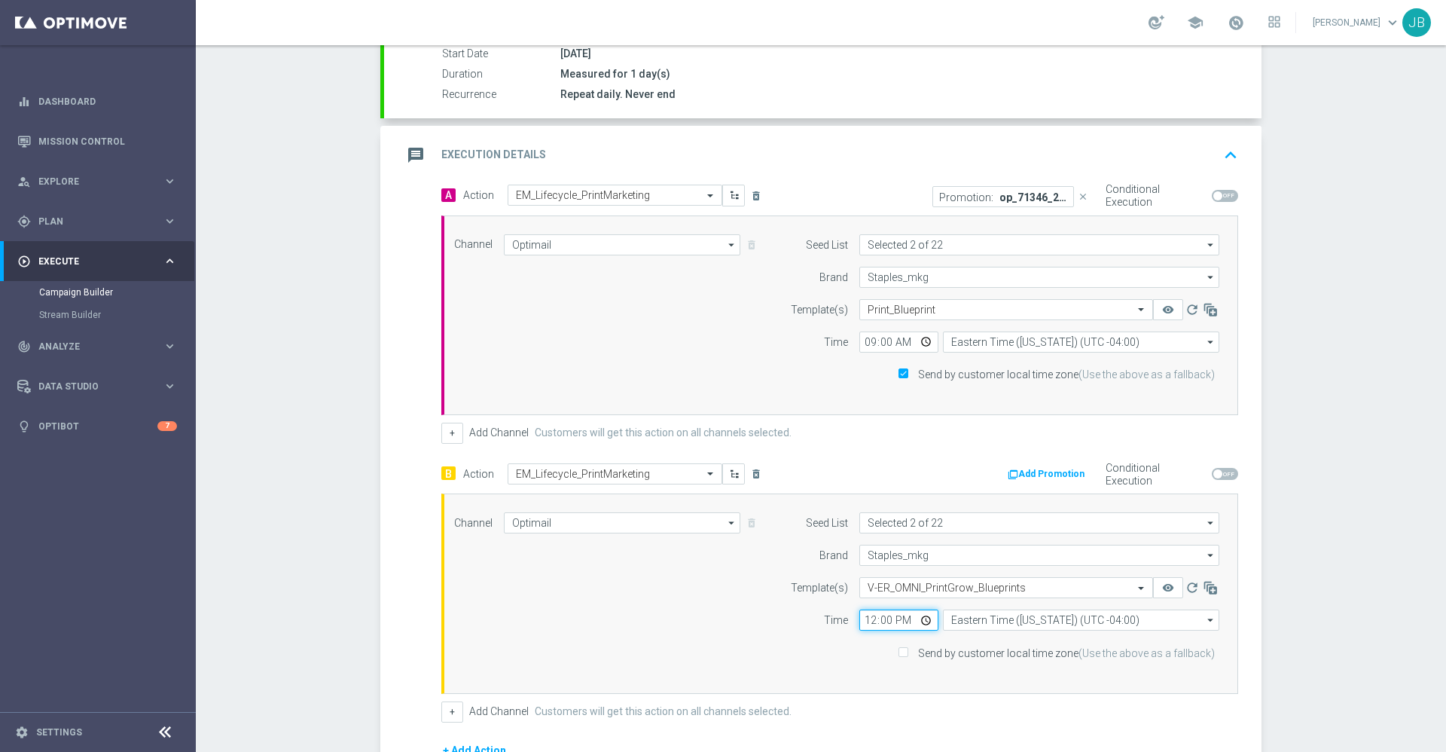
click at [863, 619] on input "12:00" at bounding box center [899, 619] width 79 height 21
type input "21:00"
type input "09:00"
click at [952, 688] on div "Channel Optimail Optimail arrow_drop_down Show Selected 1 of 30 Optimail" at bounding box center [839, 593] width 797 height 200
click at [905, 652] on input "Send by customer local time zone (Use the above as a fallback)" at bounding box center [903, 654] width 10 height 10
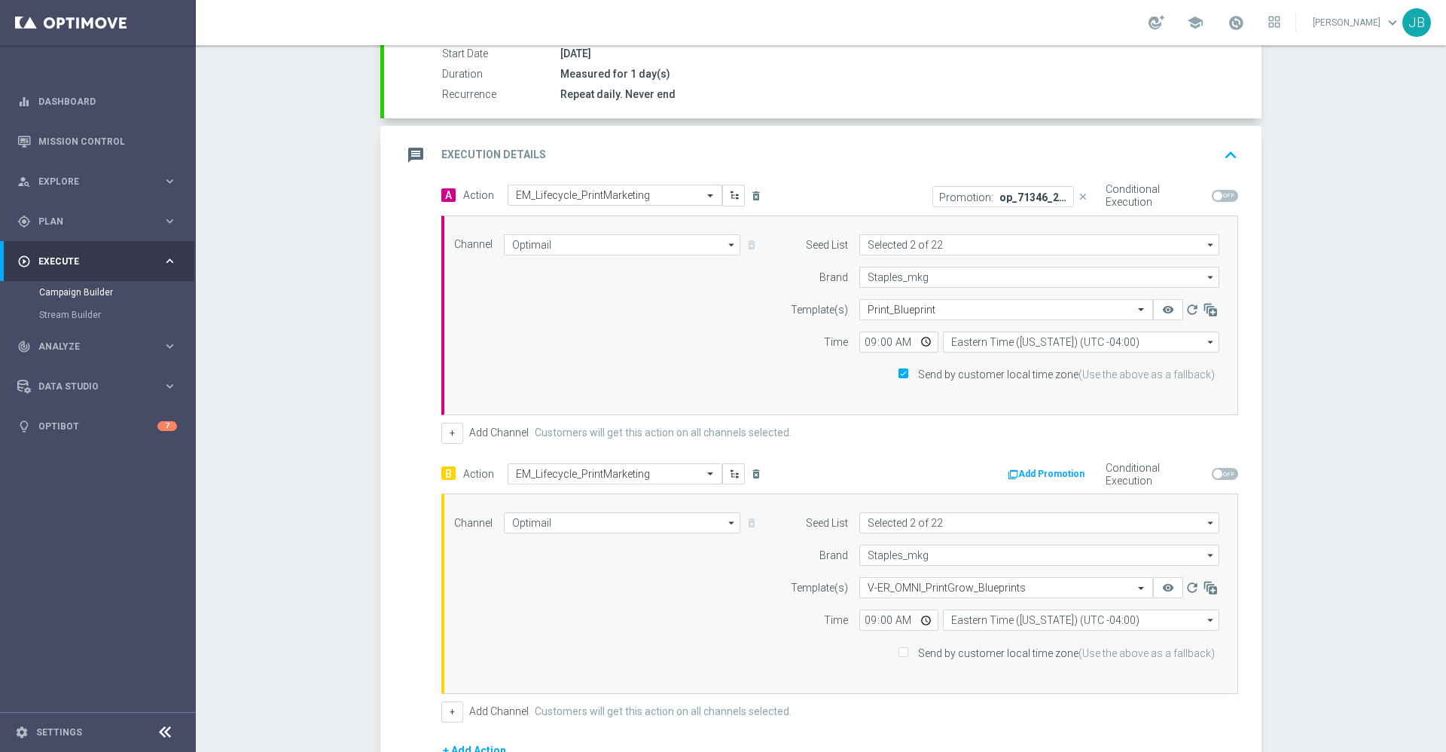
checkbox input "true"
click at [1039, 470] on button "Add Promotion" at bounding box center [1048, 474] width 84 height 17
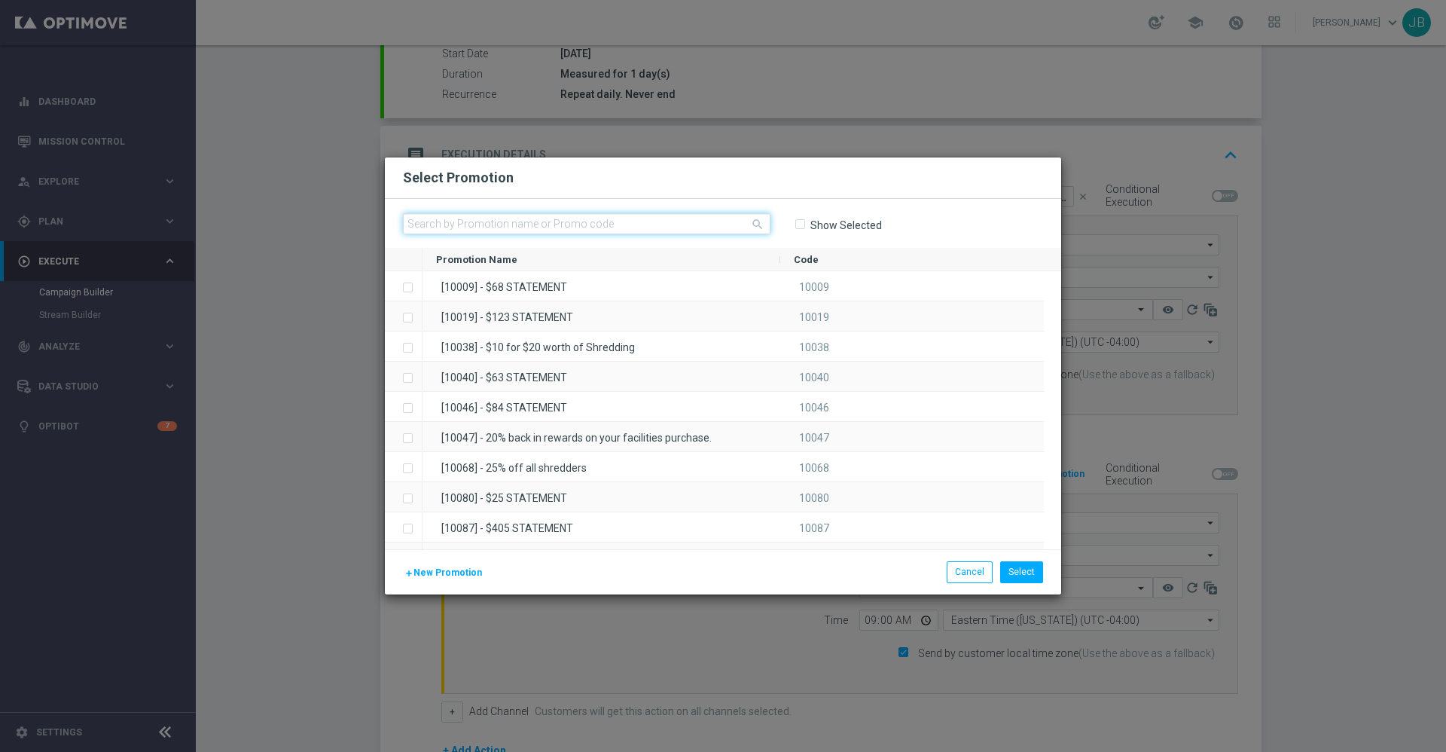
click at [659, 219] on input "text" at bounding box center [587, 223] width 368 height 21
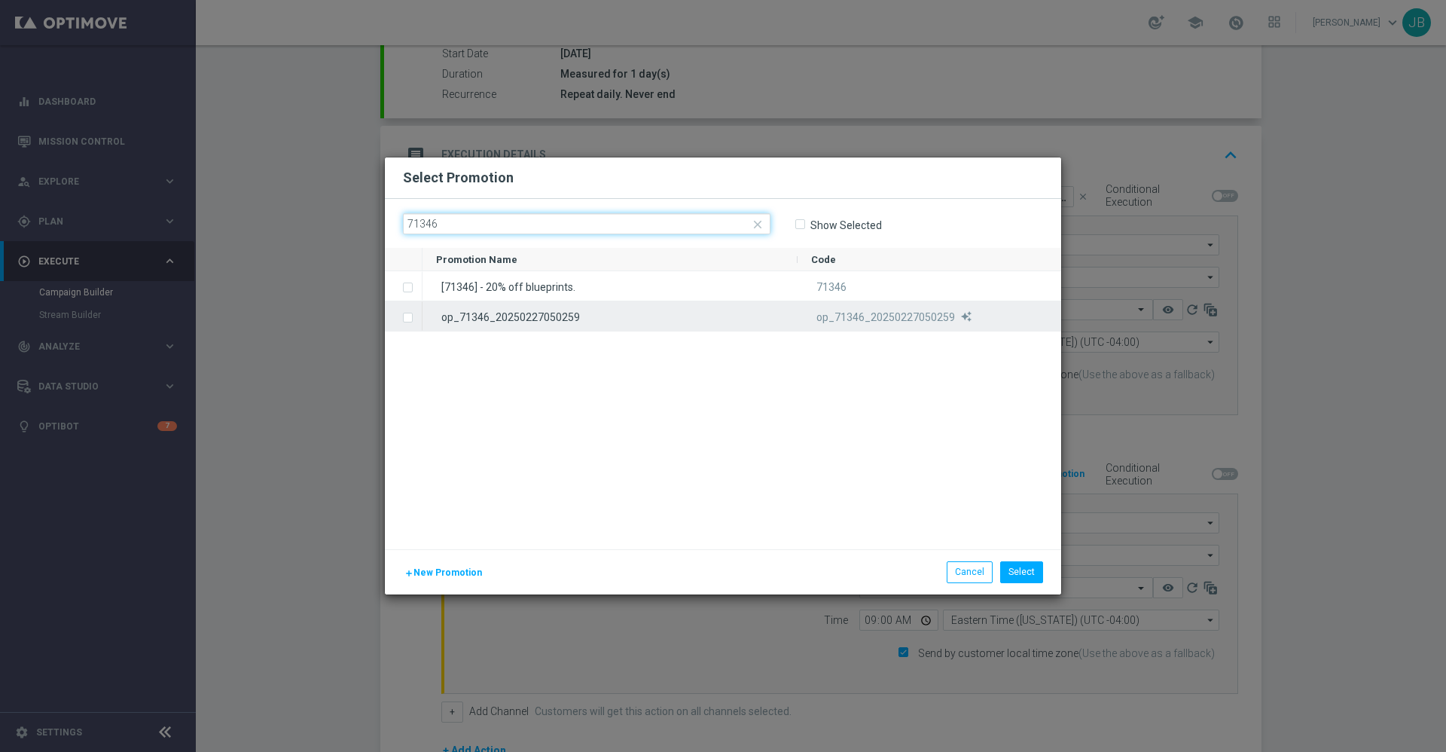
type input "71346"
click at [514, 315] on div "op_71346_20250227050259" at bounding box center [610, 315] width 375 height 29
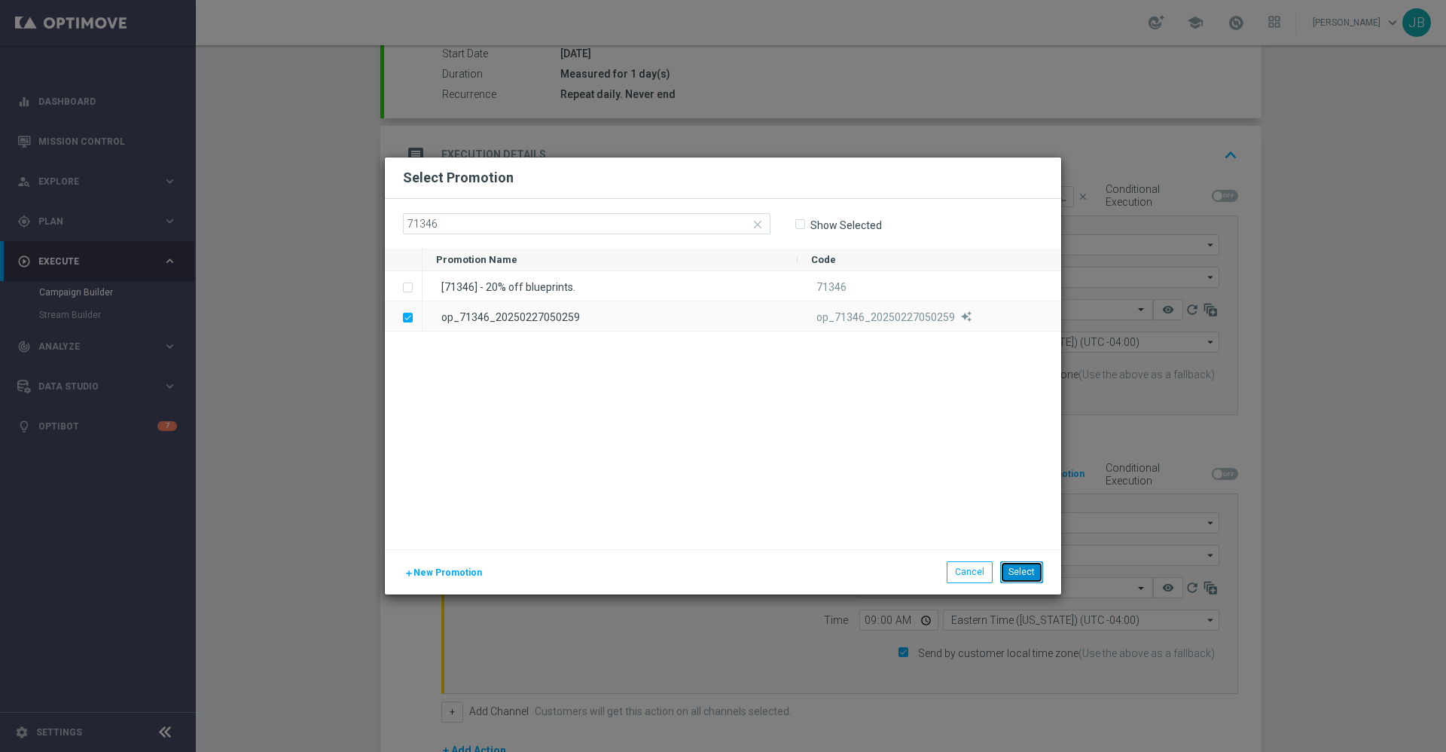
click at [1023, 580] on button "Select" at bounding box center [1021, 571] width 43 height 21
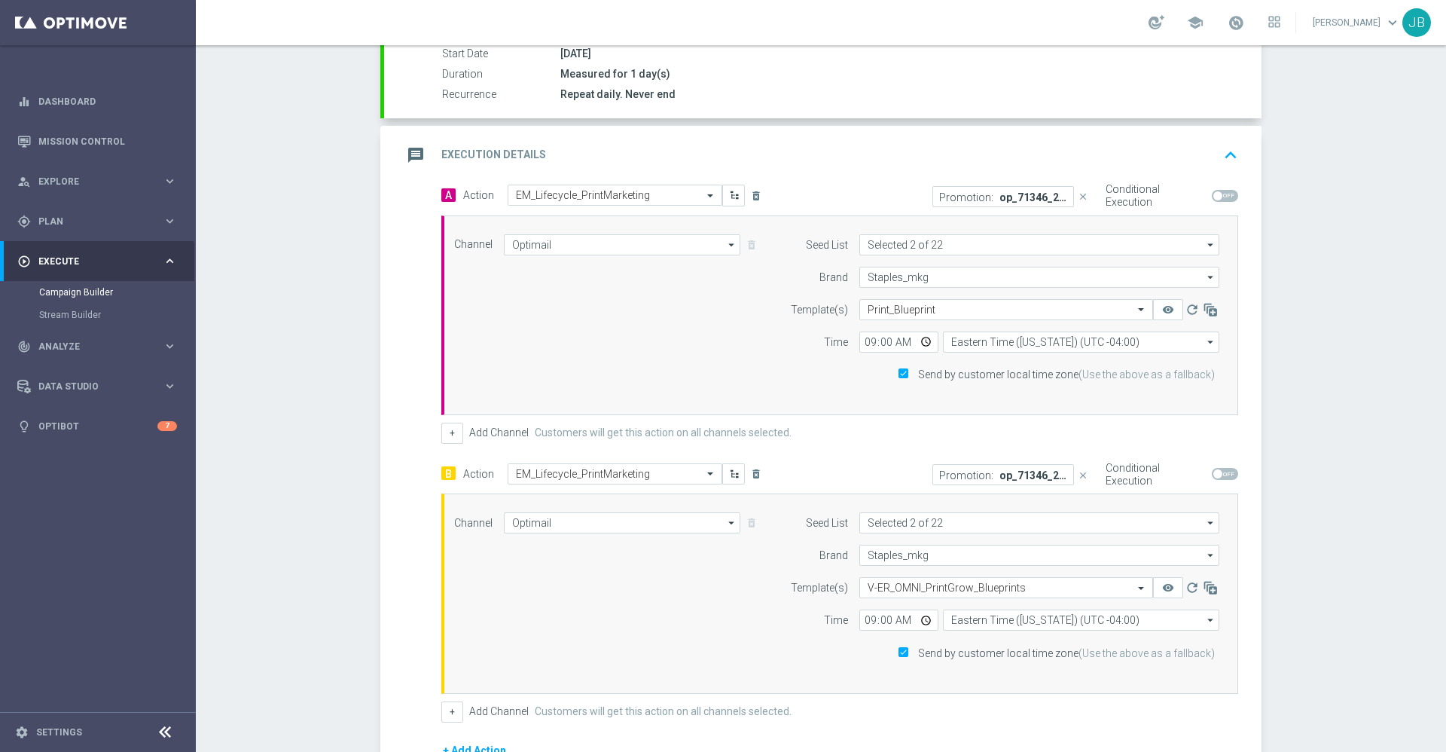
click at [1000, 197] on p "op_71346_20250227050259" at bounding box center [1034, 197] width 68 height 12
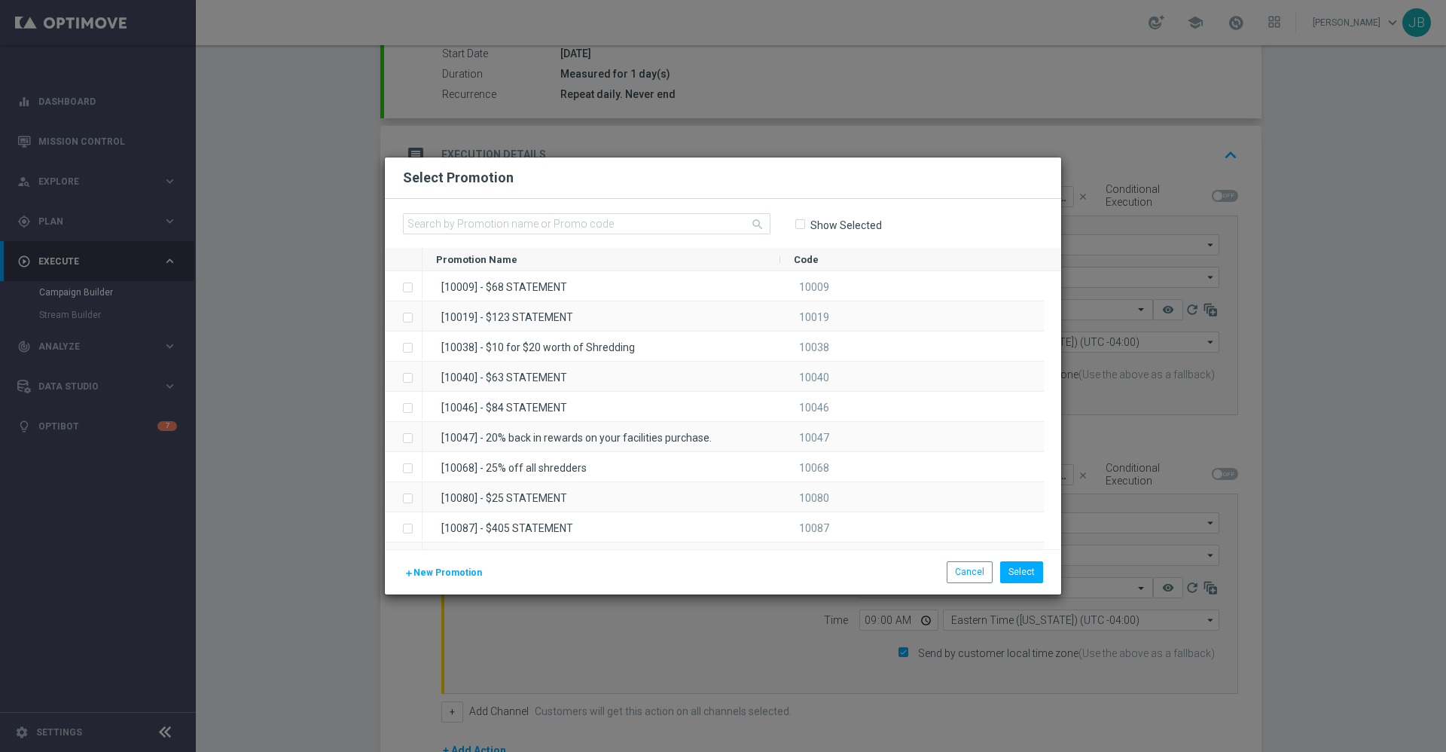
click at [799, 221] on input "Show Selected" at bounding box center [800, 225] width 10 height 10
checkbox input "true"
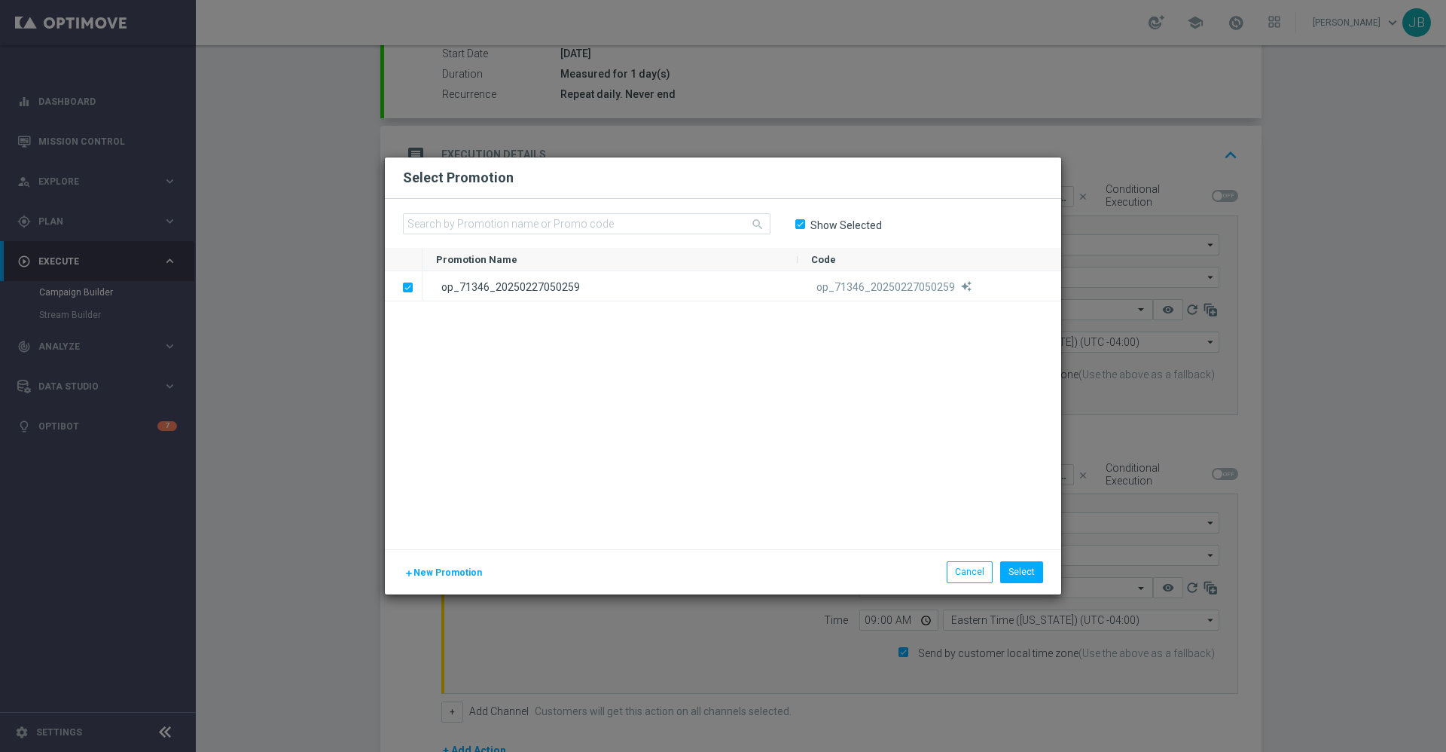
click at [1315, 399] on modal-container "Select Promotion search Show Selected Promotion Name to" at bounding box center [723, 376] width 1446 height 752
click at [977, 562] on button "Cancel" at bounding box center [970, 571] width 46 height 21
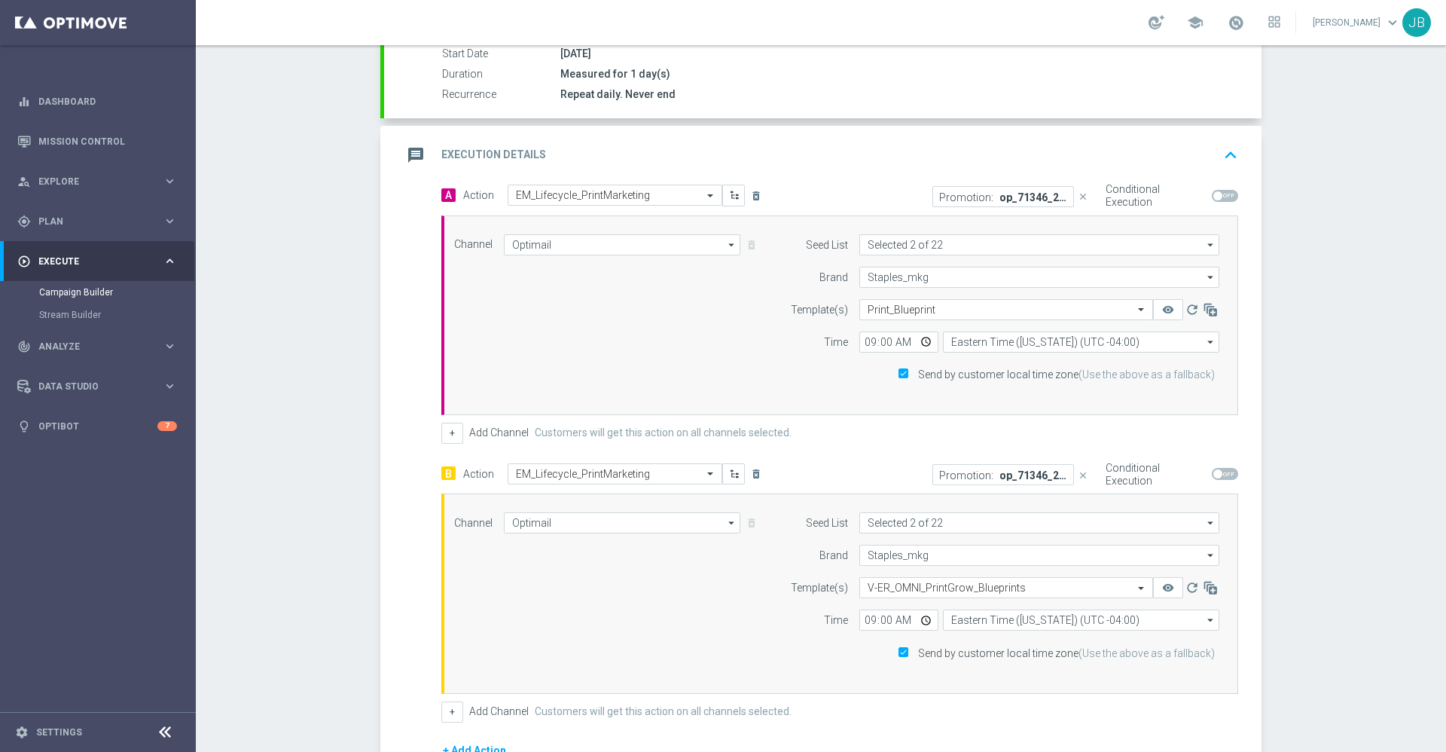
click at [978, 472] on p "Promotion:" at bounding box center [966, 475] width 54 height 12
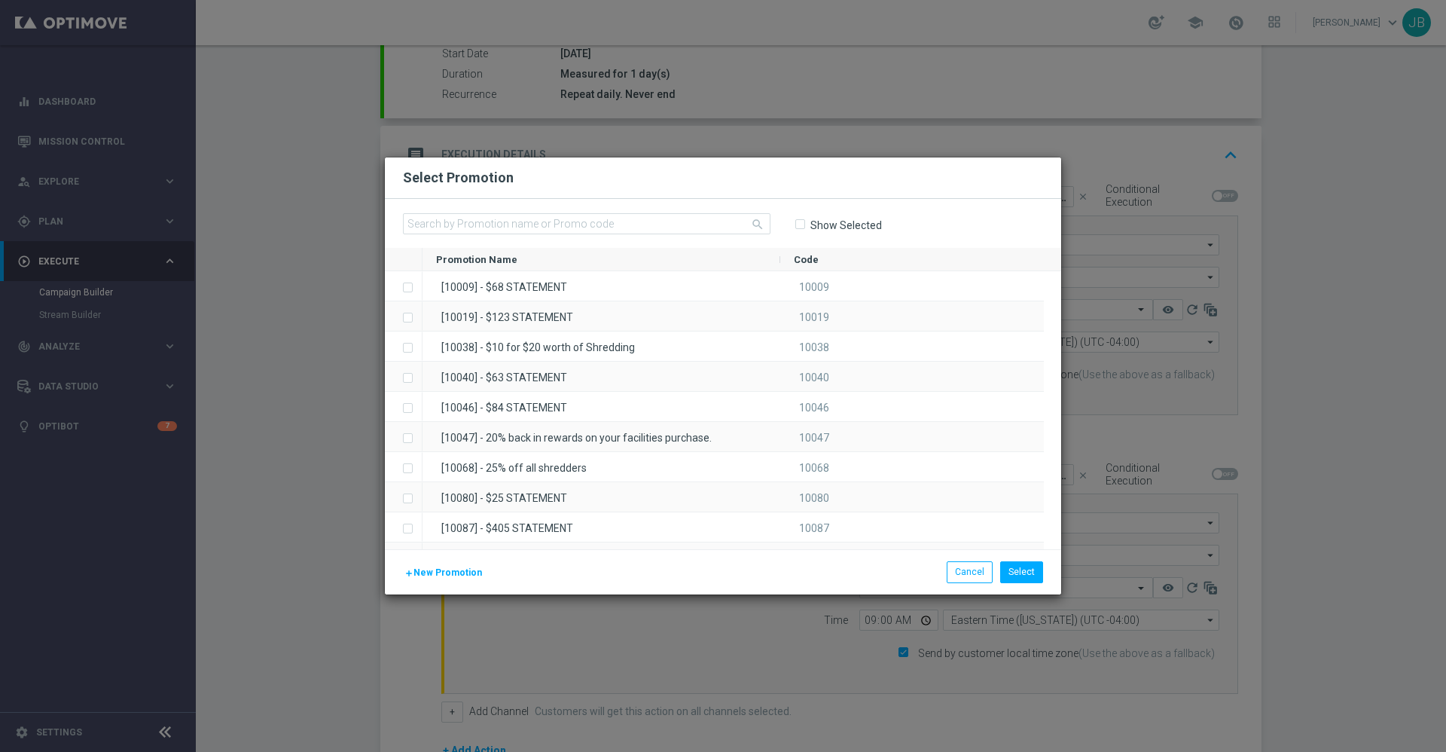
click at [802, 221] on input "Show Selected" at bounding box center [800, 225] width 10 height 10
checkbox input "true"
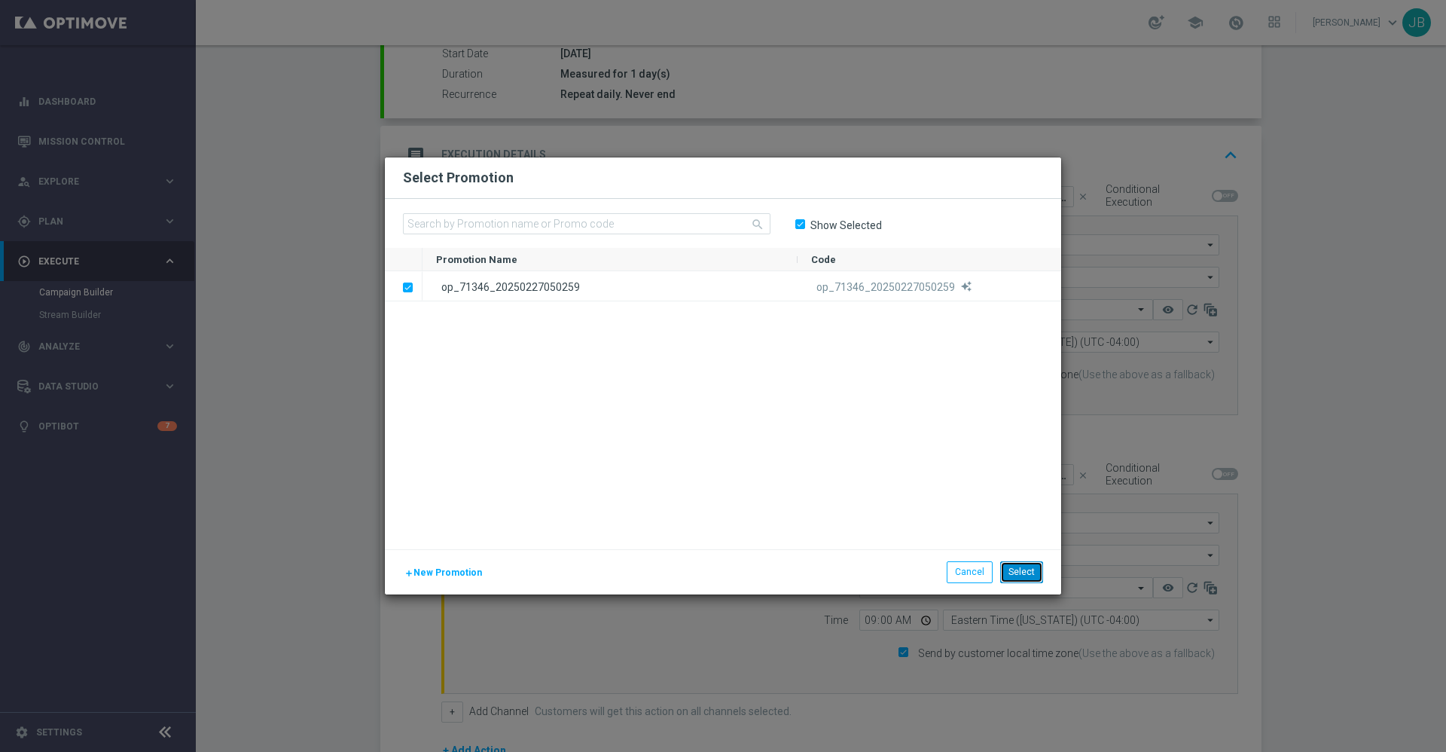
click at [1032, 570] on button "Select" at bounding box center [1021, 571] width 43 height 21
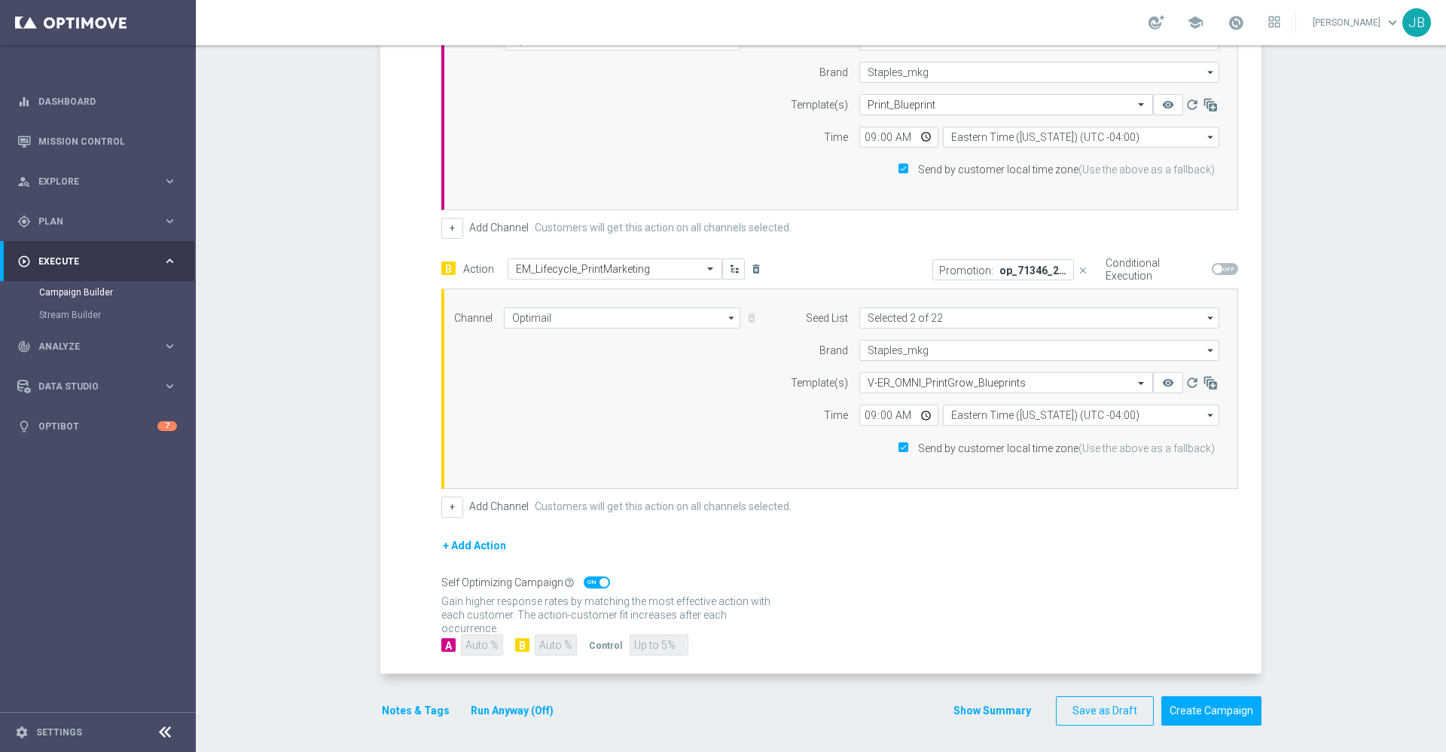
scroll to position [467, 0]
click at [600, 576] on span at bounding box center [604, 579] width 9 height 9
click at [593, 576] on input "checkbox" at bounding box center [597, 579] width 26 height 12
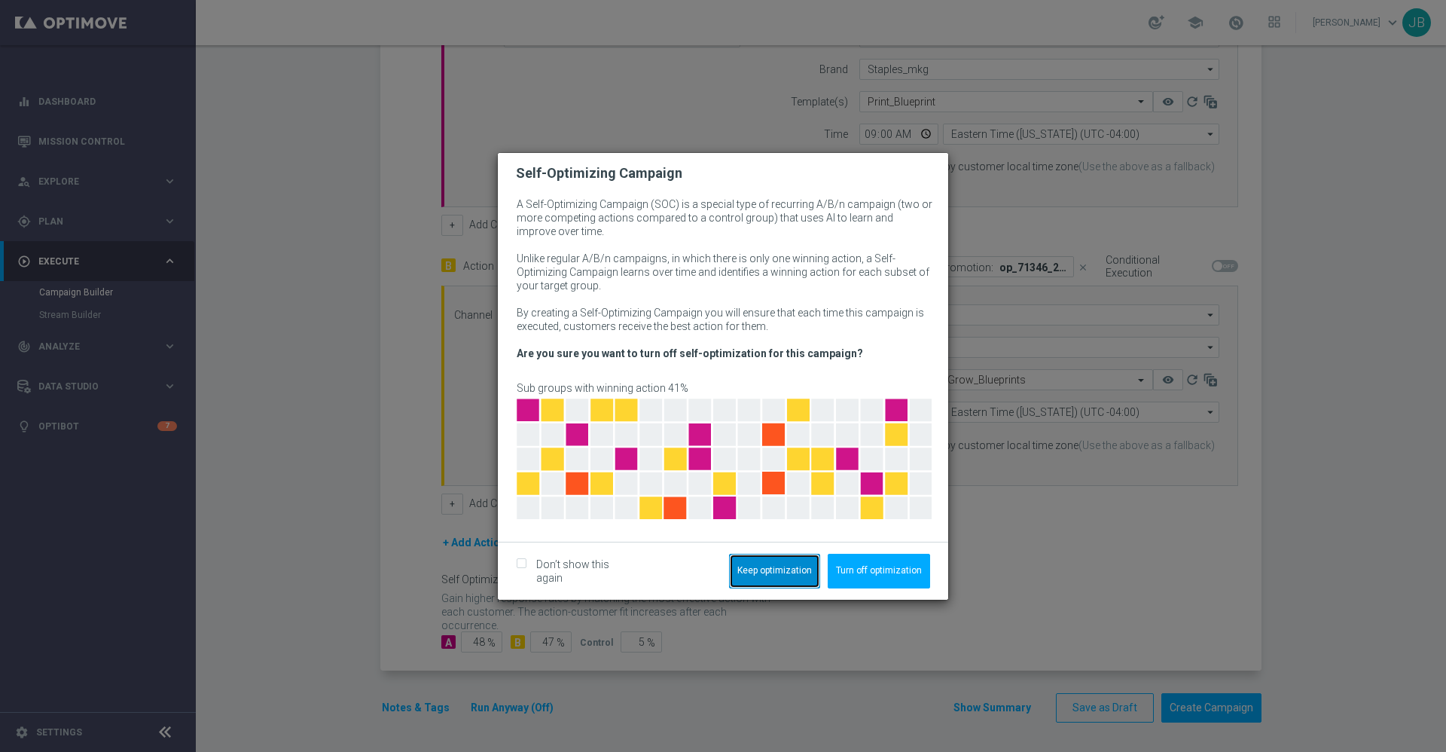
click at [777, 571] on button "Keep optimization" at bounding box center [774, 571] width 91 height 35
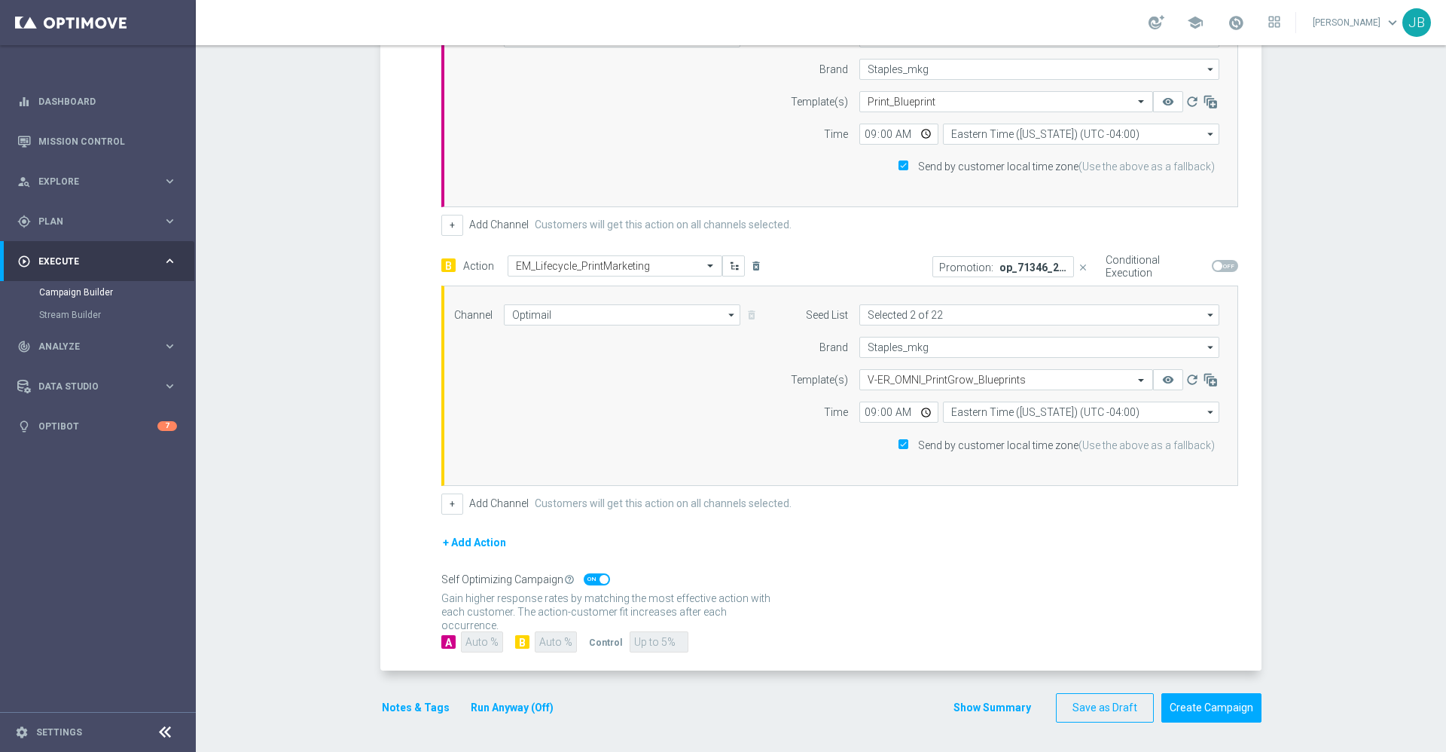
click at [587, 578] on span at bounding box center [597, 579] width 26 height 12
click at [587, 578] on input "checkbox" at bounding box center [597, 579] width 26 height 12
checkbox input "false"
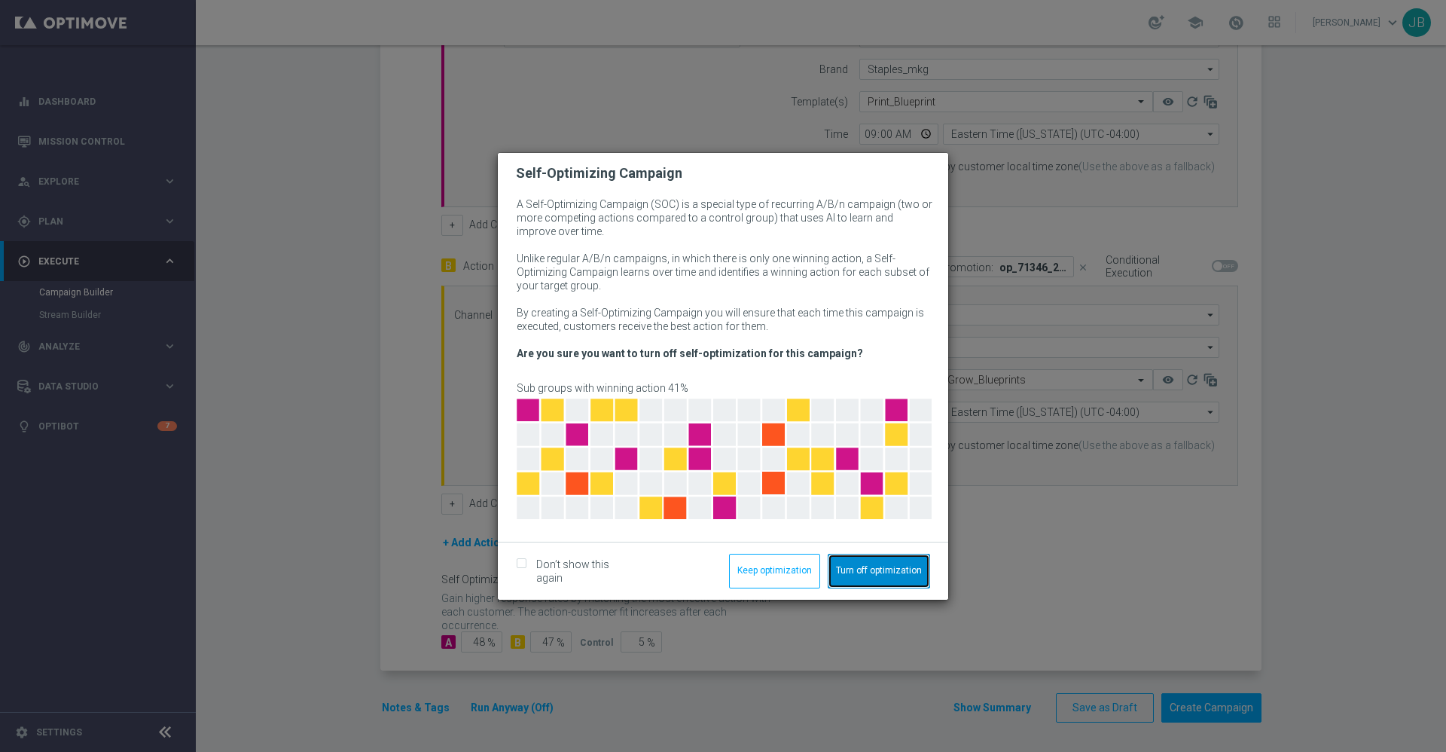
click at [862, 570] on button "Turn off optimization" at bounding box center [879, 571] width 102 height 35
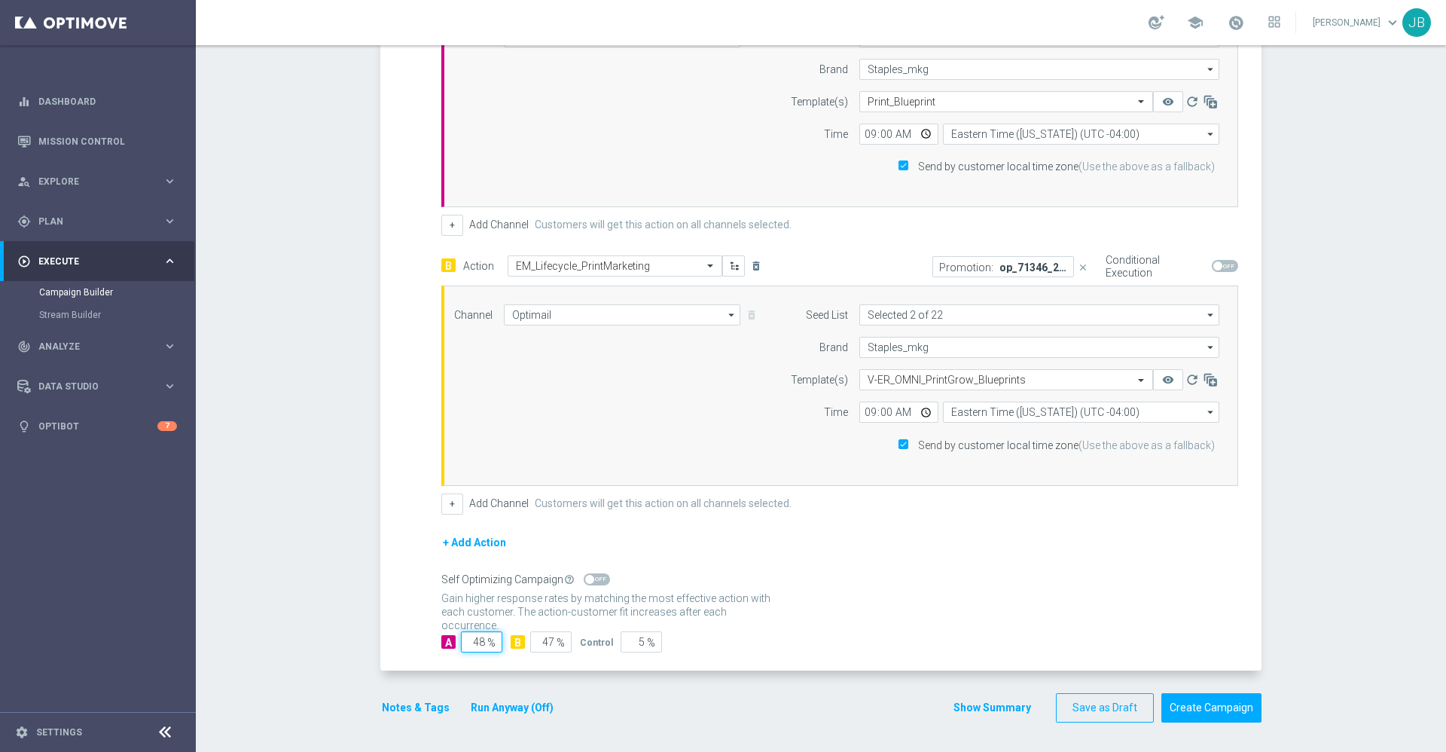
click at [478, 640] on input "48" at bounding box center [481, 641] width 41 height 21
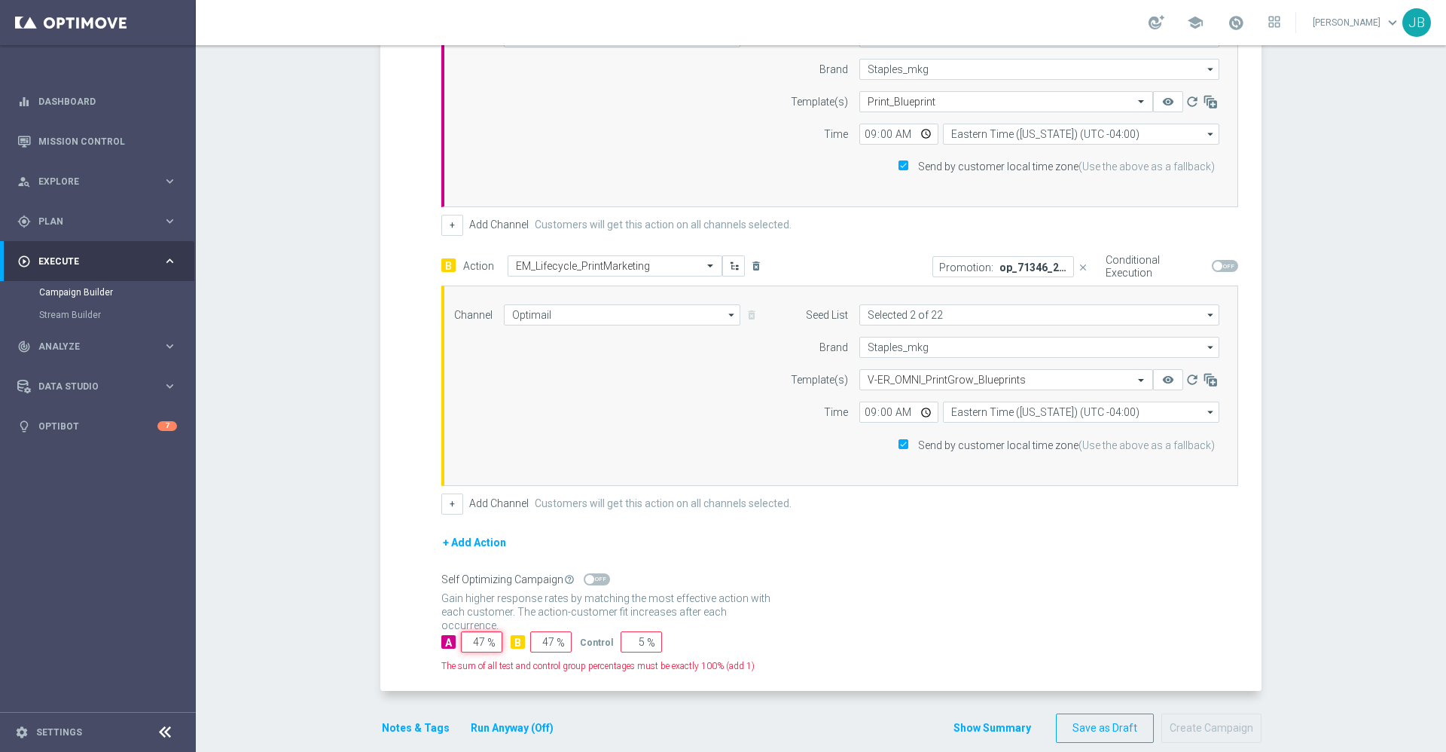
type input "47"
click at [632, 645] on input "5" at bounding box center [641, 641] width 41 height 21
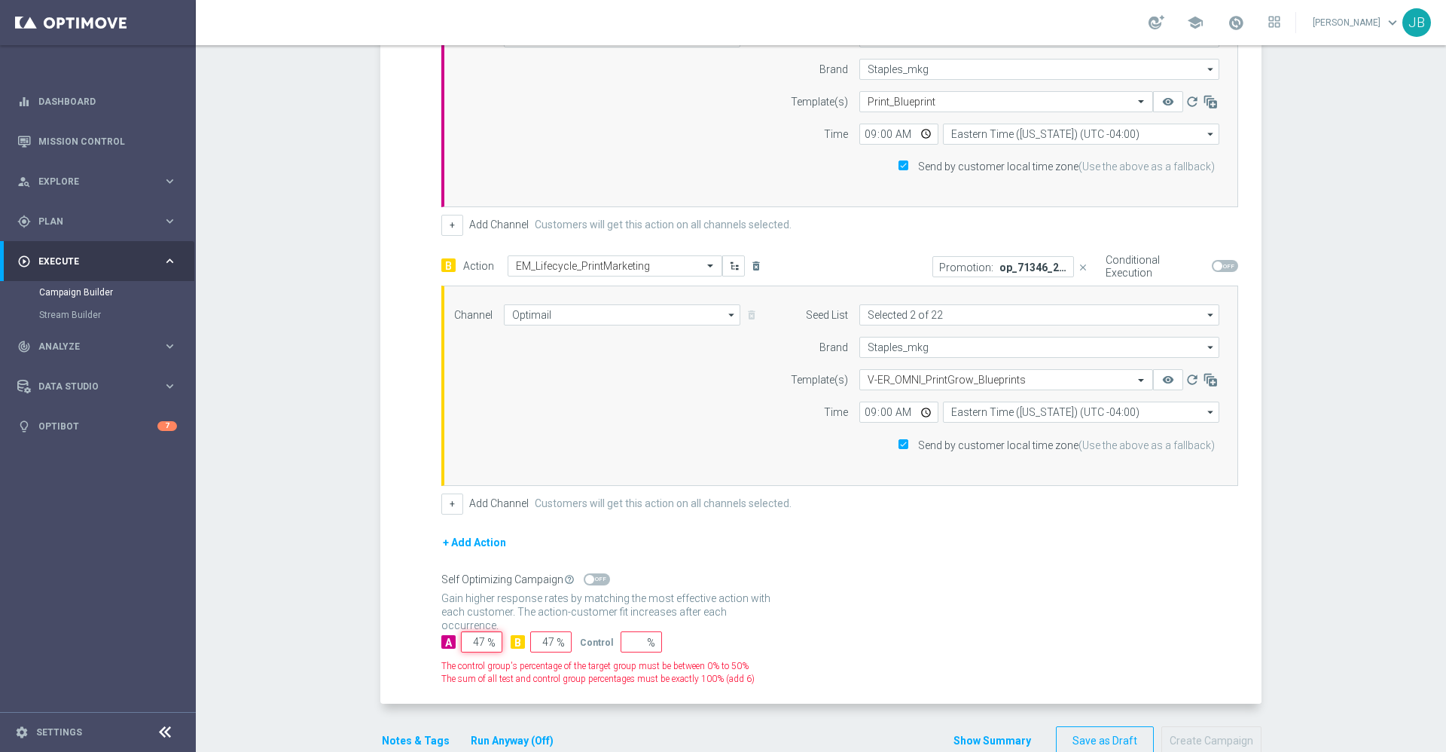
click at [474, 641] on input "47" at bounding box center [481, 641] width 41 height 21
type input "48"
click at [545, 641] on input "47" at bounding box center [550, 641] width 41 height 21
type input "48"
click at [627, 641] on input "number" at bounding box center [641, 641] width 41 height 21
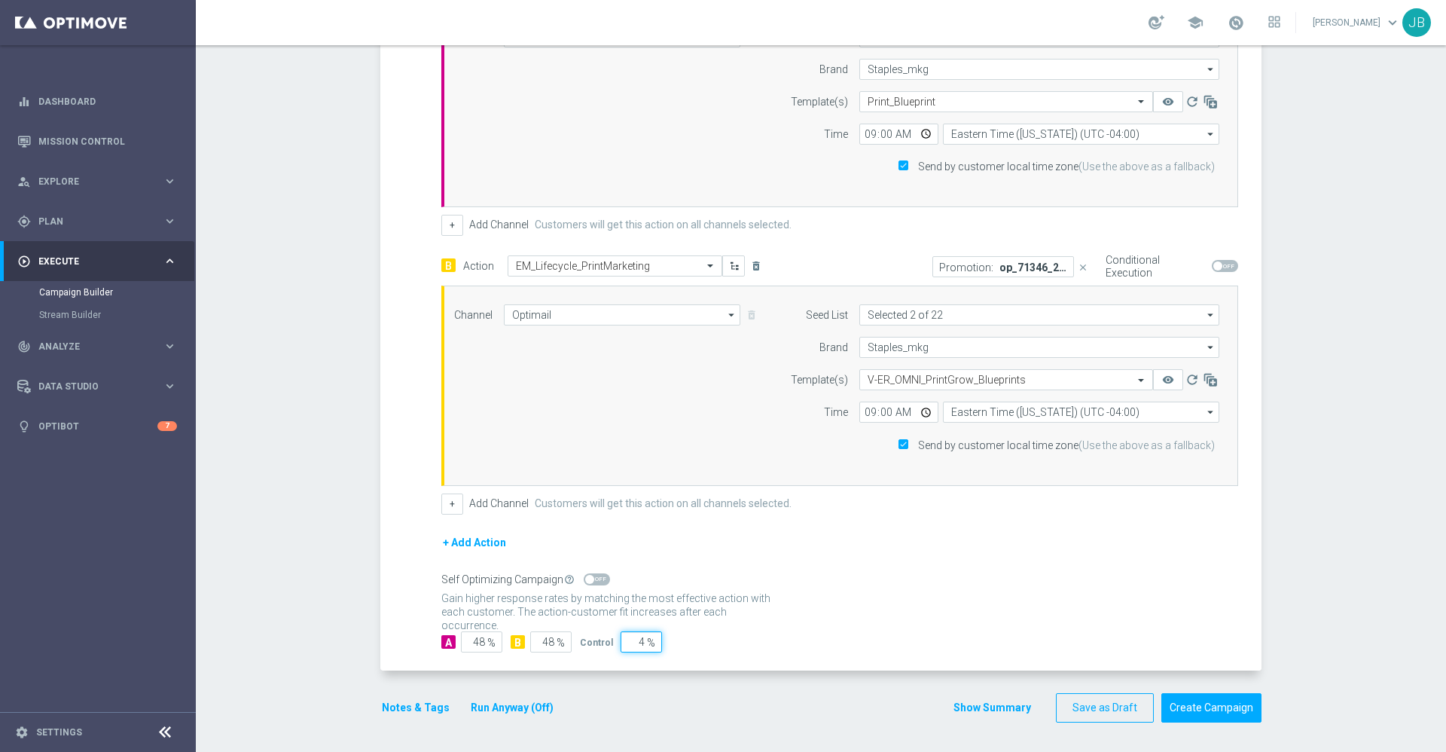
type input "4"
click at [792, 619] on div "Gain statistical credibility while using the smallest control group size, dynam…" at bounding box center [839, 606] width 797 height 36
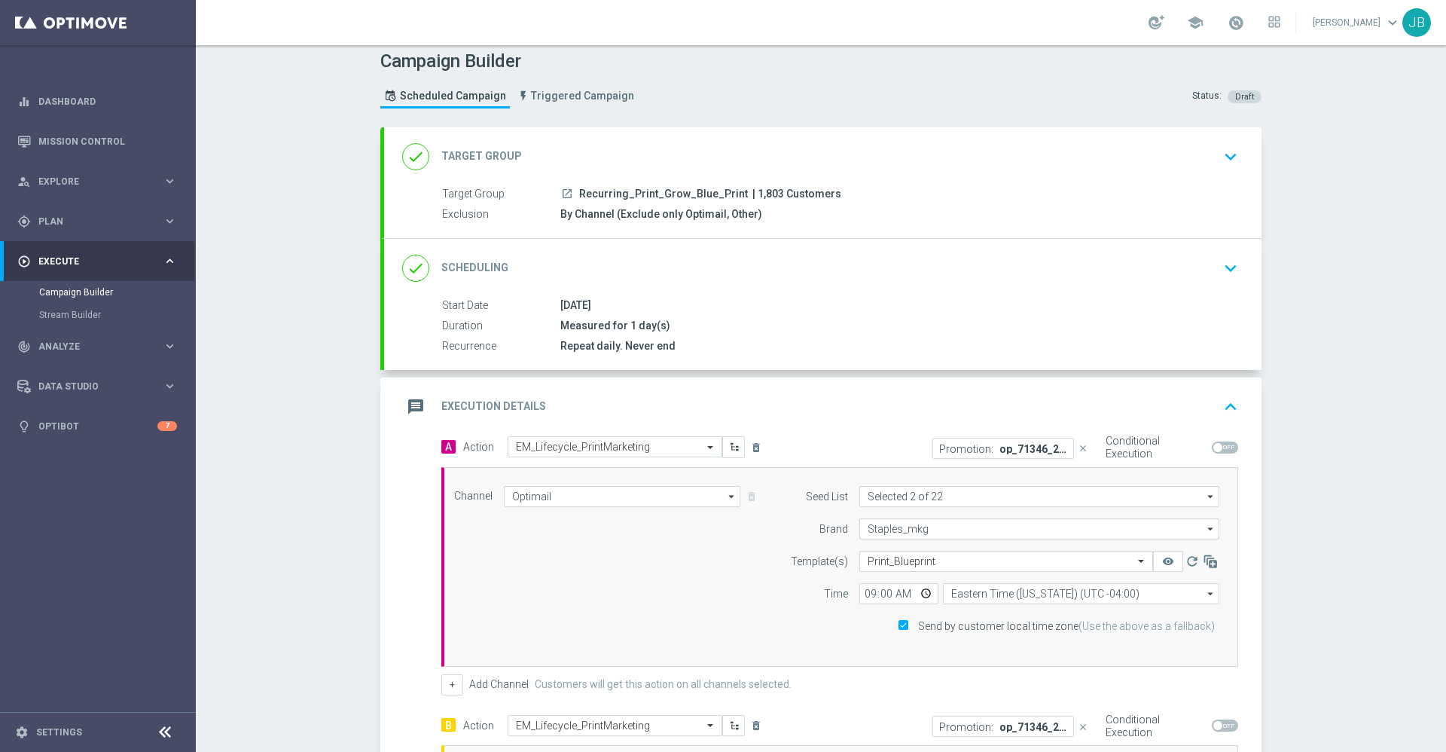
scroll to position [0, 0]
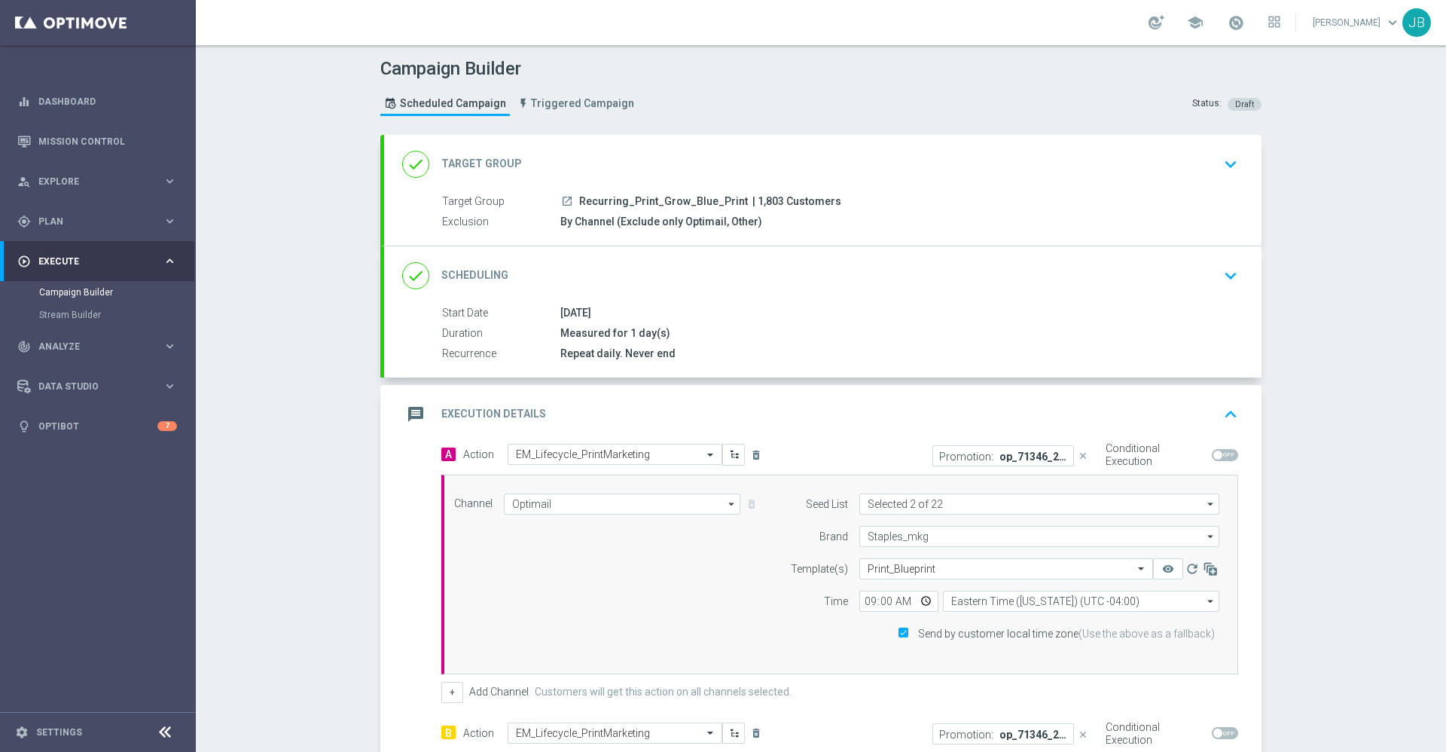
click at [453, 164] on h2 "Target Group" at bounding box center [481, 164] width 81 height 14
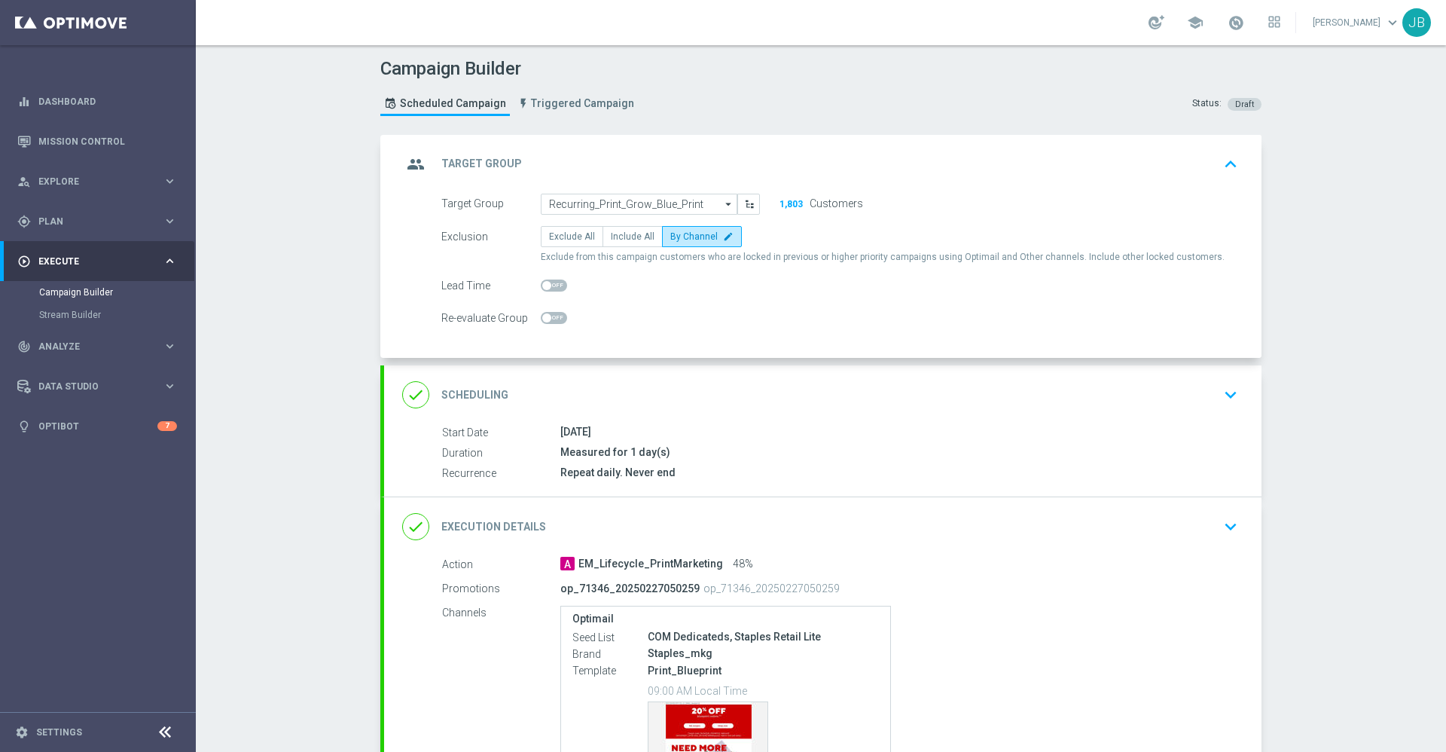
click at [450, 402] on h2 "Scheduling" at bounding box center [474, 395] width 67 height 14
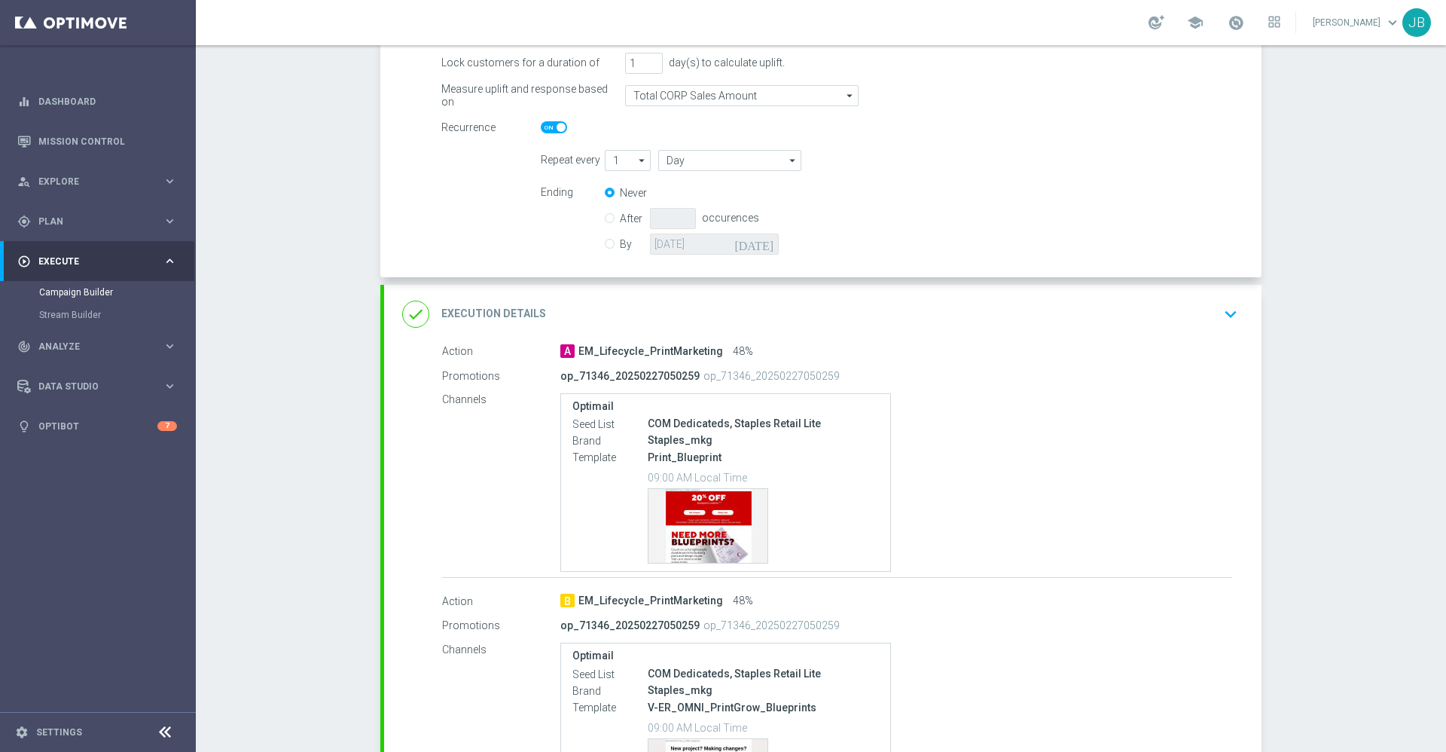
scroll to position [496, 0]
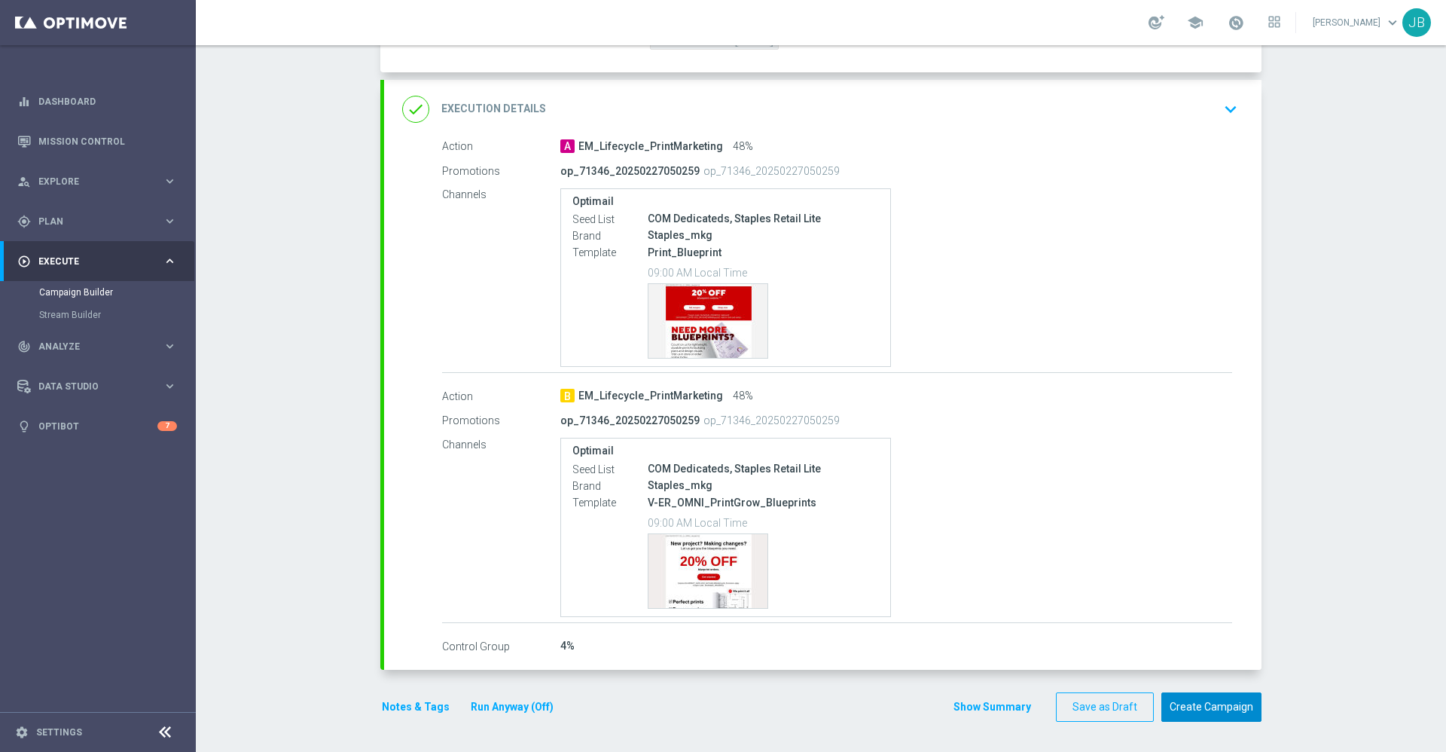
click at [1204, 701] on button "Create Campaign" at bounding box center [1212, 706] width 100 height 29
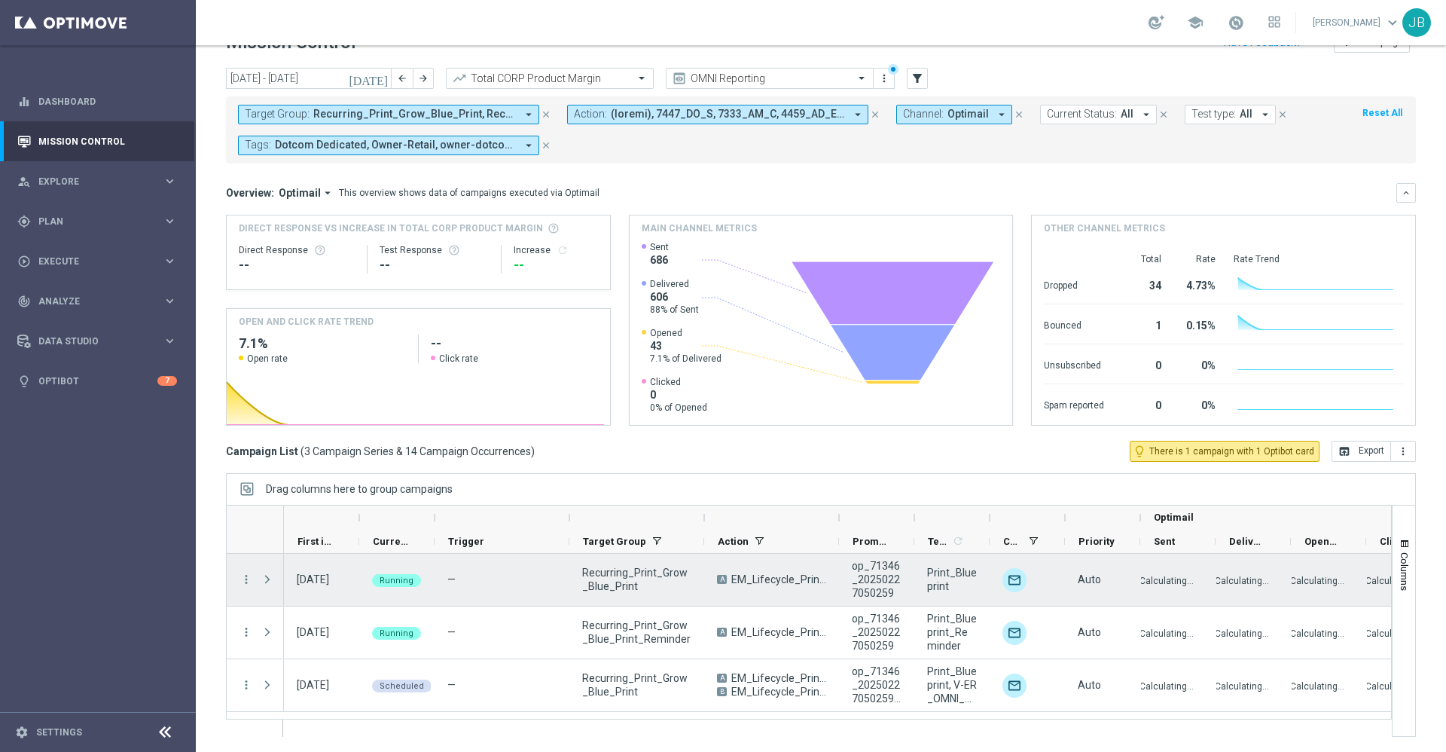
scroll to position [32, 0]
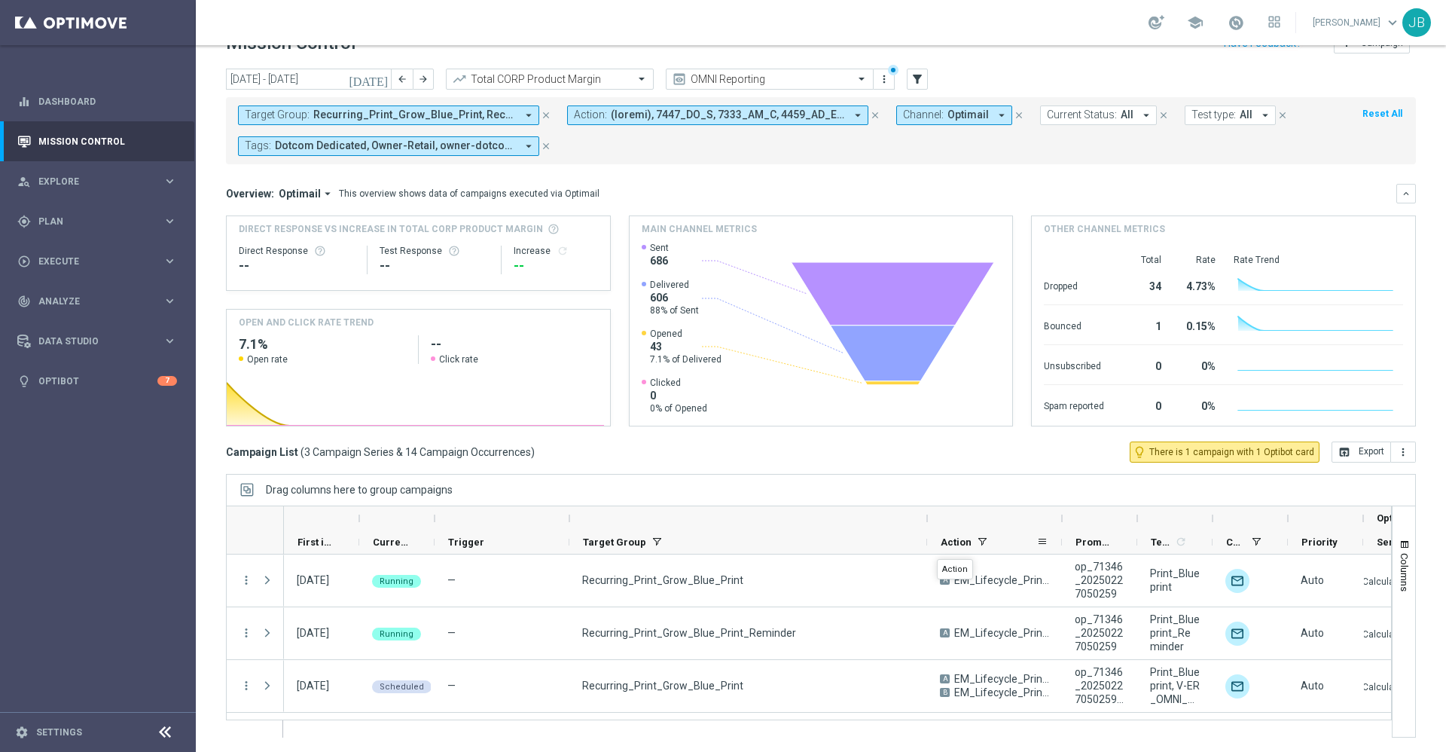
drag, startPoint x: 707, startPoint y: 515, endPoint x: 930, endPoint y: 545, distance: 225.1
click at [930, 545] on div "Optimail First in Range" at bounding box center [1014, 530] width 1460 height 48
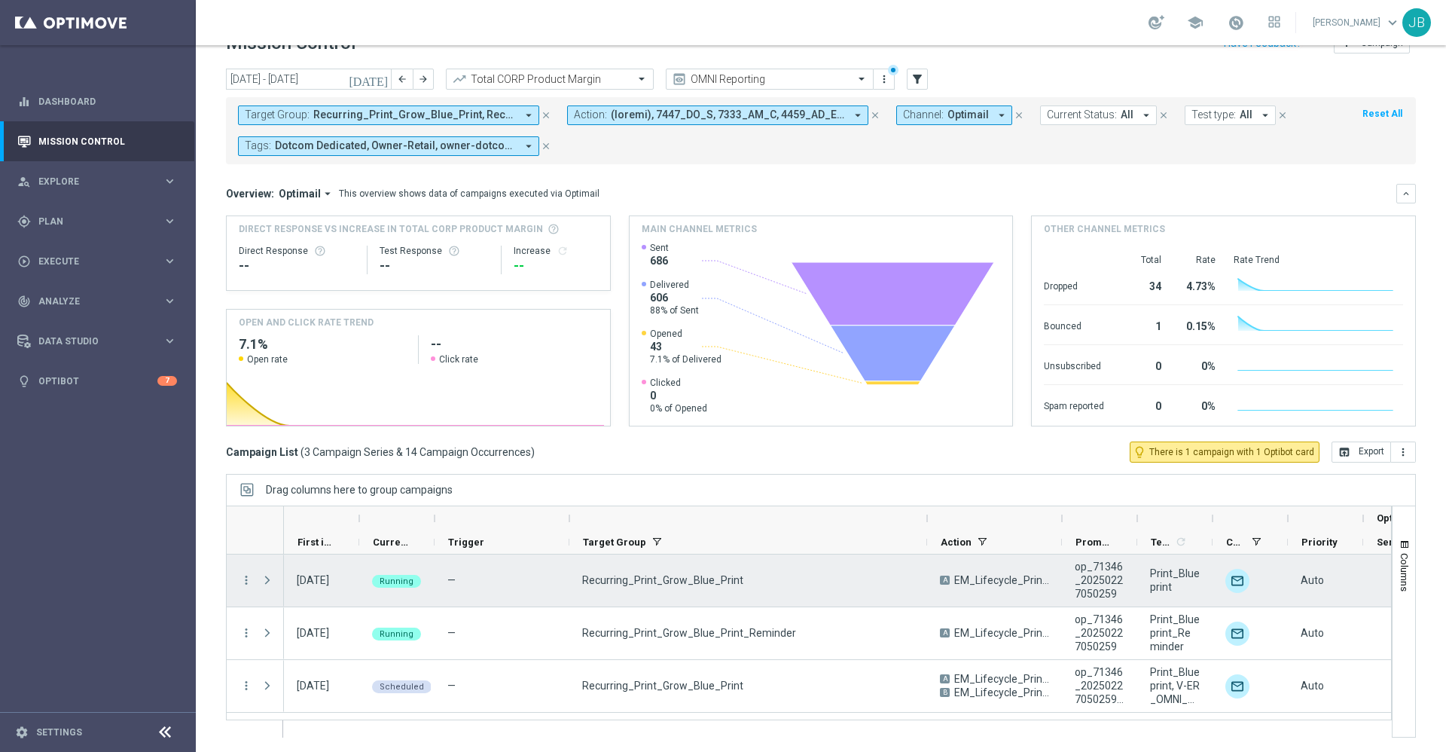
click at [237, 579] on div "more_vert" at bounding box center [240, 580] width 27 height 52
click at [244, 579] on icon "more_vert" at bounding box center [247, 580] width 14 height 14
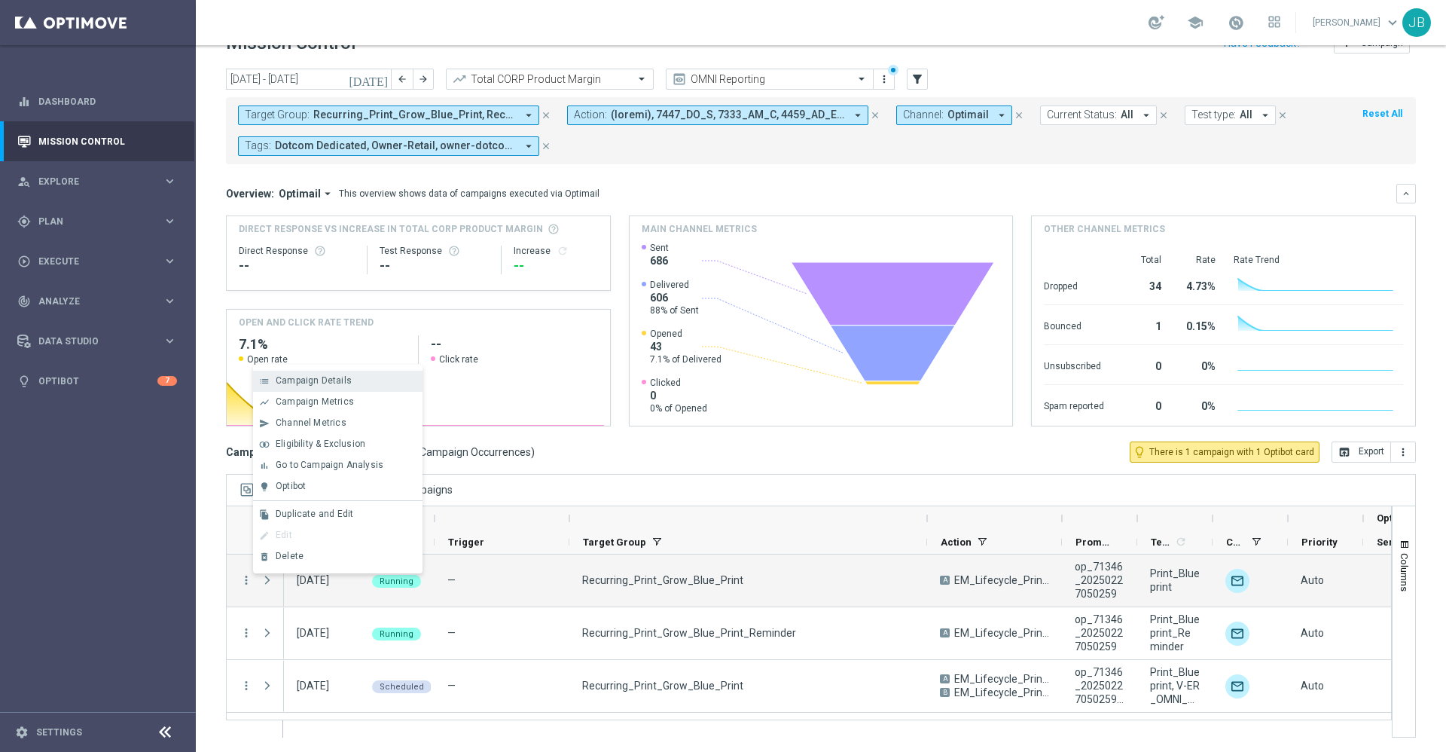
click at [322, 380] on span "Campaign Details" at bounding box center [314, 380] width 76 height 11
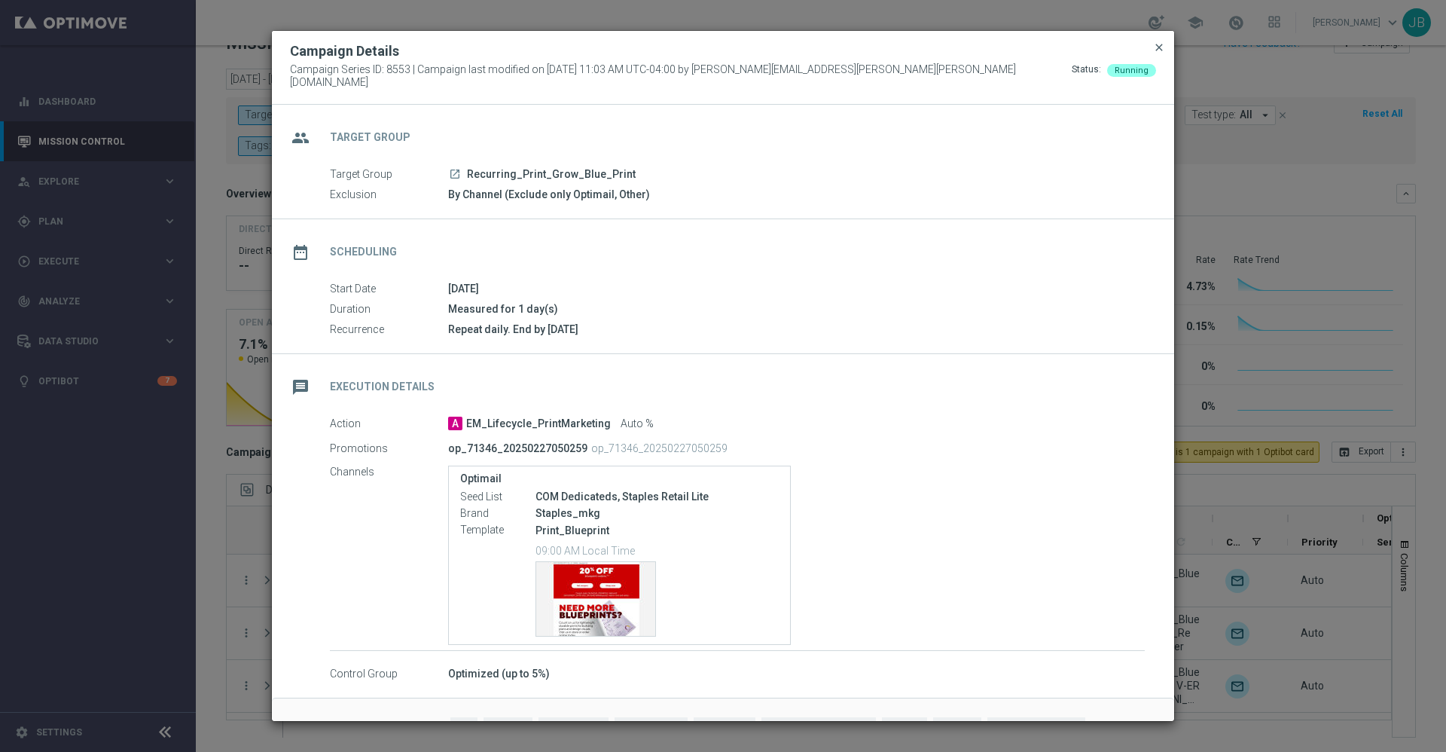
click at [1160, 53] on span "close" at bounding box center [1159, 47] width 12 height 12
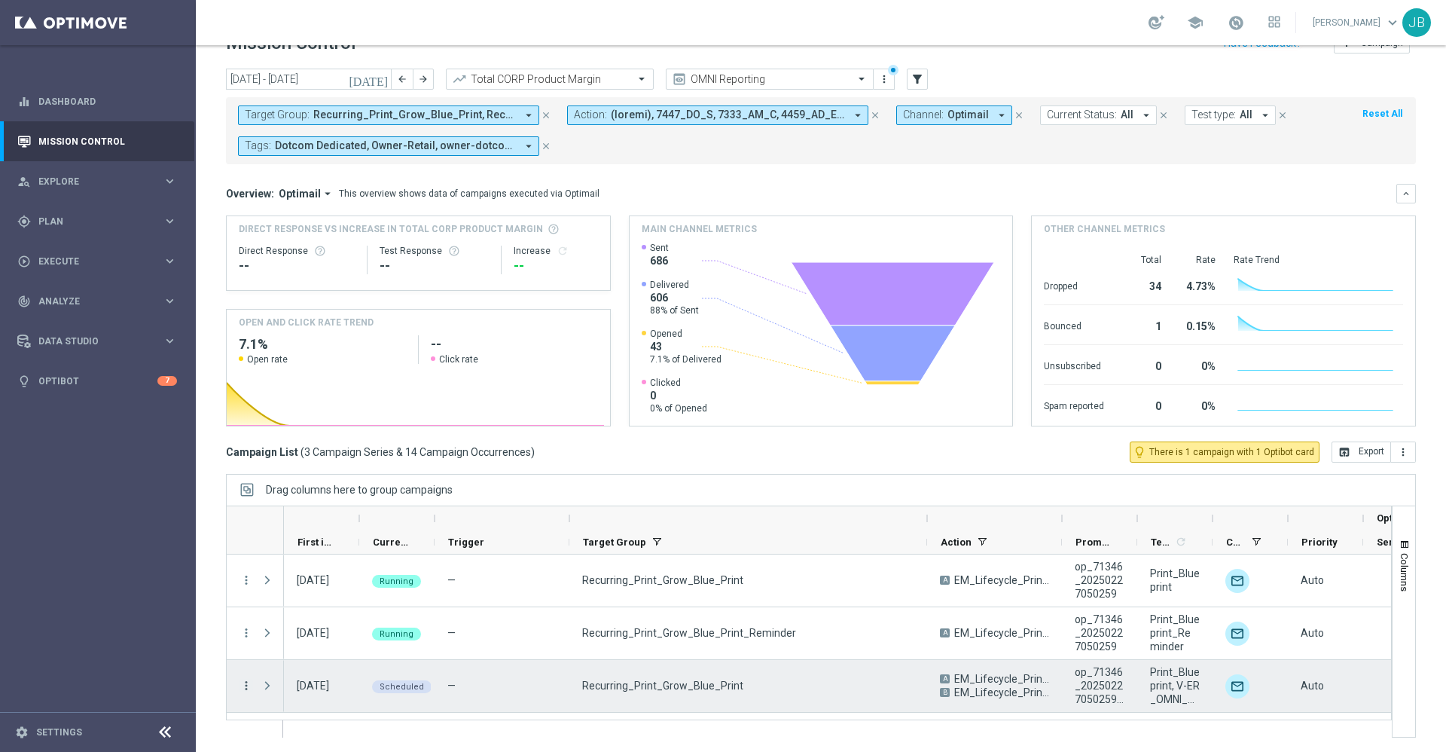
click at [243, 687] on icon "more_vert" at bounding box center [247, 686] width 14 height 14
click at [344, 534] on div "list Campaign Details" at bounding box center [337, 528] width 169 height 21
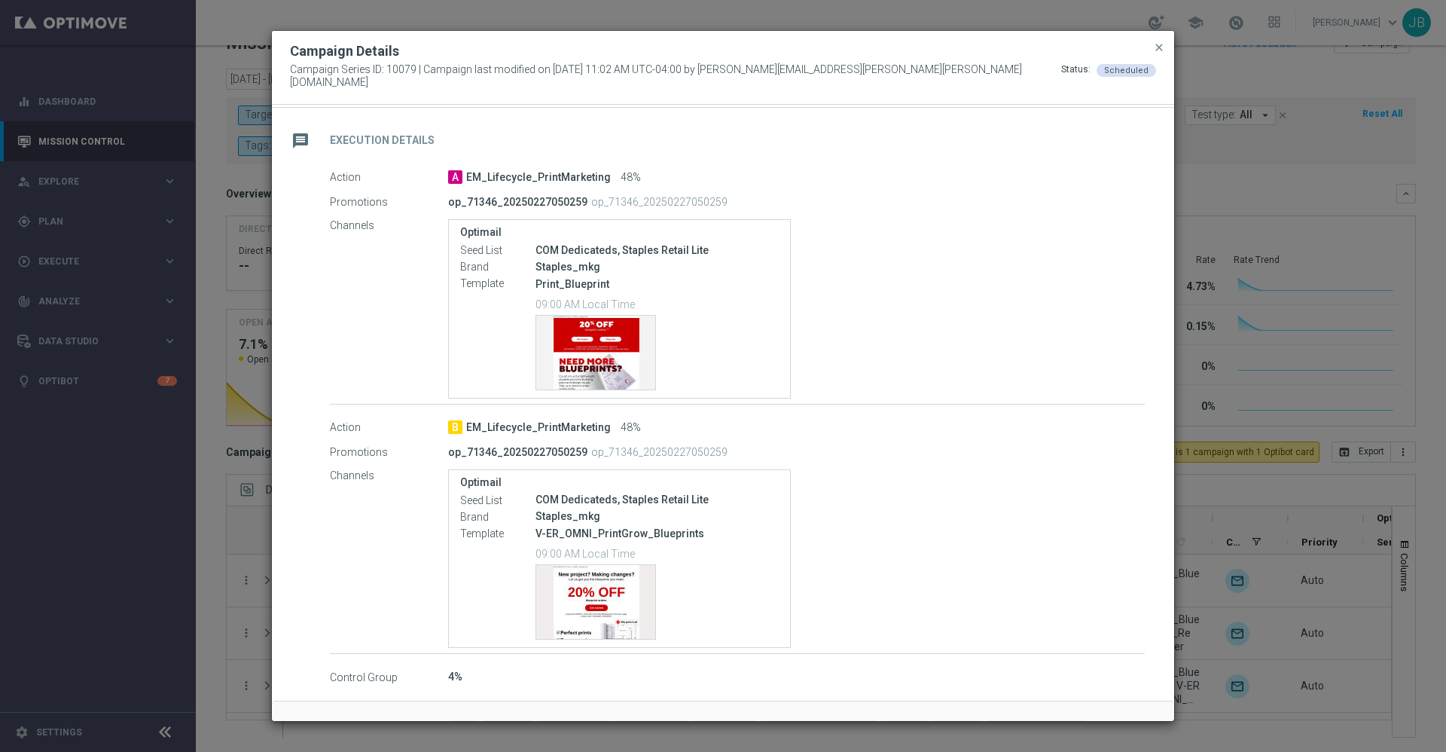
scroll to position [292, 0]
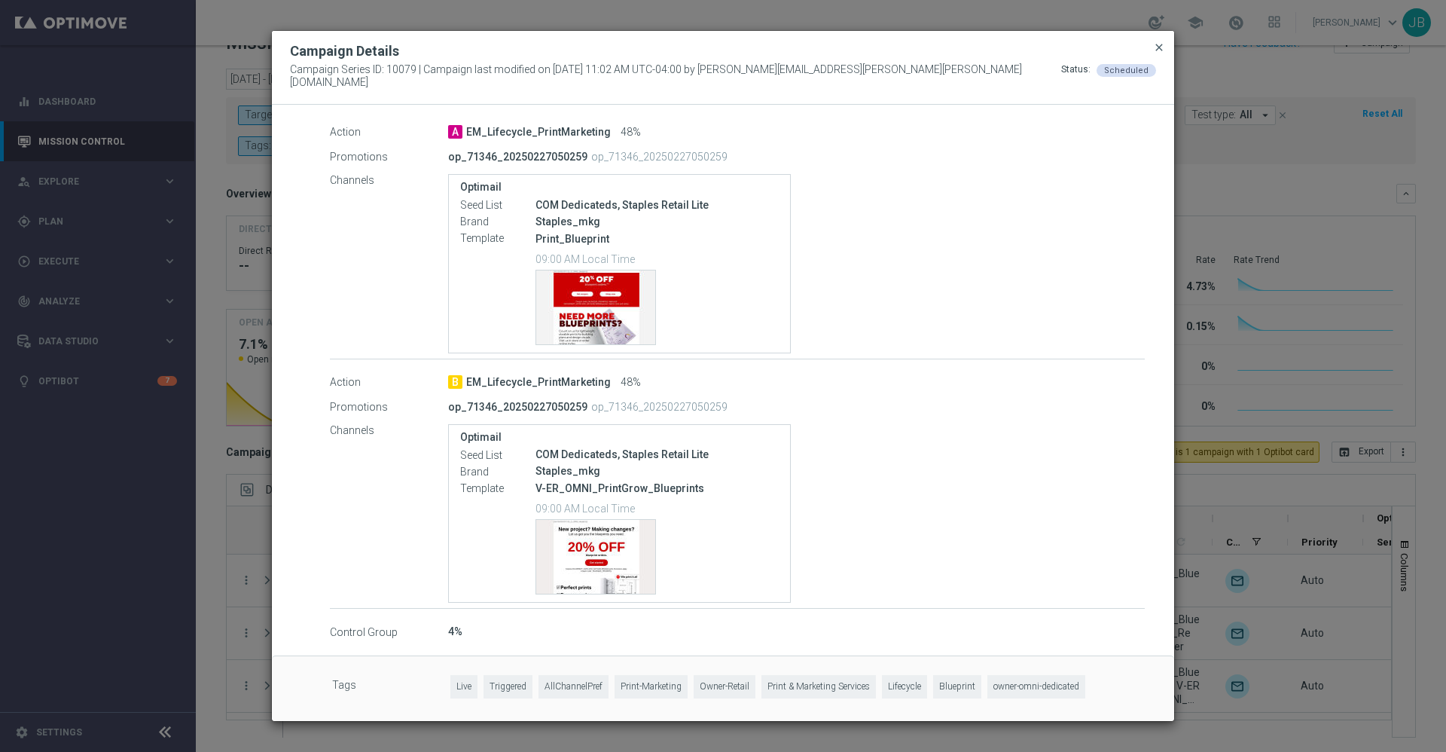
click at [1158, 53] on span "close" at bounding box center [1159, 47] width 12 height 12
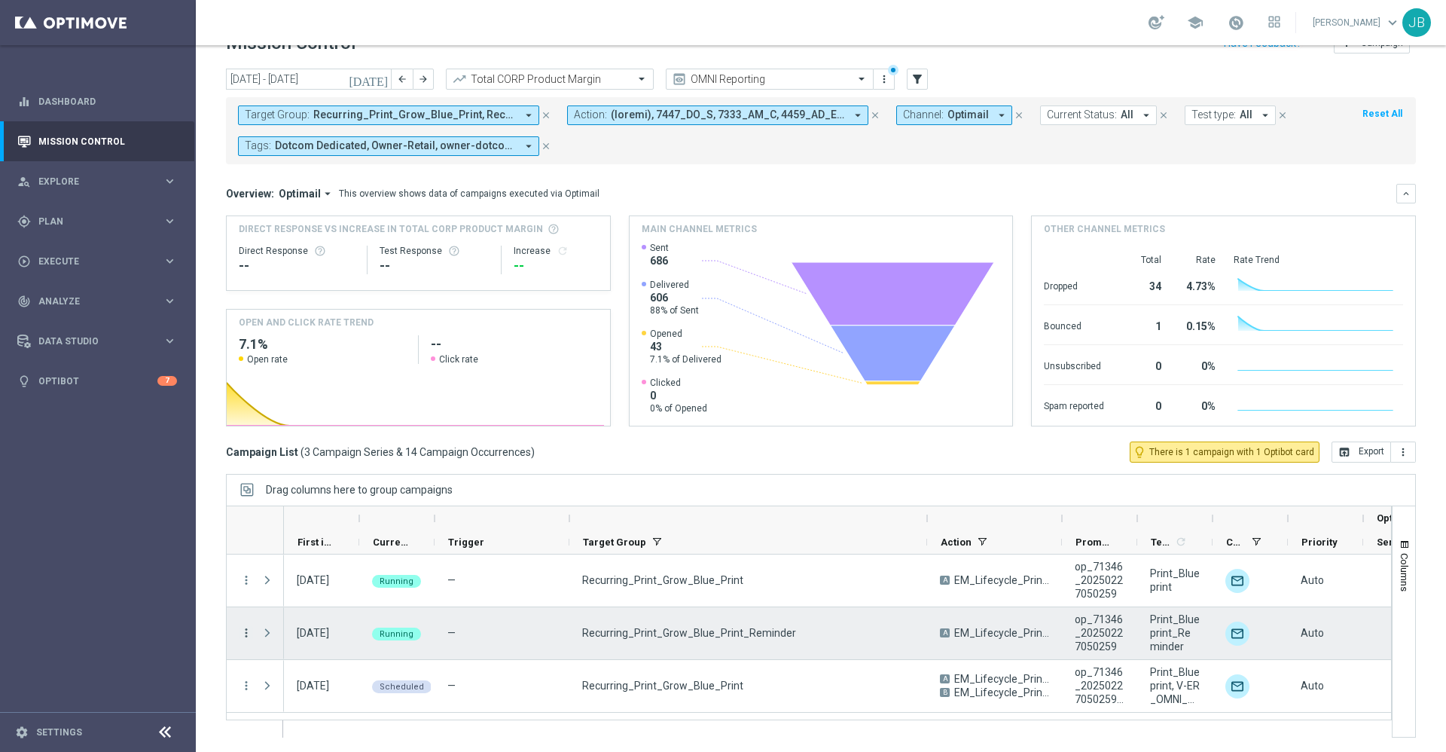
click at [243, 634] on icon "more_vert" at bounding box center [247, 633] width 14 height 14
click at [316, 610] on div "Delete" at bounding box center [346, 608] width 140 height 11
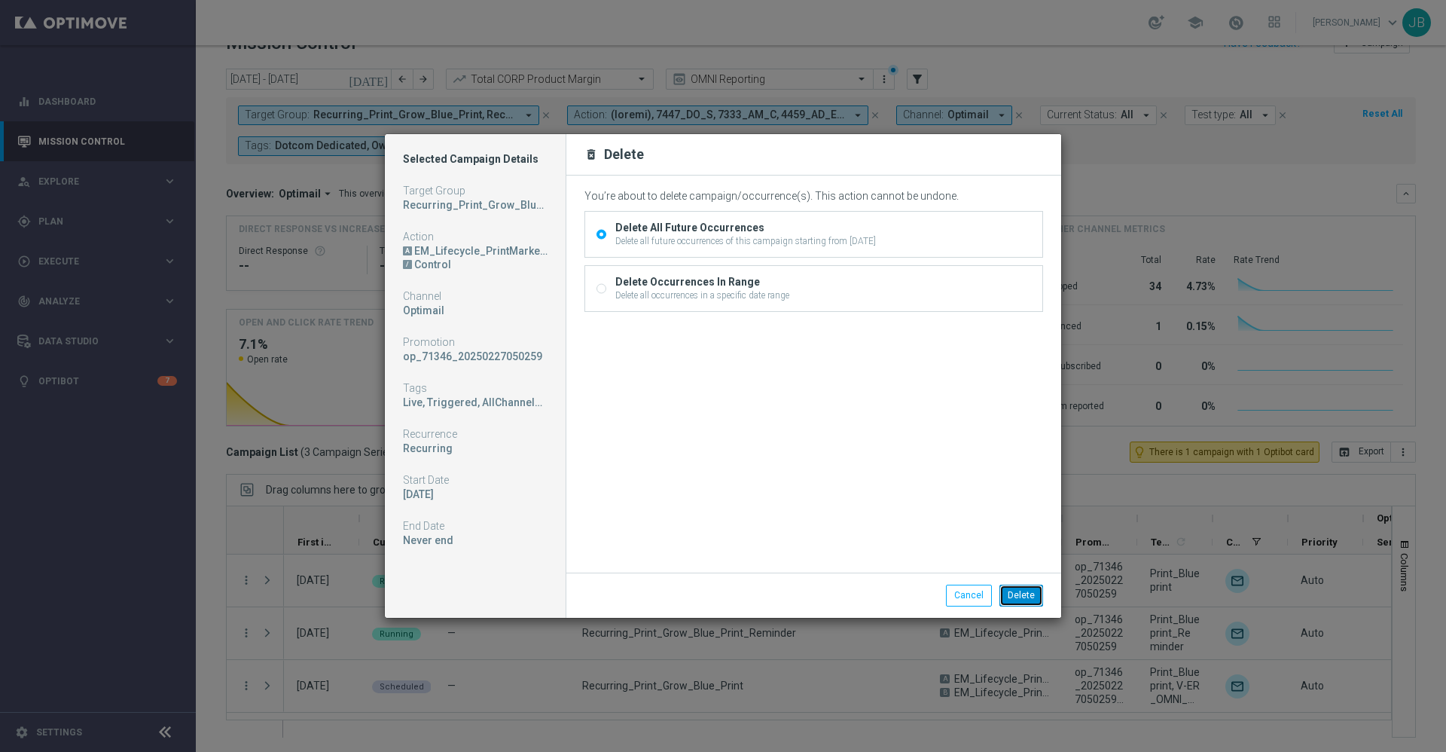
click at [1022, 592] on button "Delete" at bounding box center [1022, 595] width 44 height 21
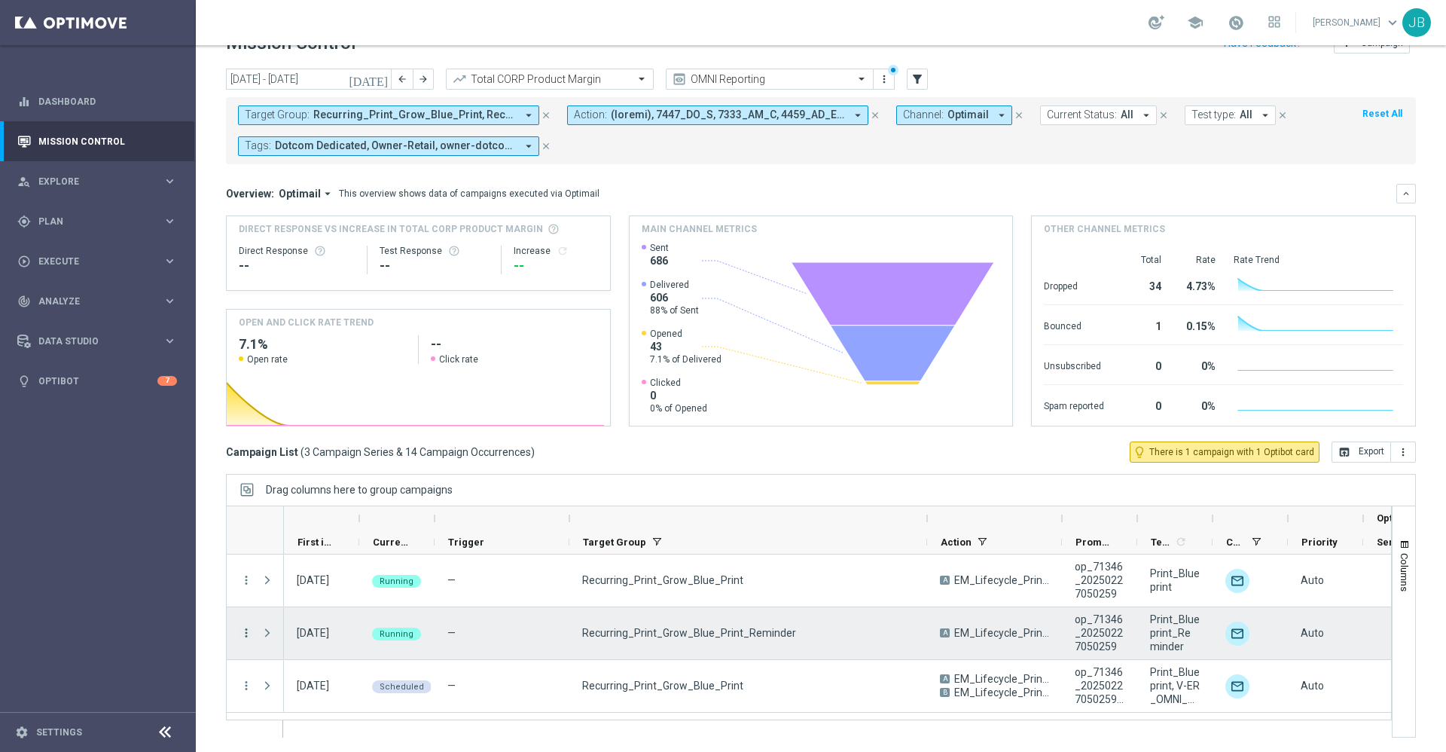
click at [248, 632] on icon "more_vert" at bounding box center [247, 633] width 14 height 14
click at [338, 456] on span "Campaign Details" at bounding box center [314, 454] width 76 height 11
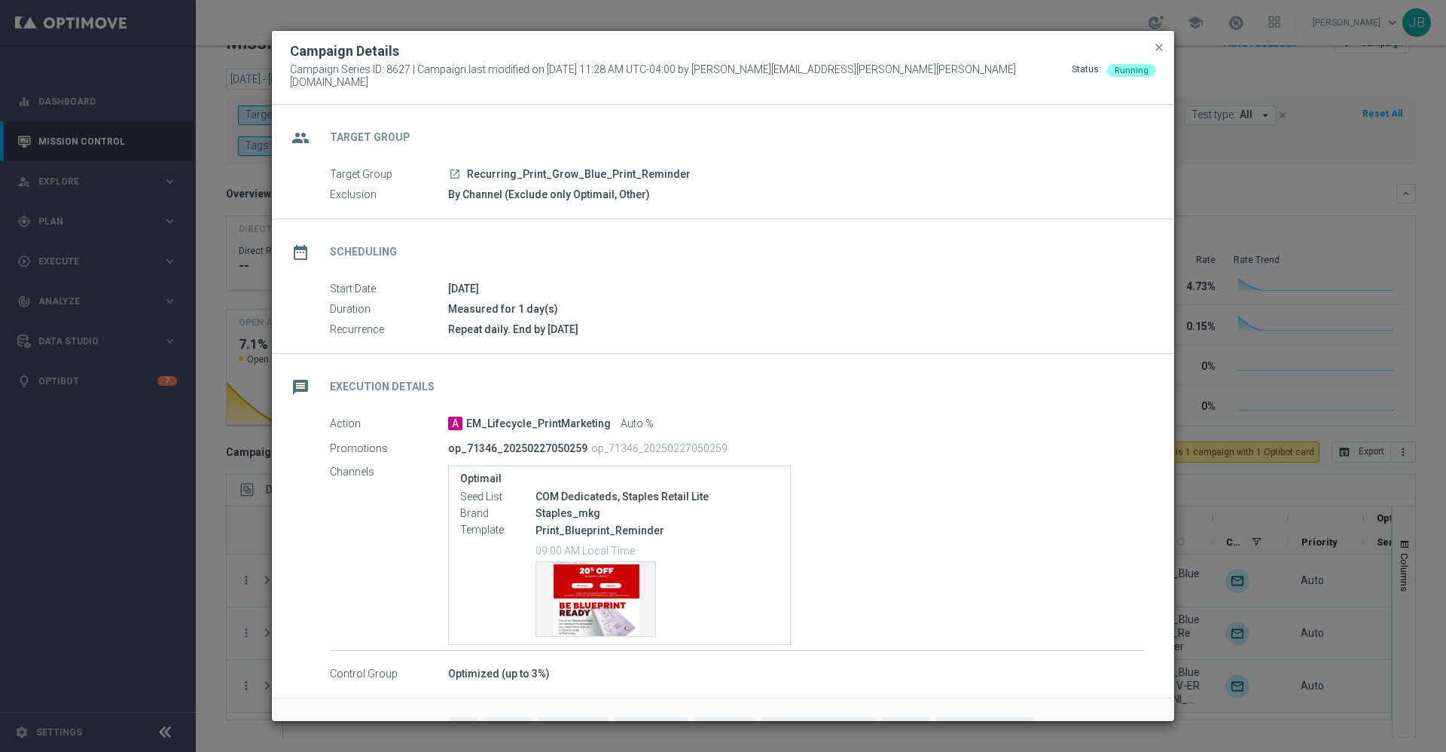
click at [1158, 60] on div "Campaign Details" at bounding box center [723, 51] width 889 height 18
click at [1162, 53] on span "close" at bounding box center [1159, 47] width 12 height 12
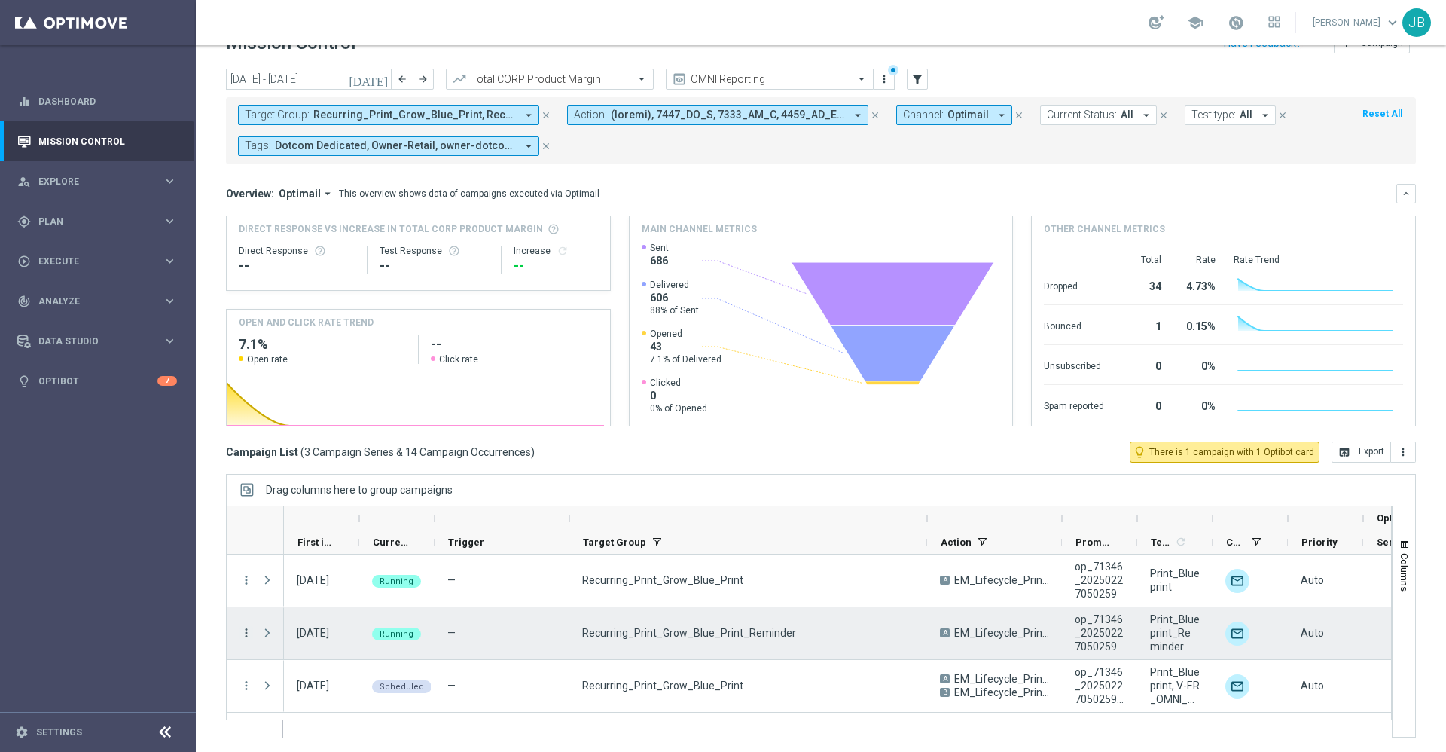
click at [246, 631] on icon "more_vert" at bounding box center [247, 633] width 14 height 14
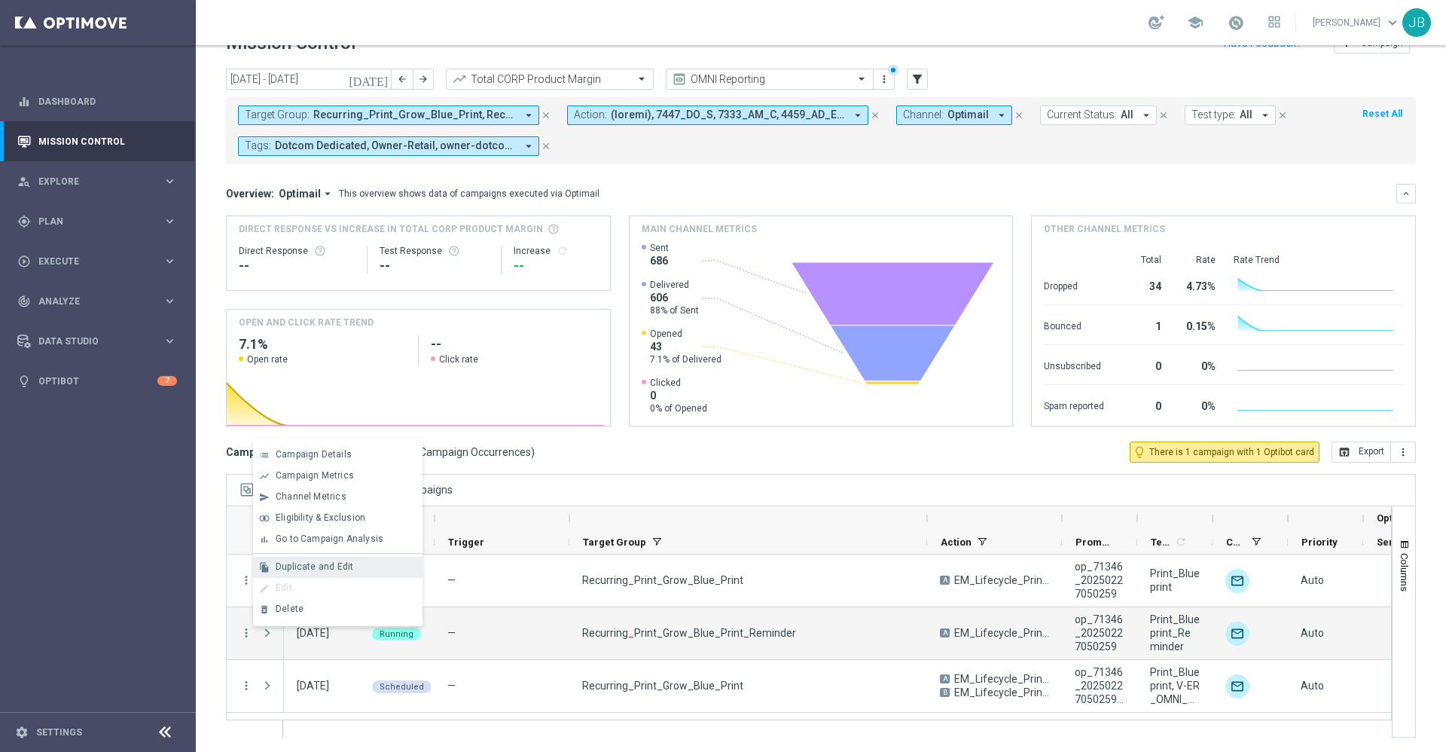
click at [329, 566] on span "Duplicate and Edit" at bounding box center [315, 566] width 78 height 11
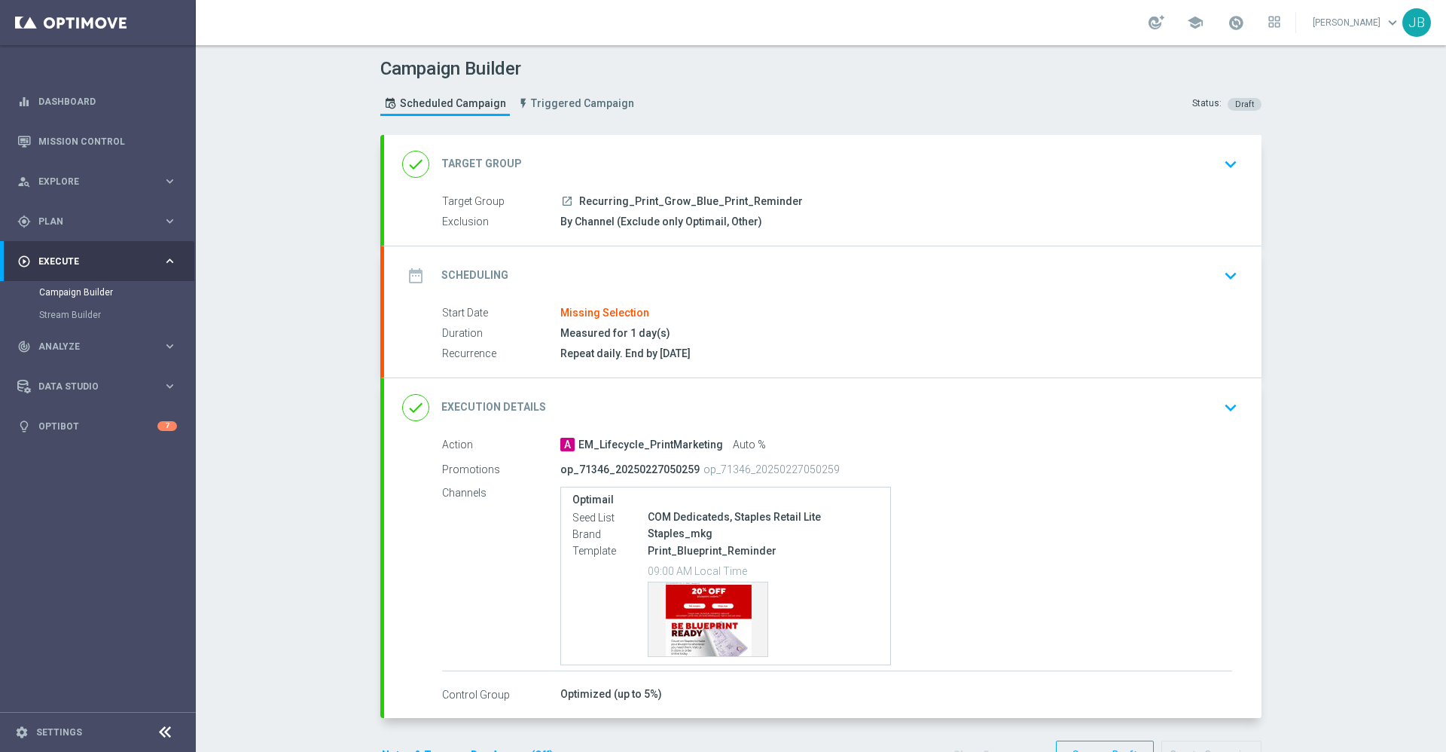
click at [496, 160] on h2 "Target Group" at bounding box center [481, 164] width 81 height 14
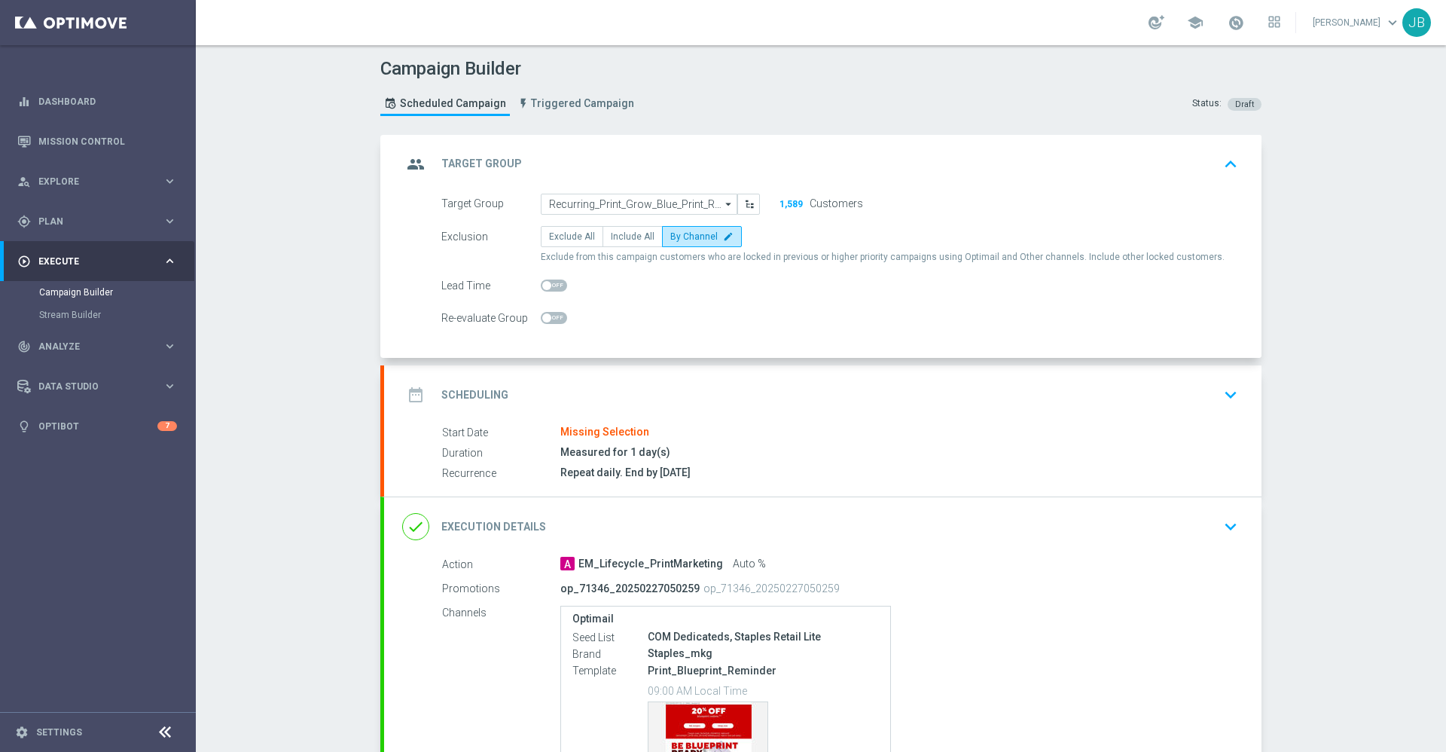
click at [474, 167] on h2 "Target Group" at bounding box center [481, 164] width 81 height 14
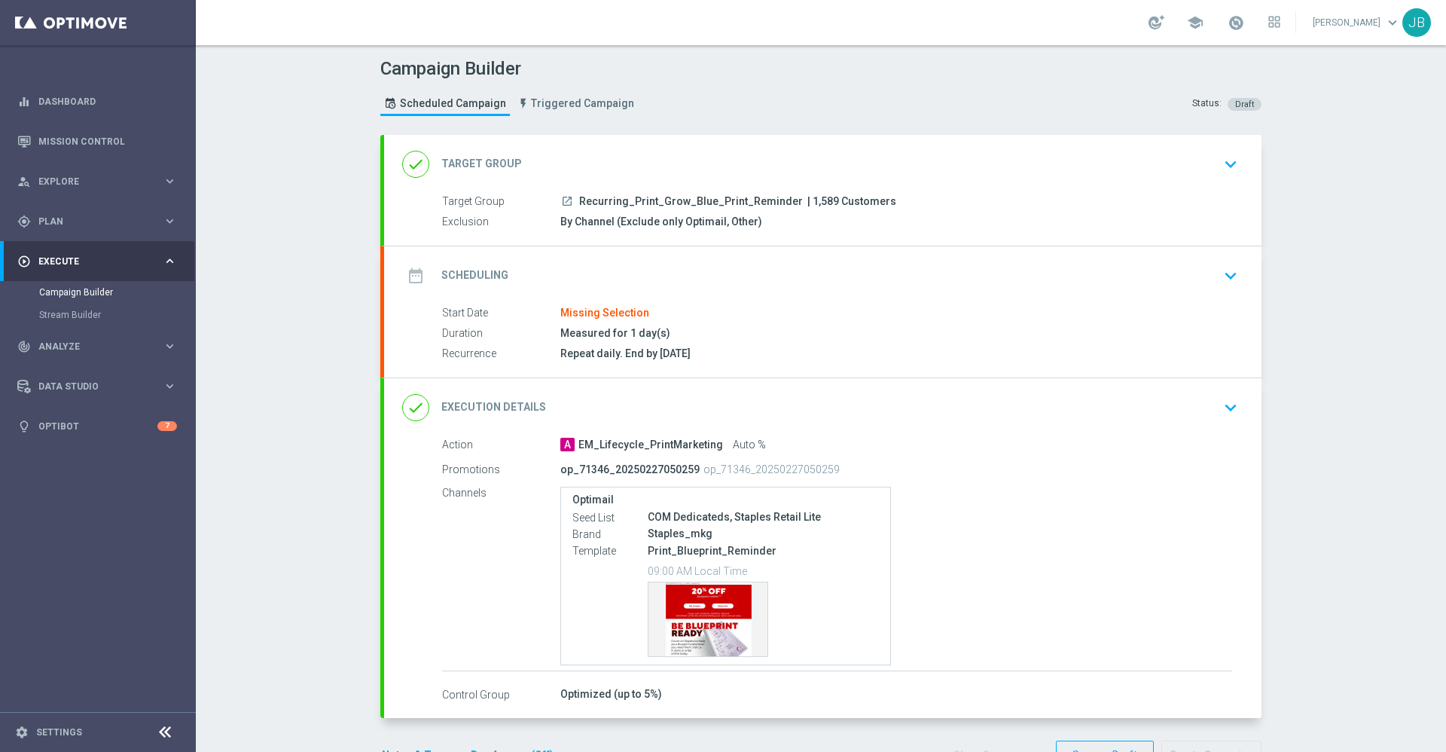
click at [475, 271] on h2 "Scheduling" at bounding box center [474, 275] width 67 height 14
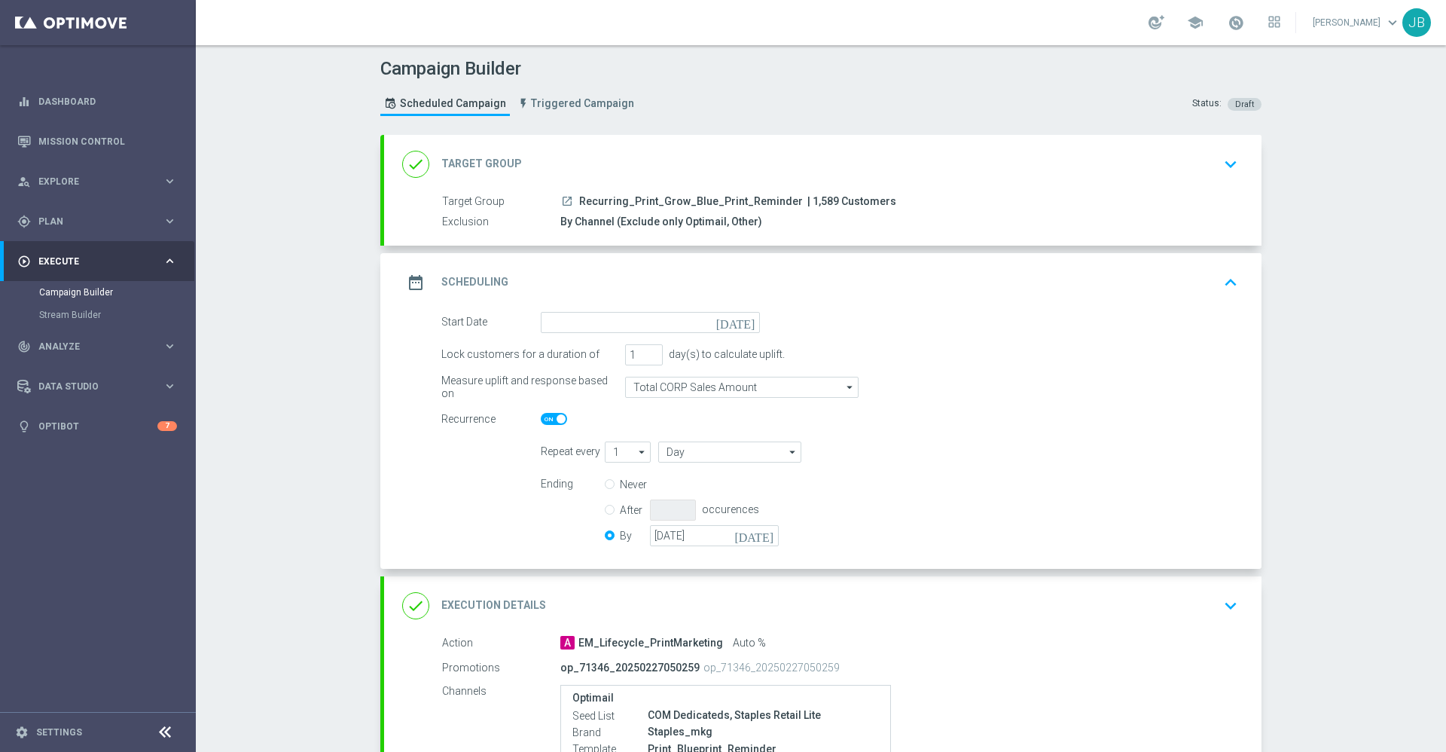
click at [742, 327] on icon "[DATE]" at bounding box center [738, 320] width 44 height 17
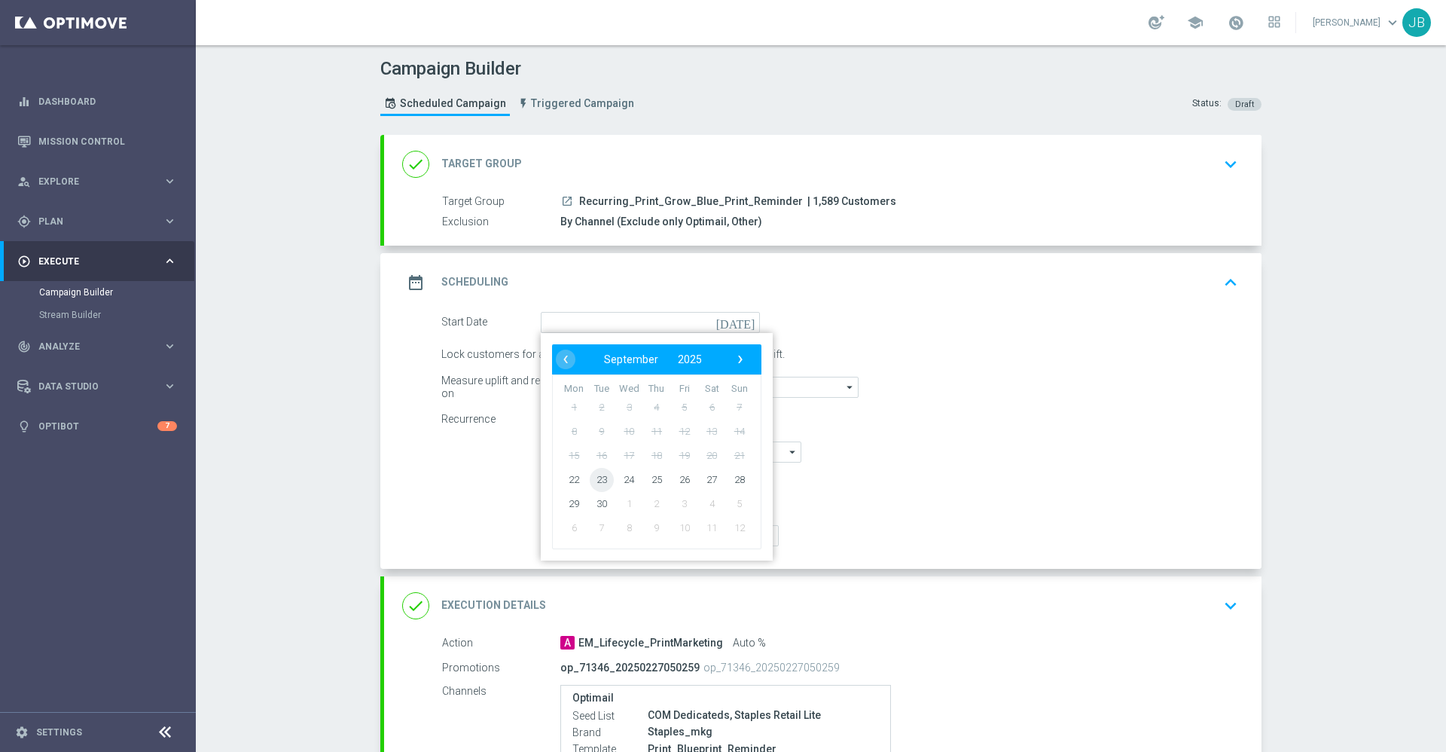
click at [593, 471] on span "23" at bounding box center [602, 479] width 24 height 24
type input "[DATE]"
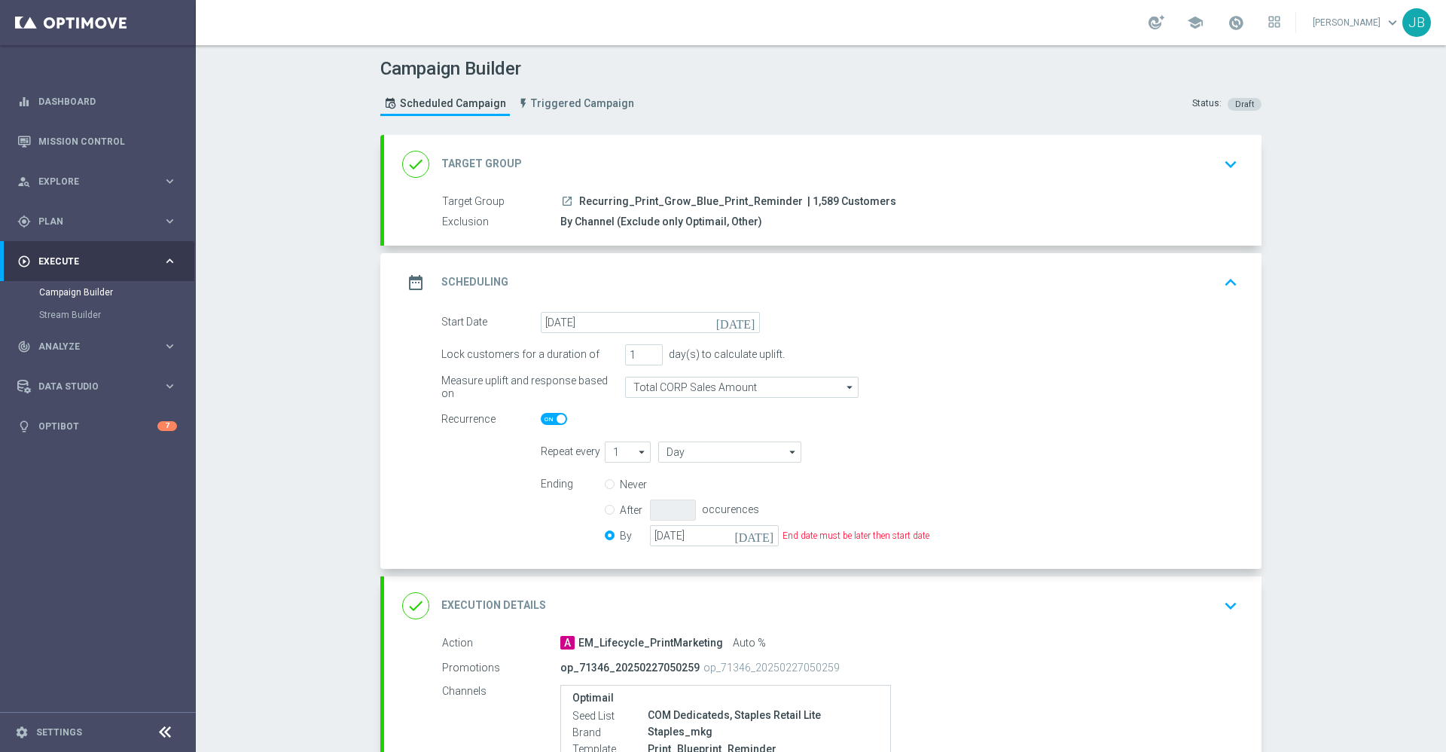
click at [744, 316] on icon "[DATE]" at bounding box center [738, 320] width 44 height 17
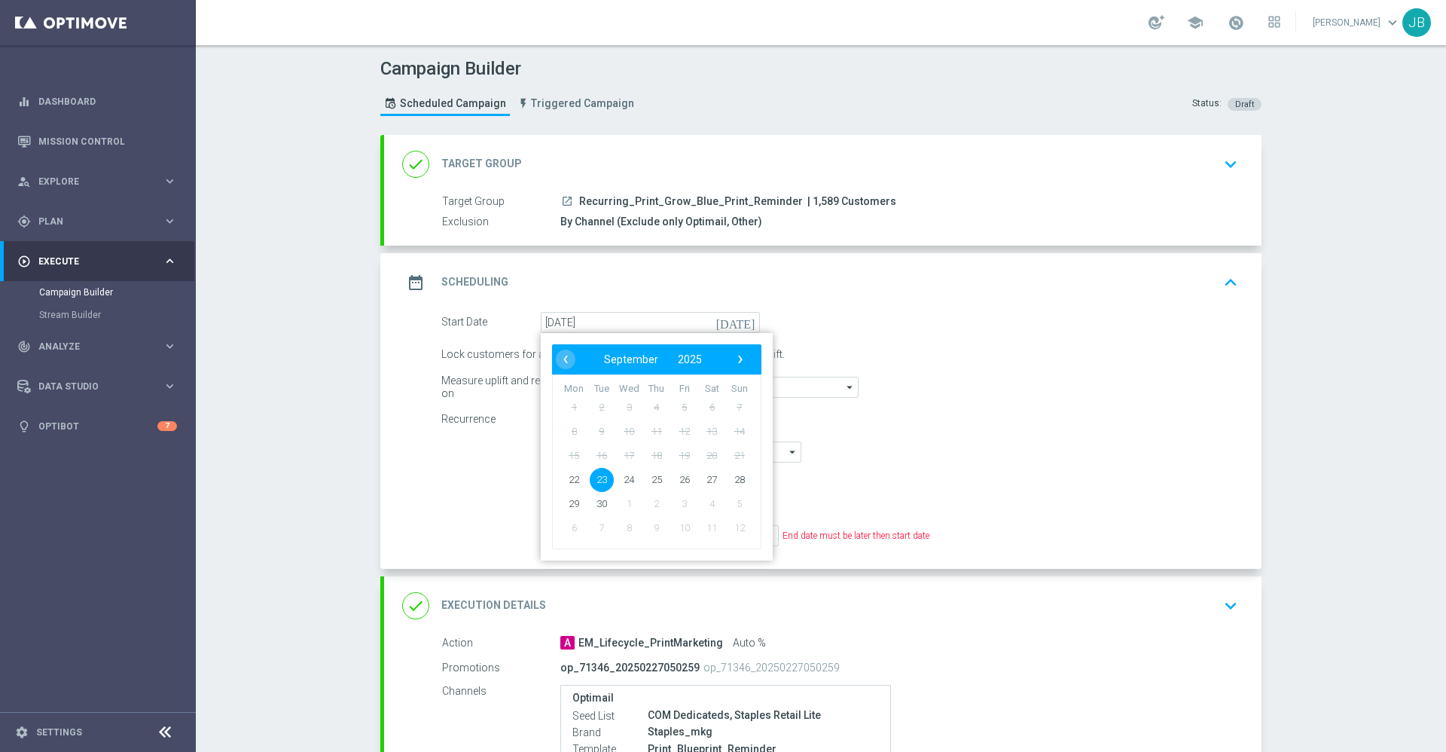
click at [597, 475] on span "23" at bounding box center [602, 479] width 24 height 24
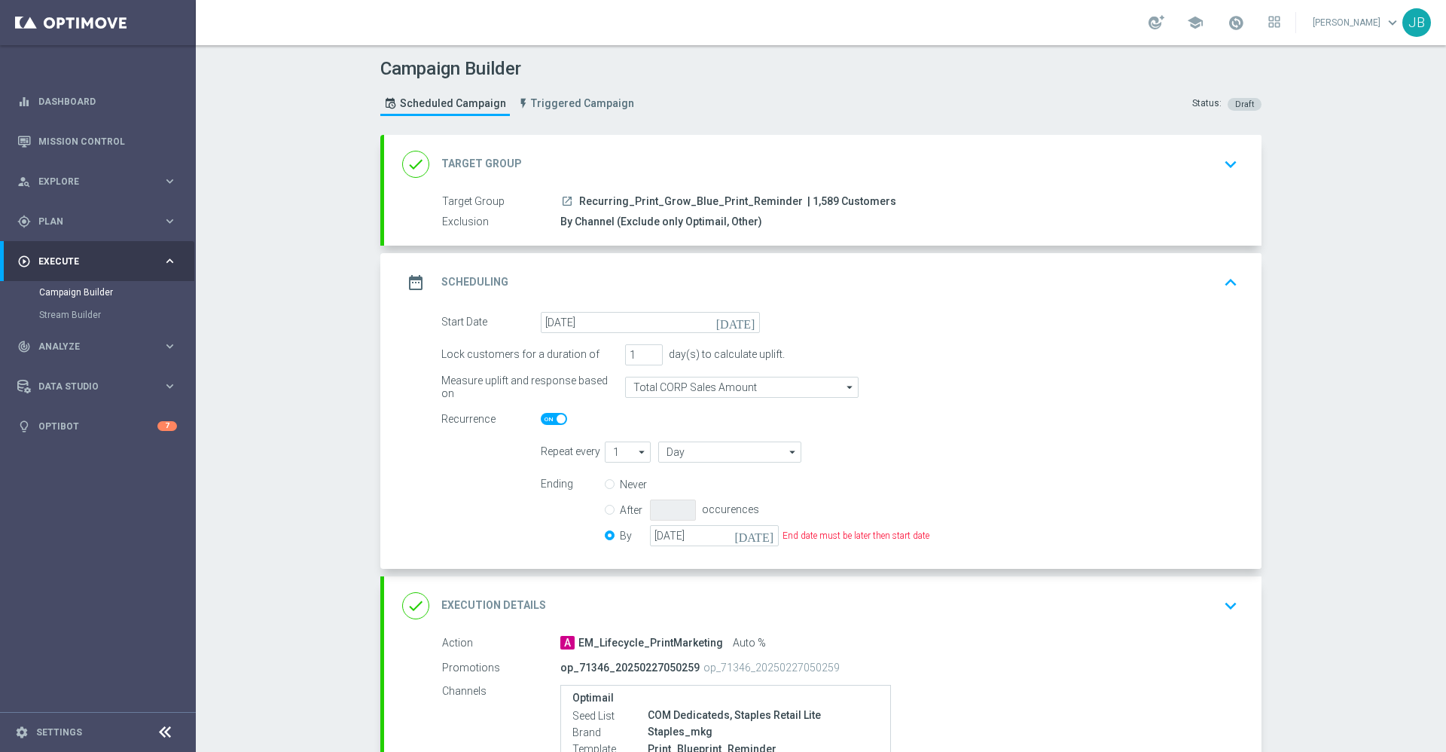
click at [605, 487] on input "Never" at bounding box center [610, 486] width 10 height 10
radio input "true"
radio input "false"
click at [831, 493] on div "Ending Never After occurences By [DATE] [DATE]" at bounding box center [890, 512] width 720 height 77
click at [487, 163] on h2 "Target Group" at bounding box center [481, 164] width 81 height 14
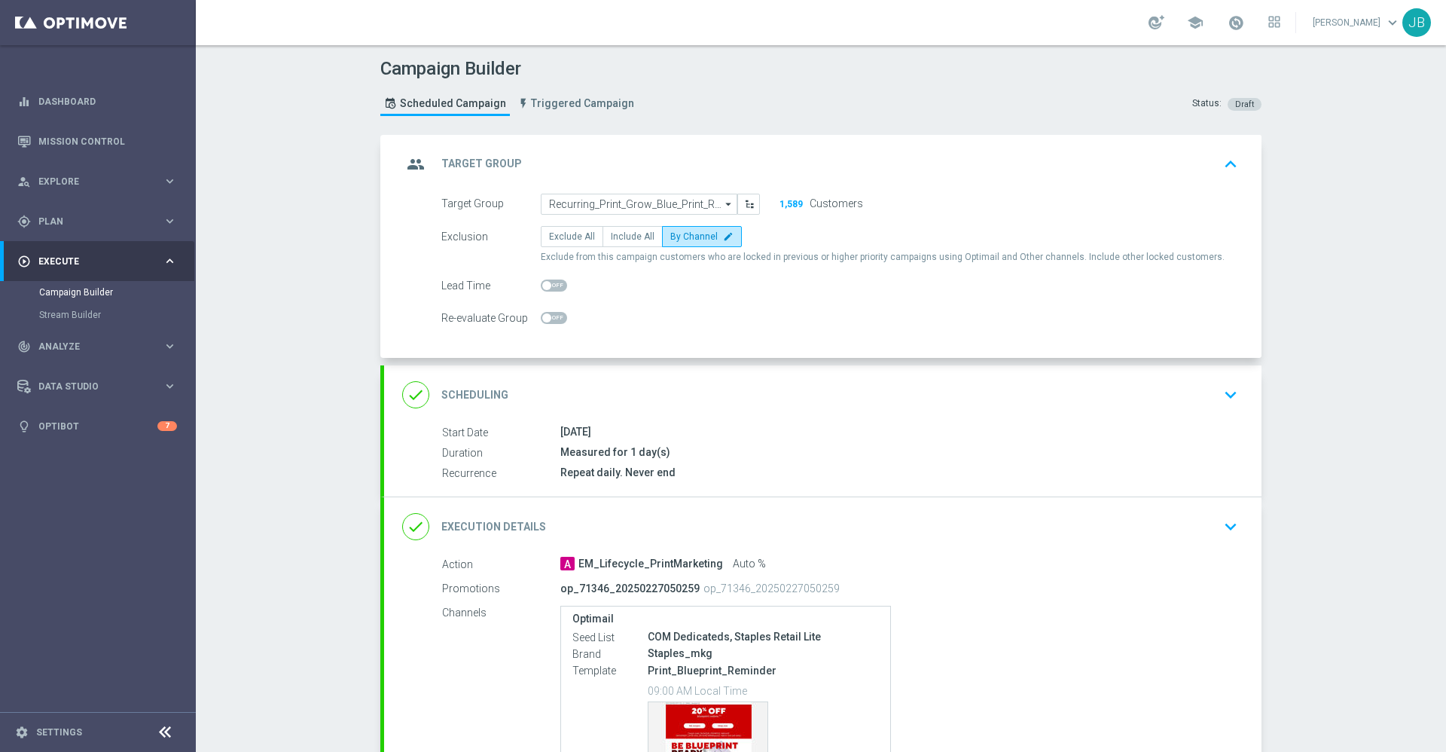
click at [487, 161] on h2 "Target Group" at bounding box center [481, 164] width 81 height 14
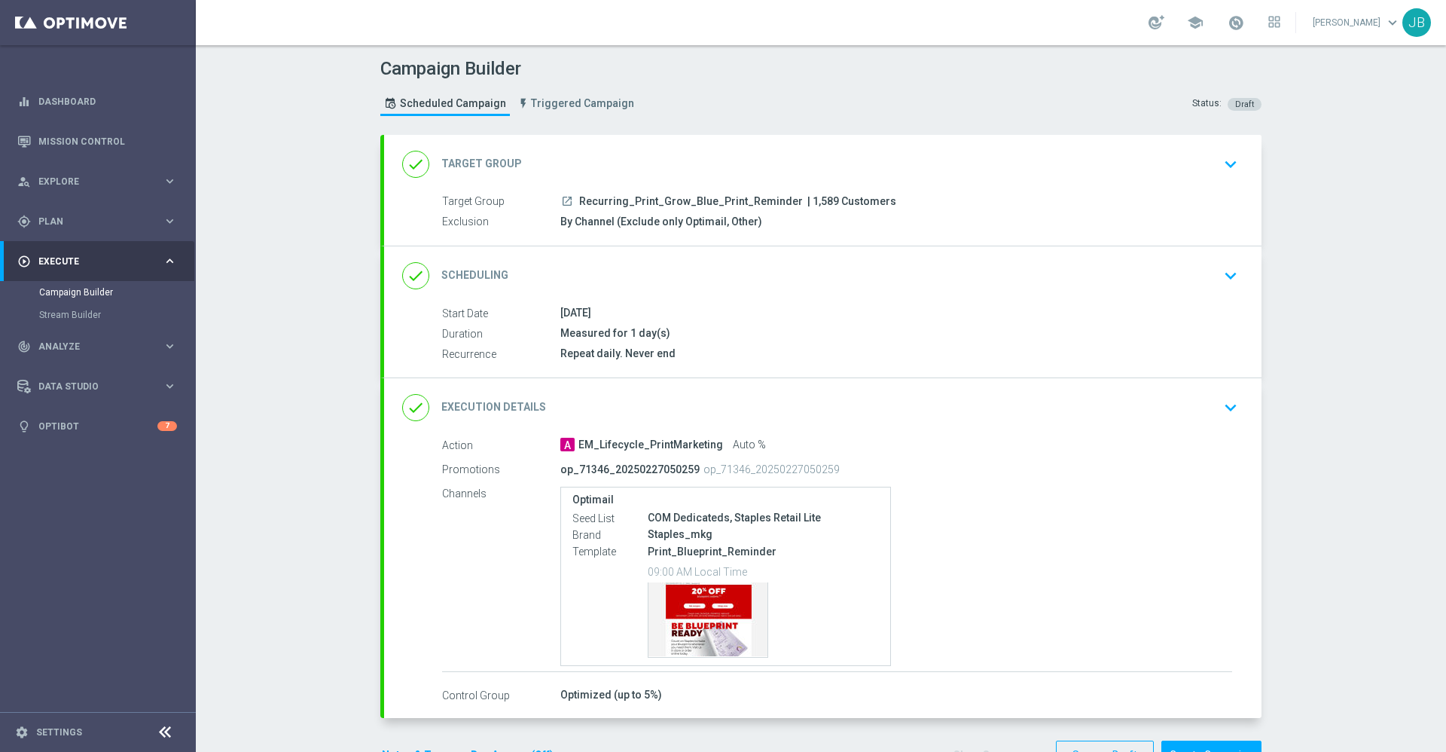
click at [488, 276] on h2 "Scheduling" at bounding box center [474, 275] width 67 height 14
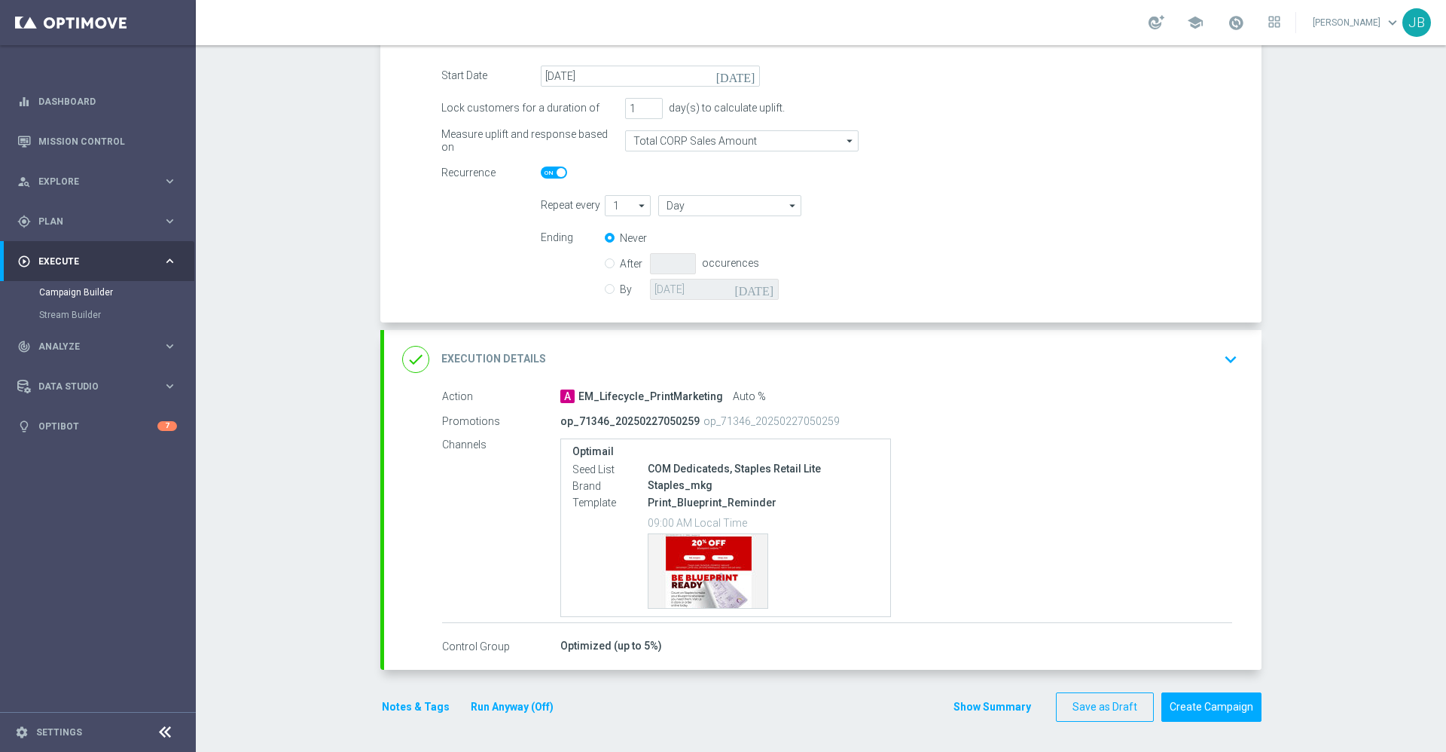
scroll to position [246, 0]
click at [493, 360] on h2 "Execution Details" at bounding box center [493, 359] width 105 height 14
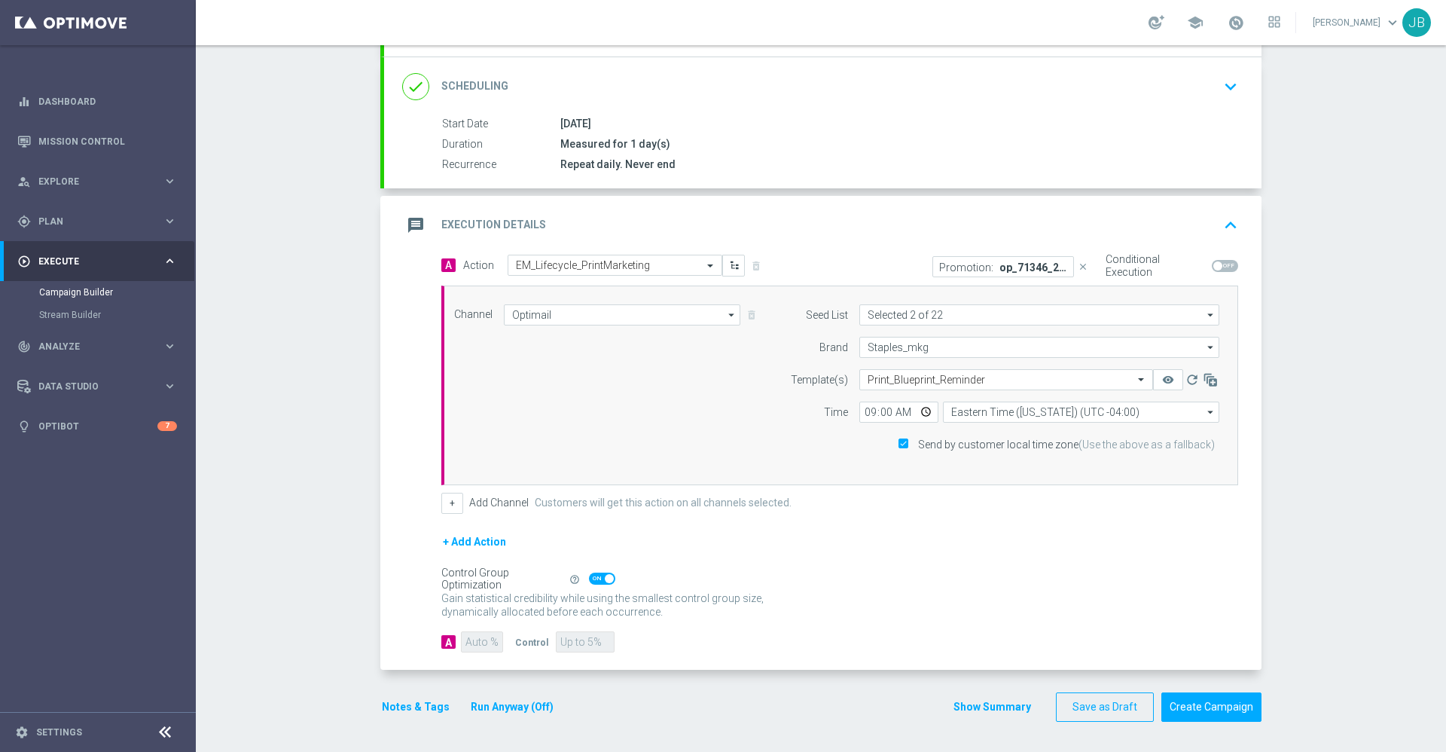
scroll to position [189, 0]
click at [481, 536] on button "+ Add Action" at bounding box center [474, 542] width 66 height 19
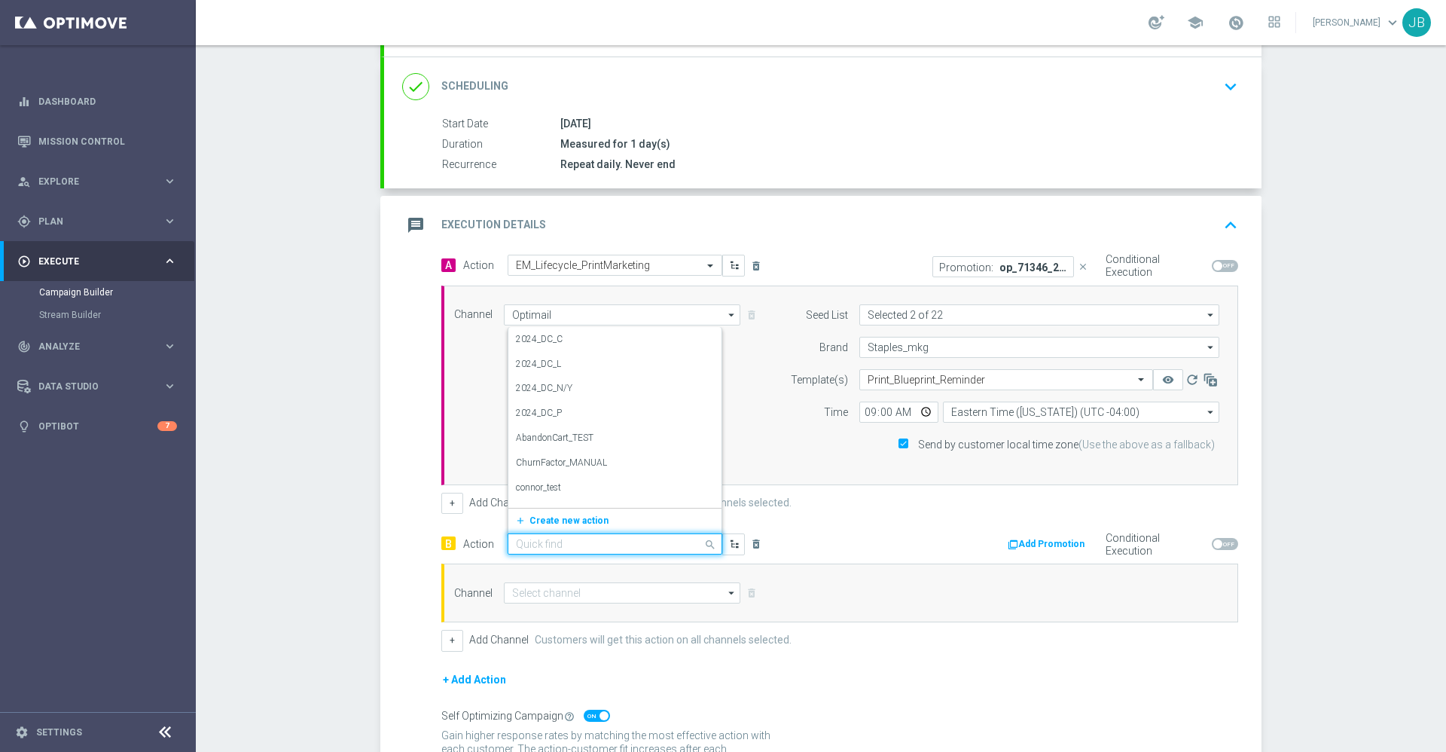
click at [548, 540] on input "text" at bounding box center [600, 544] width 168 height 13
type input "em_life"
click at [570, 498] on label "EM_Lifecycle_PrintMarketing" at bounding box center [572, 498] width 113 height 13
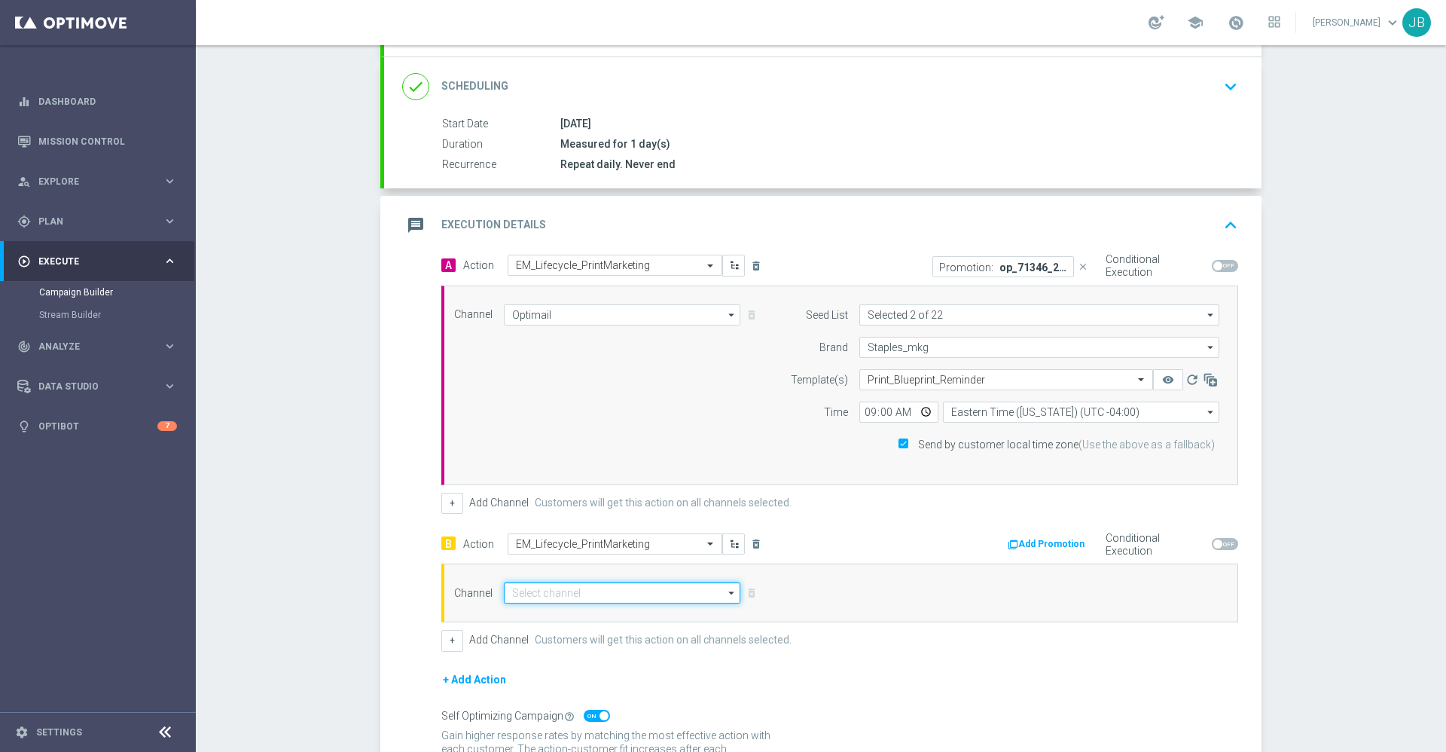
click at [605, 590] on input at bounding box center [622, 592] width 237 height 21
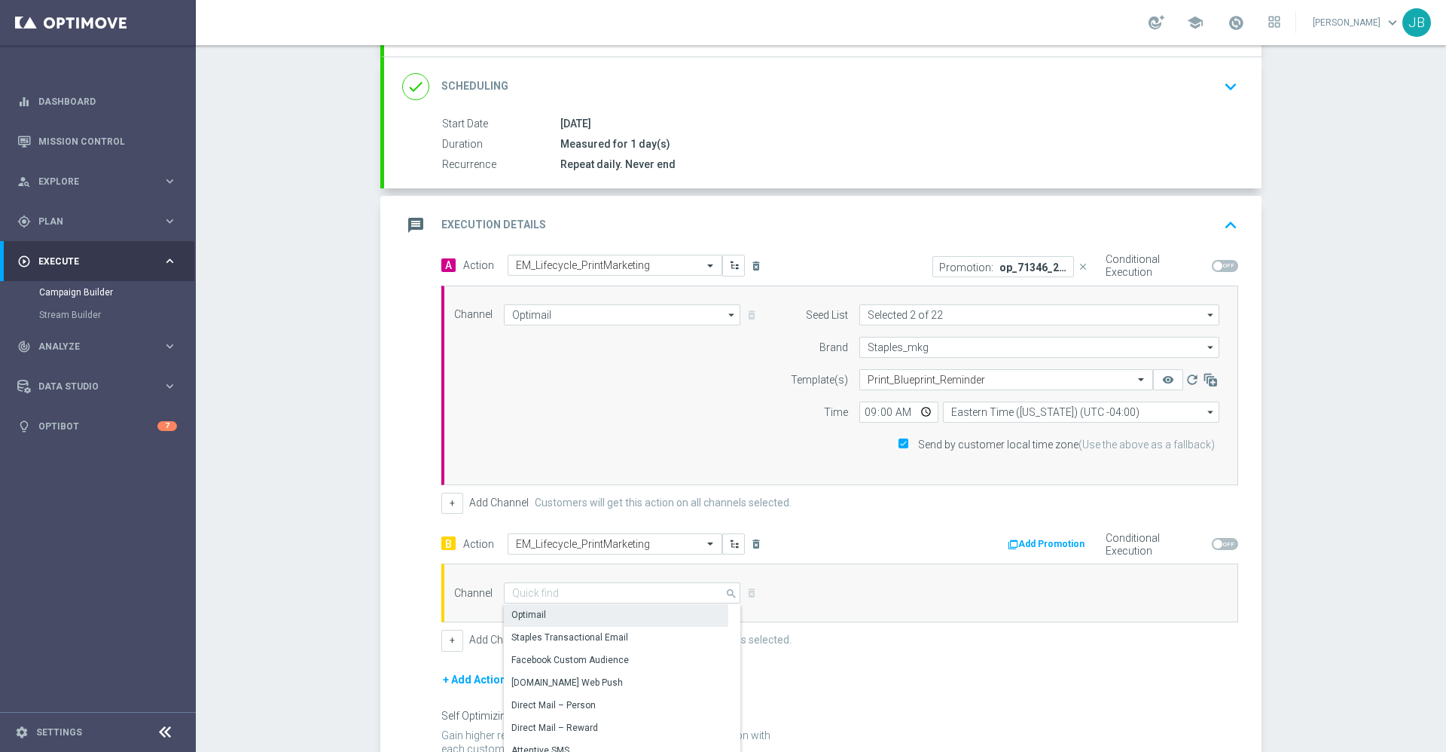
click at [570, 617] on div "Optimail" at bounding box center [616, 614] width 224 height 21
type input "Optimail"
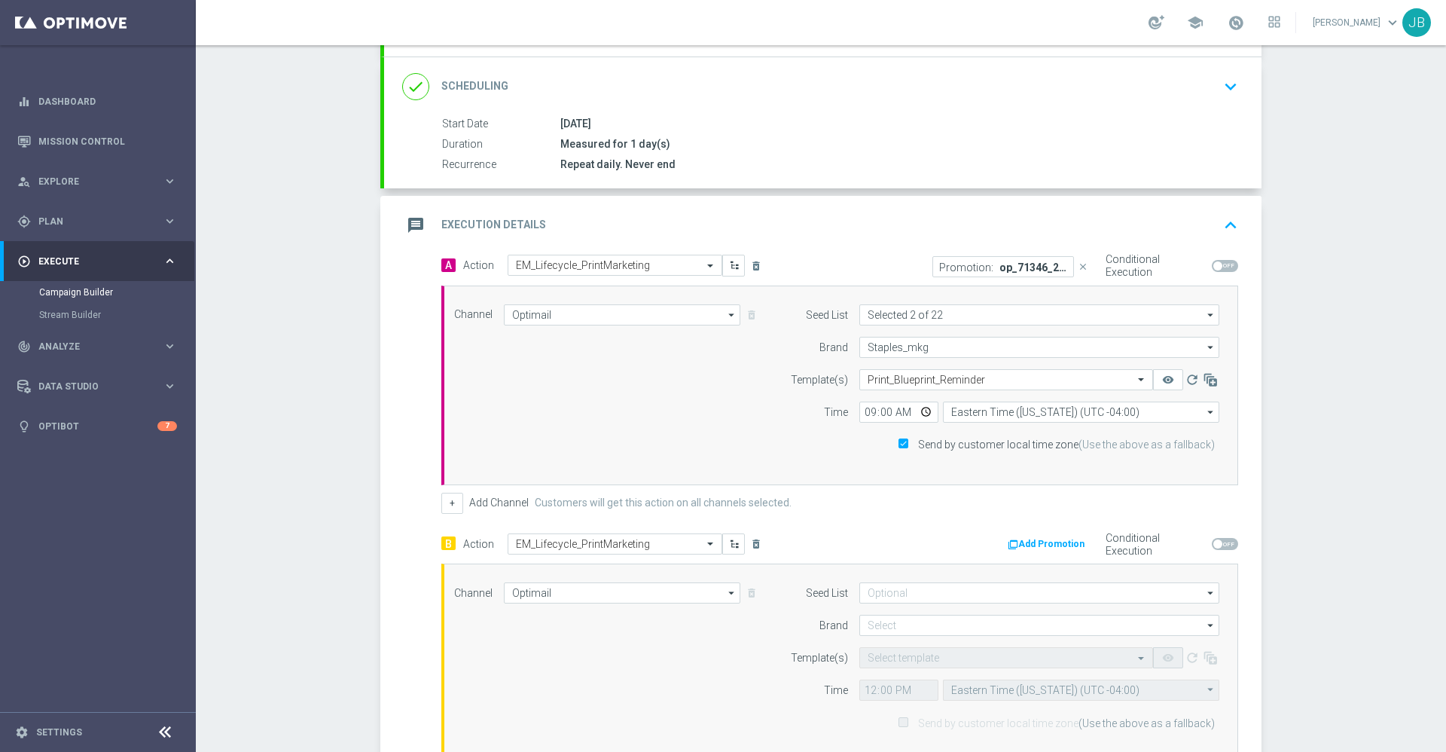
click at [1038, 542] on button "Add Promotion" at bounding box center [1048, 544] width 84 height 17
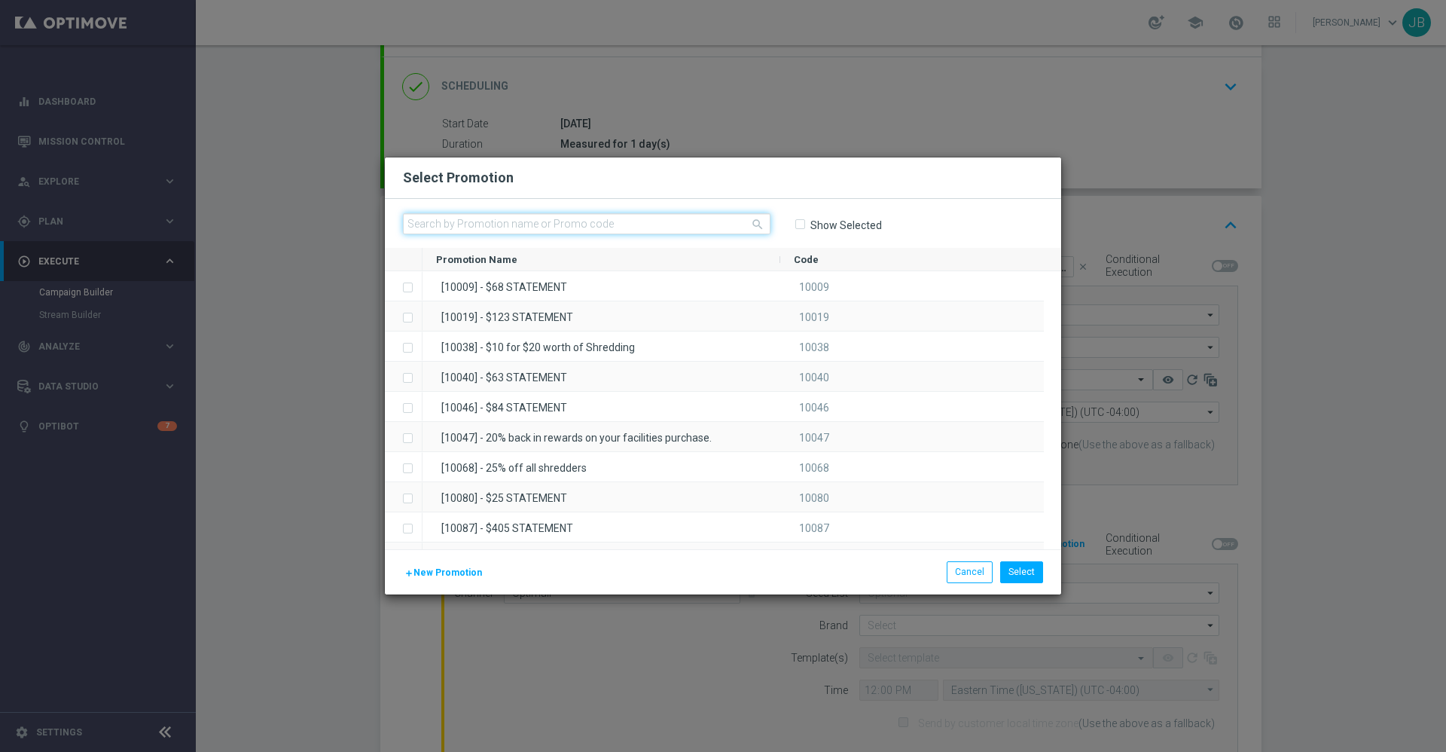
click at [568, 221] on input "text" at bounding box center [587, 223] width 368 height 21
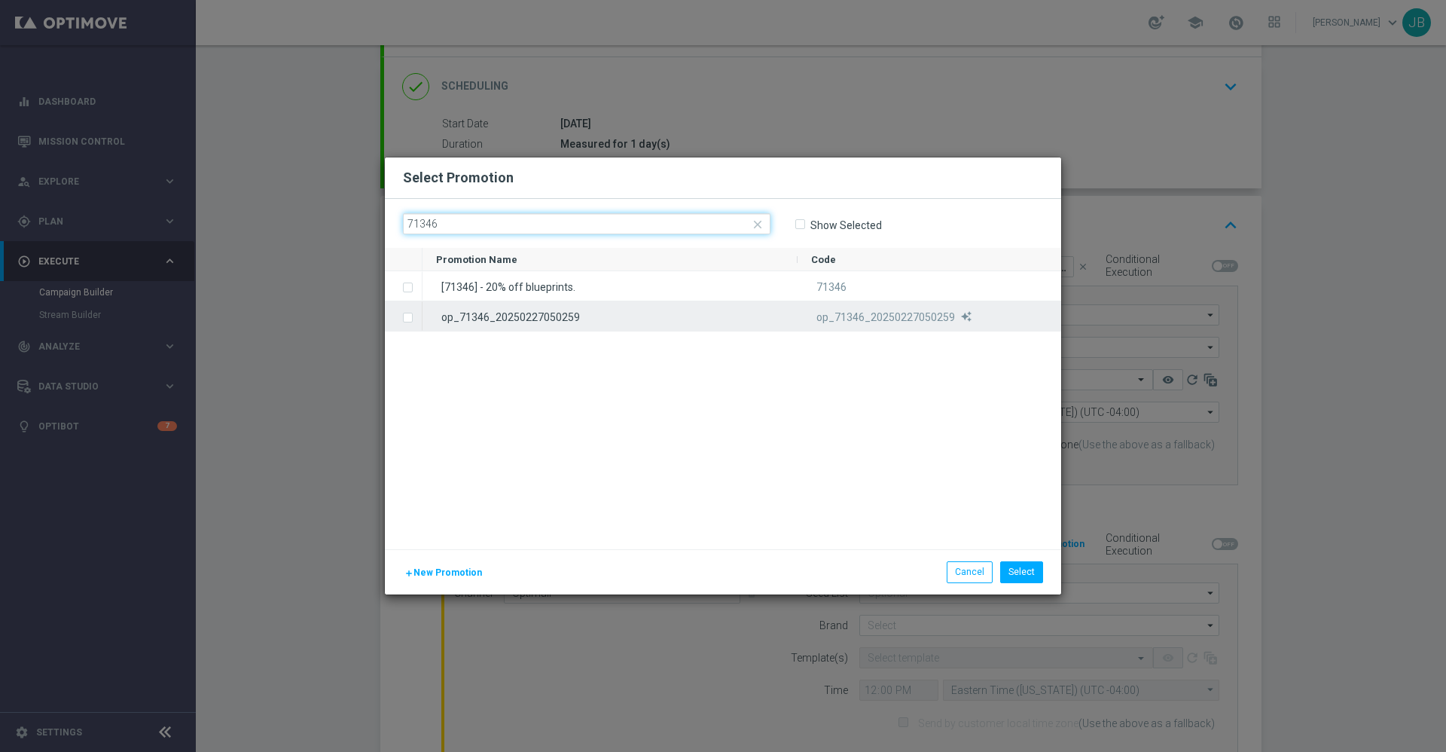
type input "71346"
click at [417, 319] on label "Press SPACE to select this row." at bounding box center [419, 319] width 5 height 14
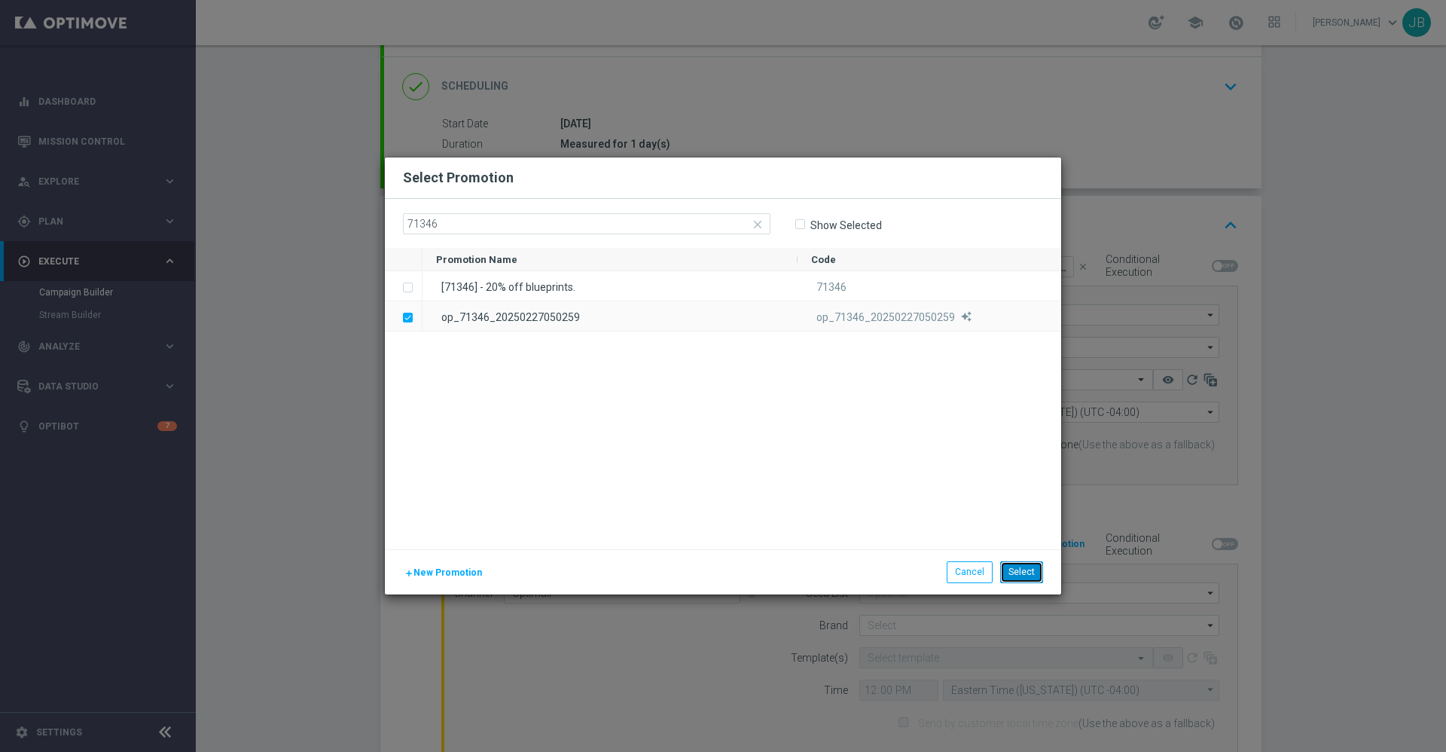
click at [1040, 570] on button "Select" at bounding box center [1021, 571] width 43 height 21
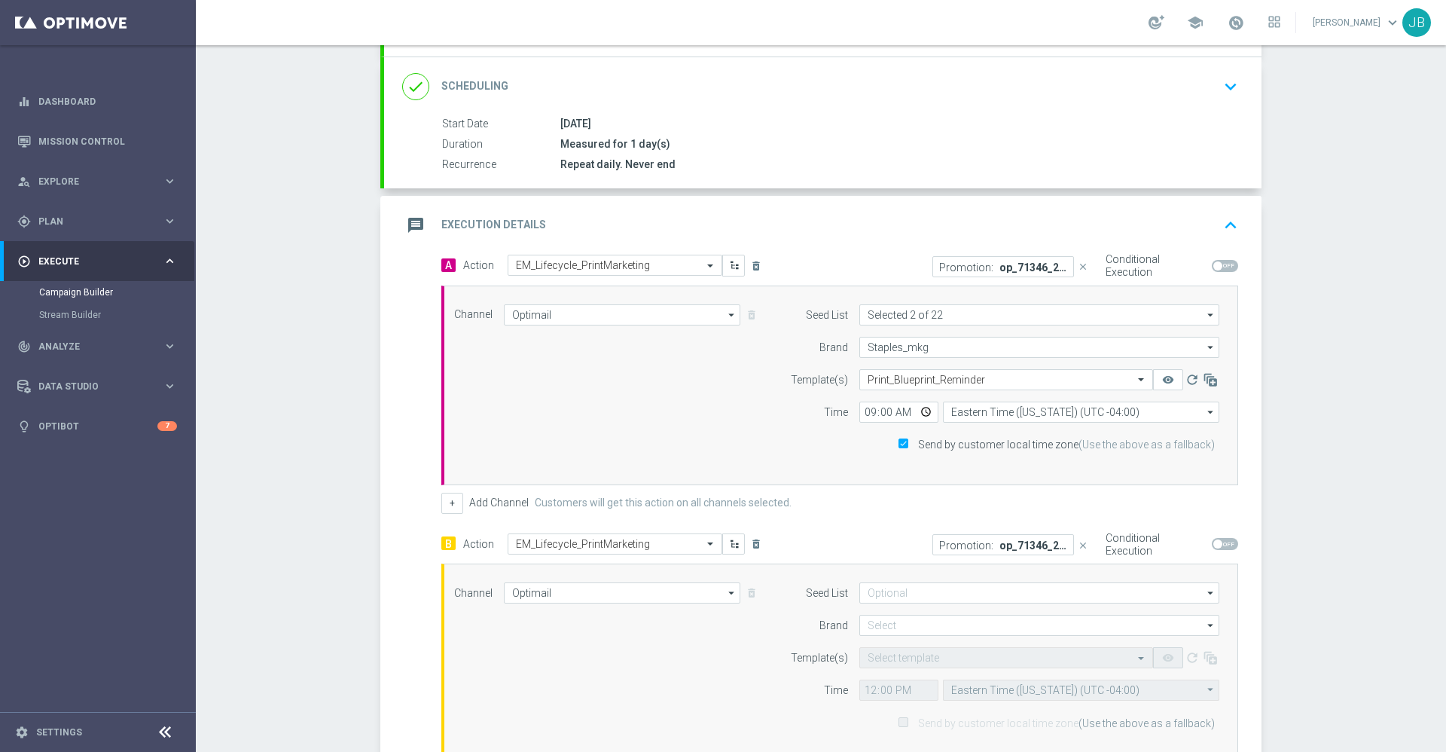
scroll to position [268, 0]
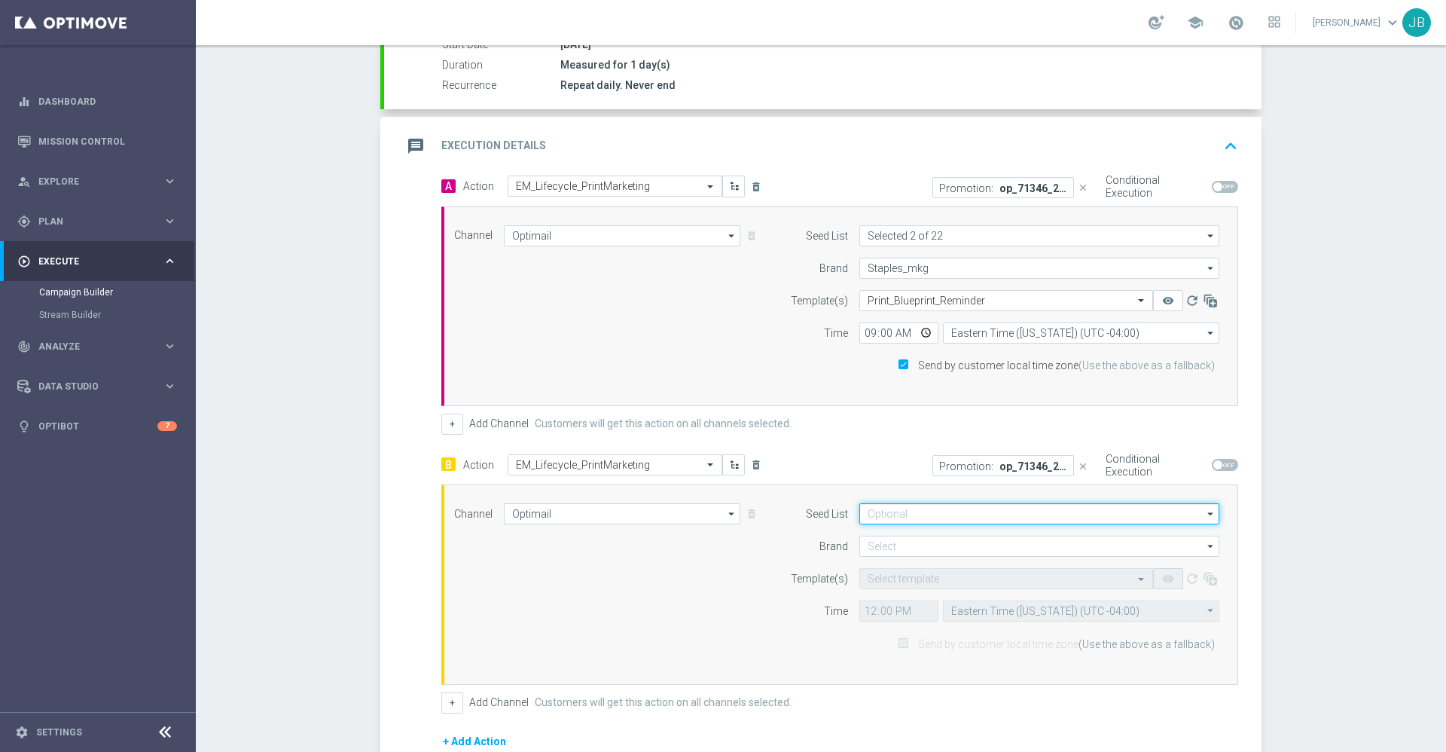
click at [920, 514] on input at bounding box center [1040, 513] width 360 height 21
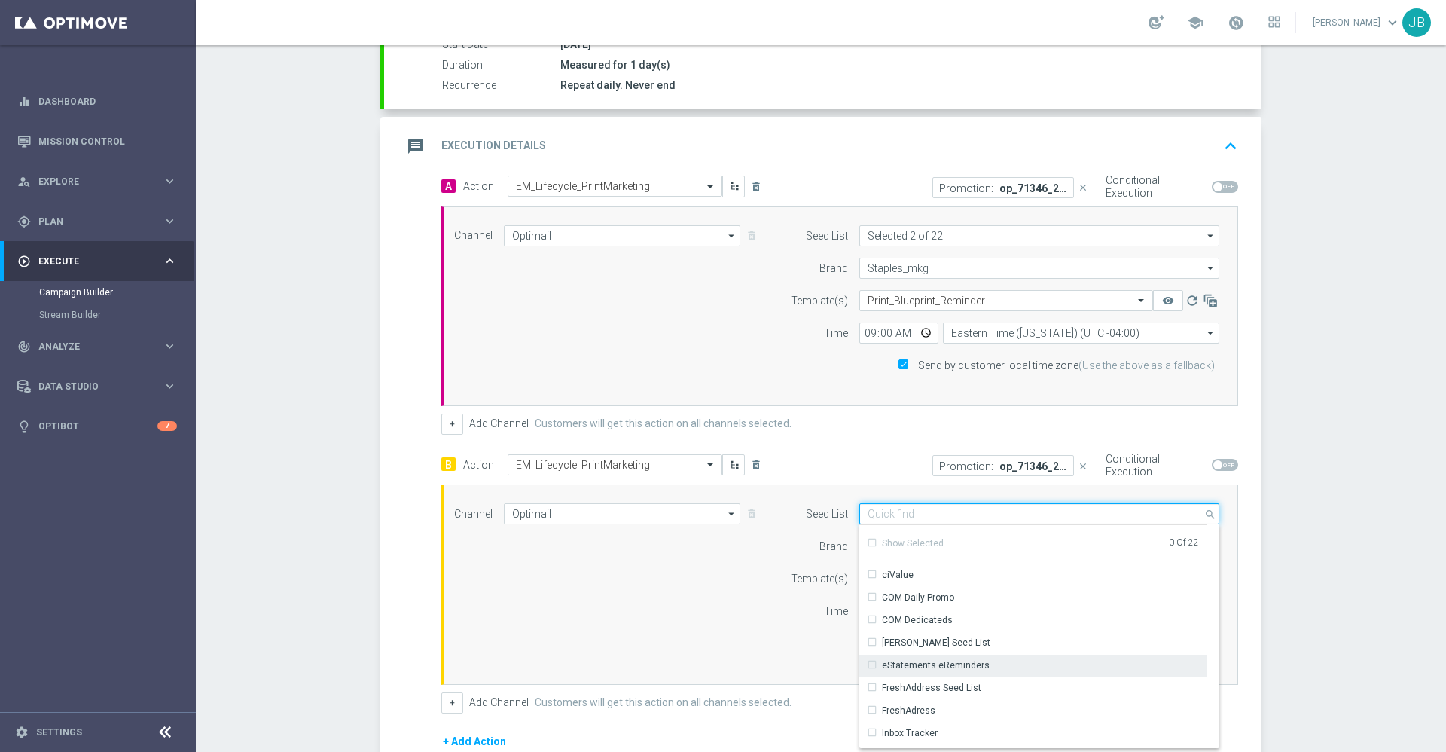
scroll to position [0, 0]
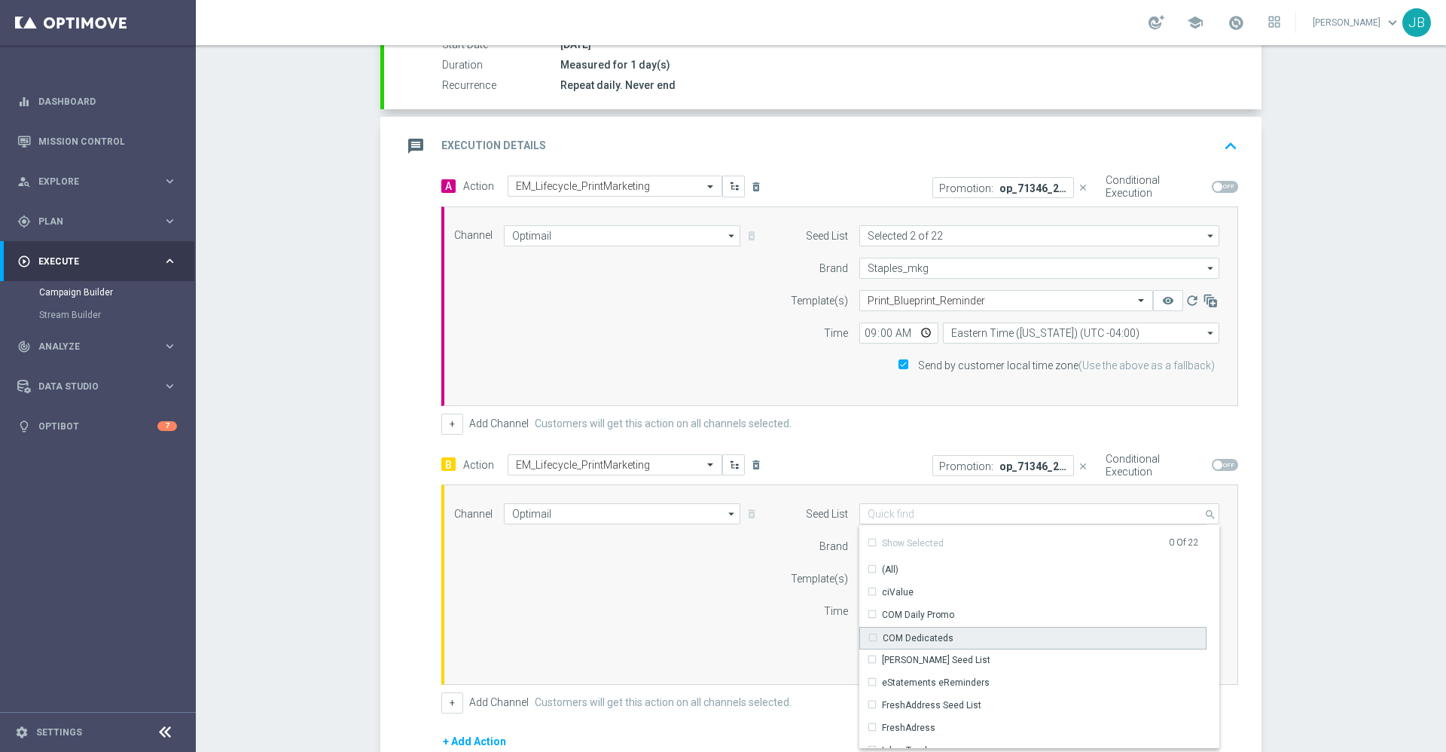
click at [902, 634] on div "COM Dedicateds" at bounding box center [918, 638] width 71 height 14
click at [887, 507] on input at bounding box center [1040, 513] width 360 height 21
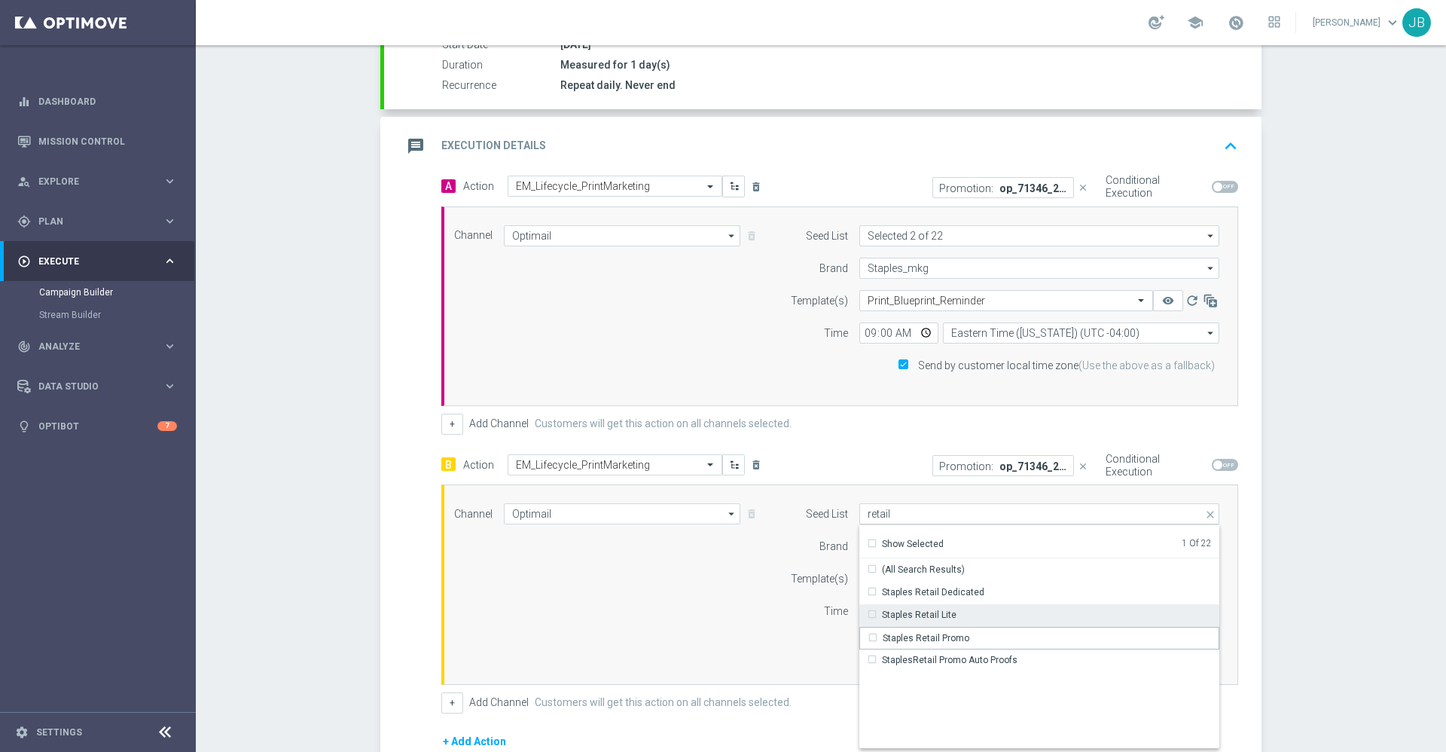
click at [915, 611] on div "Staples Retail Lite" at bounding box center [919, 615] width 75 height 14
click at [1315, 558] on div "Campaign Builder Scheduled Campaign Triggered Campaign Status: Draft done Targe…" at bounding box center [821, 398] width 1251 height 707
type input "Selected 2 of 22"
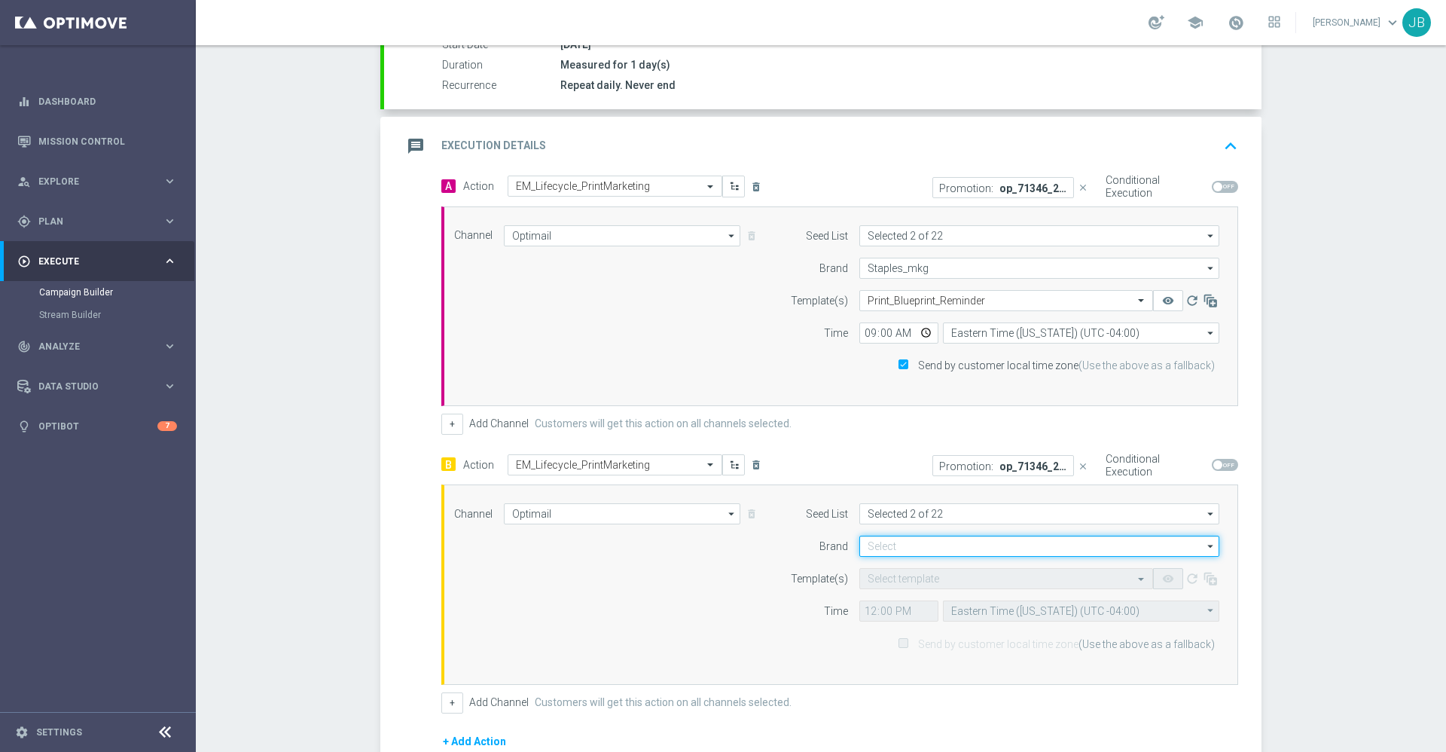
click at [982, 546] on input at bounding box center [1040, 546] width 360 height 21
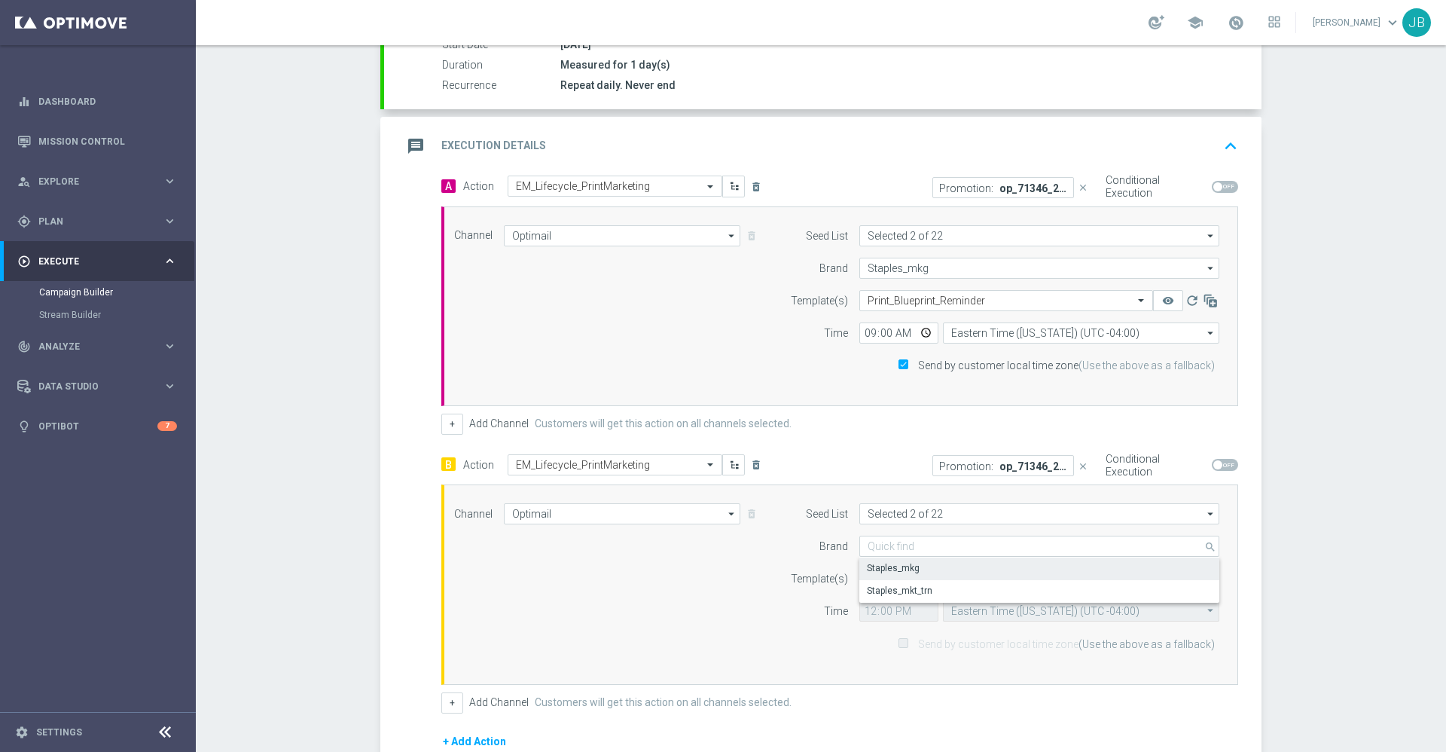
click at [931, 569] on div "Staples_mkg" at bounding box center [1040, 567] width 360 height 21
type input "Staples_mkg"
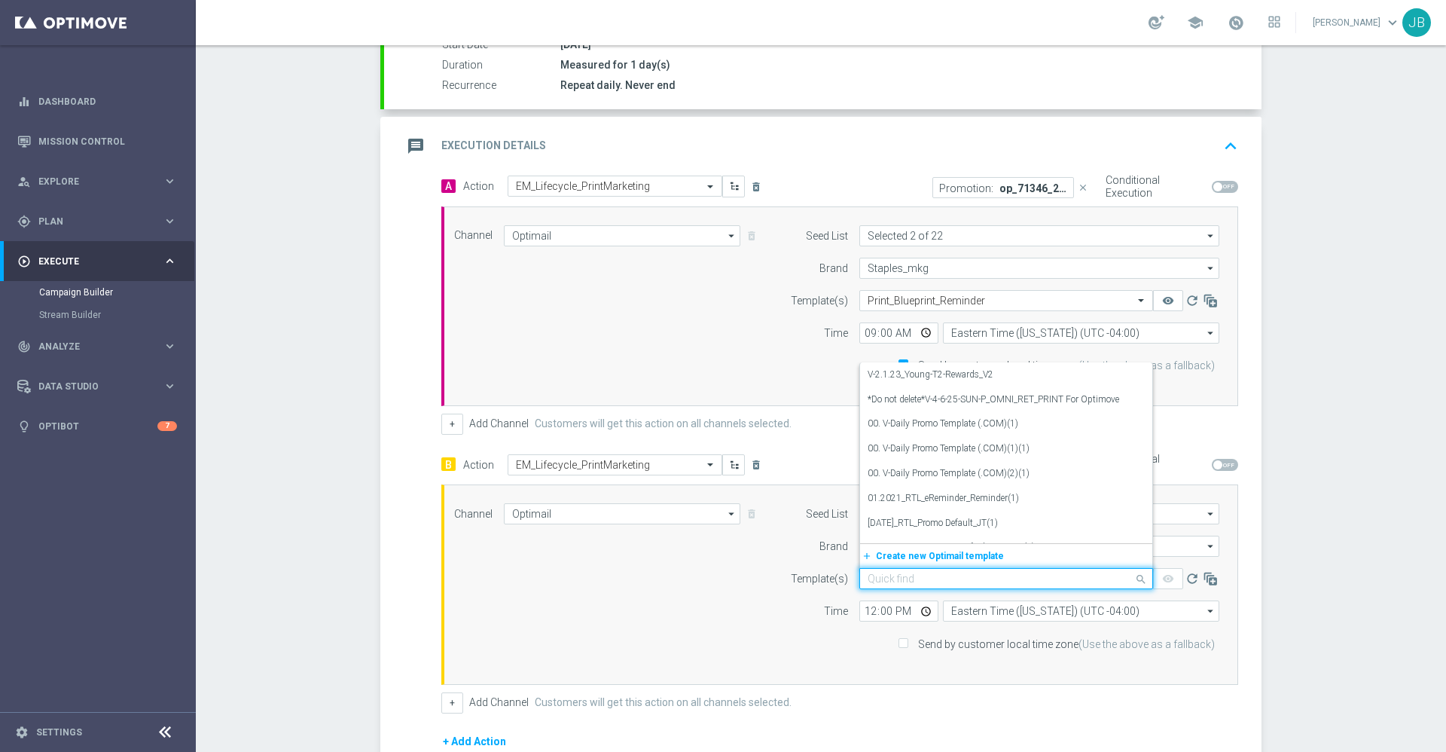
click at [921, 579] on input "text" at bounding box center [991, 579] width 247 height 13
click at [868, 580] on input "text" at bounding box center [991, 579] width 247 height 13
paste input "V-ER_OMNI_PrintGrow_Blueprints_Reminder"
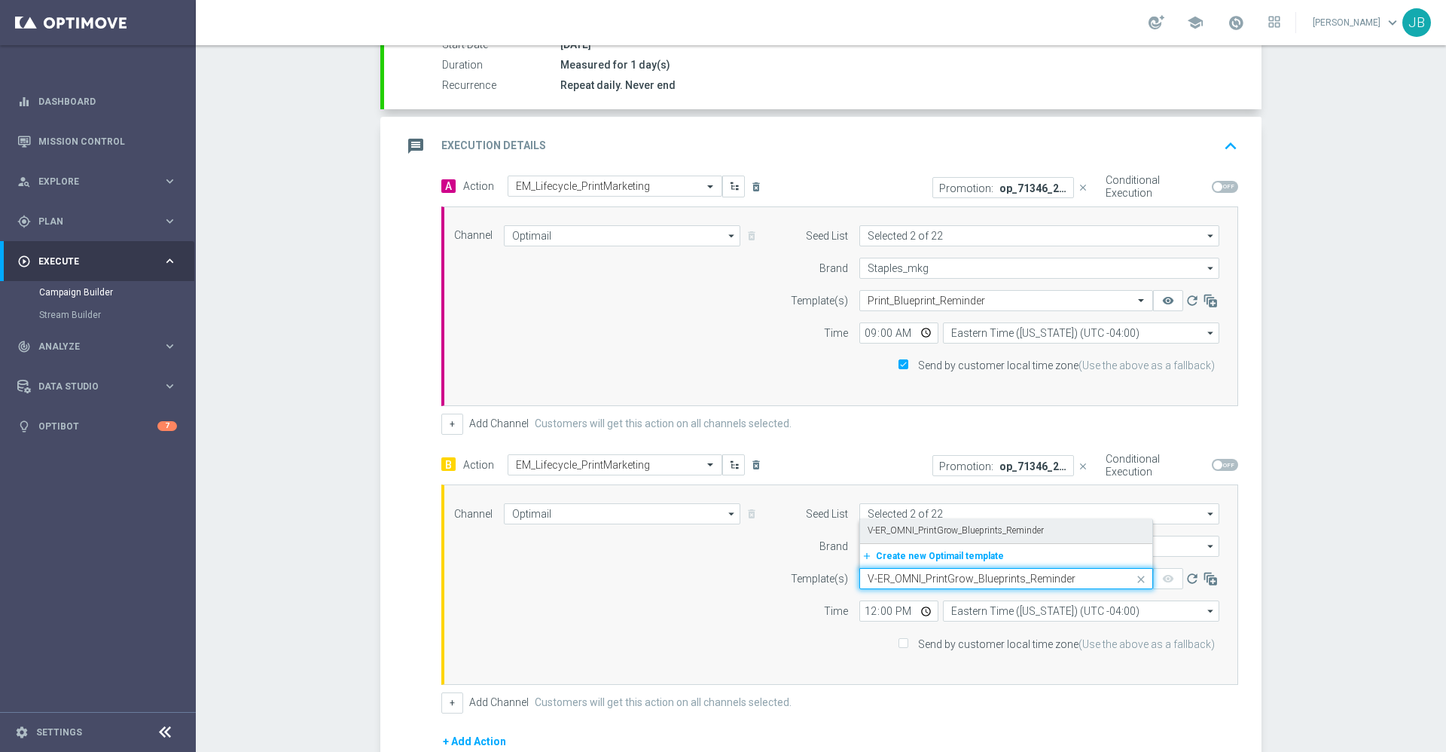
click at [980, 525] on label "V-ER_OMNI_PrintGrow_Blueprints_Reminder" at bounding box center [956, 530] width 176 height 13
type input "V-ER_OMNI_PrintGrow_Blueprints_Reminder"
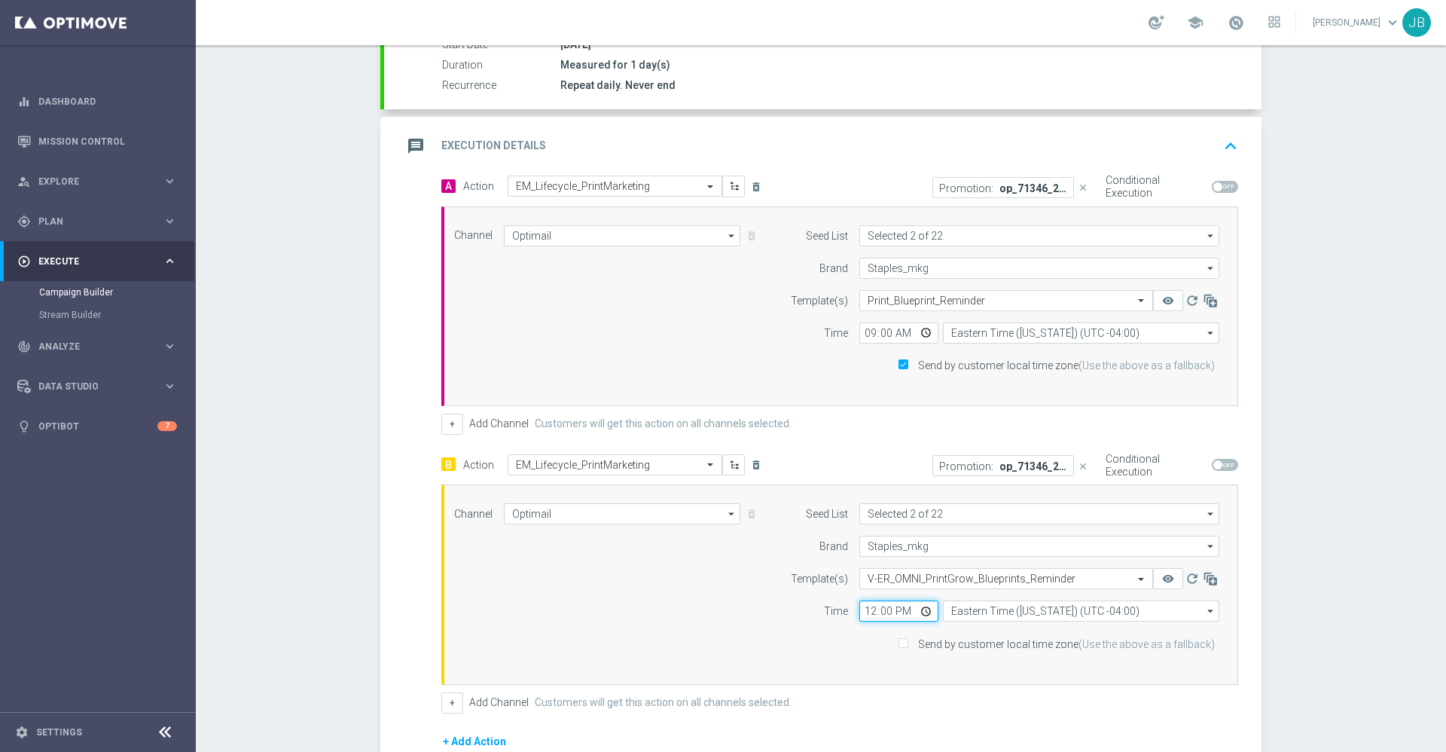
click at [860, 612] on input "12:00" at bounding box center [899, 610] width 79 height 21
type input "21:00"
type input "09:00"
click at [899, 644] on input "Send by customer local time zone (Use the above as a fallback)" at bounding box center [903, 645] width 10 height 10
checkbox input "true"
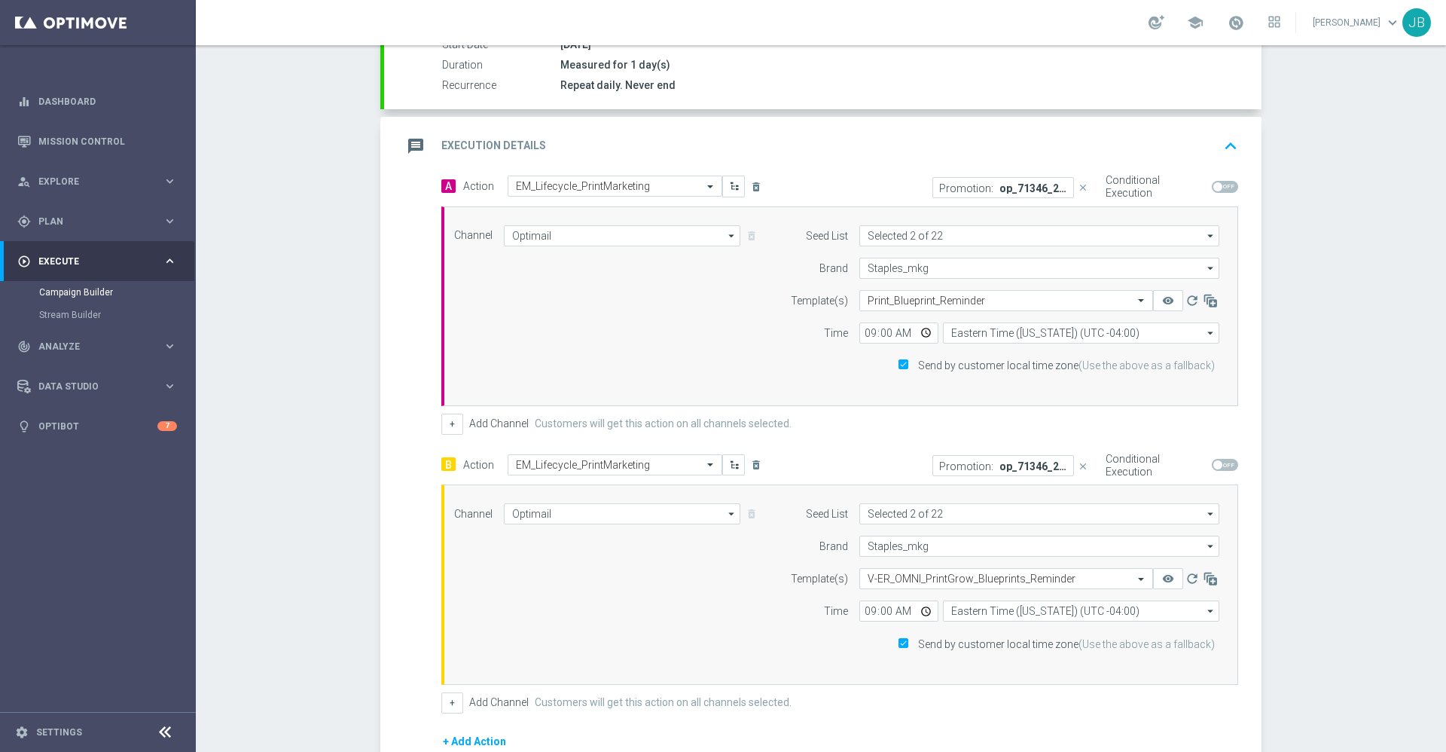
click at [1320, 585] on div "Campaign Builder Scheduled Campaign Triggered Campaign Status: Draft done Targe…" at bounding box center [821, 398] width 1251 height 707
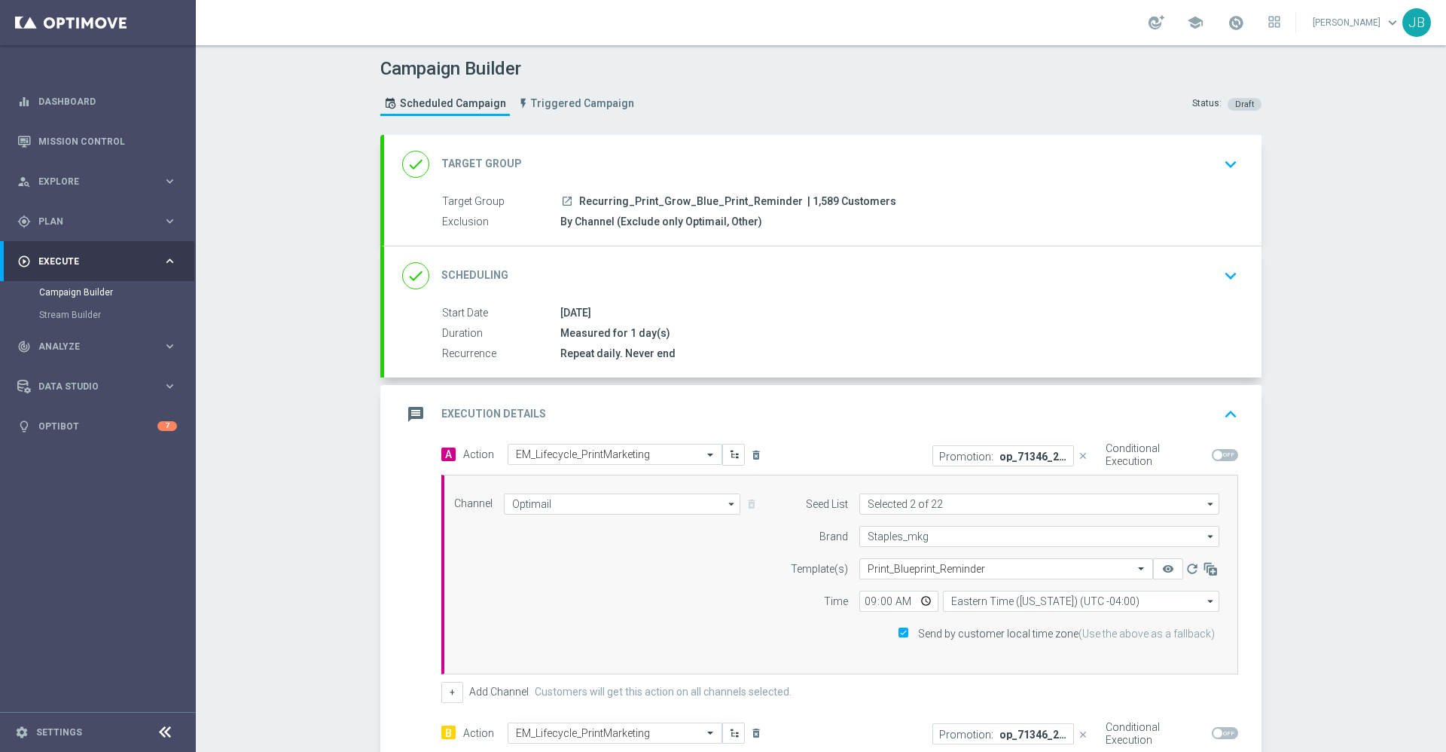
click at [463, 157] on h2 "Target Group" at bounding box center [481, 164] width 81 height 14
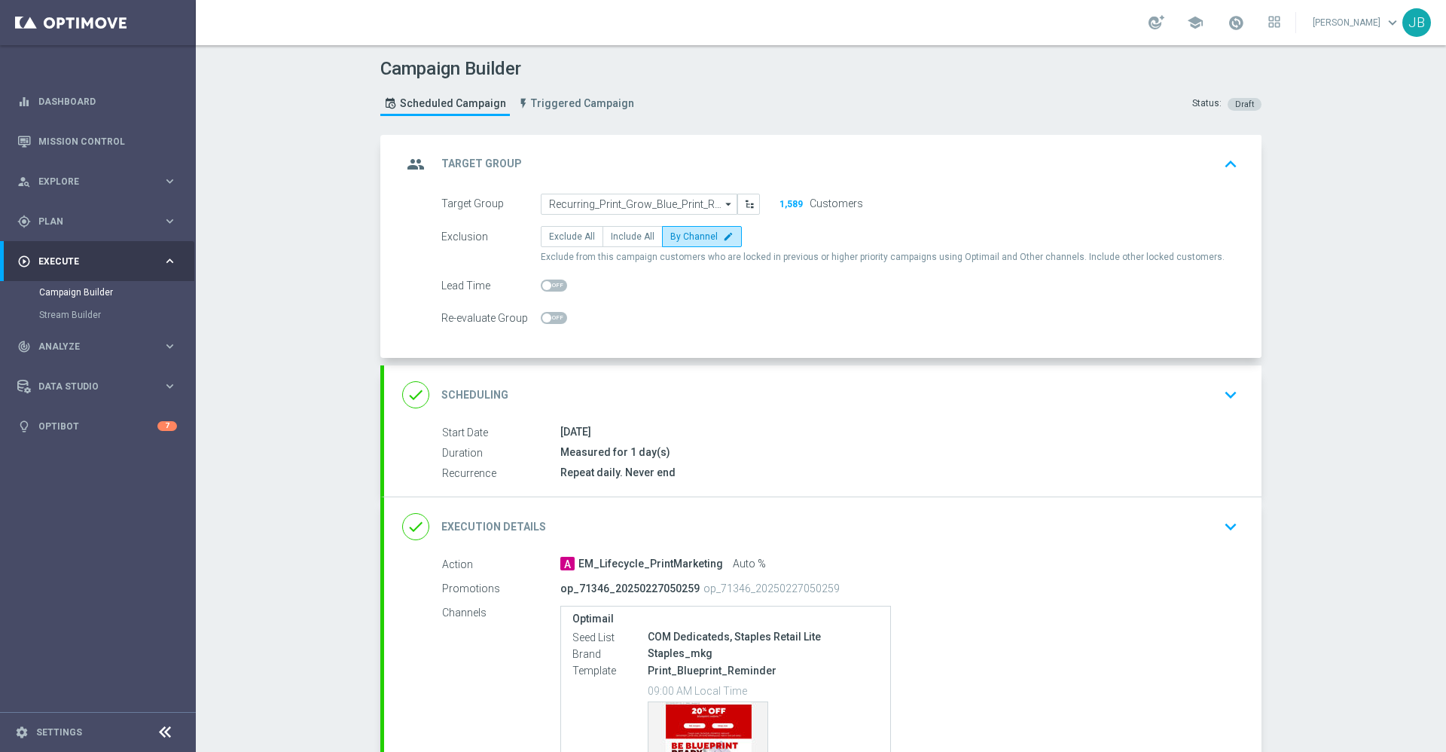
click at [474, 161] on h2 "Target Group" at bounding box center [481, 164] width 81 height 14
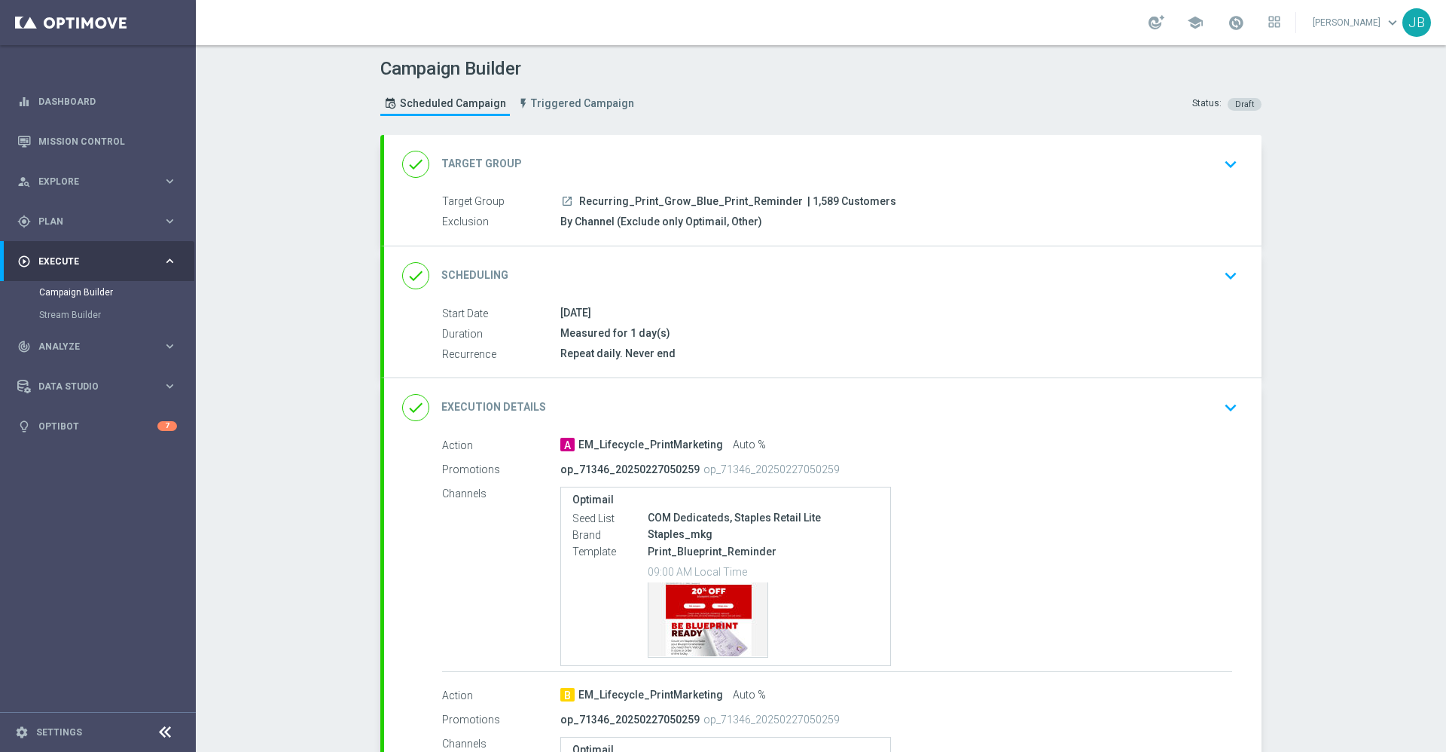
click at [474, 161] on div "done Target Group keyboard_arrow_down Target Group launch Recurring_Print_Grow_…" at bounding box center [823, 190] width 878 height 111
click at [474, 161] on h2 "Target Group" at bounding box center [481, 164] width 81 height 14
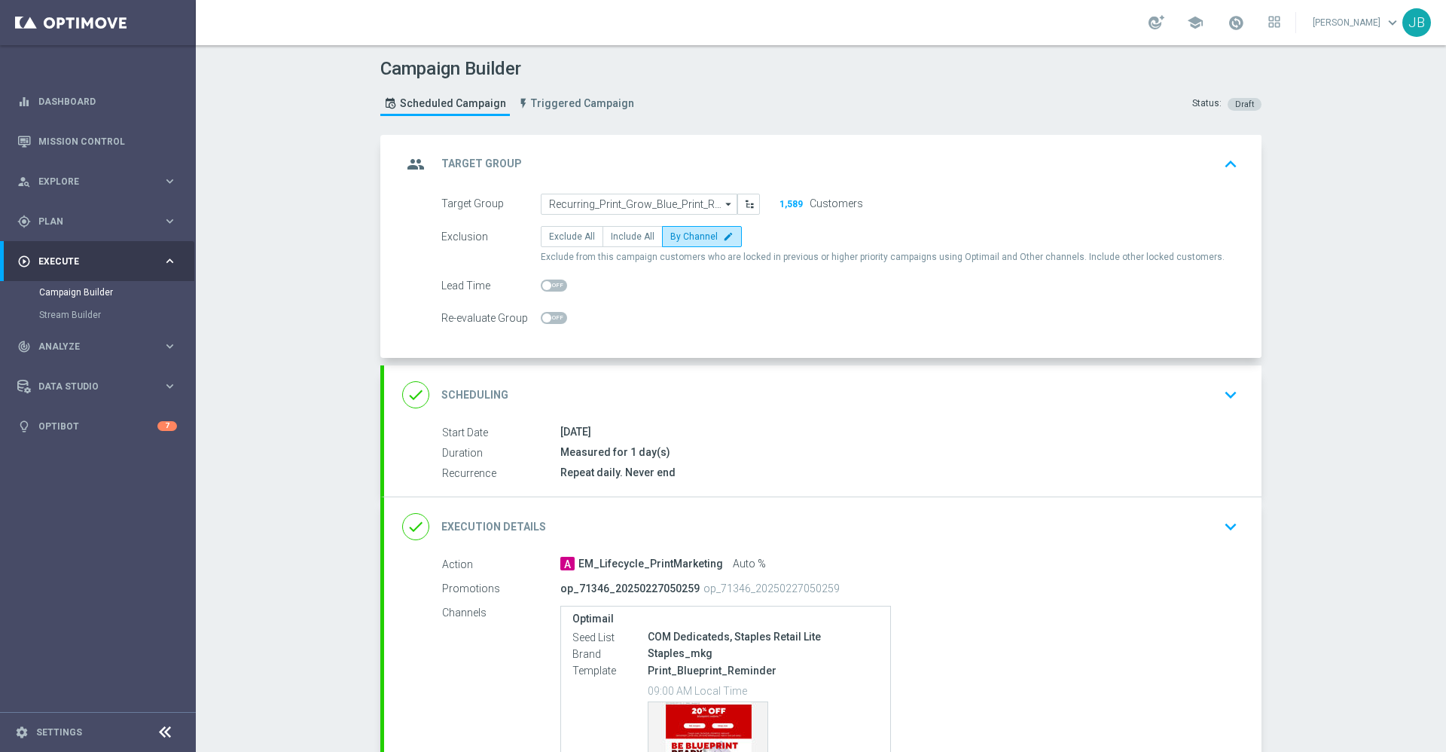
click at [481, 386] on div "done Scheduling" at bounding box center [455, 394] width 106 height 27
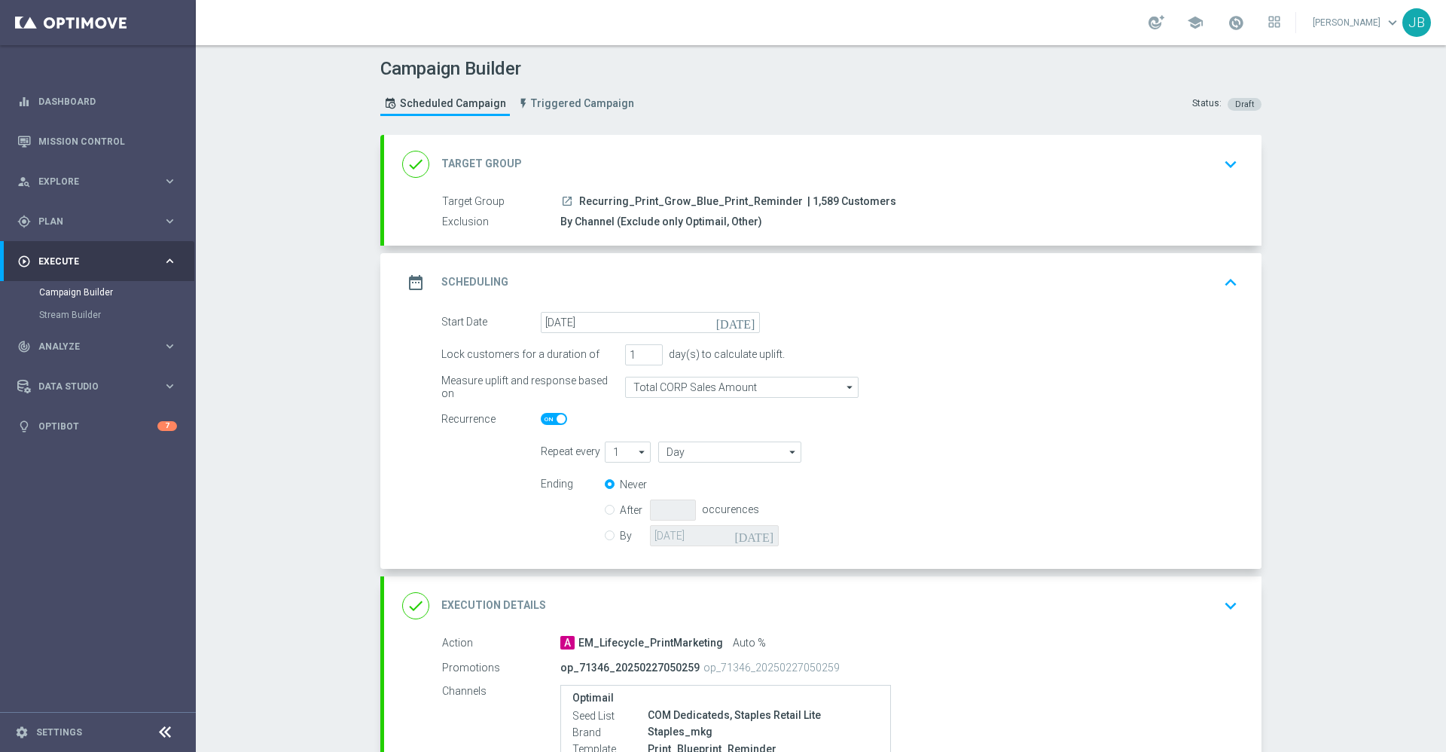
click at [478, 159] on h2 "Target Group" at bounding box center [481, 164] width 81 height 14
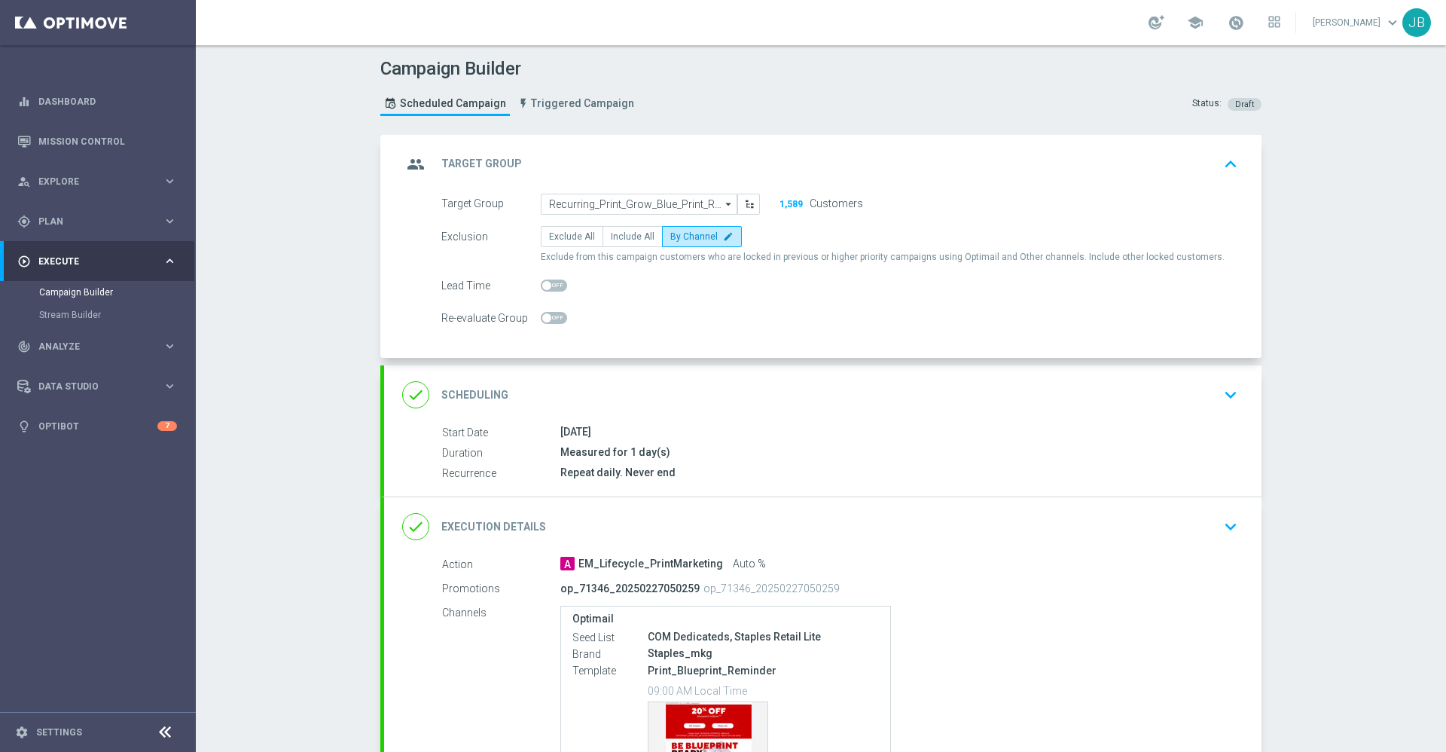
click at [478, 160] on h2 "Target Group" at bounding box center [481, 164] width 81 height 14
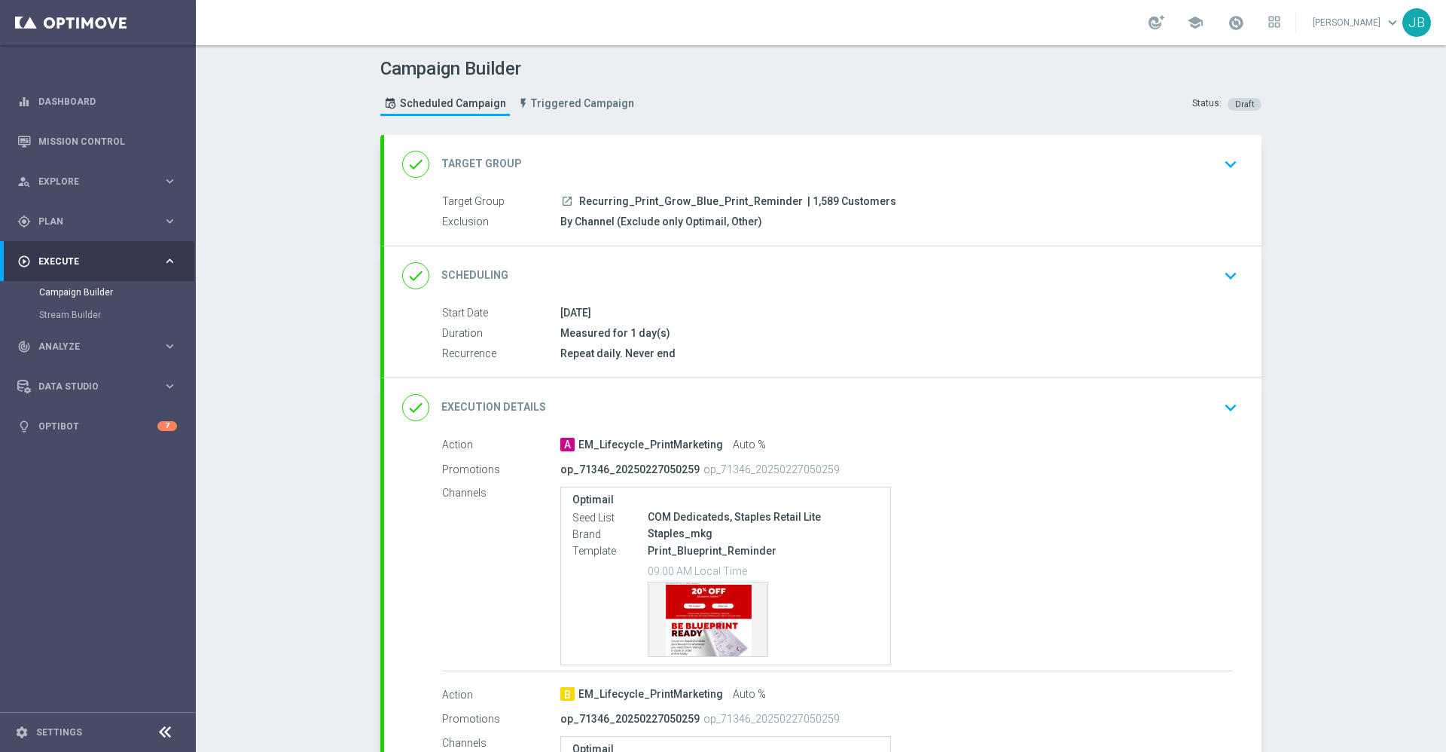
click at [463, 274] on h2 "Scheduling" at bounding box center [474, 275] width 67 height 14
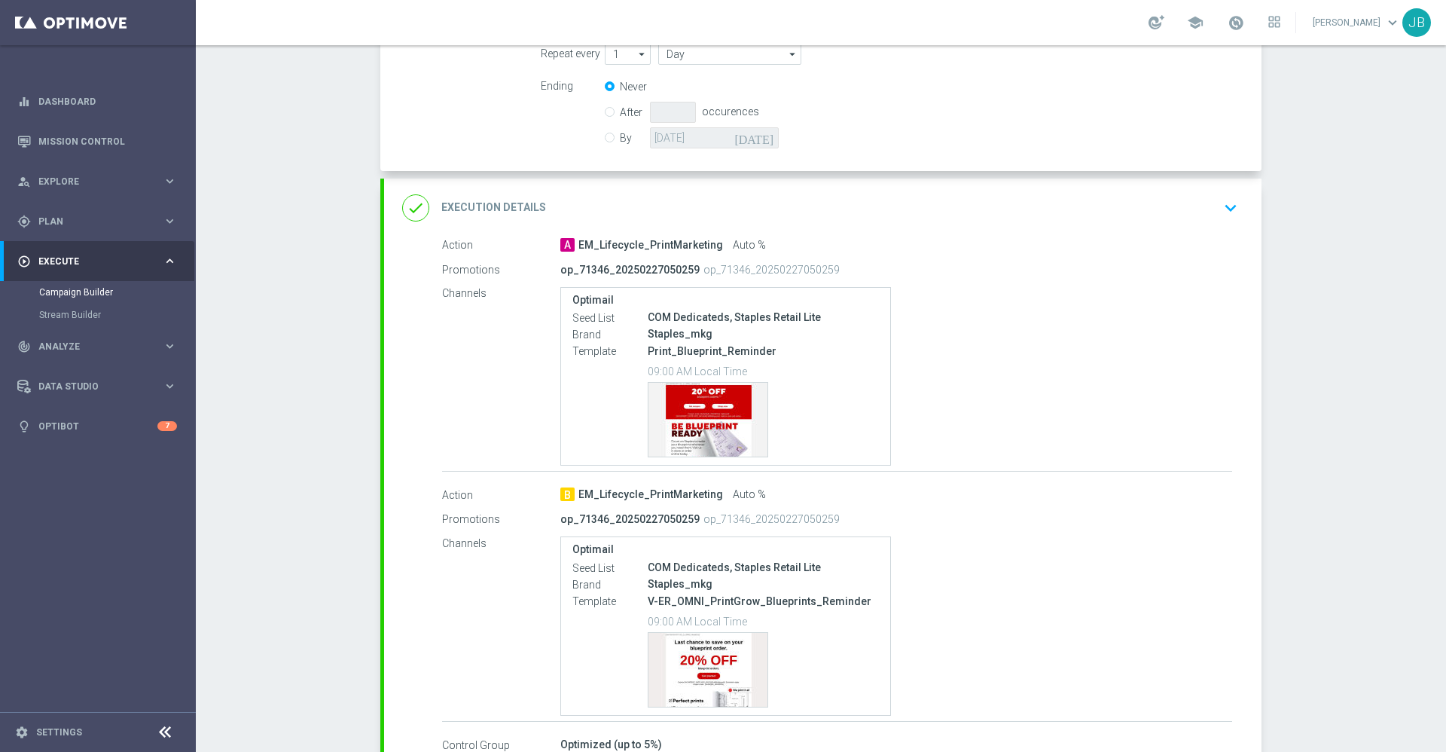
scroll to position [496, 0]
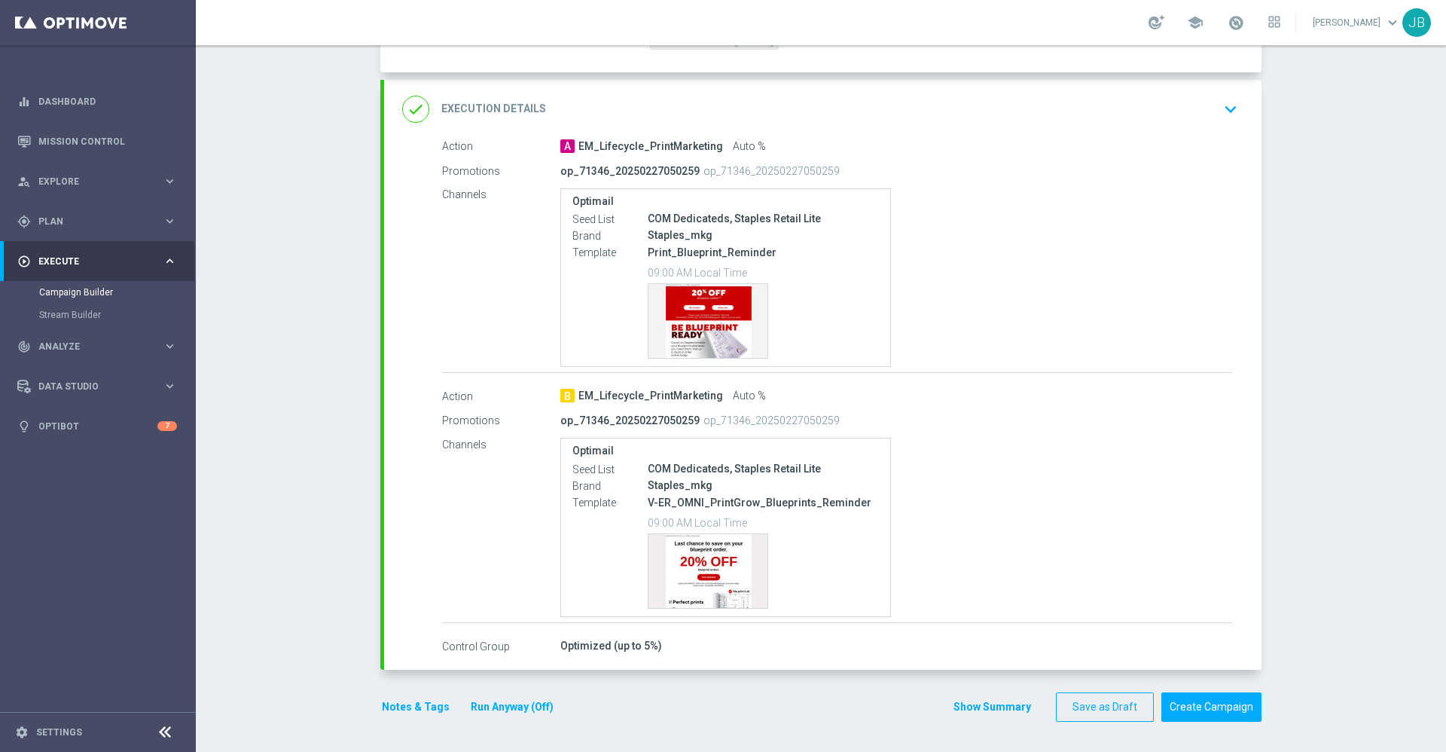
click at [506, 105] on h2 "Execution Details" at bounding box center [493, 109] width 105 height 14
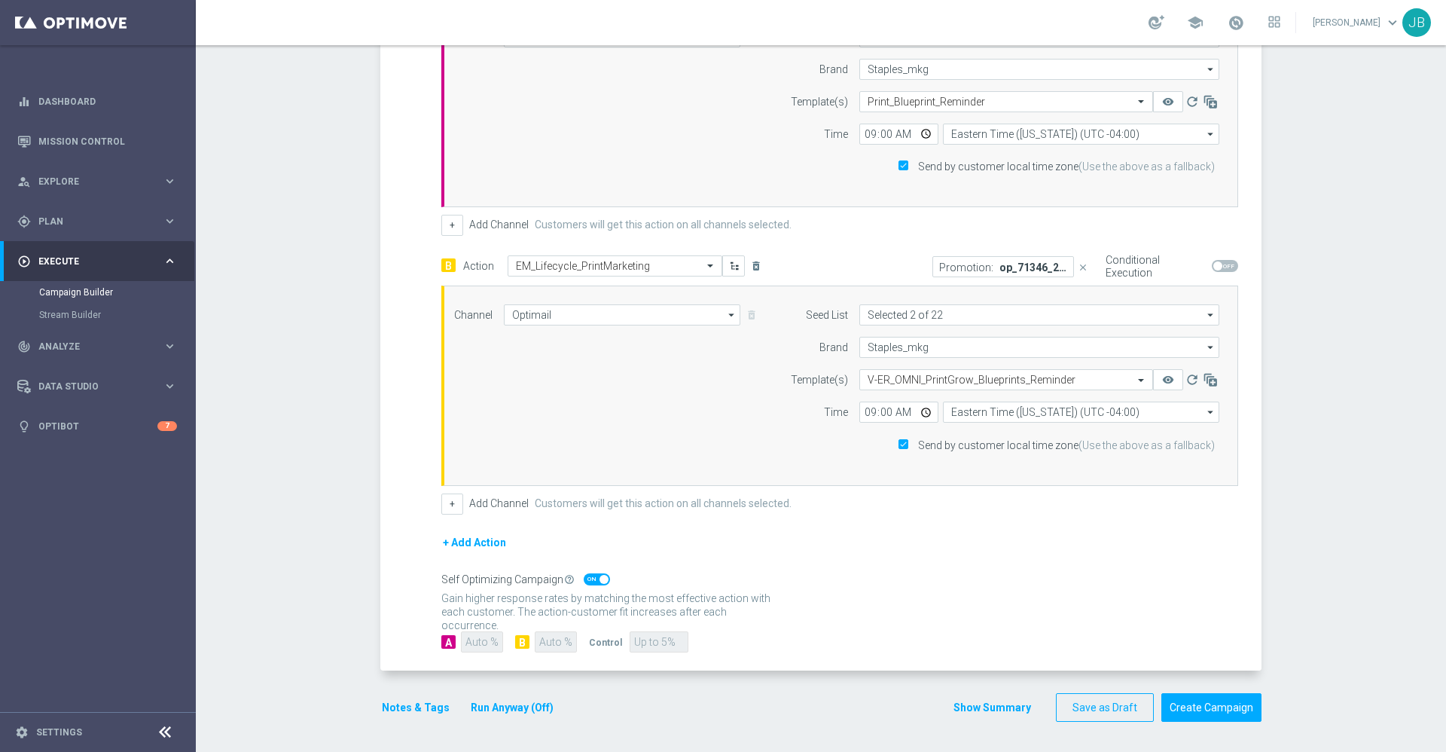
scroll to position [467, 0]
click at [600, 579] on span at bounding box center [604, 579] width 9 height 9
click at [596, 579] on input "checkbox" at bounding box center [597, 579] width 26 height 12
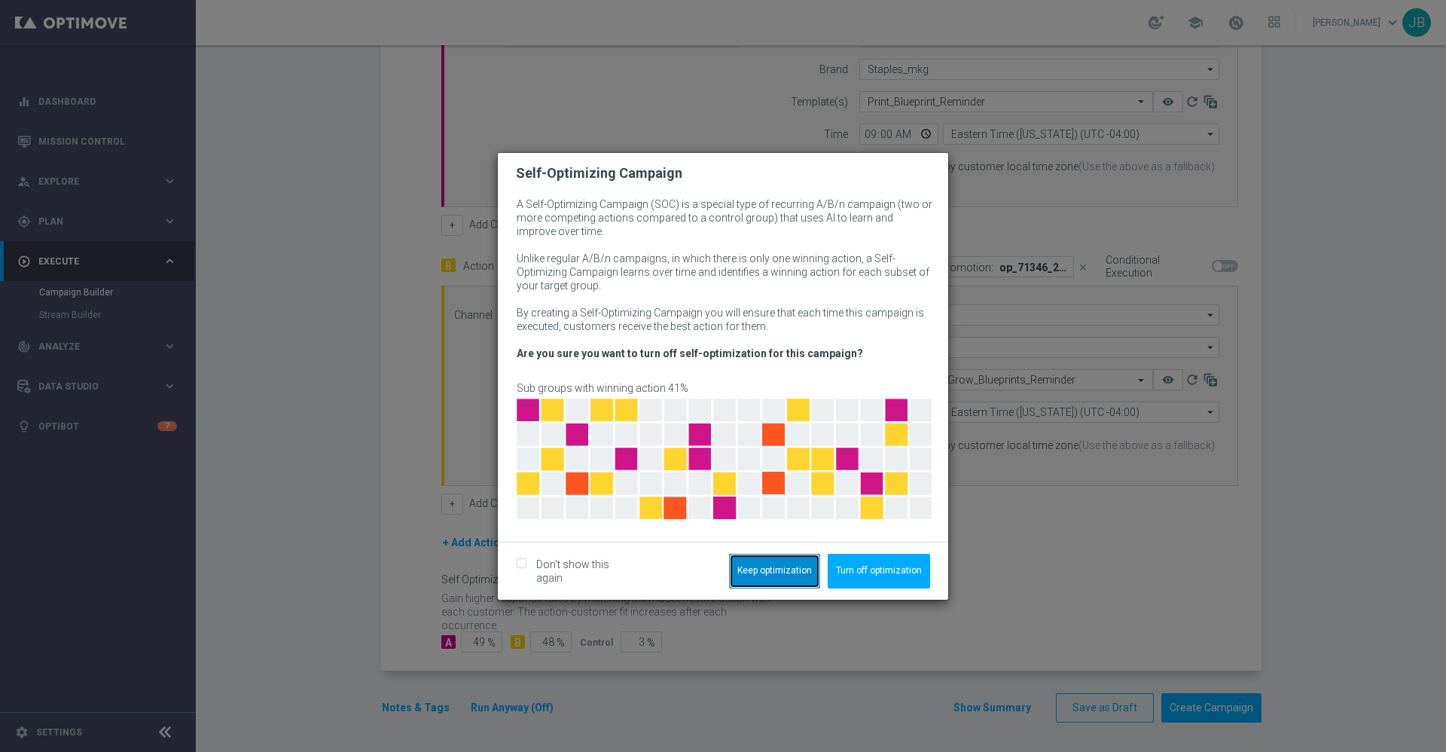
click at [756, 572] on button "Keep optimization" at bounding box center [774, 571] width 91 height 35
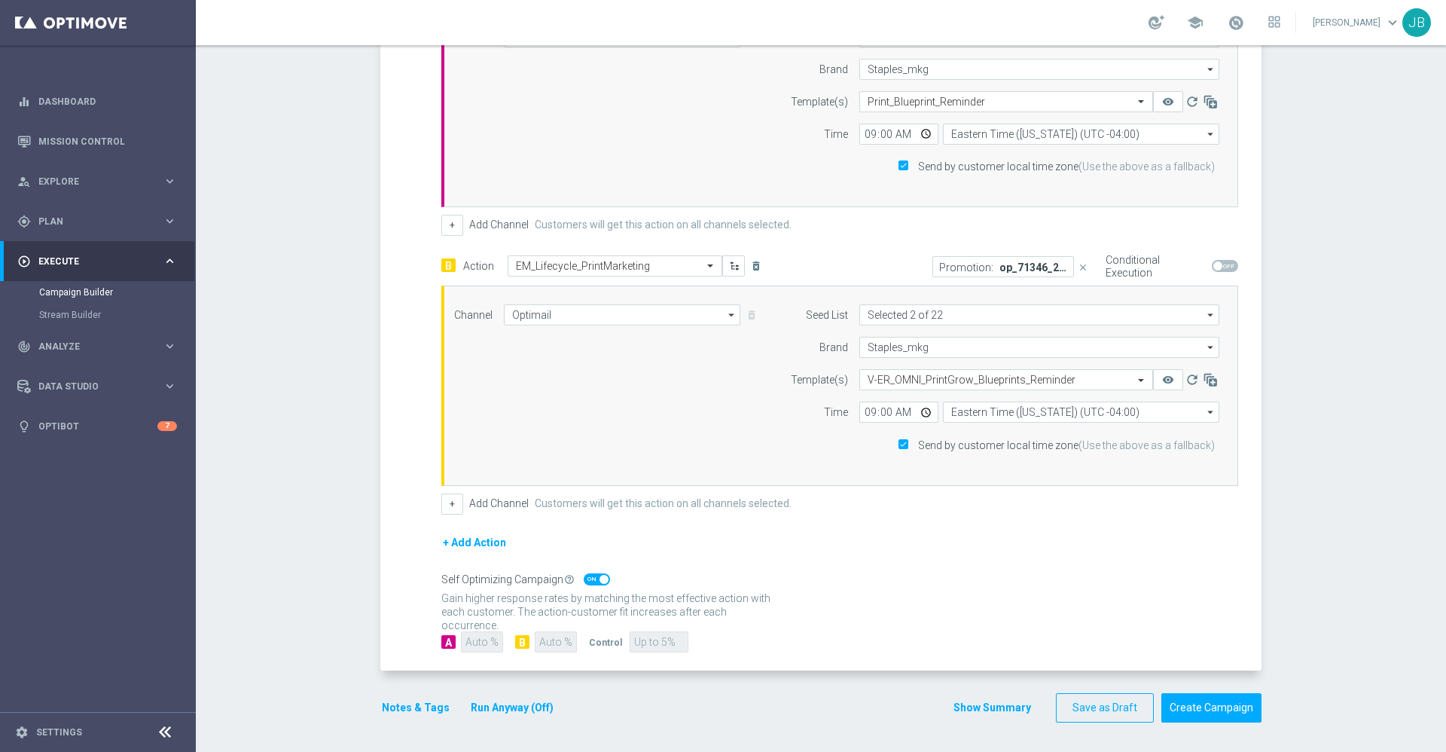
click at [590, 580] on span at bounding box center [597, 579] width 26 height 12
click at [590, 580] on input "checkbox" at bounding box center [597, 579] width 26 height 12
checkbox input "false"
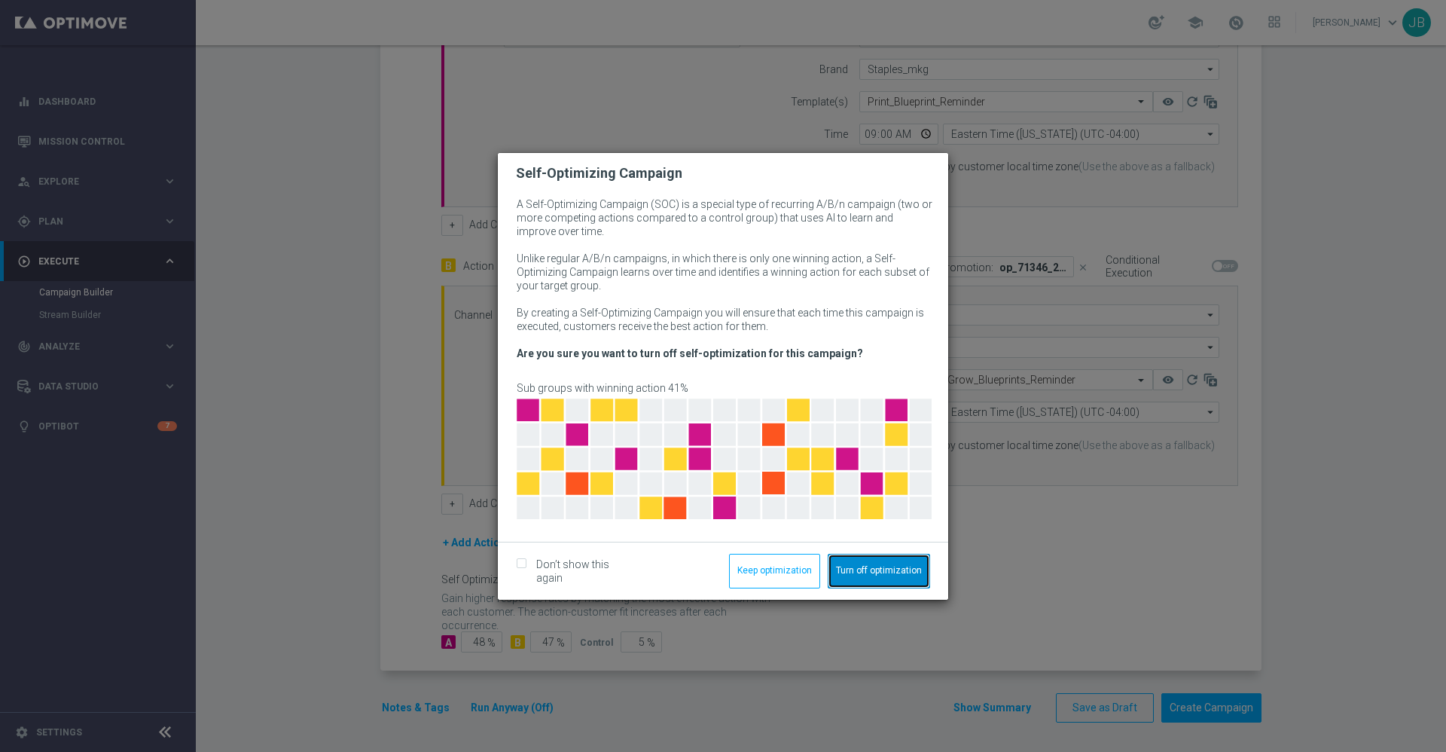
click at [874, 570] on button "Turn off optimization" at bounding box center [879, 571] width 102 height 35
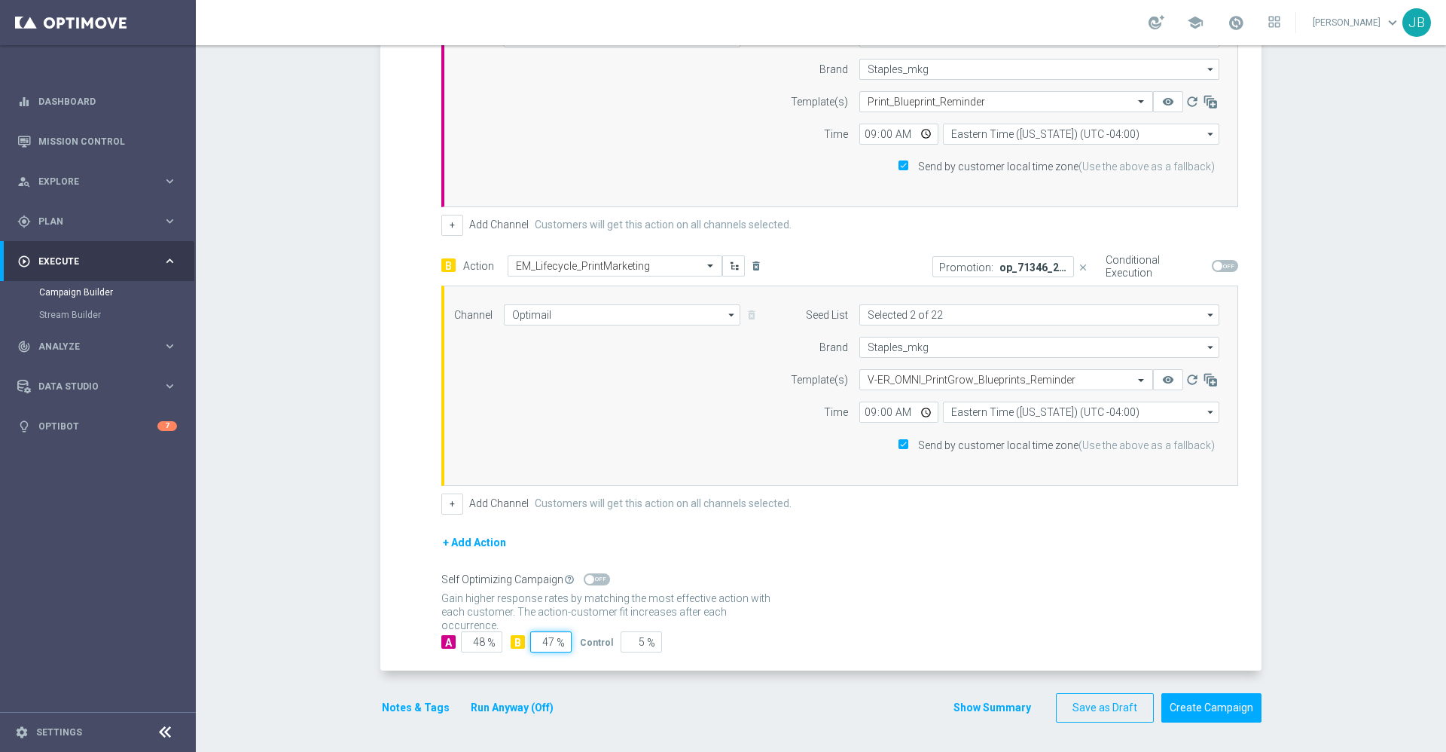
click at [545, 641] on input "47" at bounding box center [550, 641] width 41 height 21
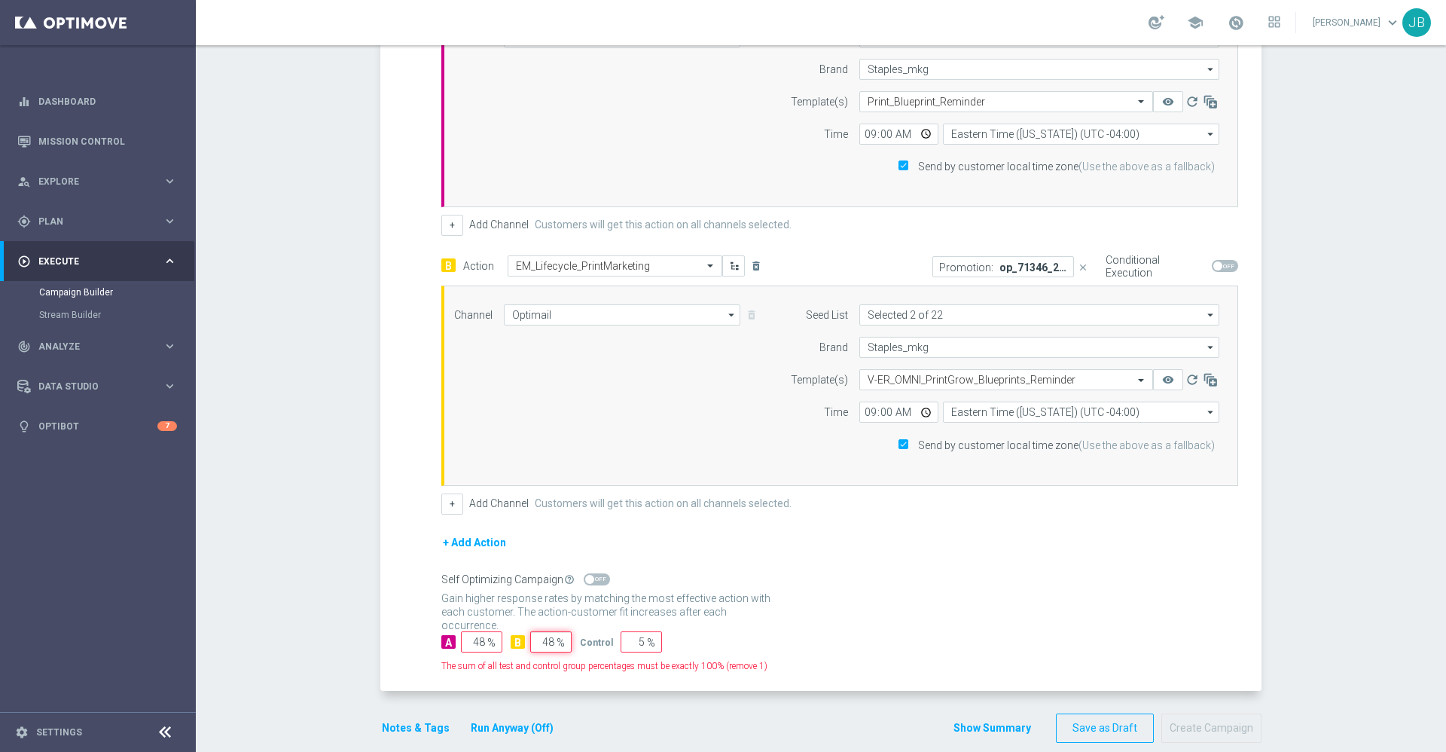
type input "48"
click at [714, 641] on div "A 48 % B 48 % Control 5 %" at bounding box center [839, 641] width 797 height 21
click at [647, 643] on span "%" at bounding box center [651, 643] width 8 height 13
click at [635, 640] on input "5" at bounding box center [641, 641] width 41 height 21
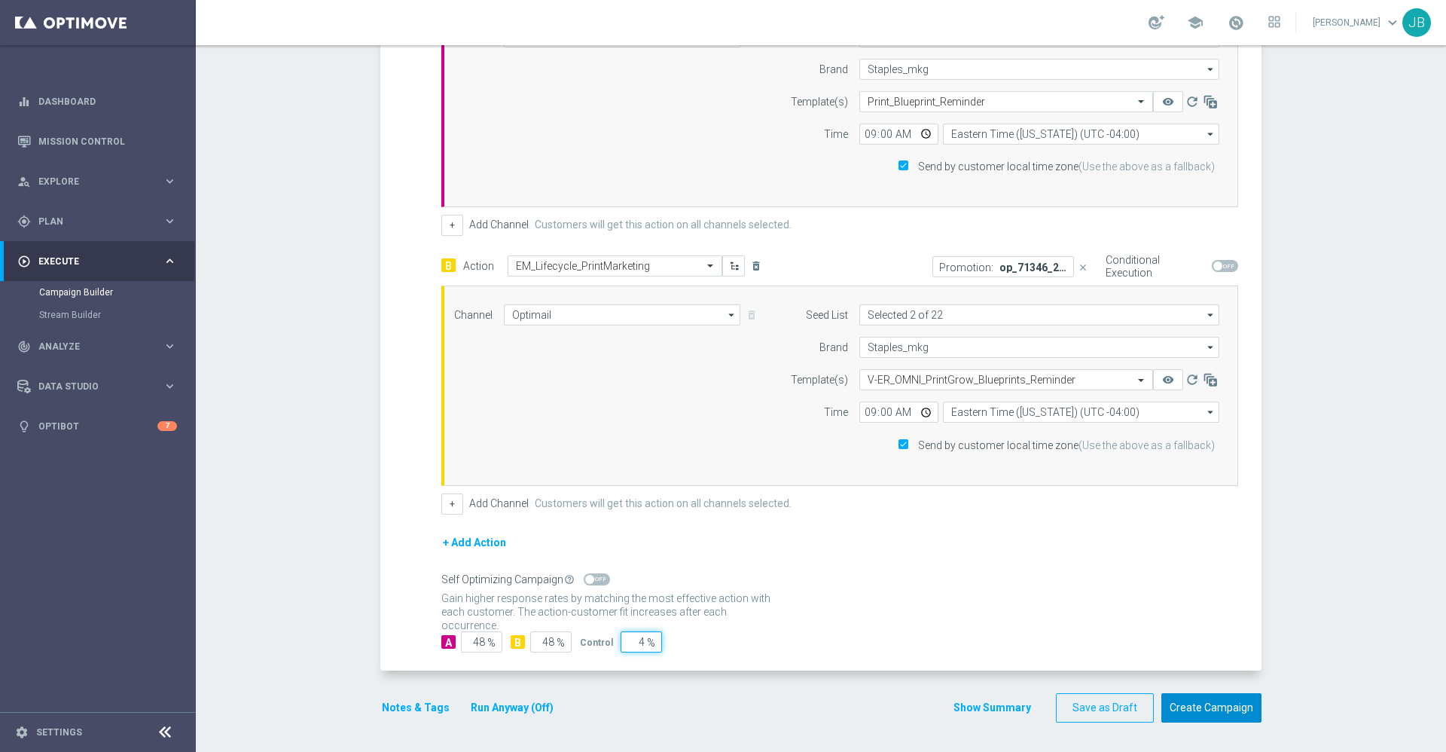
type input "4"
click at [1199, 707] on button "Create Campaign" at bounding box center [1212, 707] width 100 height 29
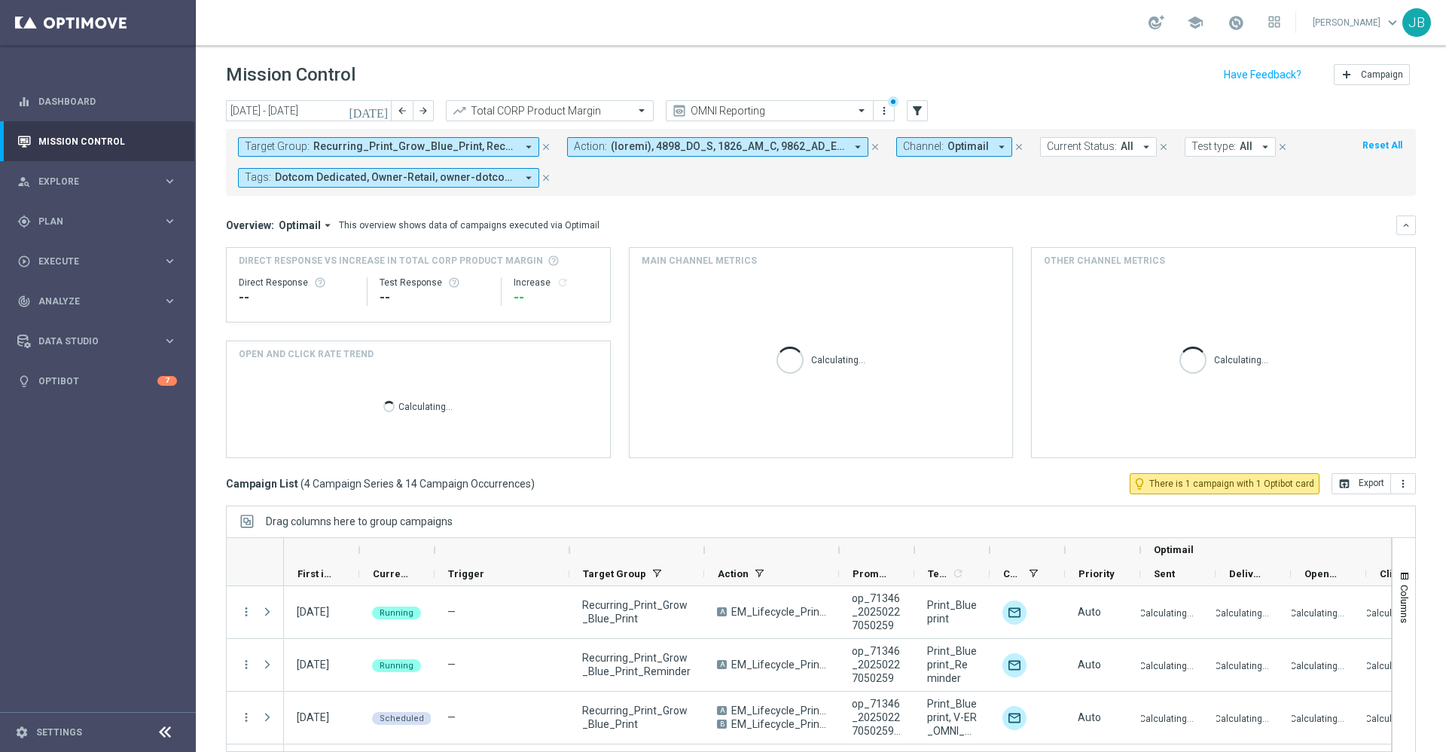
click at [382, 109] on icon "[DATE]" at bounding box center [369, 111] width 41 height 14
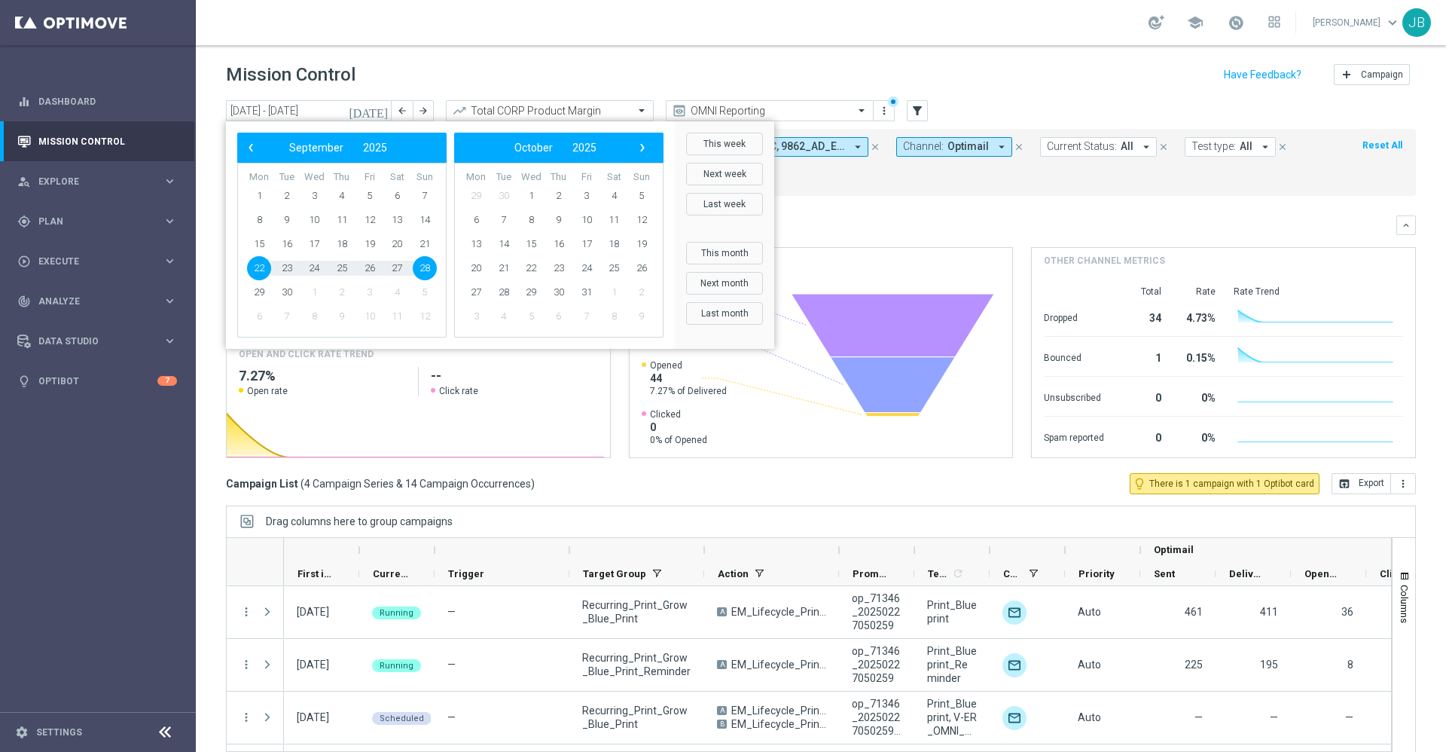
click at [583, 499] on div "[DATE] [DATE] - [DATE] arrow_back arrow_forward Total CORP Product Margin trend…" at bounding box center [821, 419] width 1251 height 638
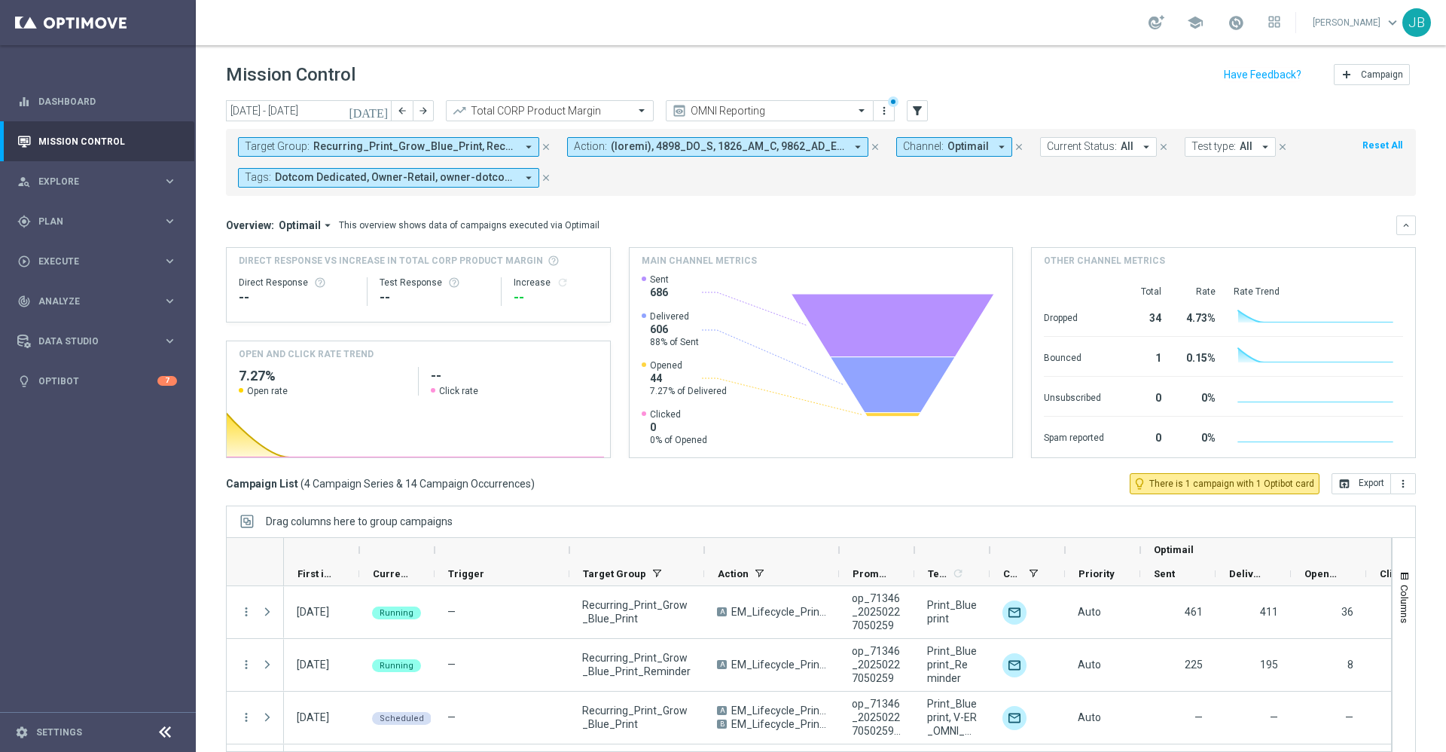
scroll to position [32, 0]
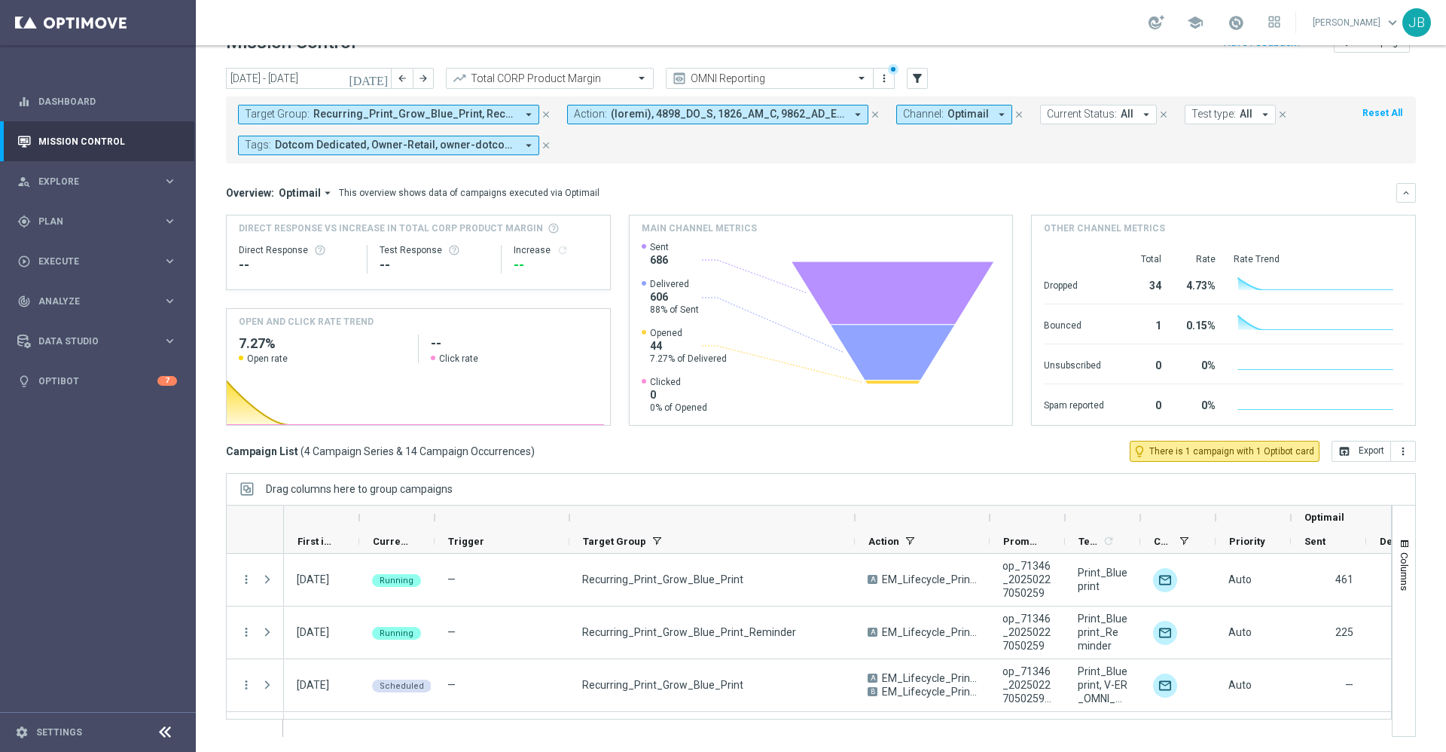
drag, startPoint x: 705, startPoint y: 519, endPoint x: 890, endPoint y: 514, distance: 185.4
click at [858, 514] on div at bounding box center [855, 517] width 6 height 24
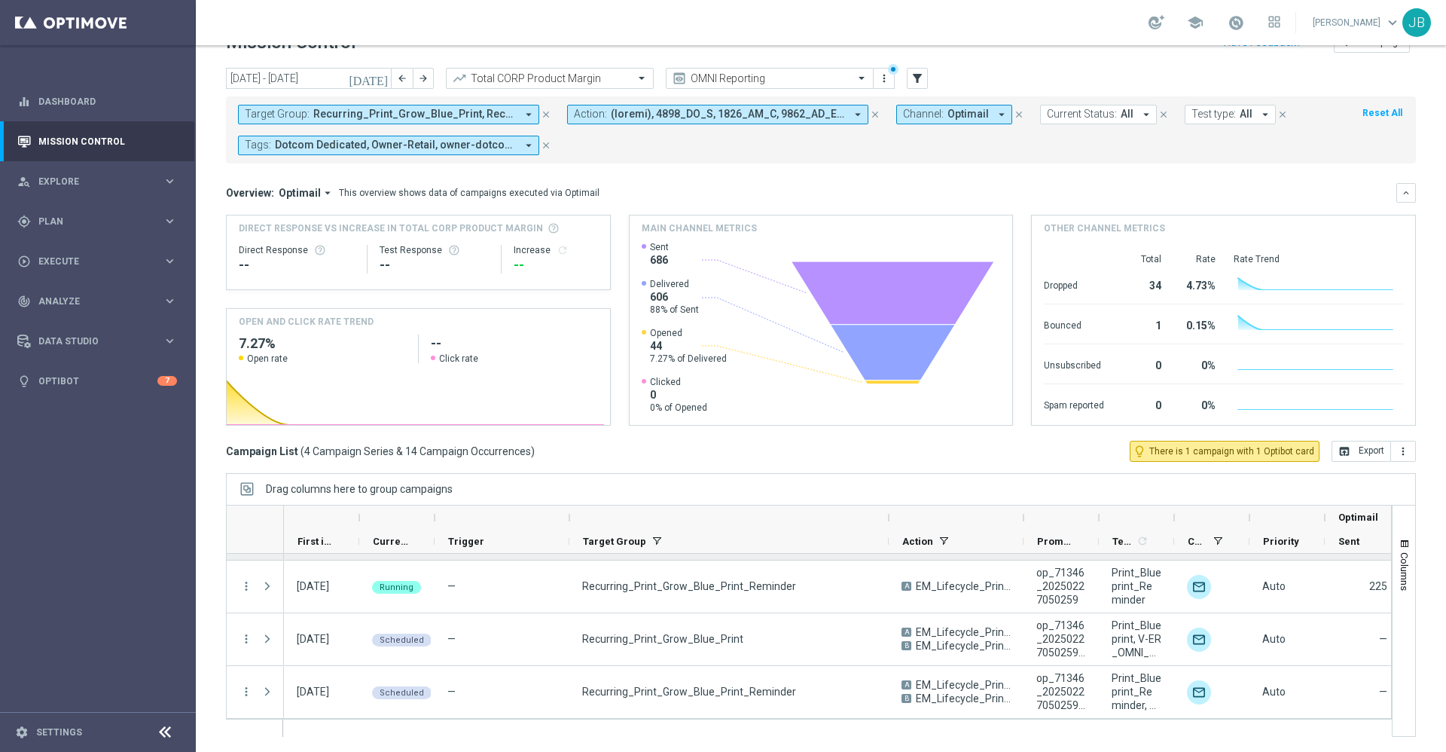
scroll to position [45, 0]
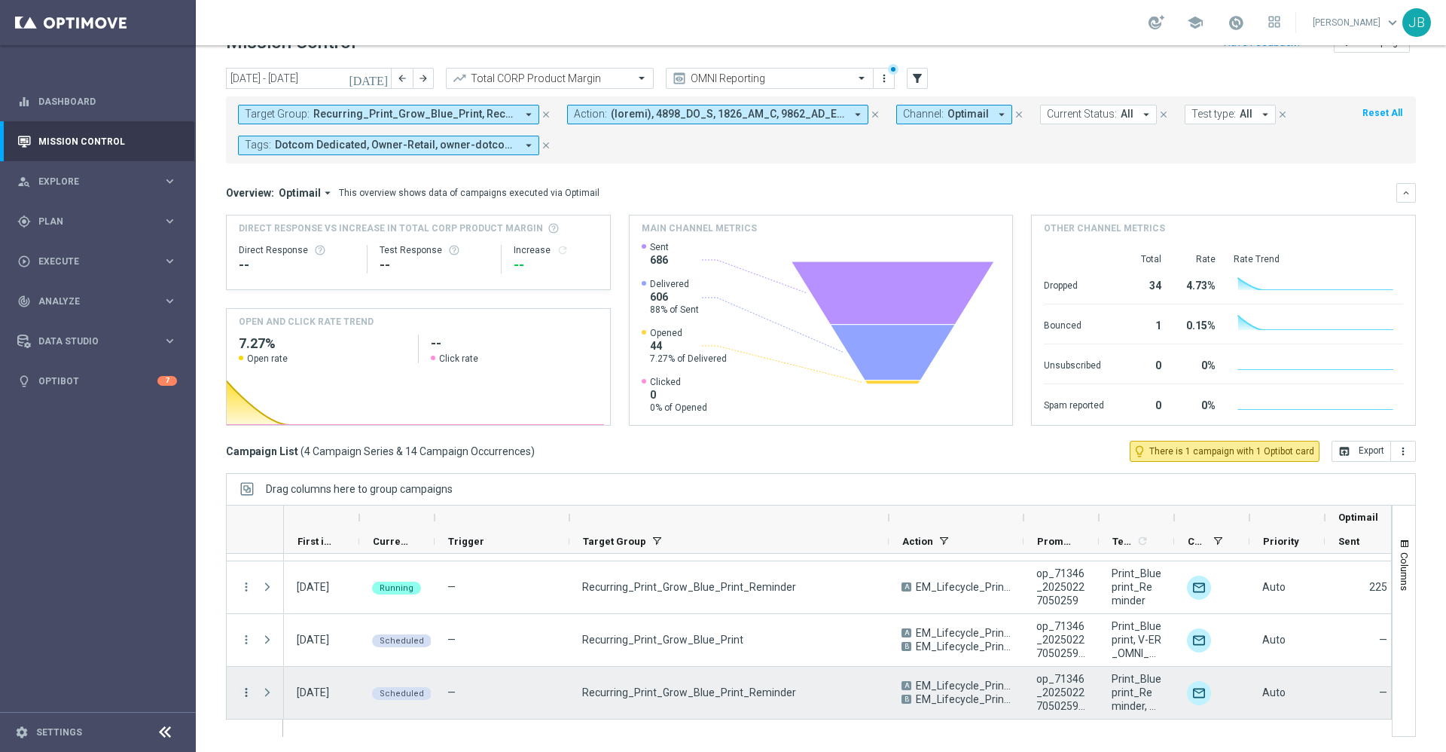
click at [245, 696] on icon "more_vert" at bounding box center [247, 693] width 14 height 14
click at [331, 538] on span "Campaign Details" at bounding box center [314, 535] width 76 height 11
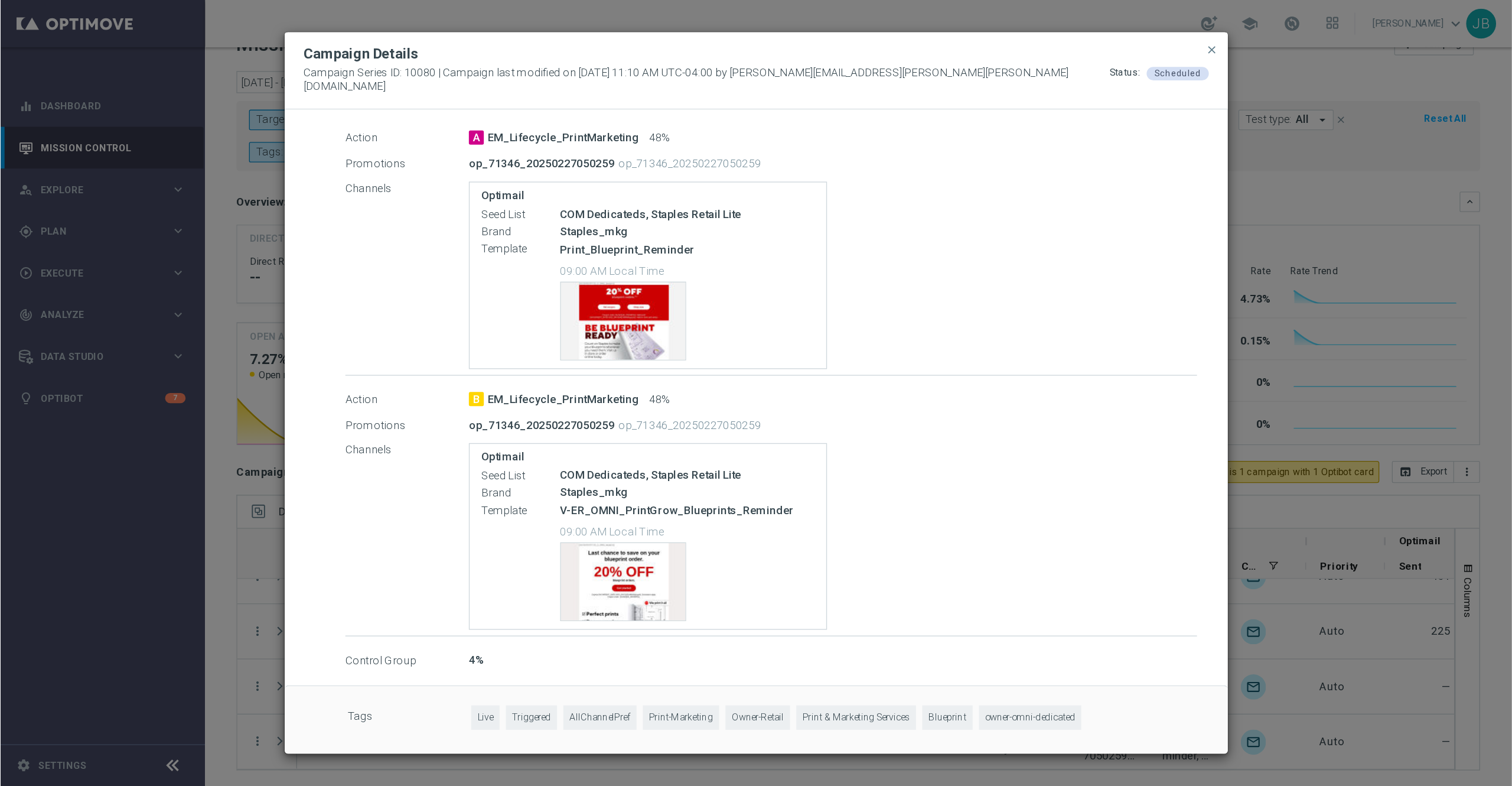
scroll to position [34, 0]
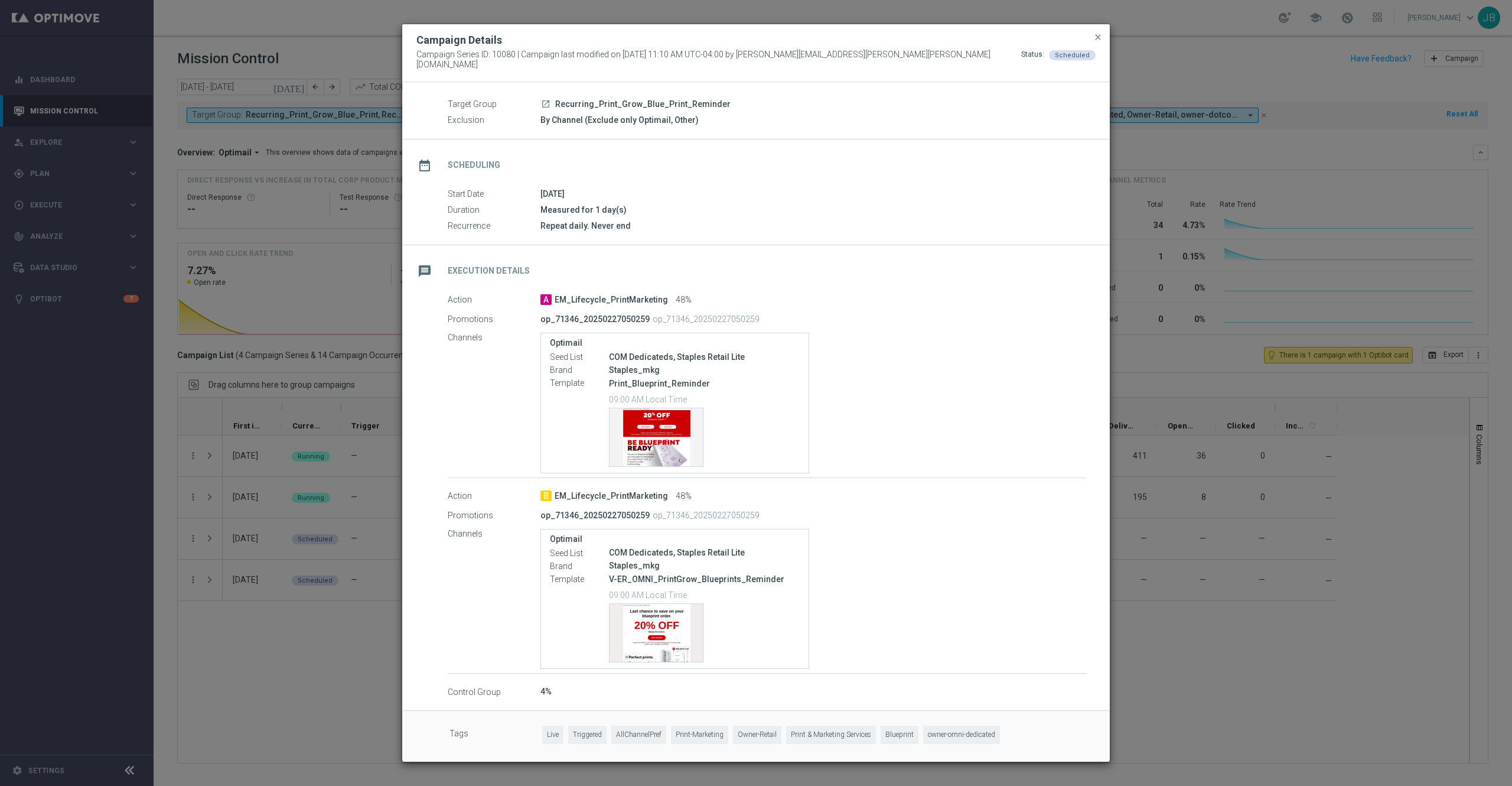
click at [1098, 35] on button "close" at bounding box center [1098, 37] width 12 height 14
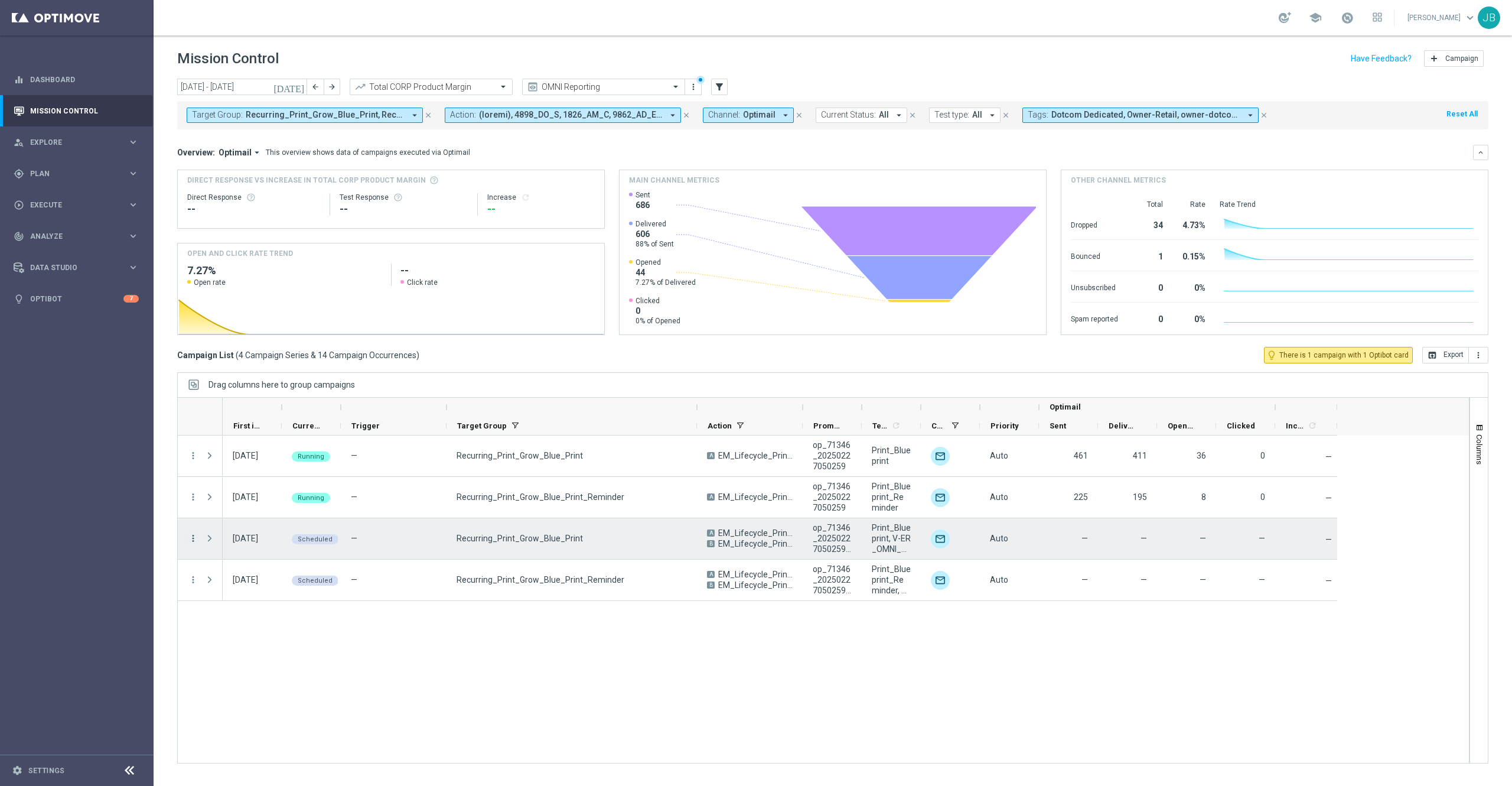
click at [194, 538] on icon "more_vert" at bounding box center [194, 538] width 11 height 11
click at [244, 543] on span "Campaign Details" at bounding box center [246, 547] width 60 height 9
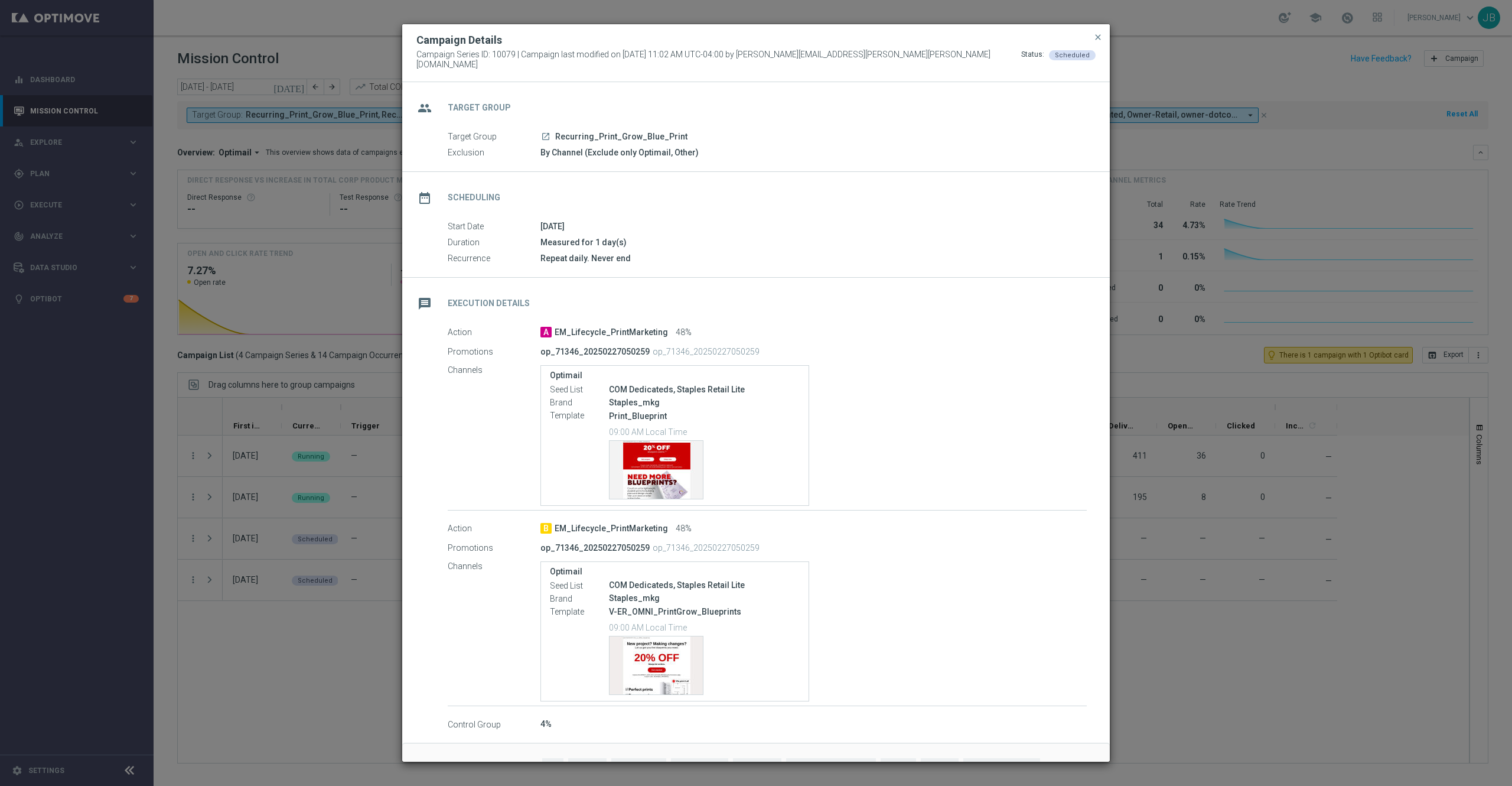
click at [1098, 44] on button "close" at bounding box center [1098, 37] width 12 height 14
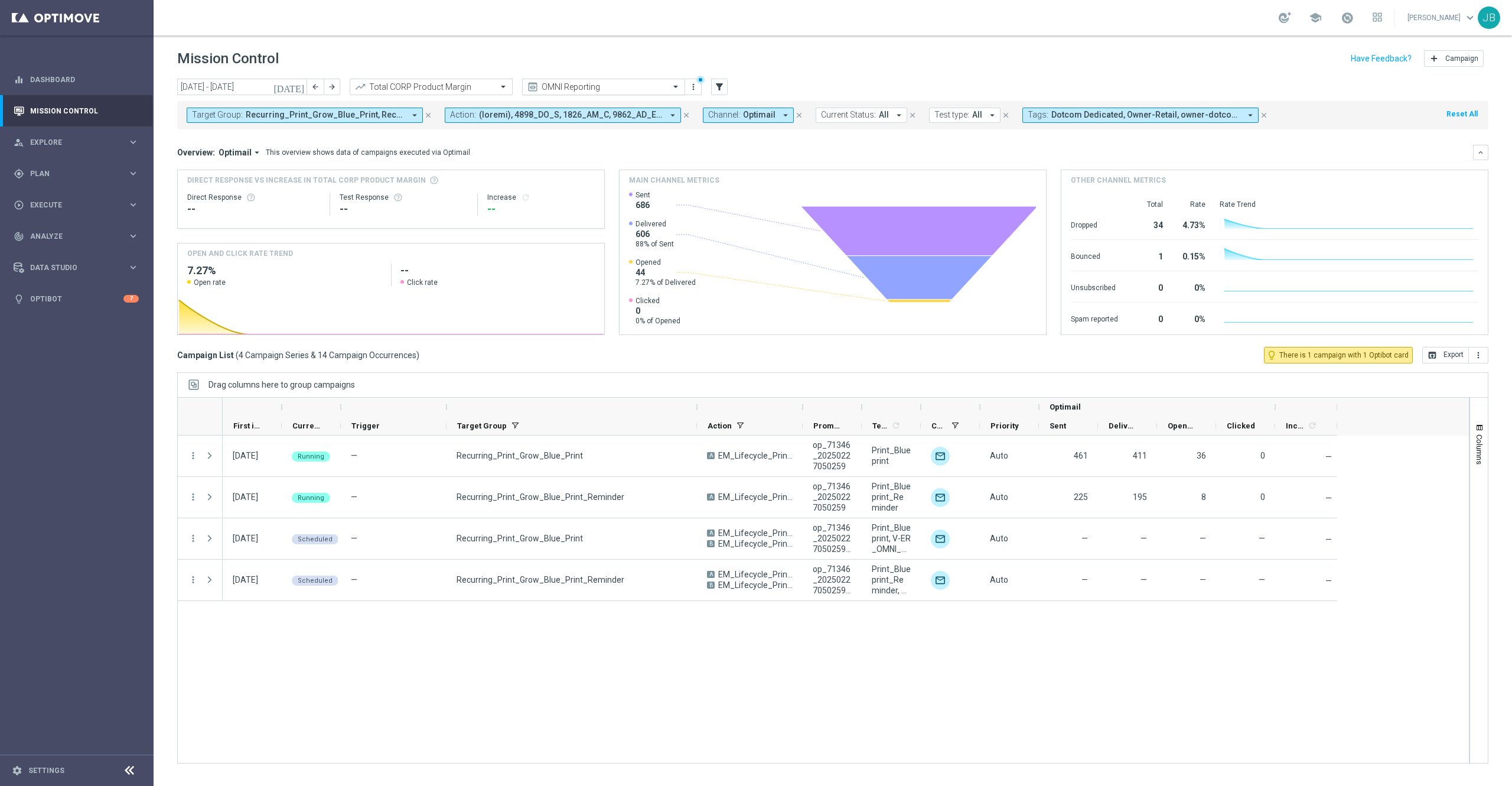
click at [614, 89] on input "text" at bounding box center [591, 87] width 126 height 10
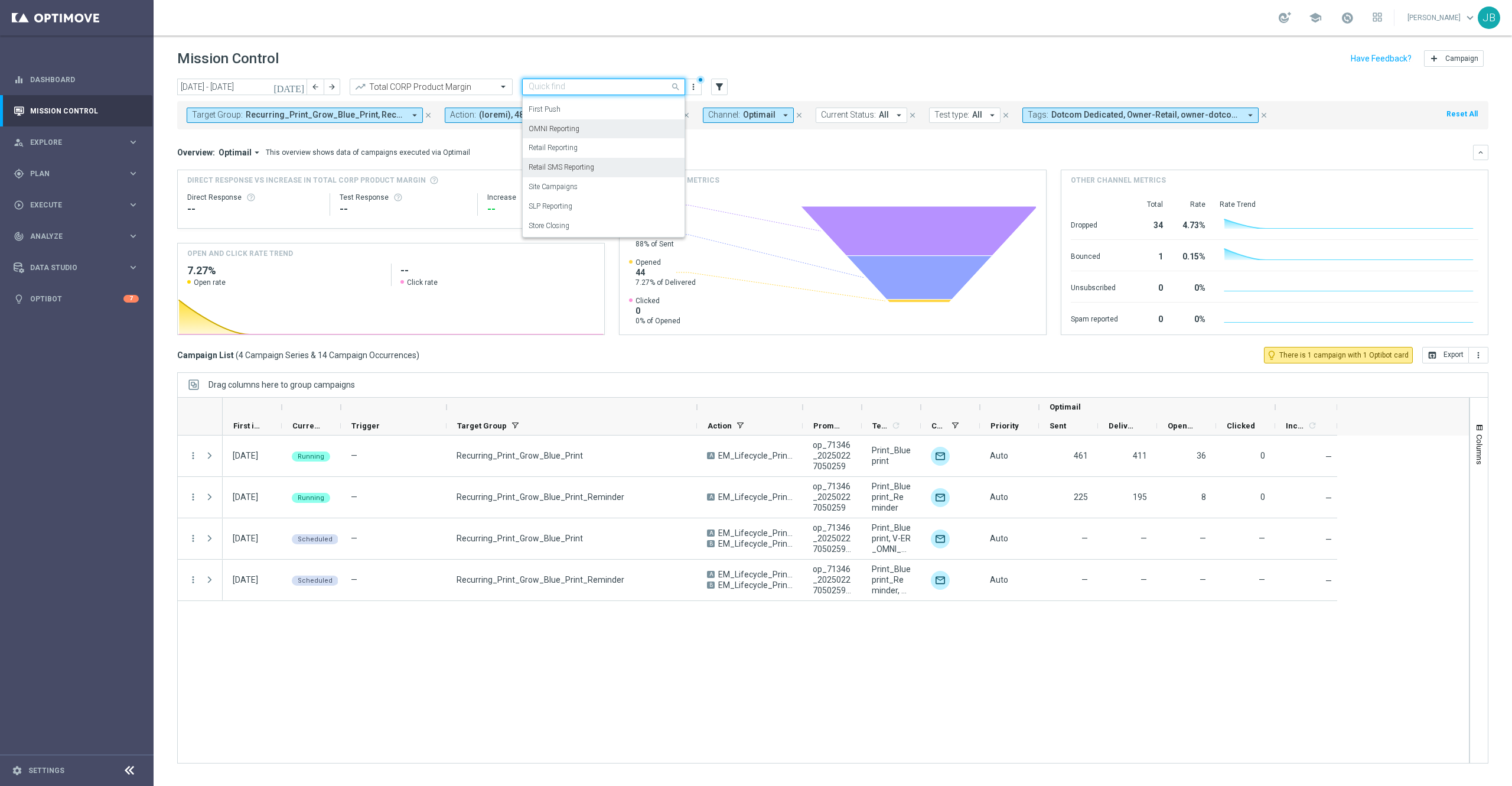
click at [599, 166] on div "Retail SMS Reporting" at bounding box center [603, 167] width 150 height 20
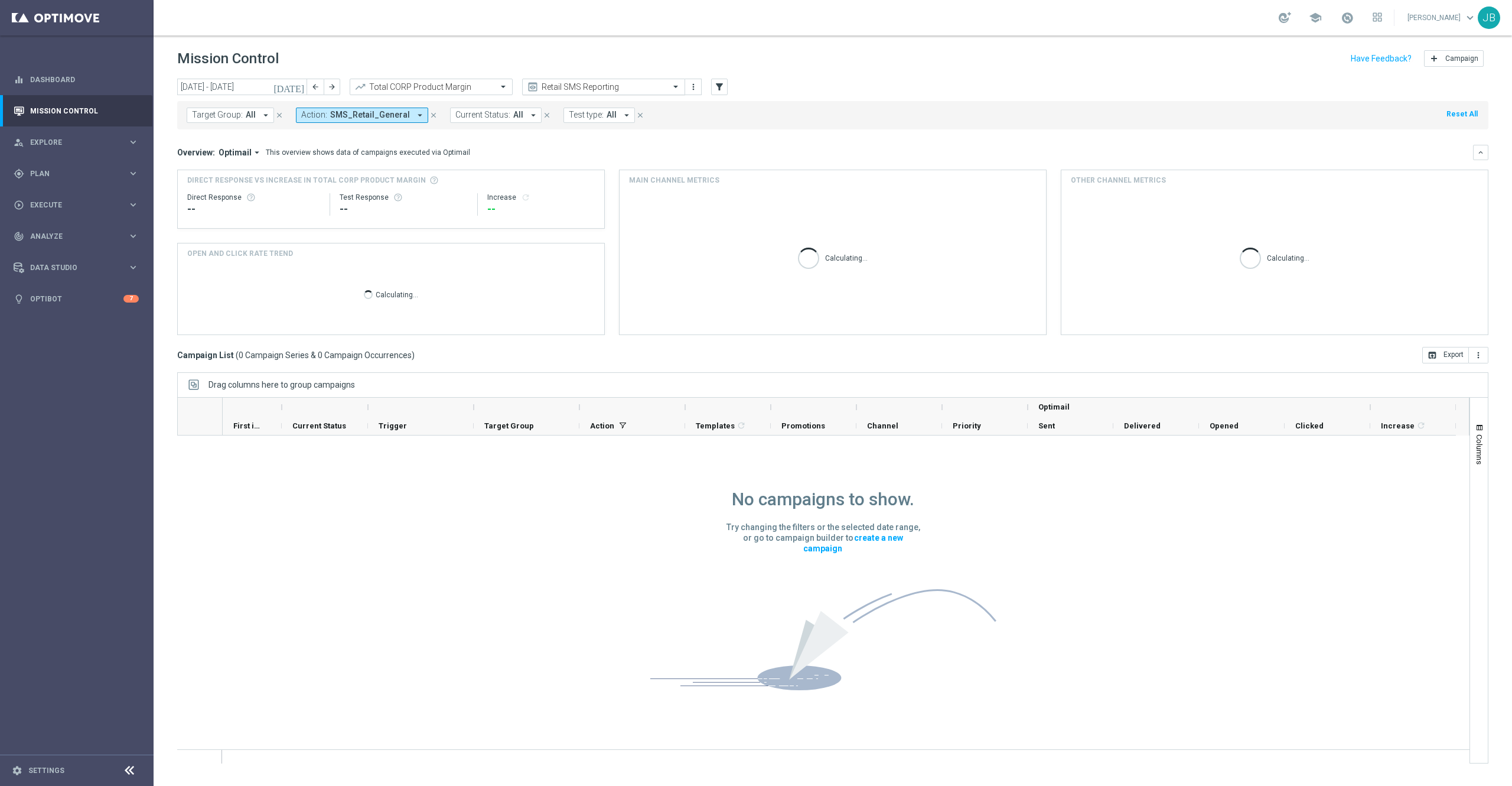
click at [586, 82] on input "text" at bounding box center [591, 87] width 126 height 10
click at [587, 132] on div "OMNI Reporting" at bounding box center [603, 129] width 150 height 20
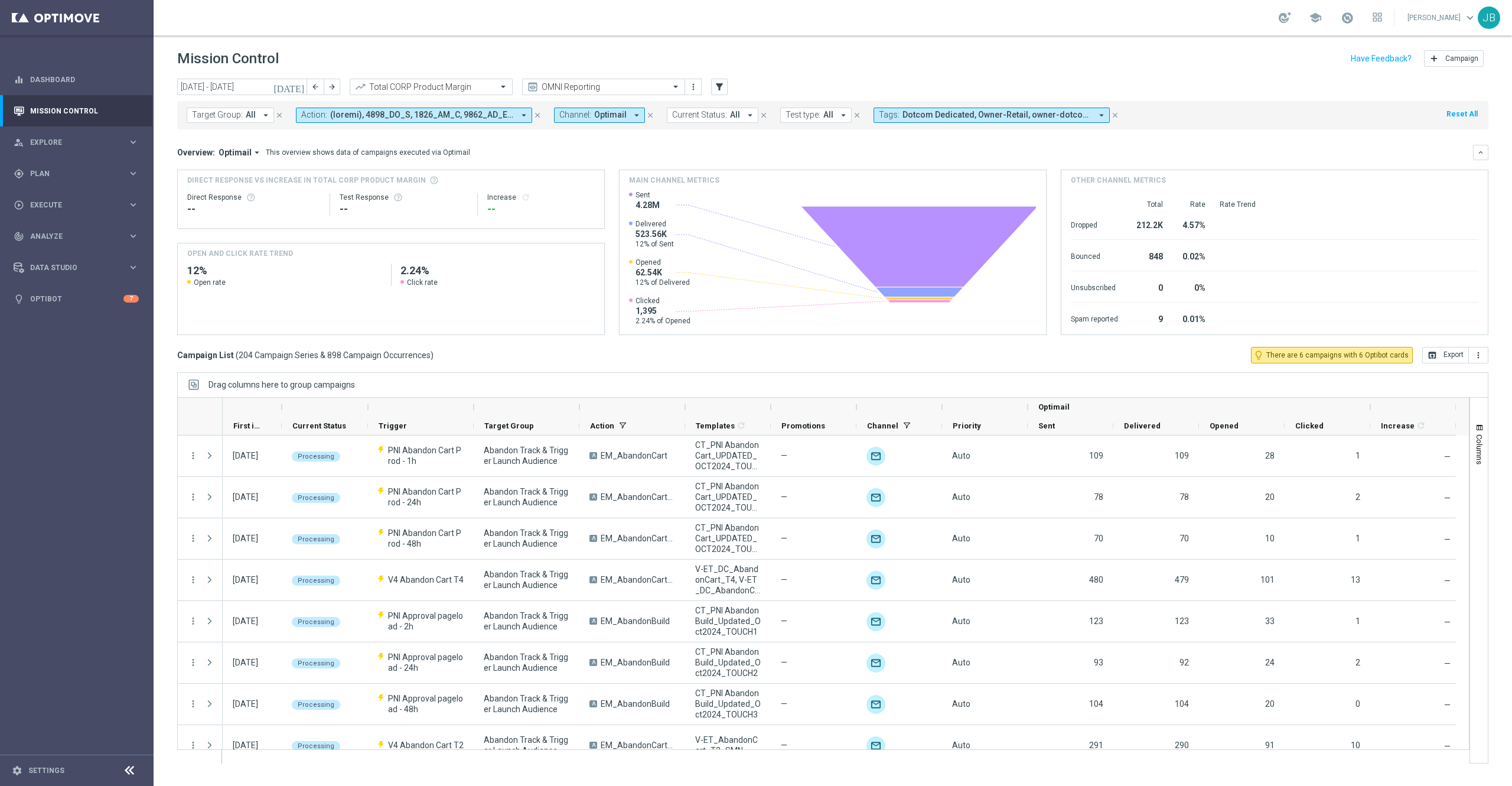
click at [300, 87] on icon "[DATE]" at bounding box center [289, 87] width 32 height 11
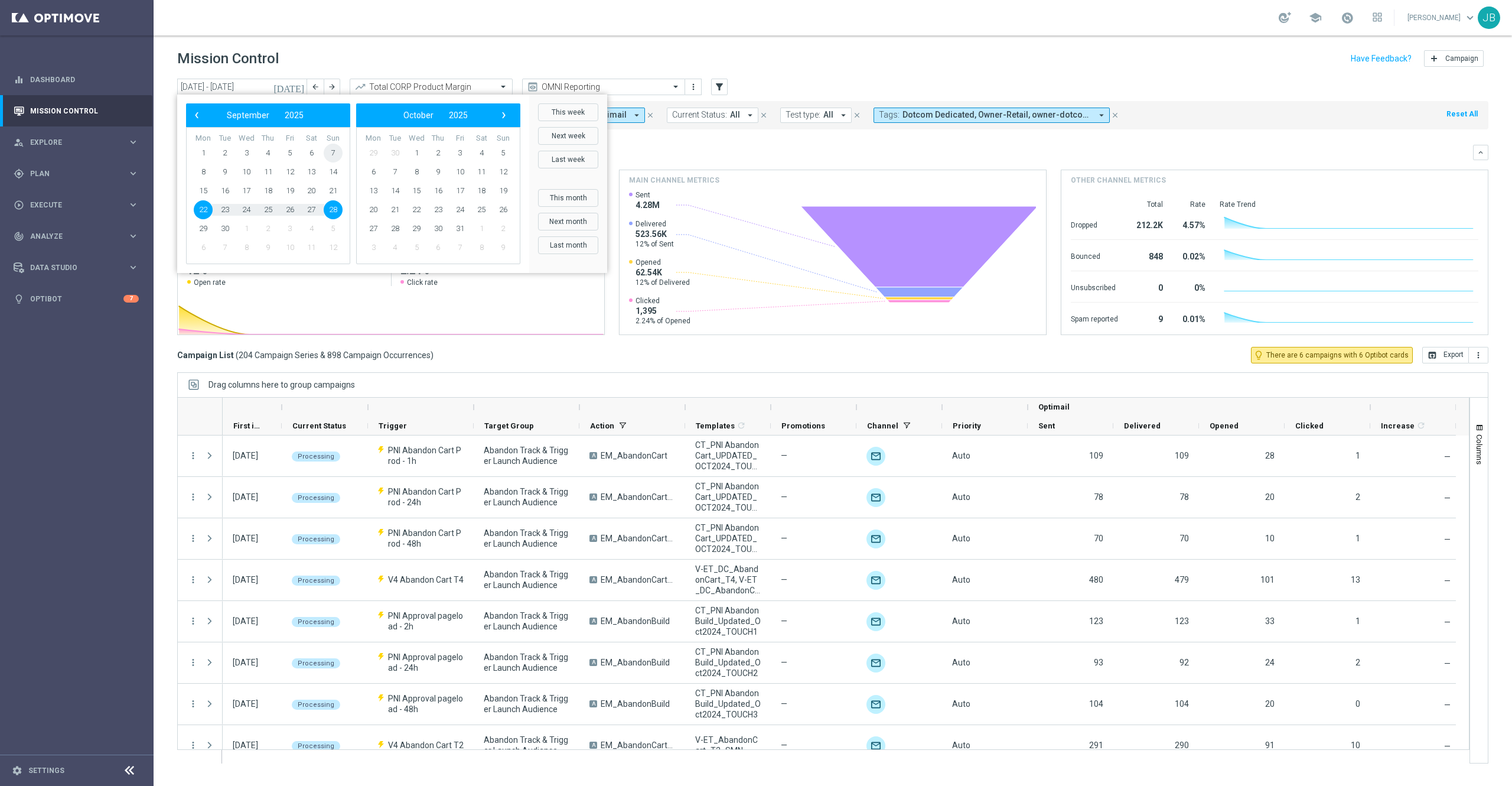
click at [334, 152] on span "7" at bounding box center [333, 153] width 19 height 19
click at [315, 169] on span "13" at bounding box center [311, 172] width 19 height 19
type input "[DATE] - [DATE]"
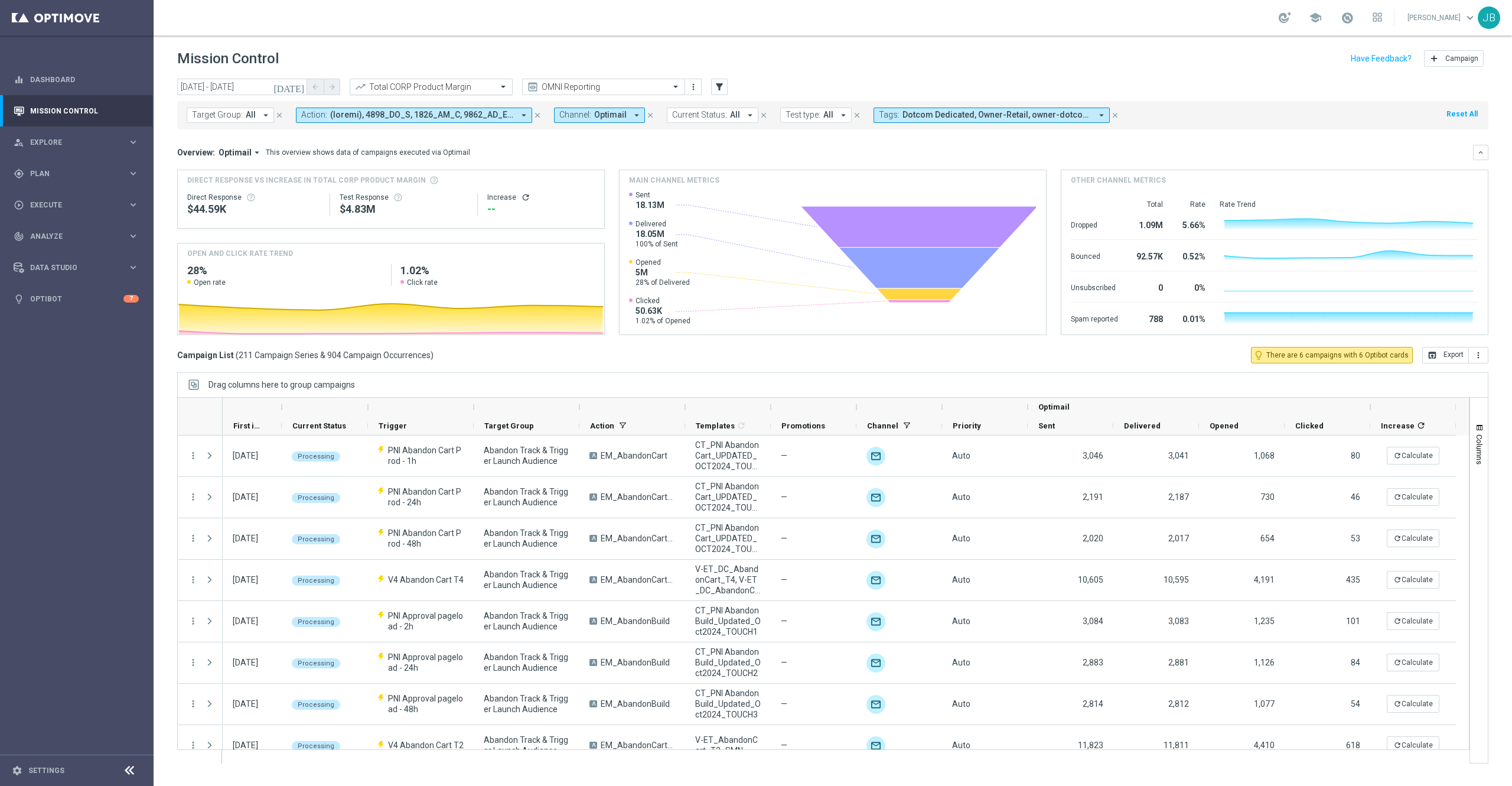
click at [449, 85] on input "text" at bounding box center [419, 87] width 126 height 10
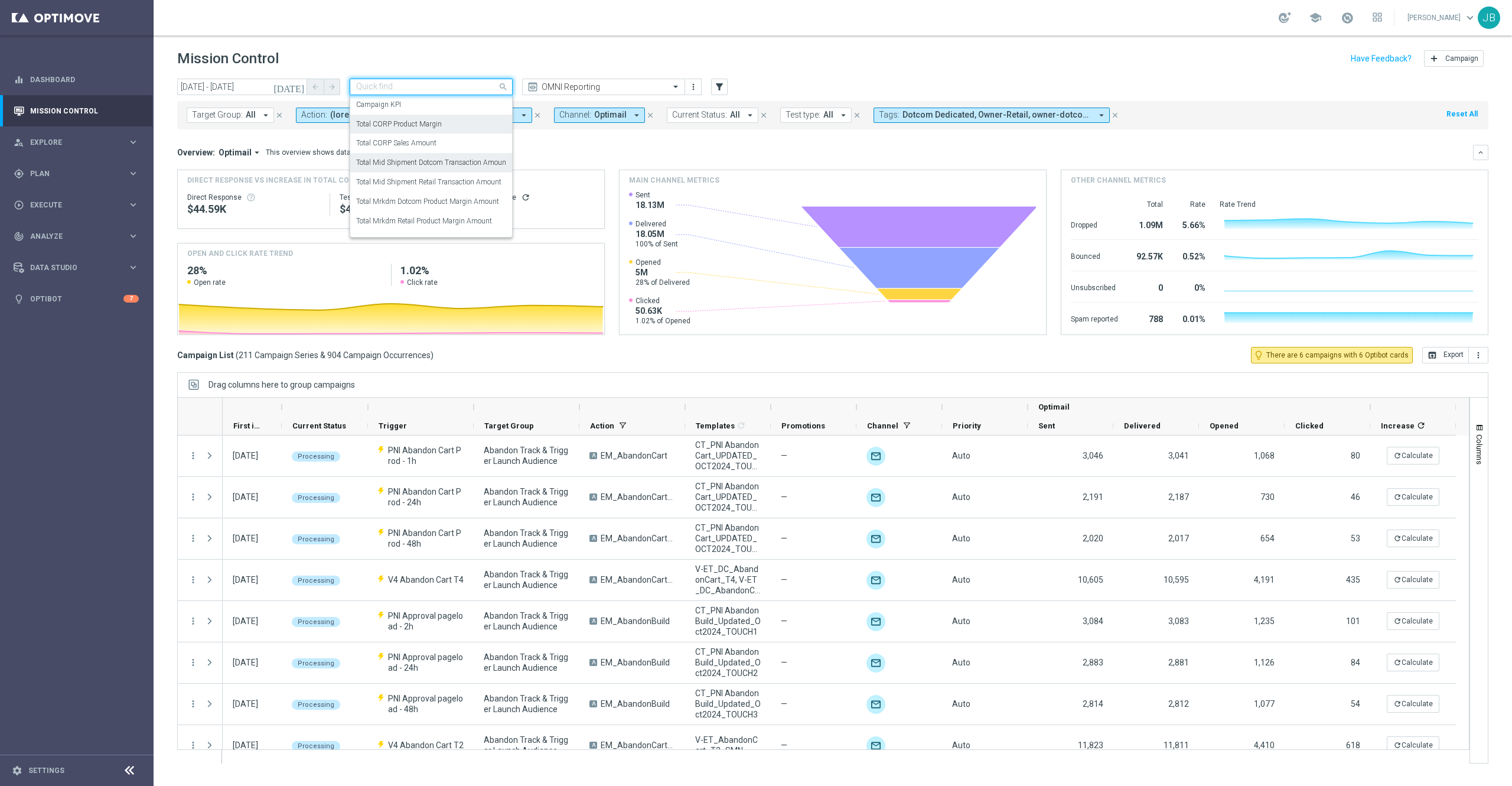
click at [417, 165] on label "Total Mid Shipment Dotcom Transaction Amount" at bounding box center [432, 162] width 152 height 10
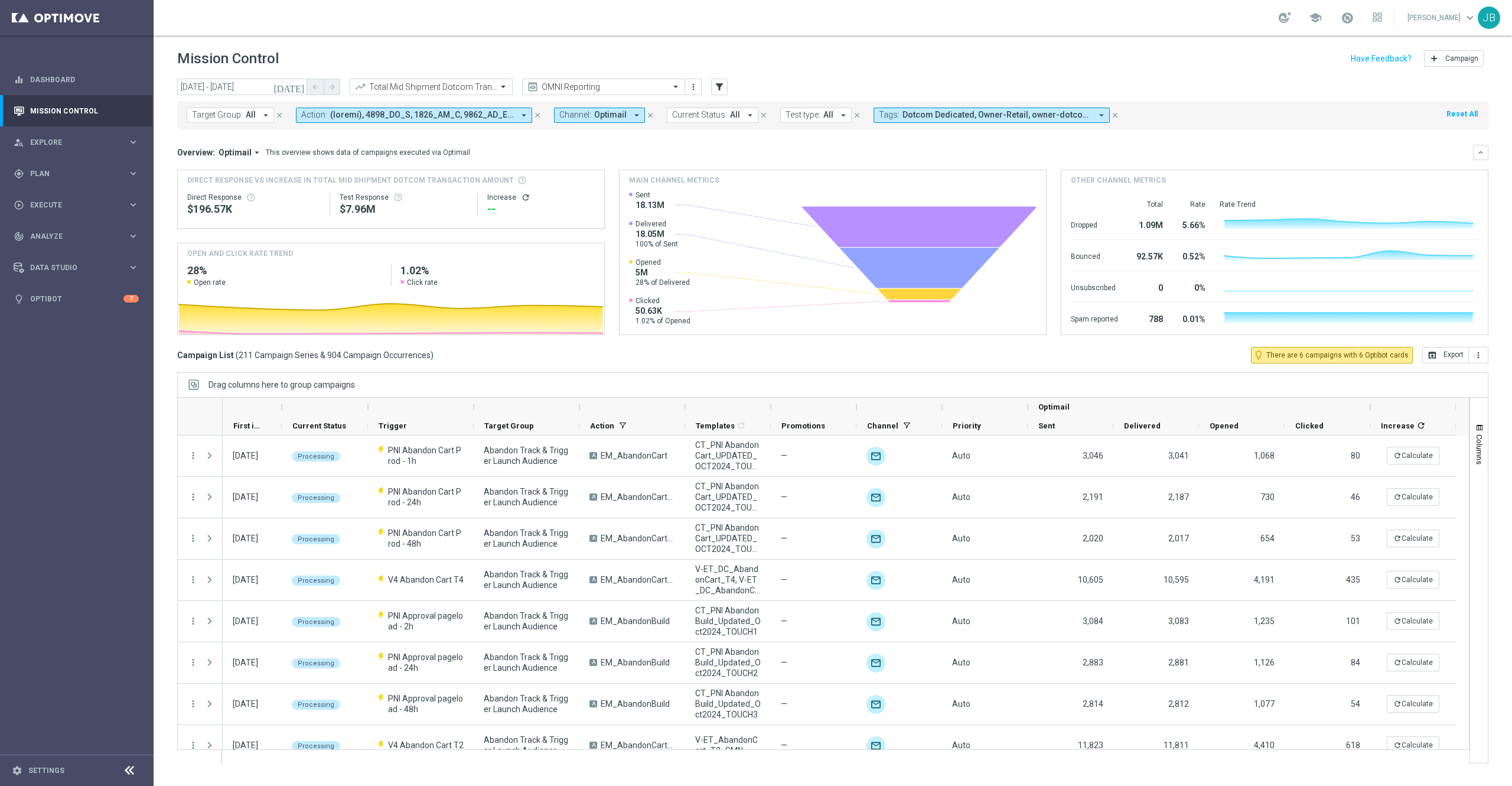
click at [513, 198] on div "Increase refresh" at bounding box center [540, 198] width 107 height 9
click at [521, 198] on icon "refresh" at bounding box center [525, 198] width 9 height 9
click at [1134, 361] on button "open_in_browser Export" at bounding box center [1446, 355] width 47 height 16
click at [1134, 364] on div "[DATE] [DATE] - [DATE] arrow_back arrow_forward Total Mid Shipment Dotcom Trans…" at bounding box center [833, 427] width 1359 height 697
click at [1134, 358] on icon "open_in_browser" at bounding box center [1433, 355] width 9 height 9
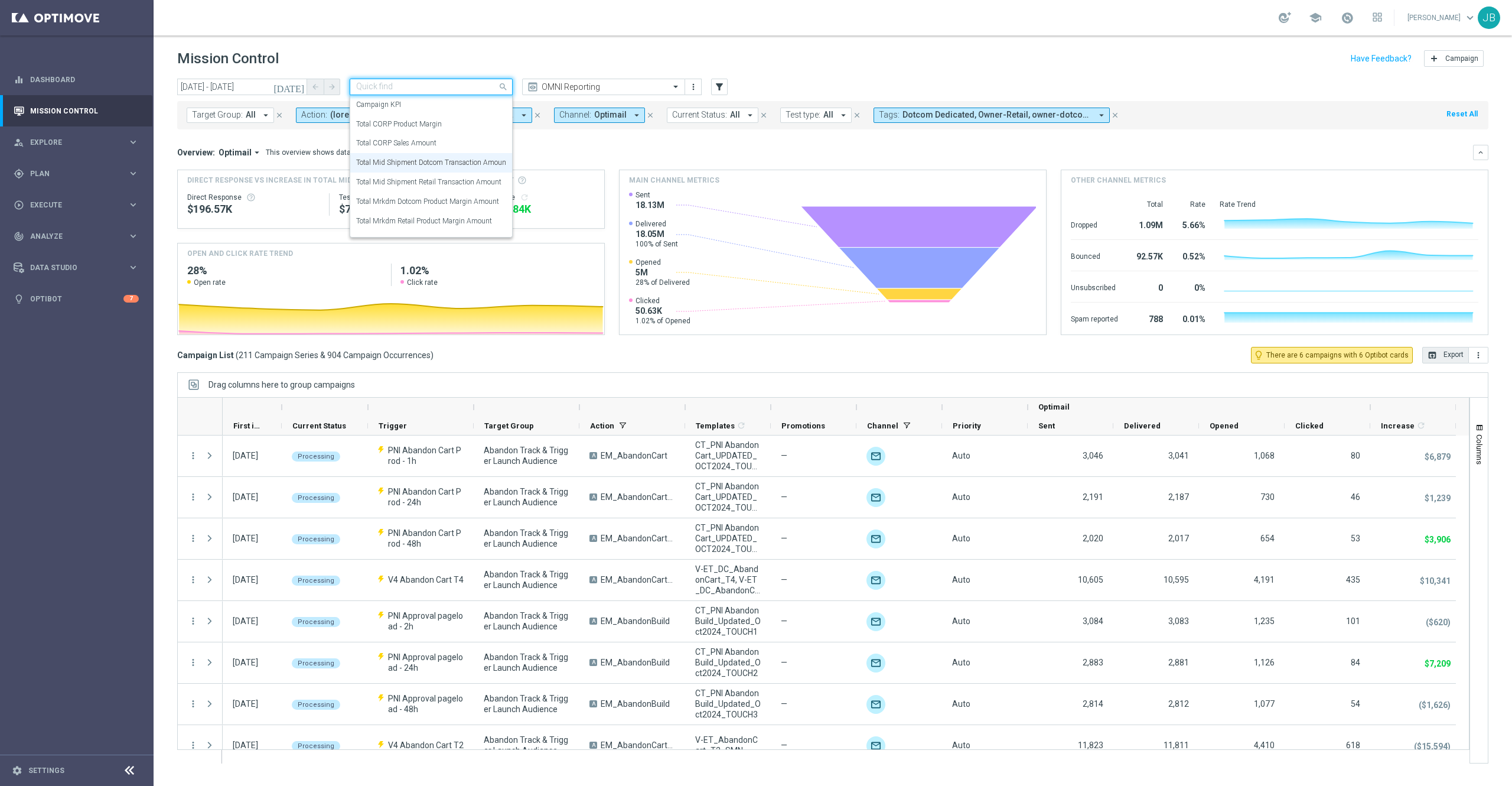
click at [495, 87] on div at bounding box center [431, 87] width 162 height 10
click at [468, 200] on label "Total Mrkdm Dotcom Product Margin Amount" at bounding box center [427, 202] width 143 height 10
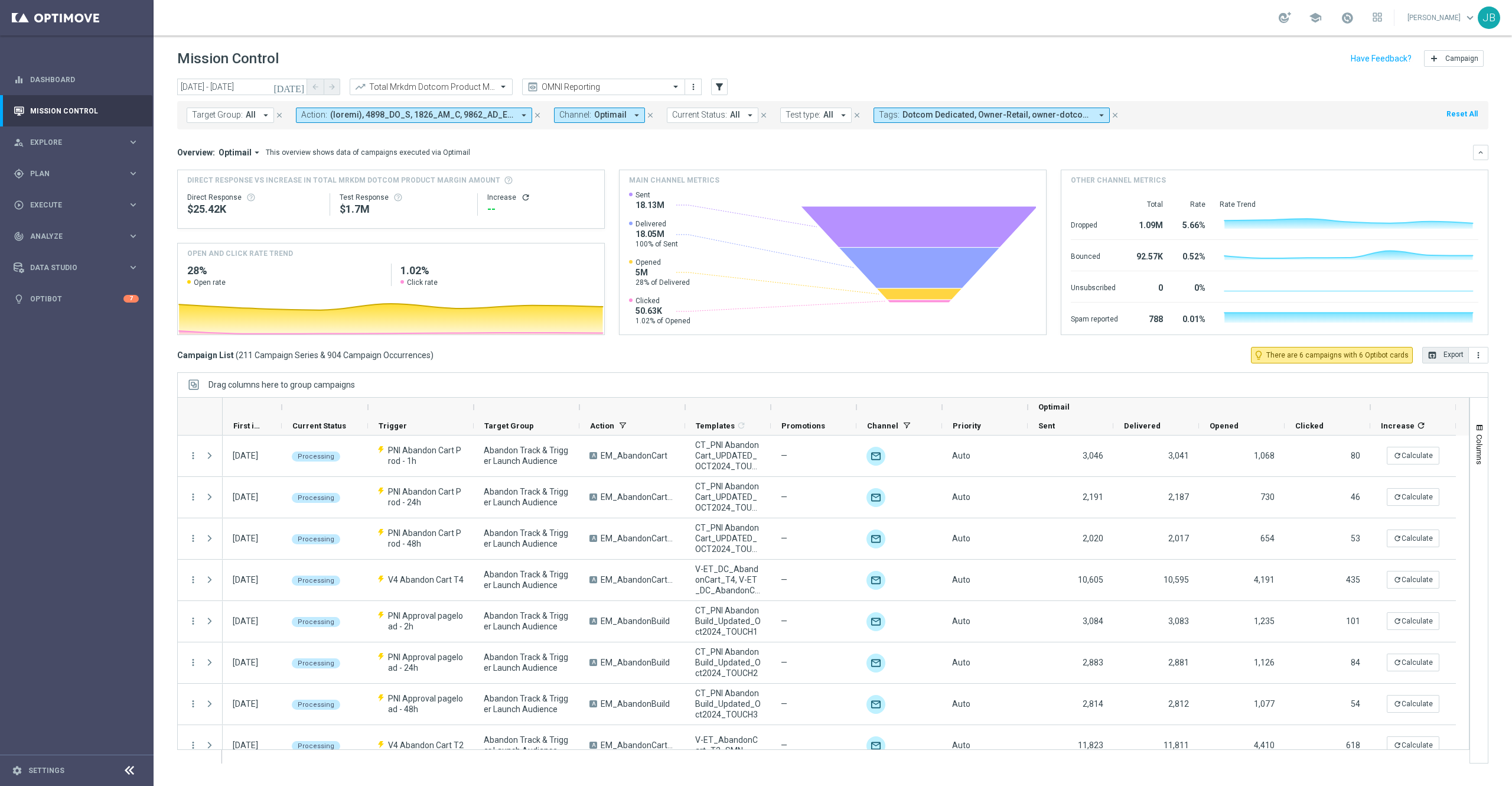
click at [525, 196] on icon "refresh" at bounding box center [525, 198] width 9 height 9
click at [1134, 359] on button "open_in_browser Export" at bounding box center [1446, 355] width 47 height 16
click at [1134, 136] on mini-dashboard "Overview: Optimail arrow_drop_down This overview shows data of campaigns execut…" at bounding box center [833, 238] width 1311 height 217
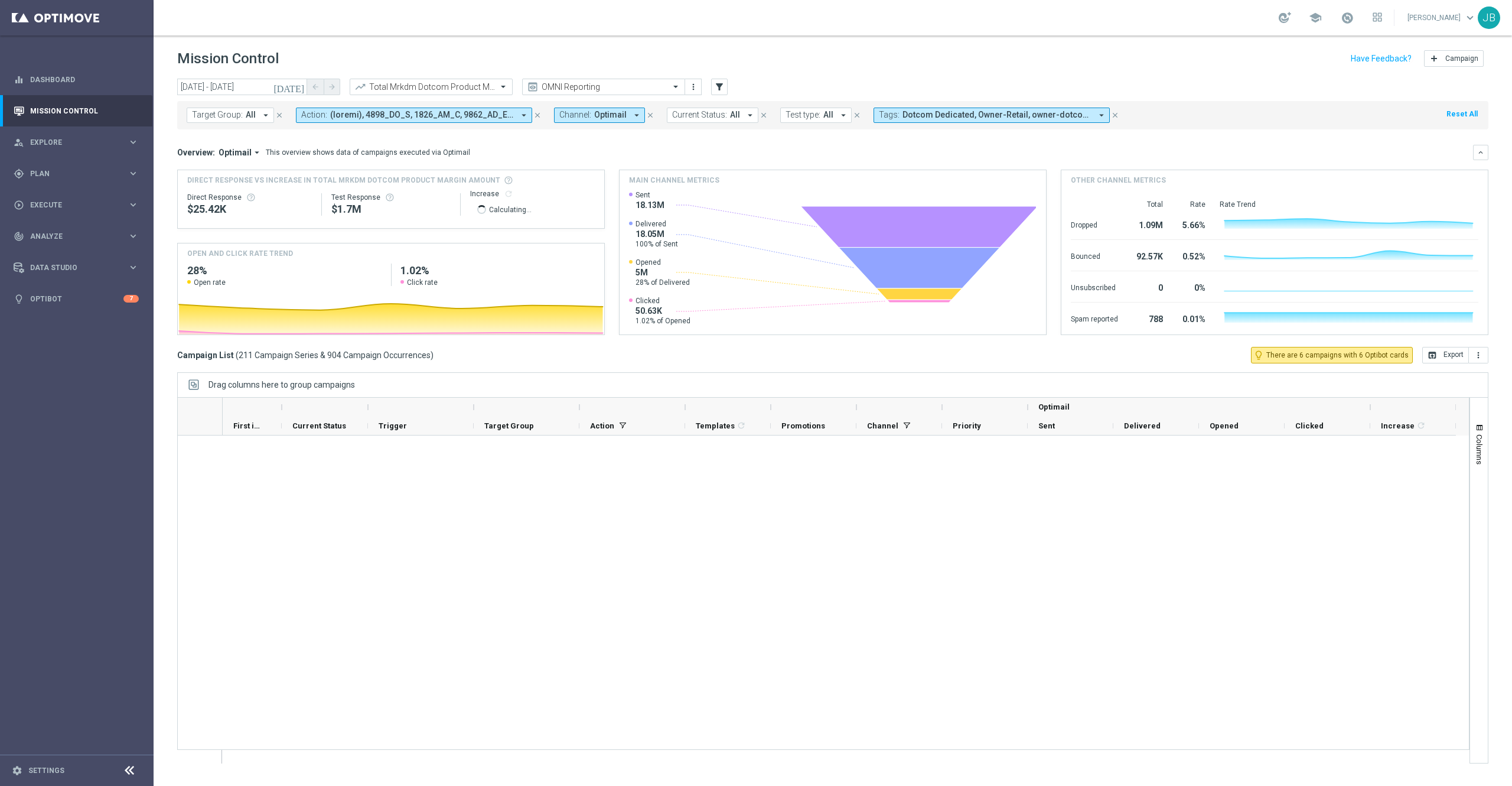
scroll to position [0, 0]
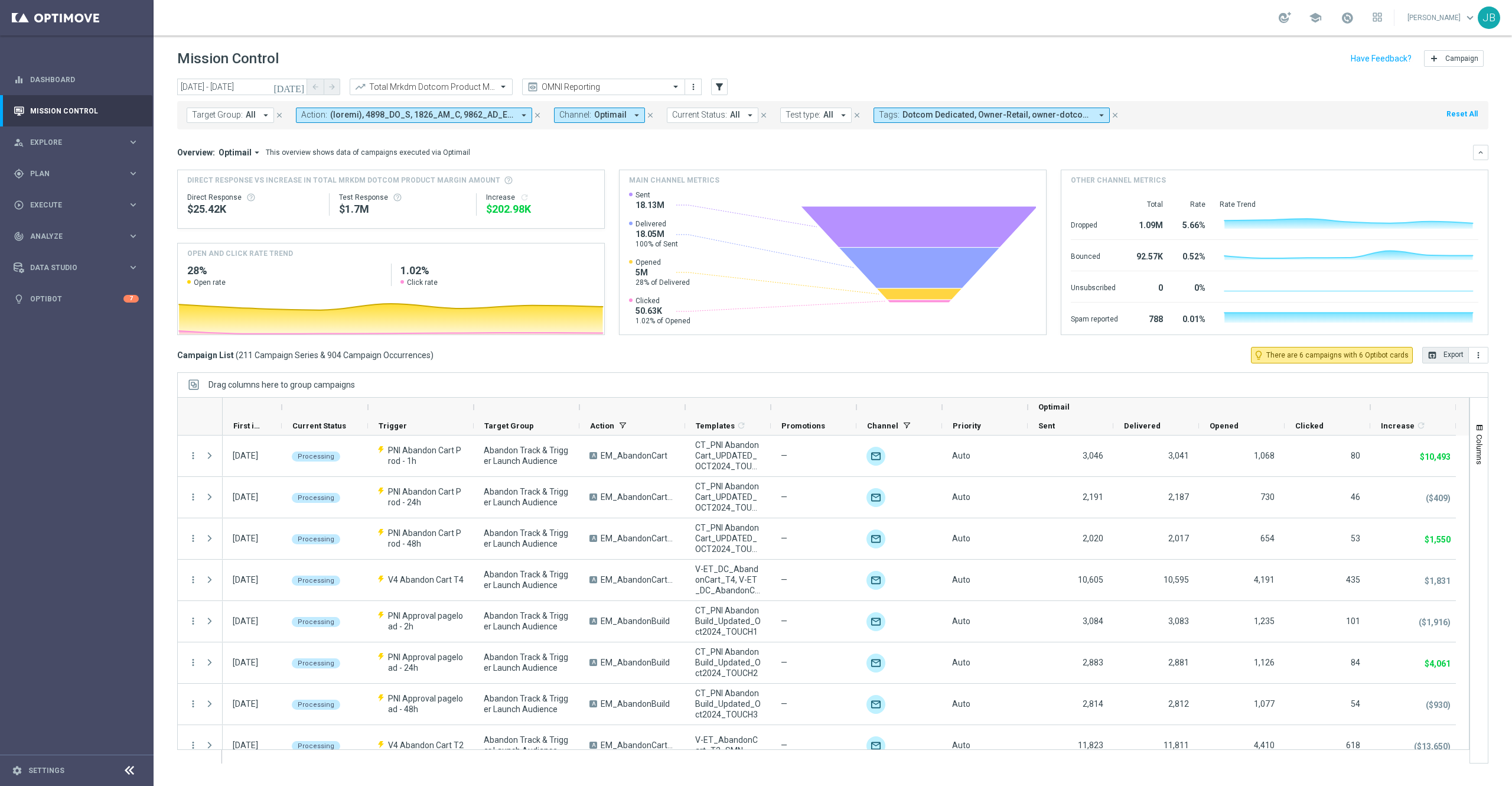
click at [1134, 358] on button "open_in_browser Export" at bounding box center [1446, 355] width 47 height 16
click at [500, 89] on span at bounding box center [504, 86] width 15 height 10
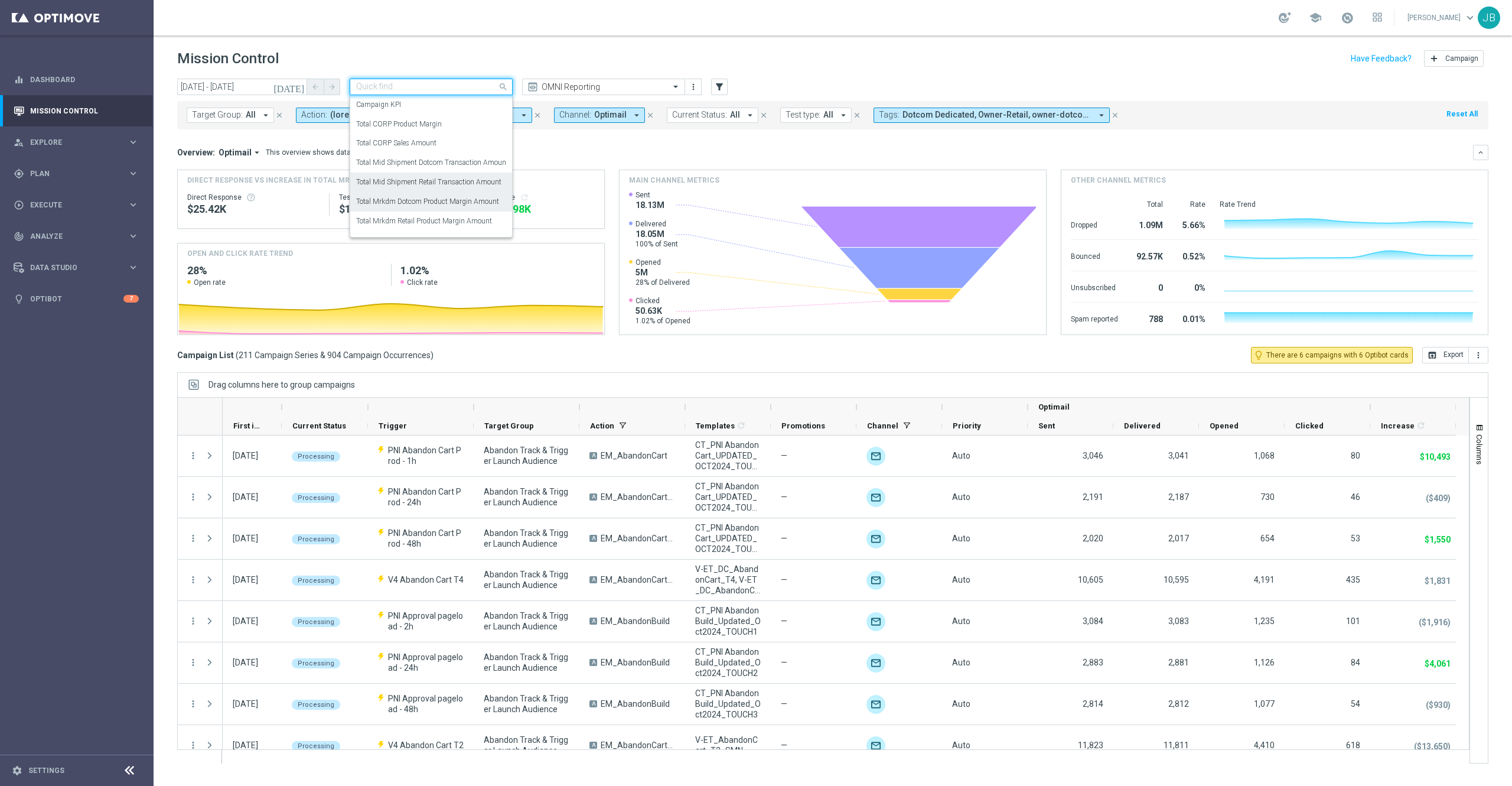
click at [449, 179] on label "Total Mid Shipment Retail Transaction Amount" at bounding box center [428, 182] width 145 height 10
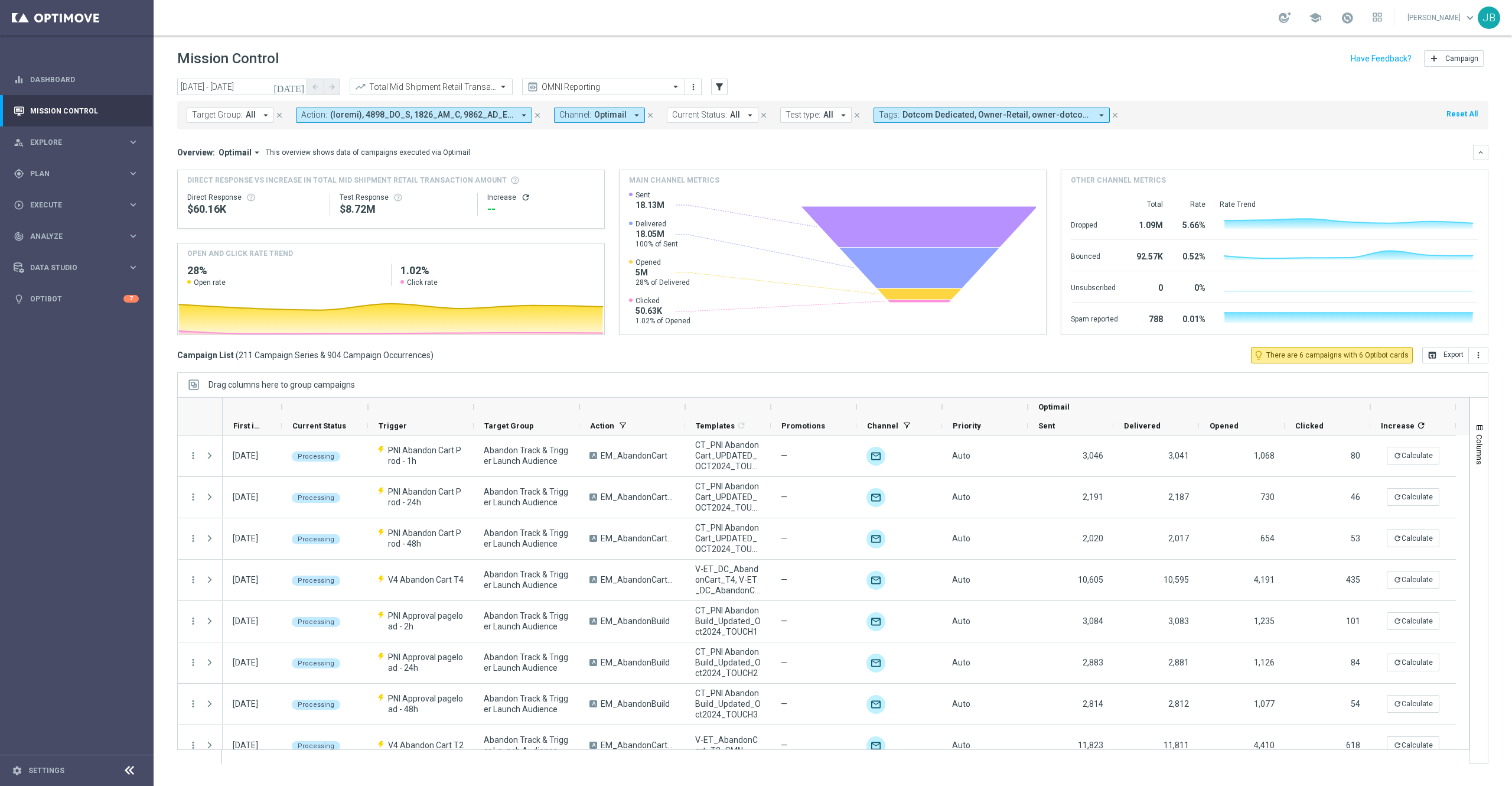
click at [525, 198] on icon "refresh" at bounding box center [525, 198] width 9 height 9
click at [1134, 363] on button "open_in_browser Export" at bounding box center [1446, 355] width 47 height 16
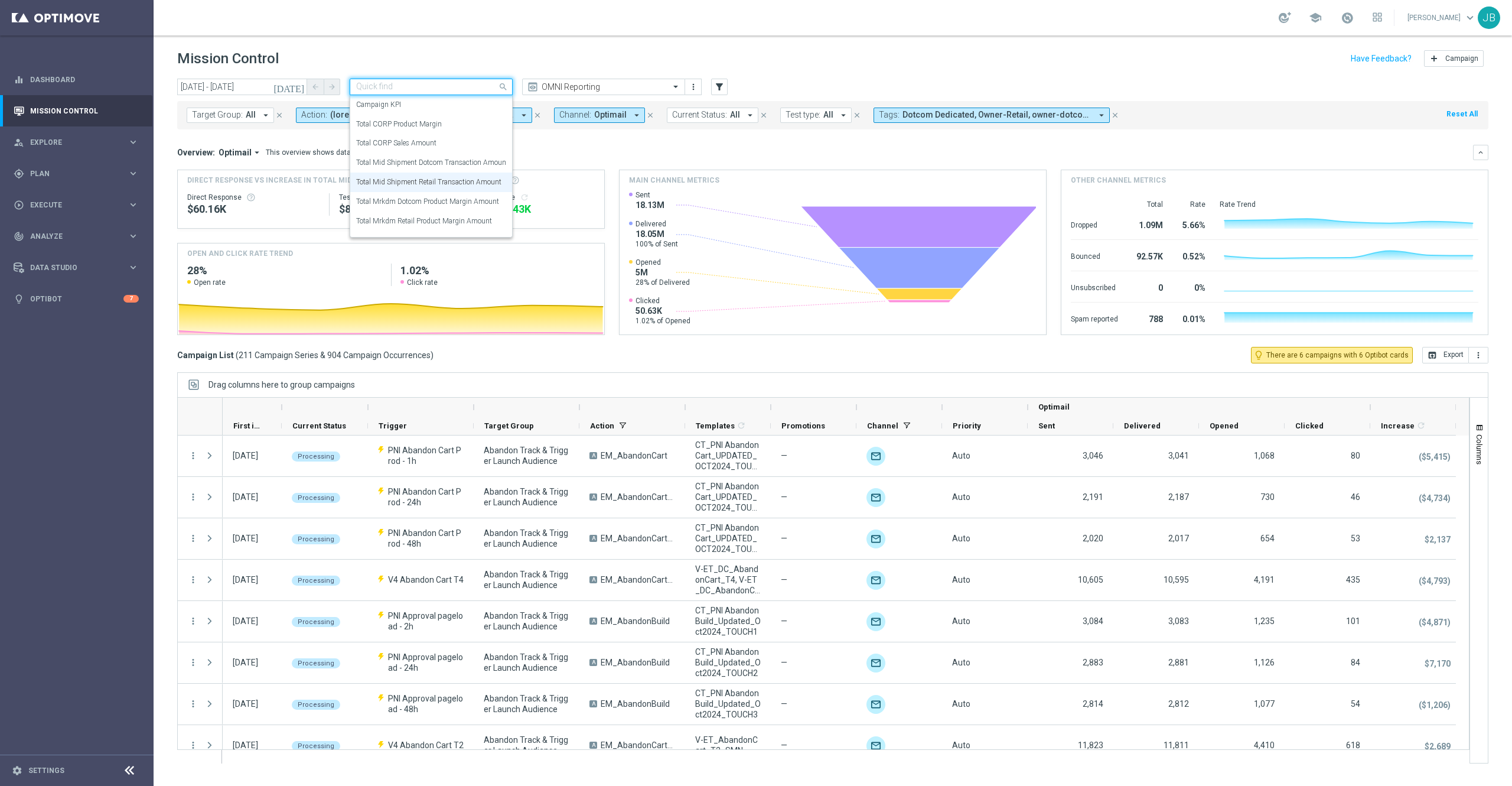
click at [413, 82] on input "text" at bounding box center [419, 87] width 126 height 10
click at [421, 217] on label "Total Mrkdm Retail Product Margin Amount" at bounding box center [423, 221] width 136 height 10
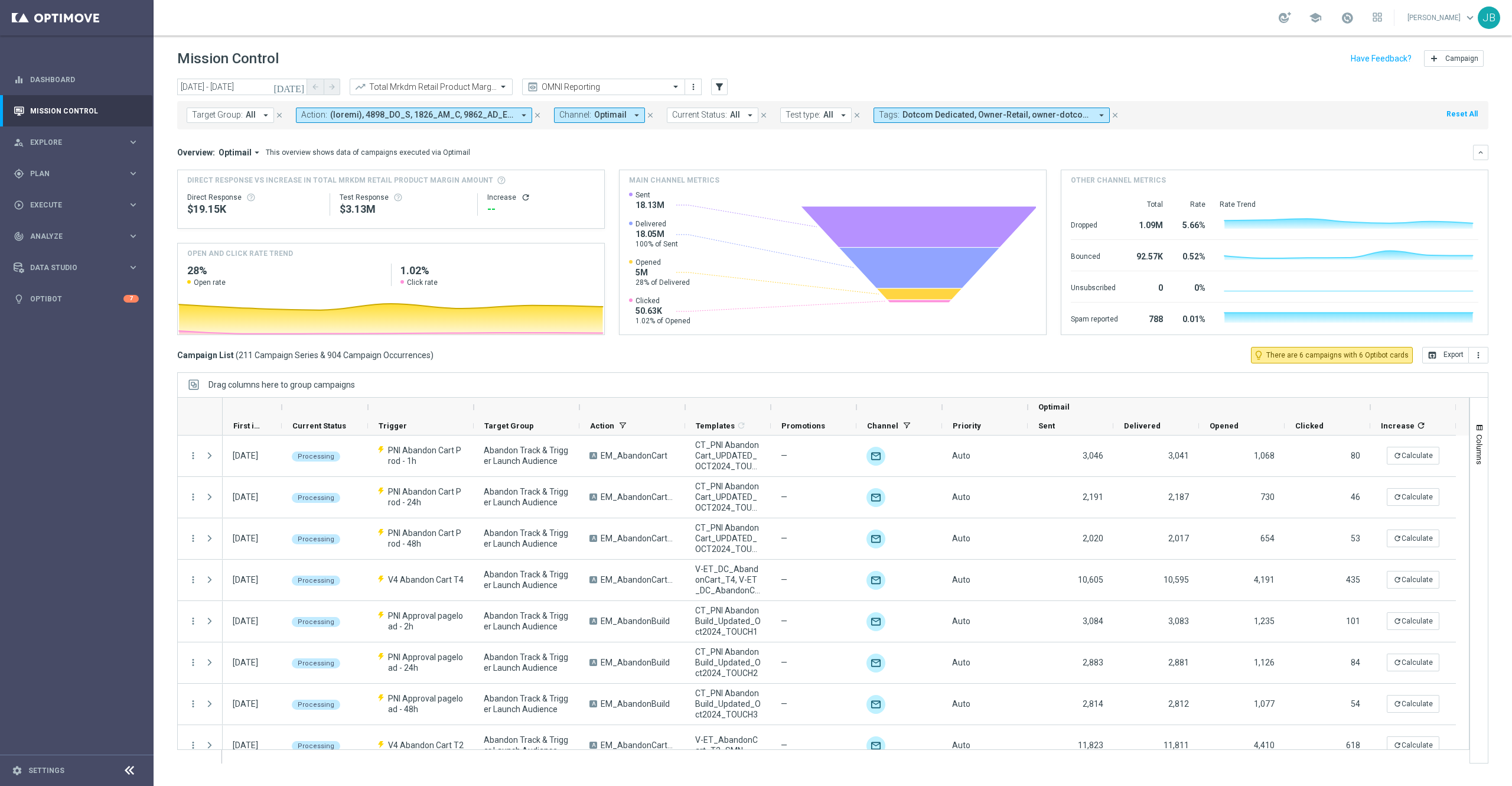
click at [521, 198] on icon "refresh" at bounding box center [525, 198] width 9 height 9
click at [1134, 355] on button "open_in_browser Export" at bounding box center [1446, 355] width 47 height 16
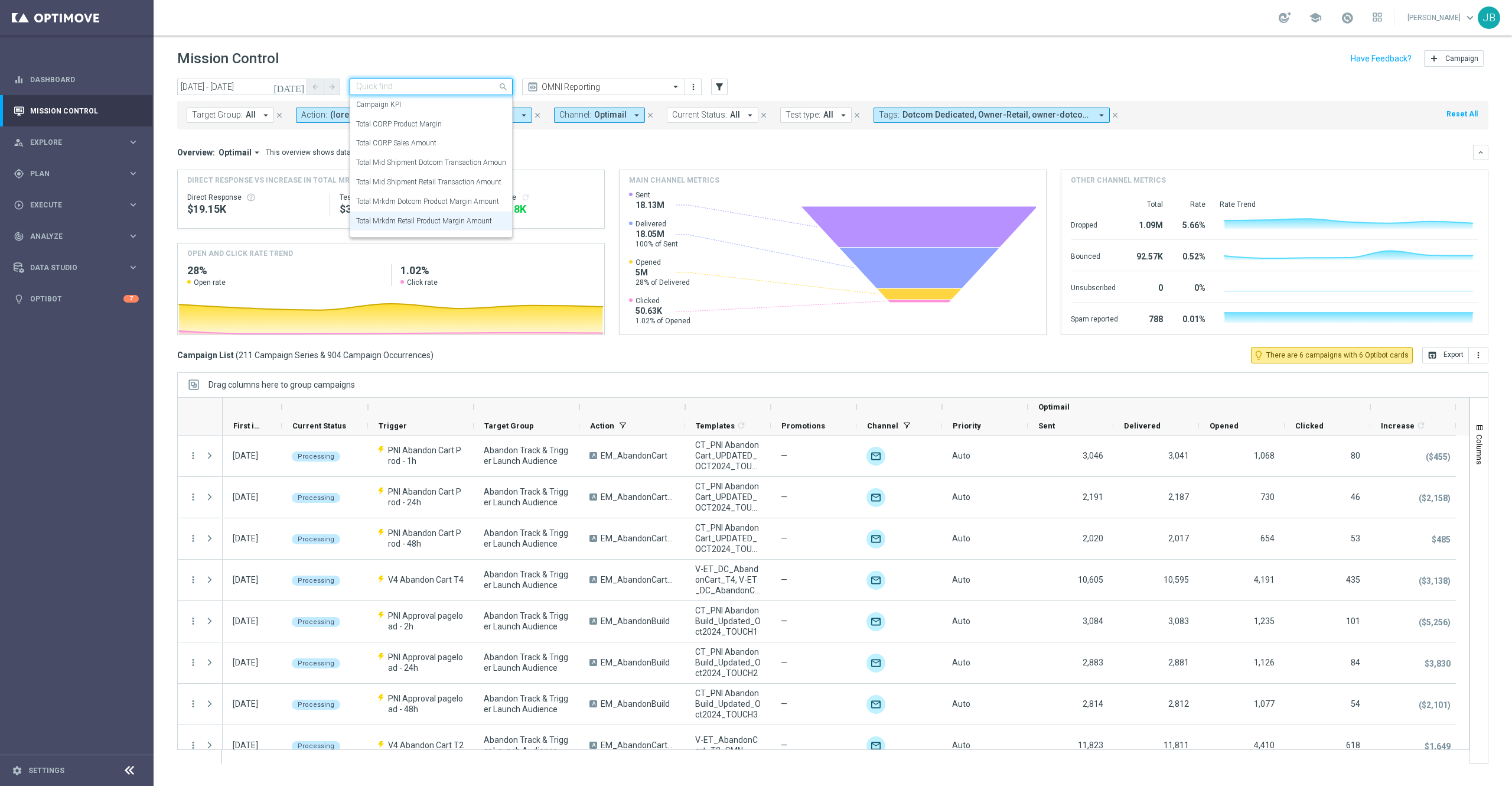
click at [475, 86] on input "text" at bounding box center [419, 87] width 126 height 10
click at [457, 144] on div "Total CORP Sales Amount" at bounding box center [431, 143] width 150 height 20
click at [416, 85] on input "text" at bounding box center [419, 87] width 126 height 10
click at [422, 151] on div "Total CORP Sales Amount" at bounding box center [431, 143] width 150 height 20
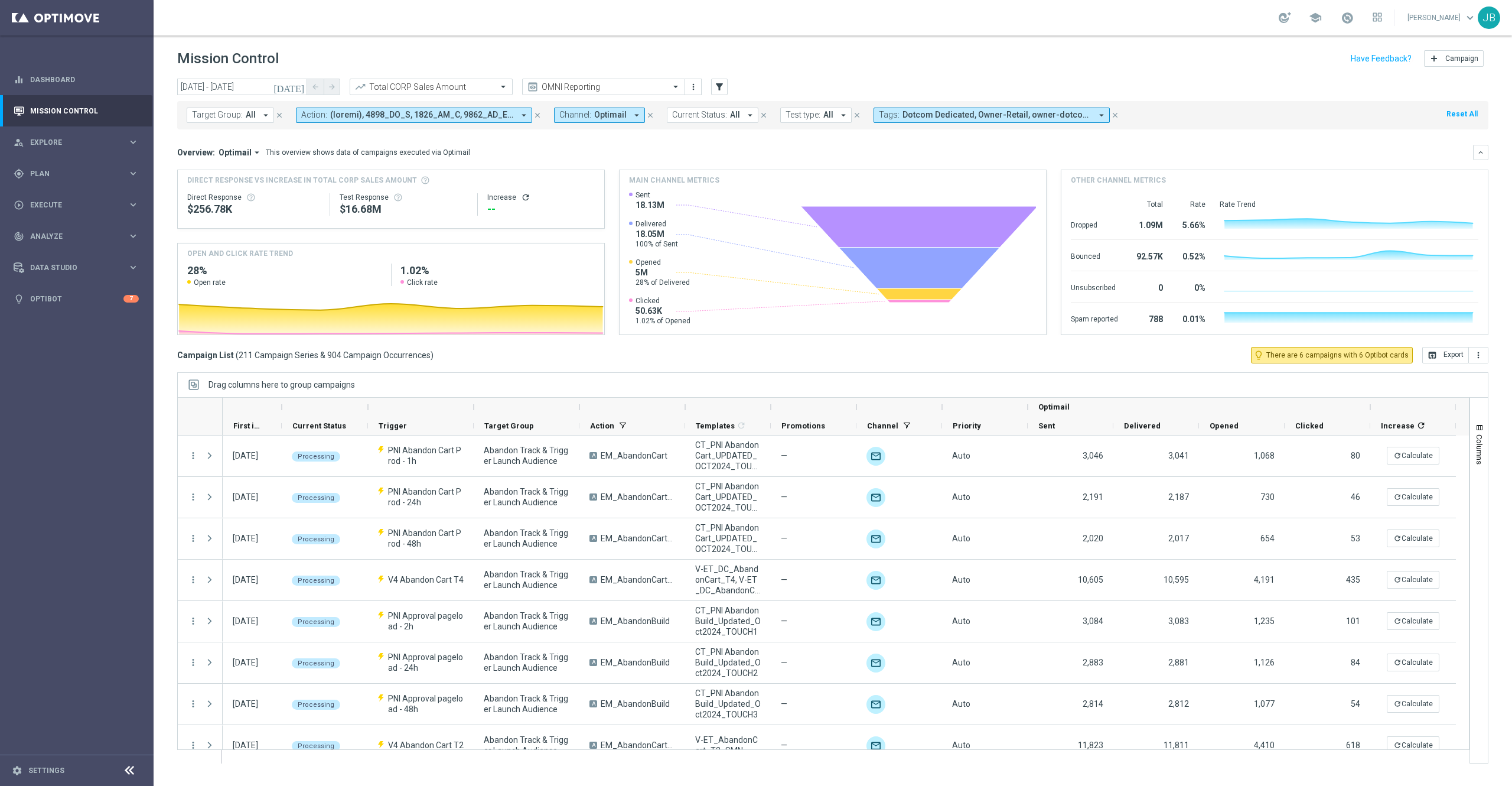
click at [527, 198] on icon "refresh" at bounding box center [525, 198] width 9 height 9
click at [1134, 357] on button "open_in_browser Export" at bounding box center [1446, 355] width 47 height 16
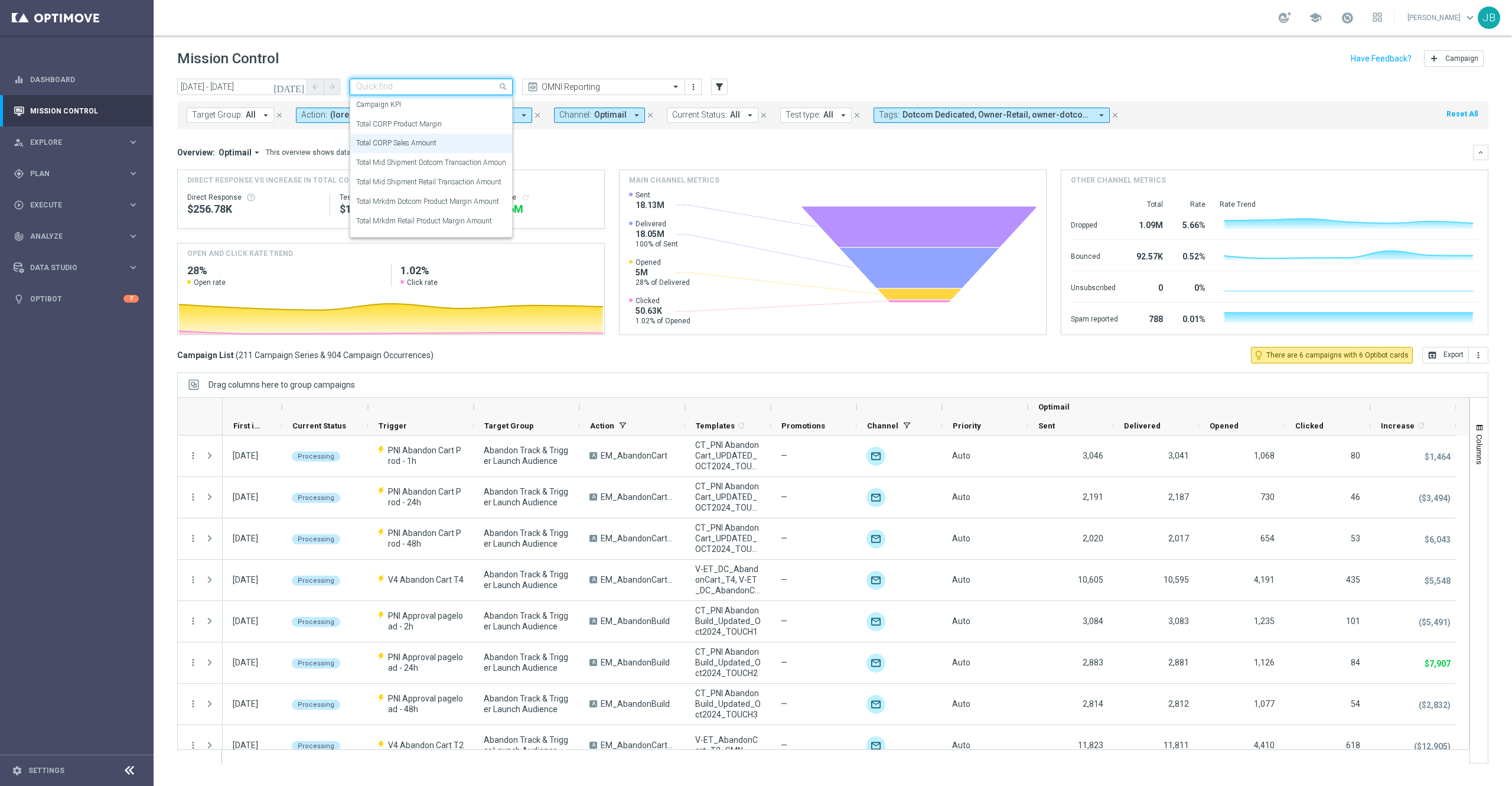
click at [476, 84] on input "text" at bounding box center [419, 87] width 126 height 10
click at [454, 117] on div "Total CORP Product Margin" at bounding box center [431, 124] width 150 height 20
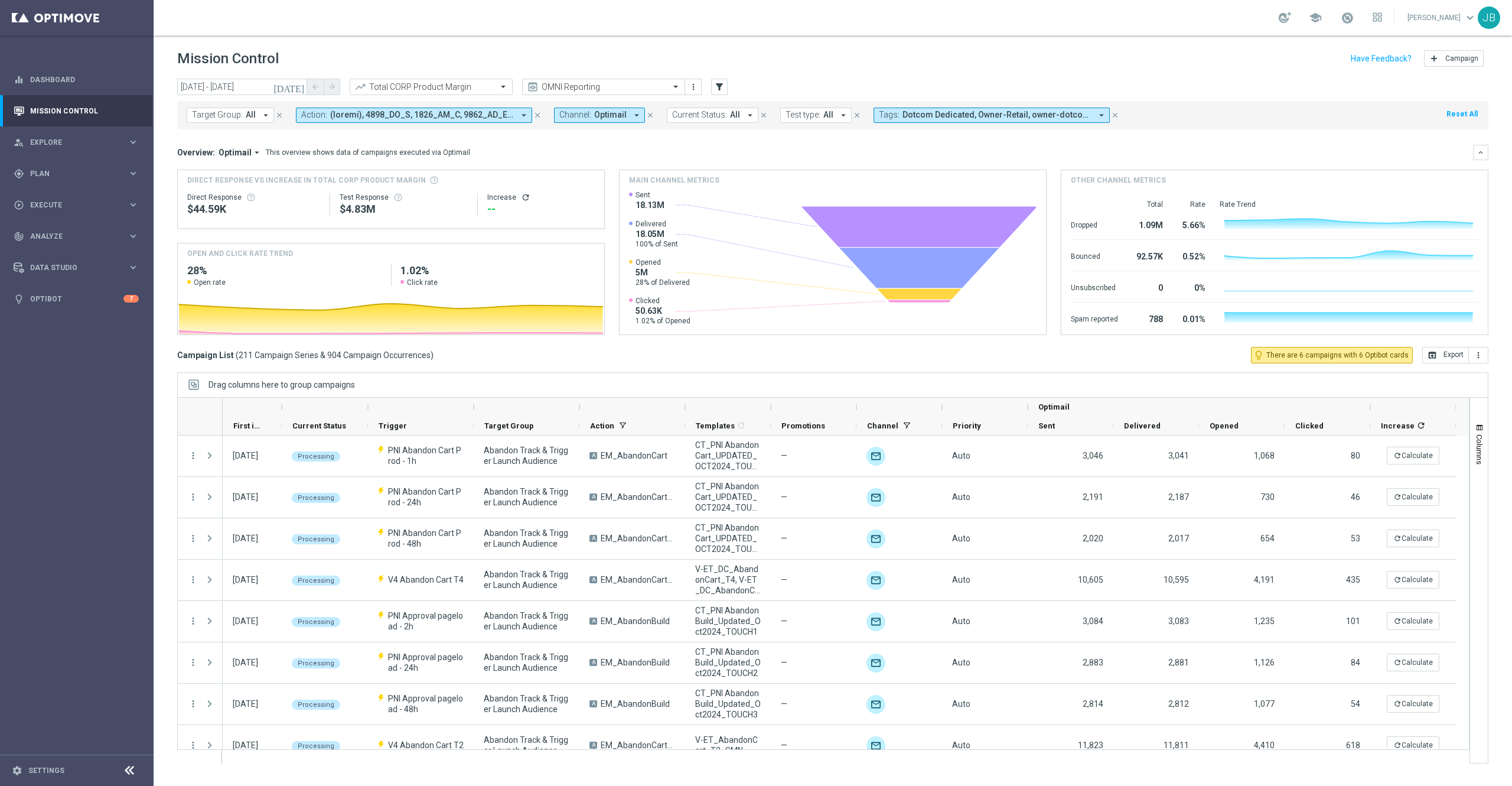
click at [521, 200] on icon "refresh" at bounding box center [525, 198] width 9 height 9
click at [1134, 351] on button "open_in_browser Export" at bounding box center [1446, 355] width 47 height 16
click at [57, 233] on span "Analyze" at bounding box center [78, 236] width 97 height 7
click at [71, 351] on span "BI Studio" at bounding box center [74, 349] width 85 height 7
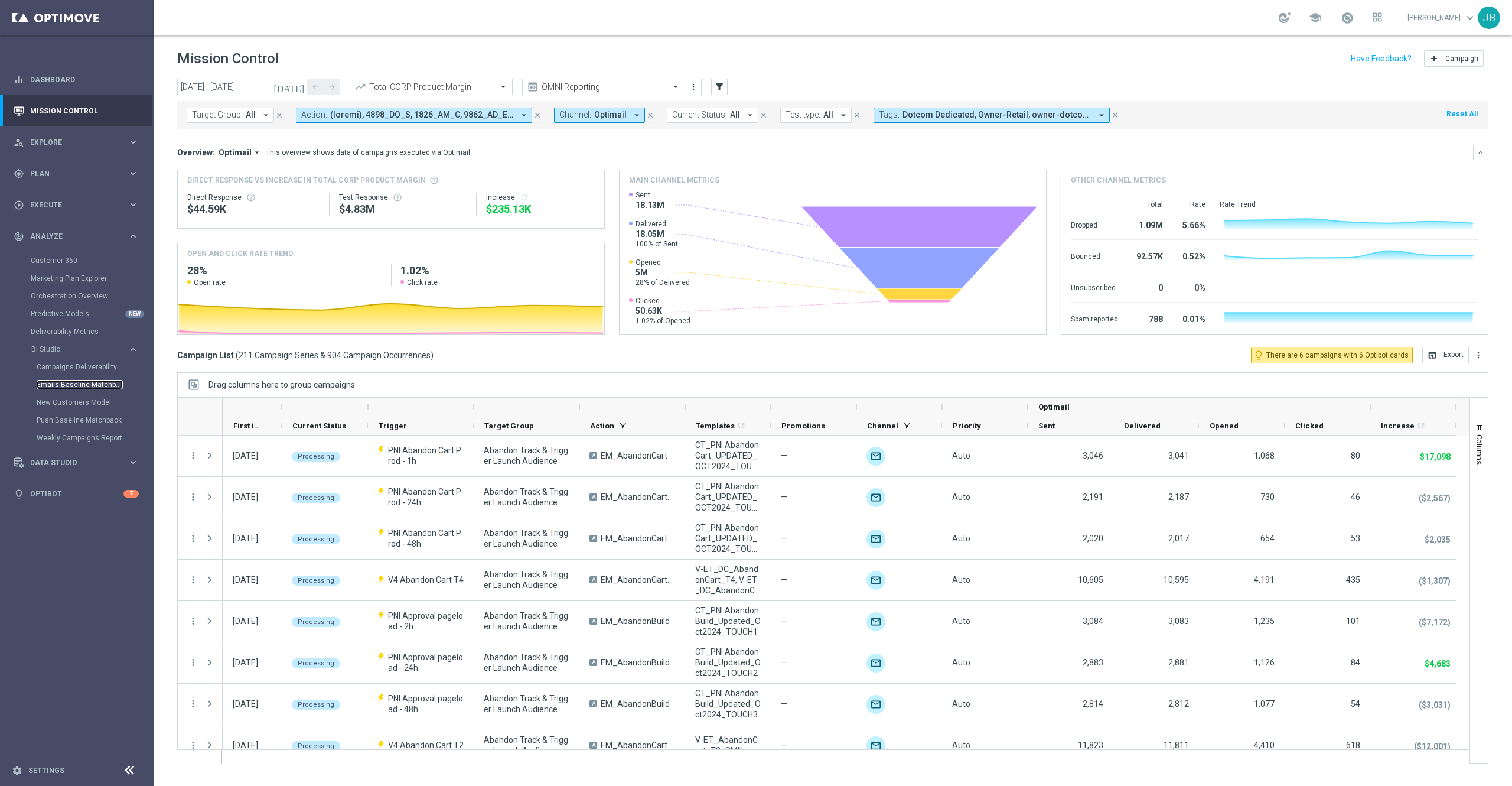
click at [90, 387] on link "Emails Baseline Matchback" at bounding box center [80, 384] width 86 height 9
